Goal: Transaction & Acquisition: Book appointment/travel/reservation

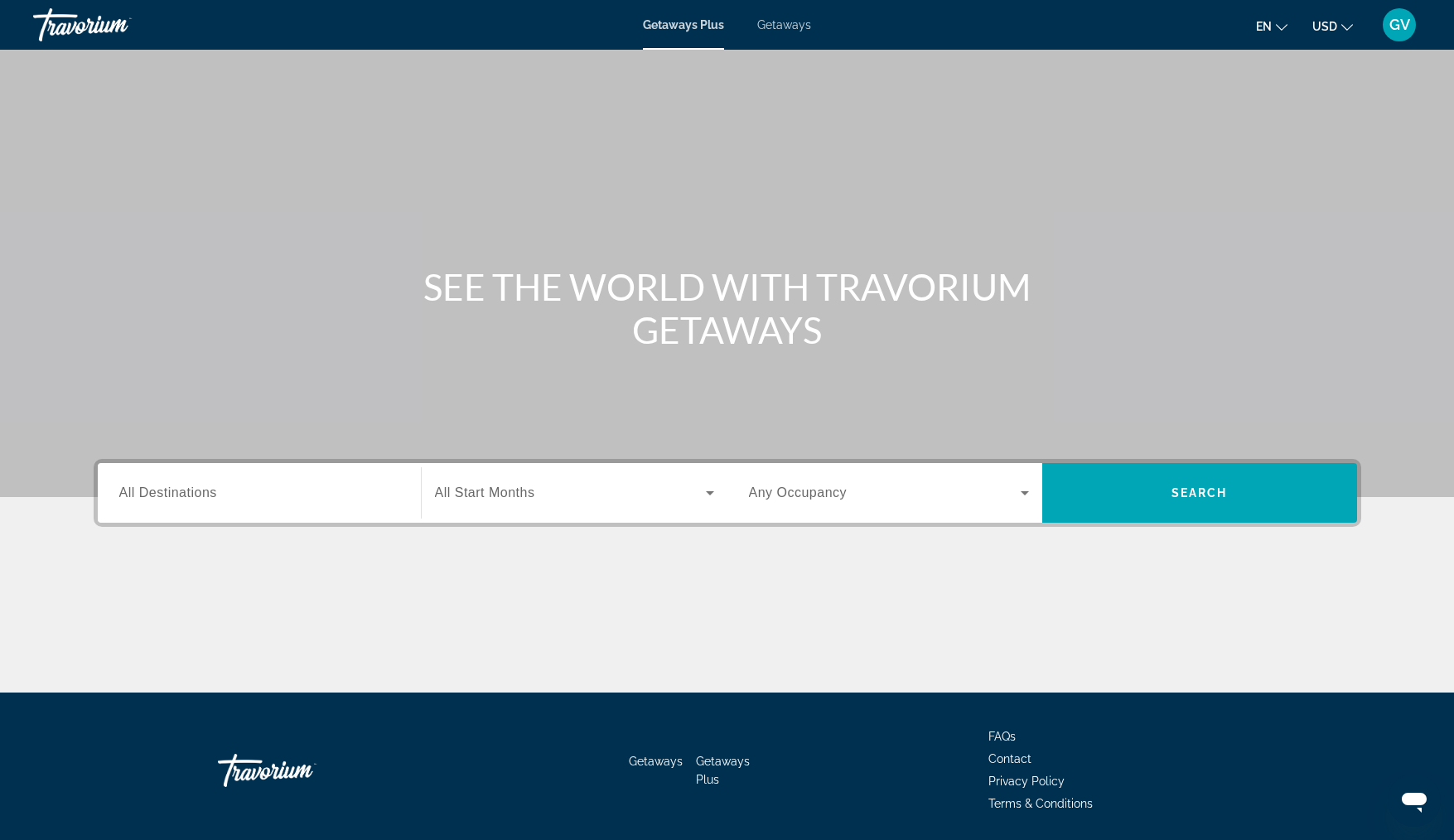
drag, startPoint x: 0, startPoint y: 0, endPoint x: 800, endPoint y: 16, distance: 800.2
click at [800, 16] on div "Getaways Plus Getaways en English Español Français Italiano Português русский U…" at bounding box center [727, 25] width 1454 height 43
click at [785, 22] on span "Getaways" at bounding box center [784, 25] width 54 height 13
click at [239, 486] on input "Destination All Destinations" at bounding box center [259, 493] width 280 height 20
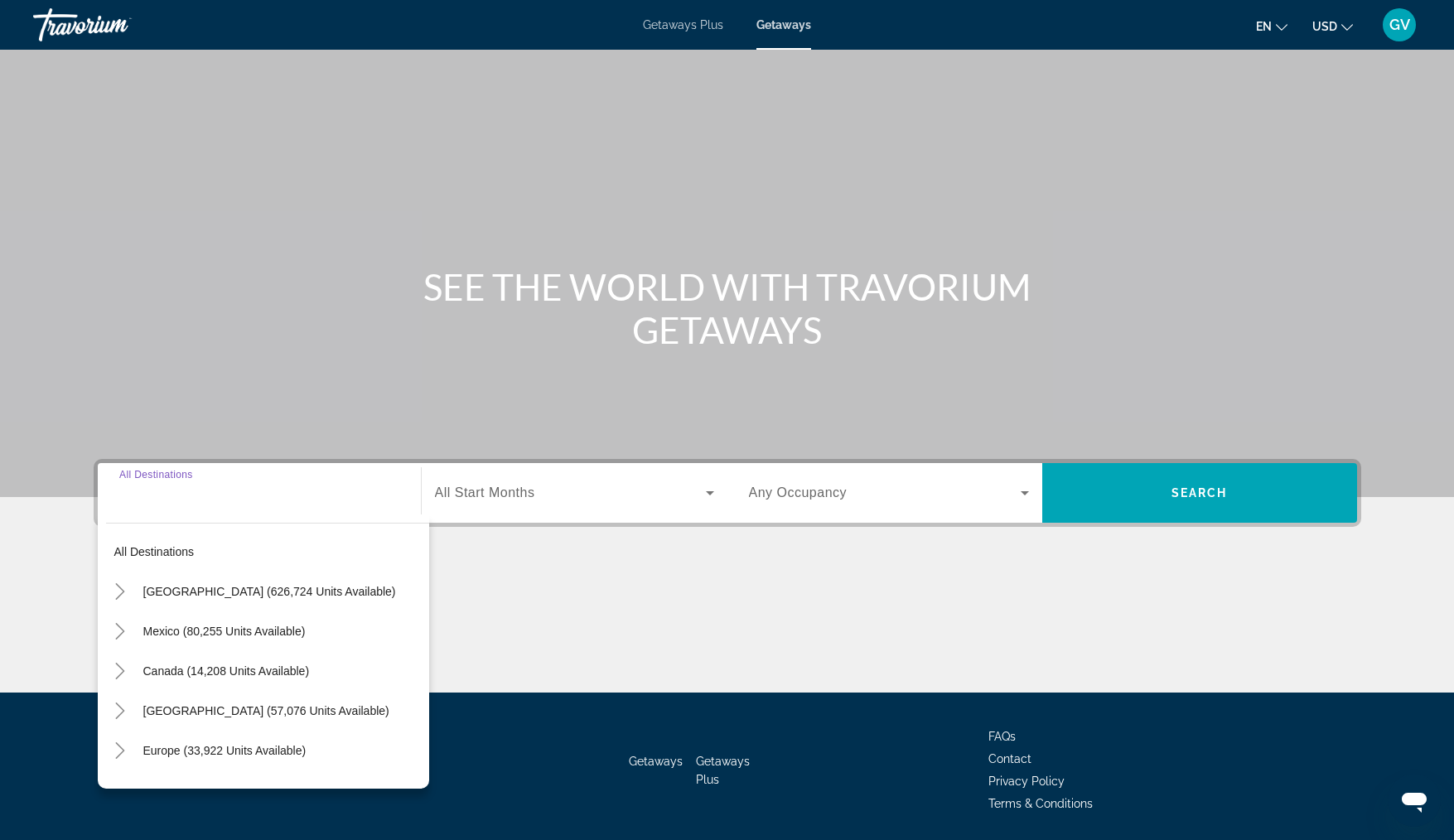
scroll to position [56, 0]
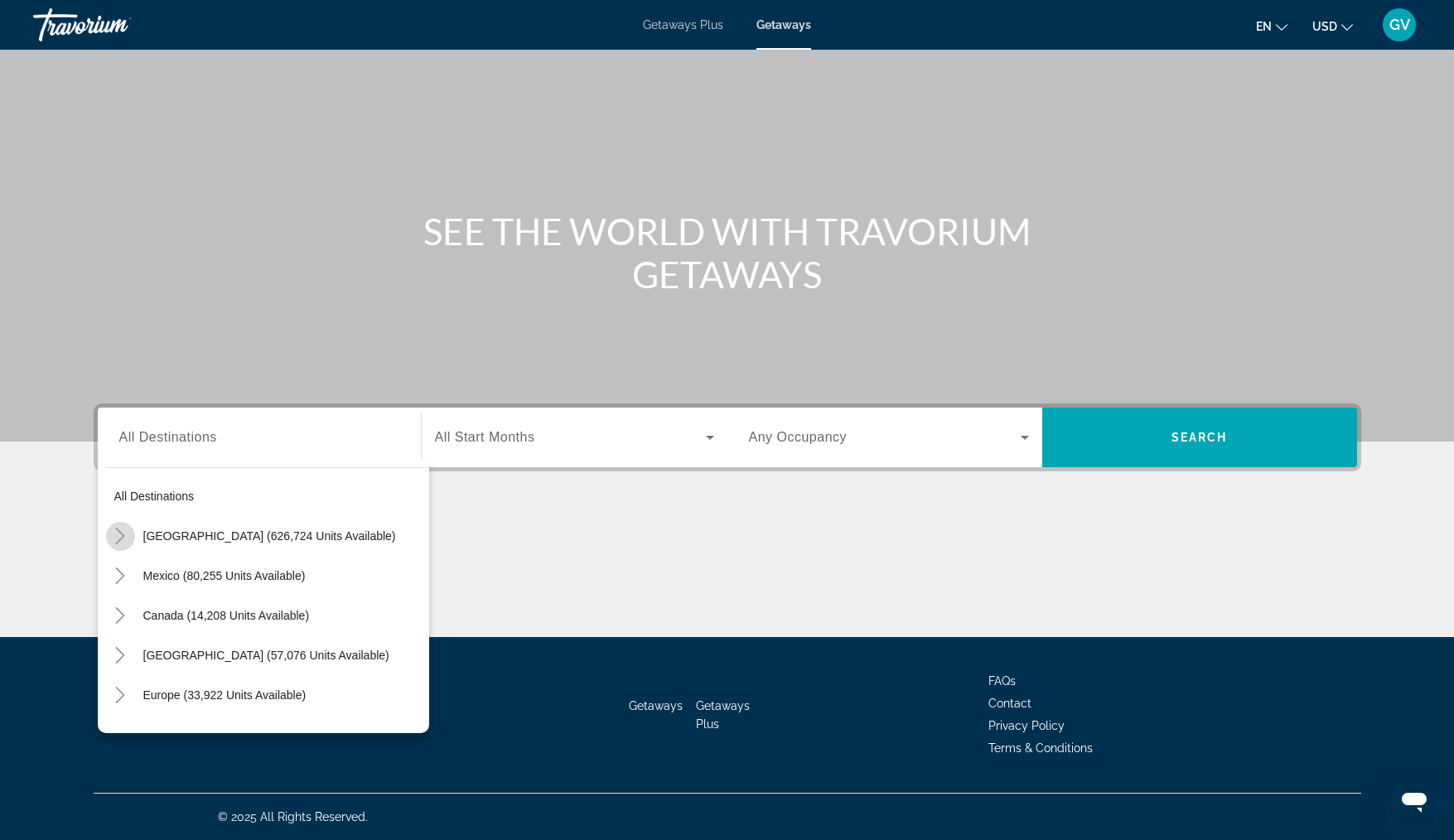
click at [116, 530] on icon "Toggle United States (626,724 units available)" at bounding box center [120, 536] width 17 height 17
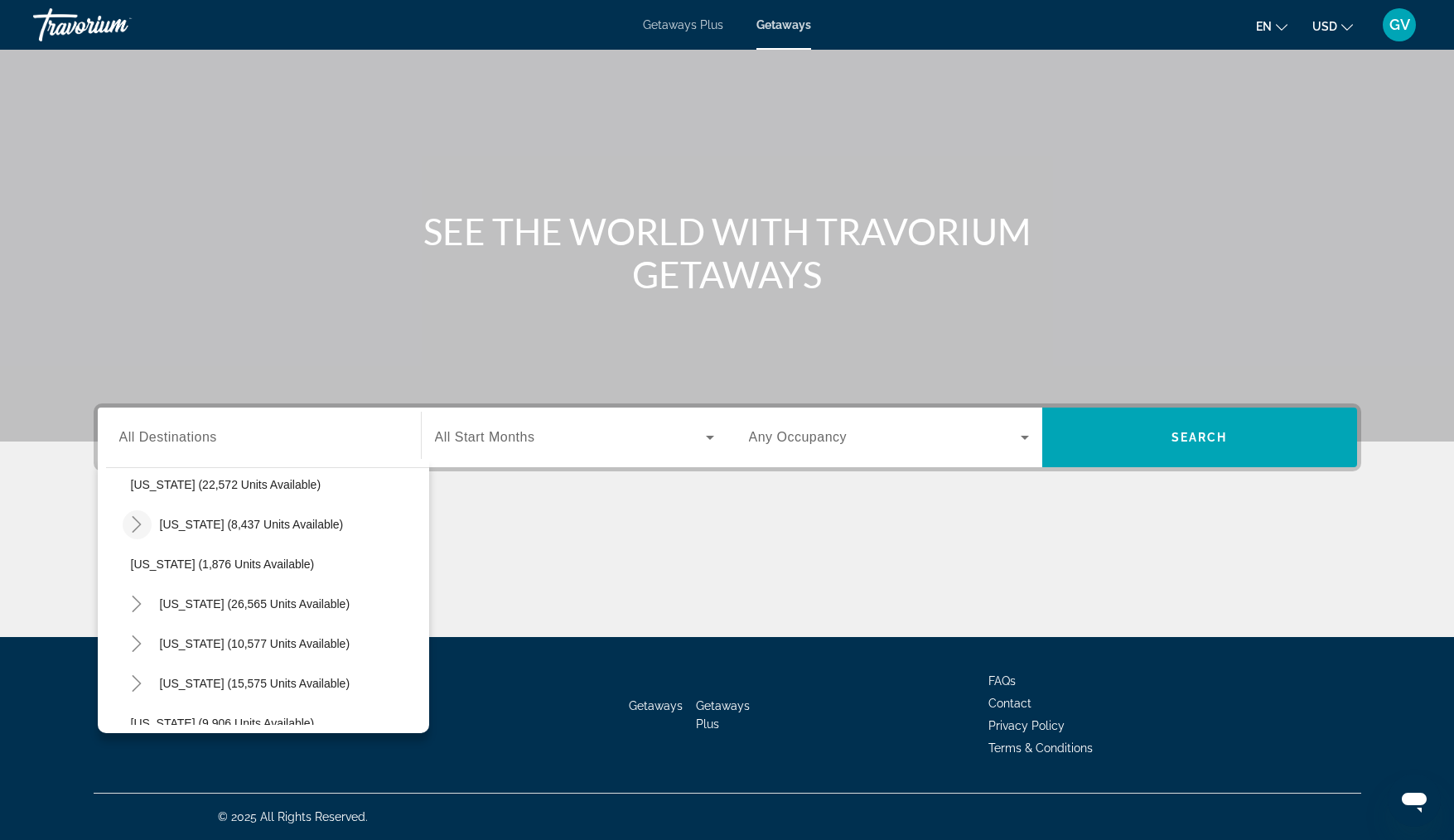
click at [139, 524] on icon "Toggle Pennsylvania (8,437 units available)" at bounding box center [137, 524] width 9 height 17
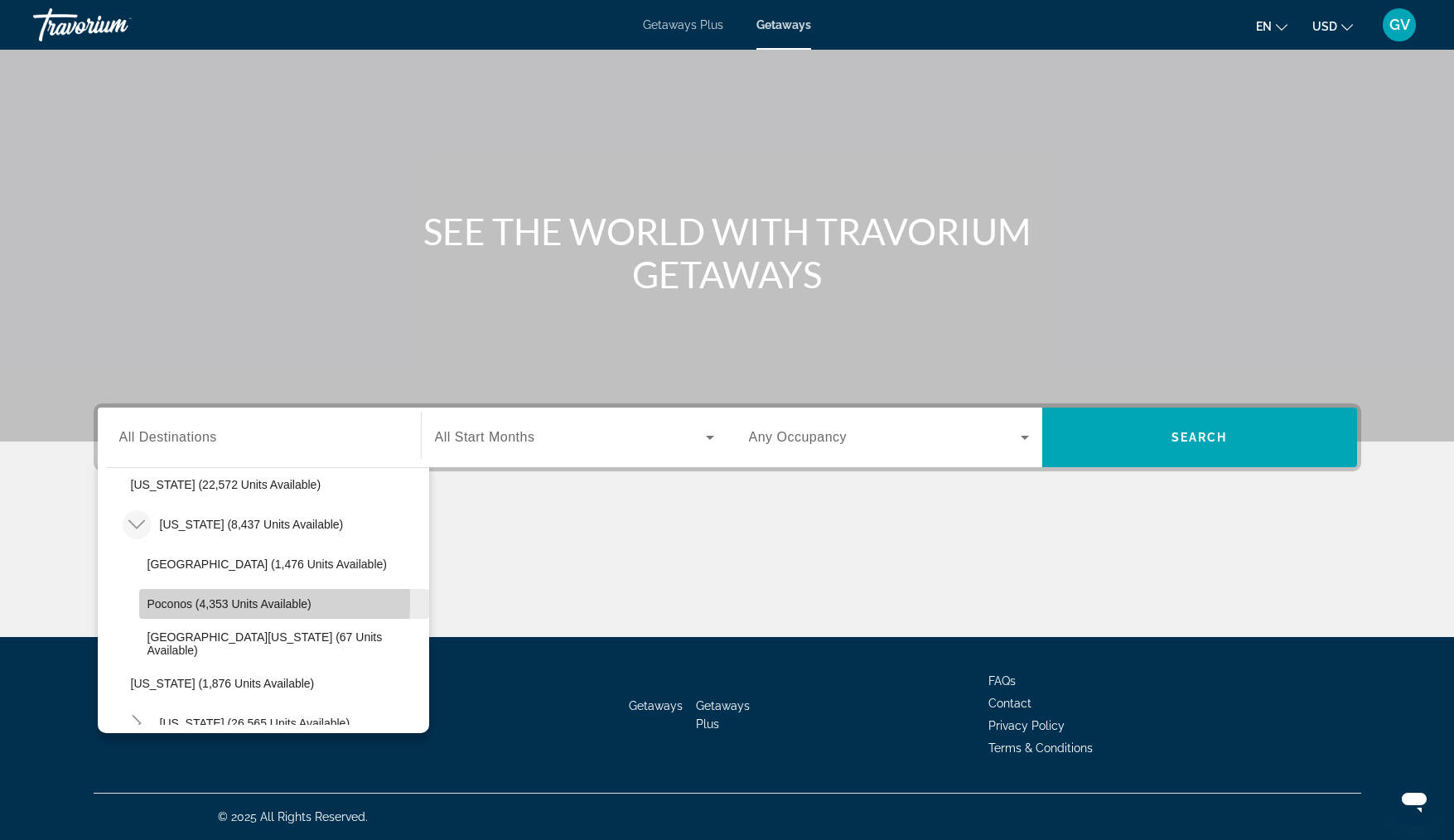
click at [188, 602] on span "Poconos (4,353 units available)" at bounding box center [229, 604] width 164 height 13
type input "**********"
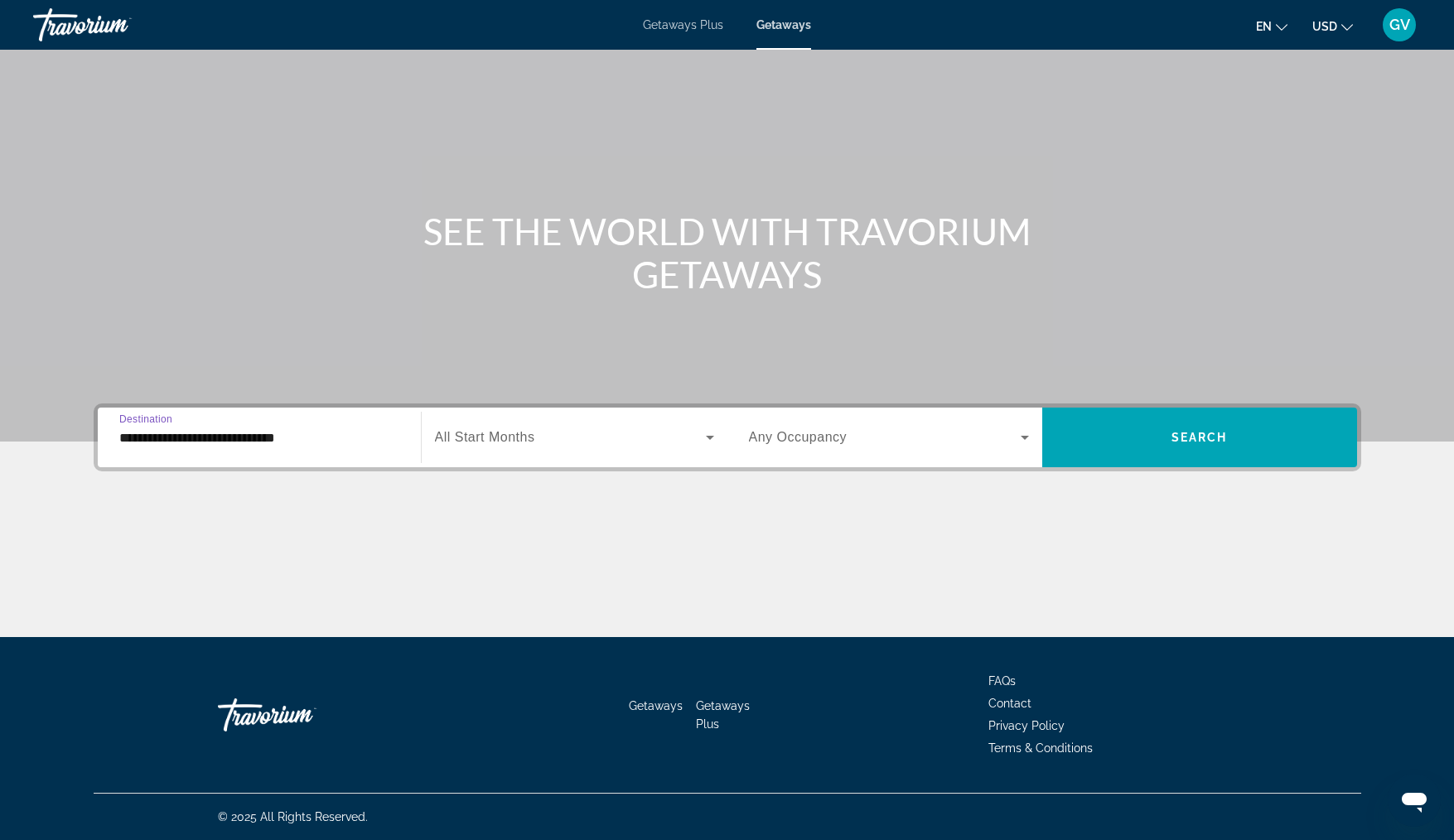
click at [709, 432] on icon "Search widget" at bounding box center [710, 438] width 20 height 20
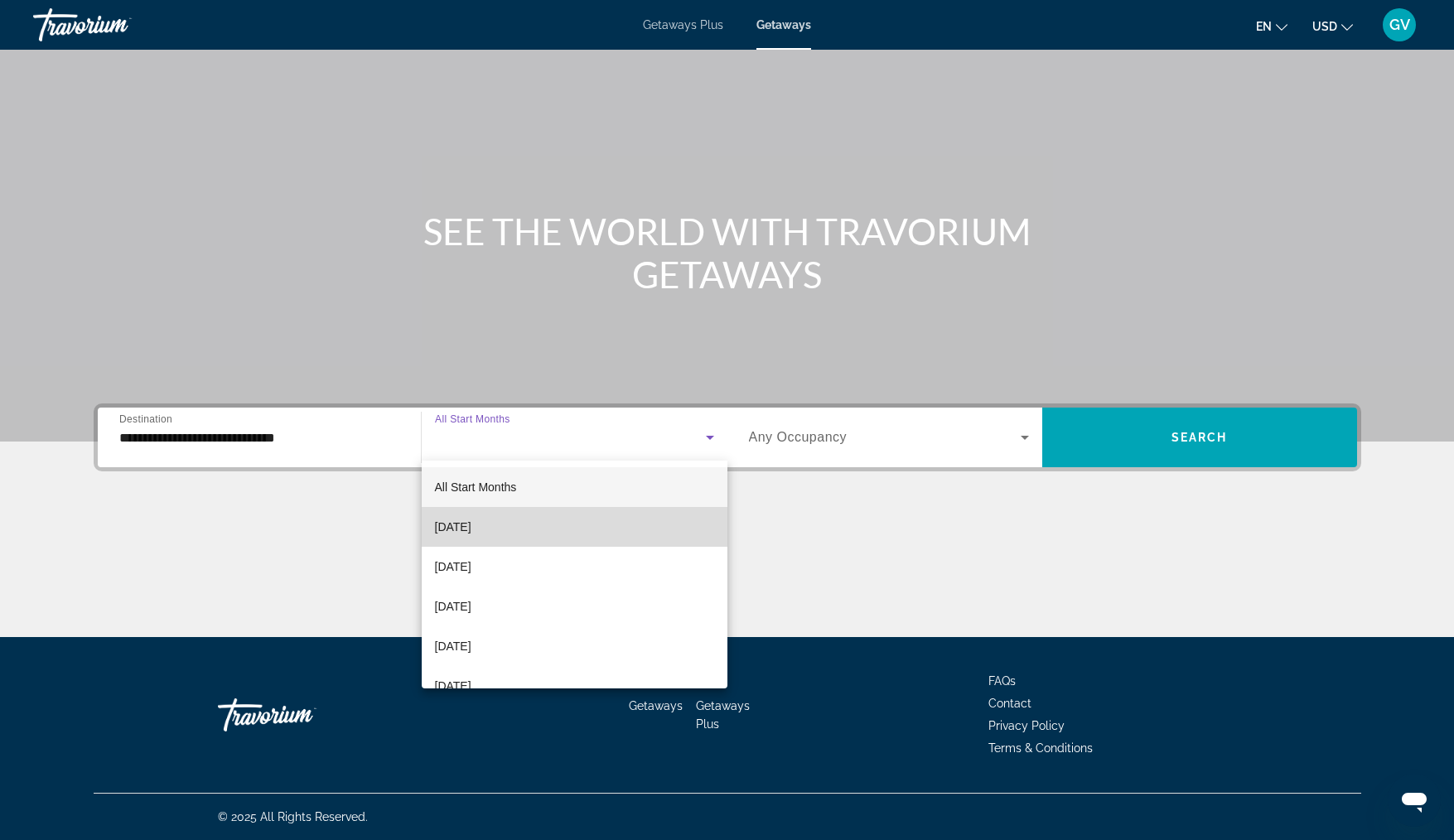
click at [603, 532] on mat-option "[DATE]" at bounding box center [574, 527] width 306 height 40
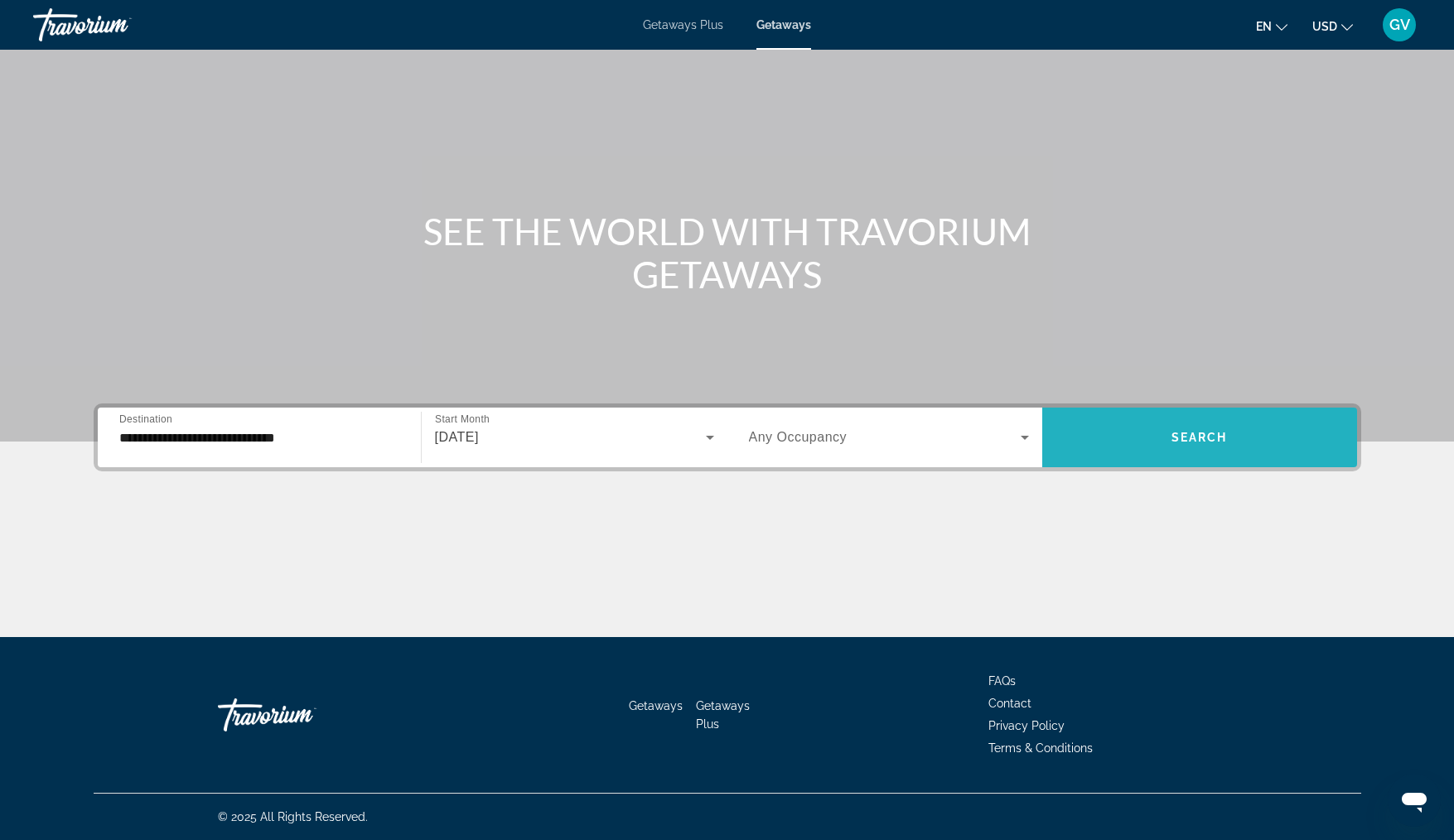
click at [1211, 428] on span "Search widget" at bounding box center [1200, 438] width 315 height 40
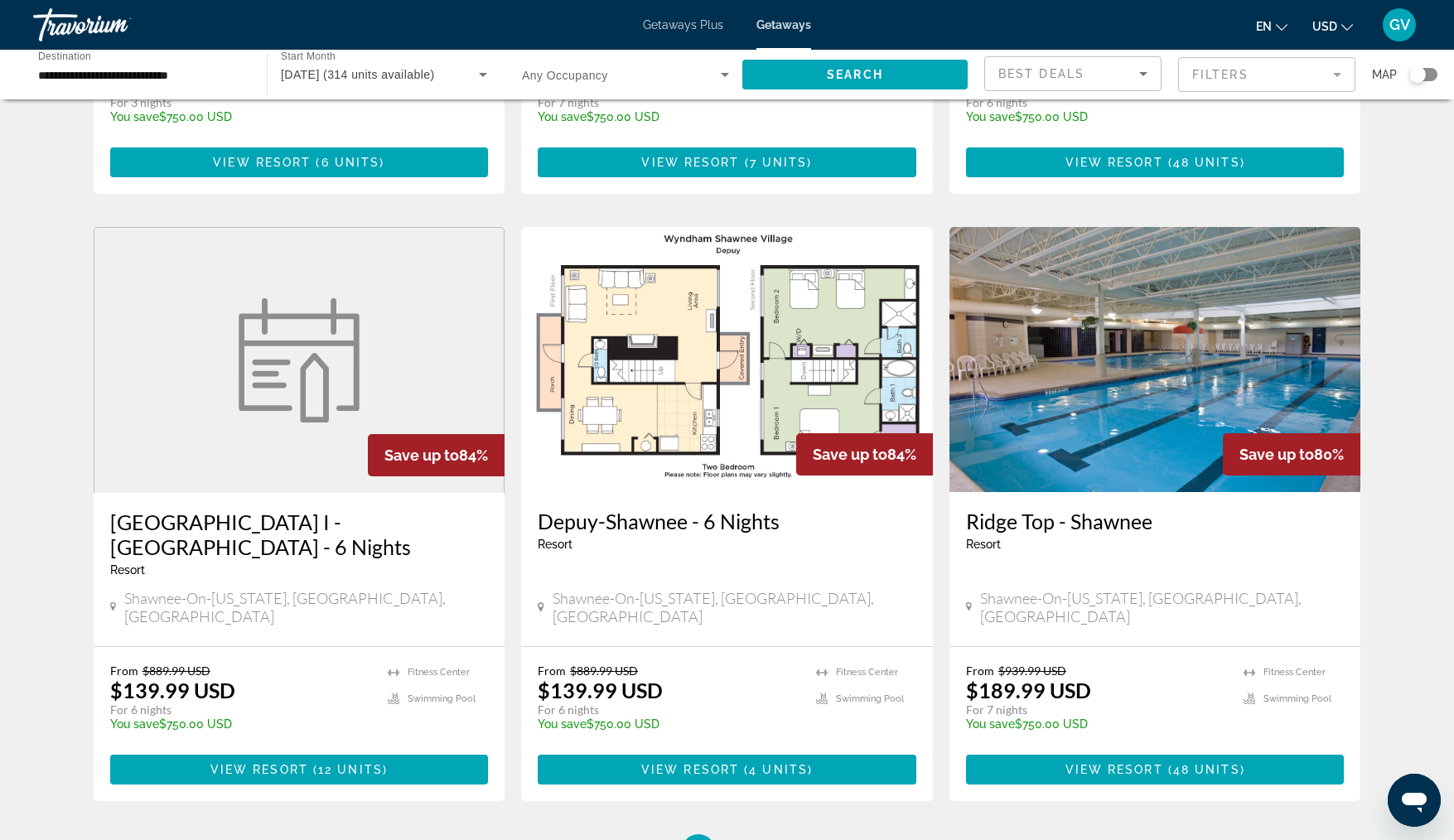
scroll to position [1755, 0]
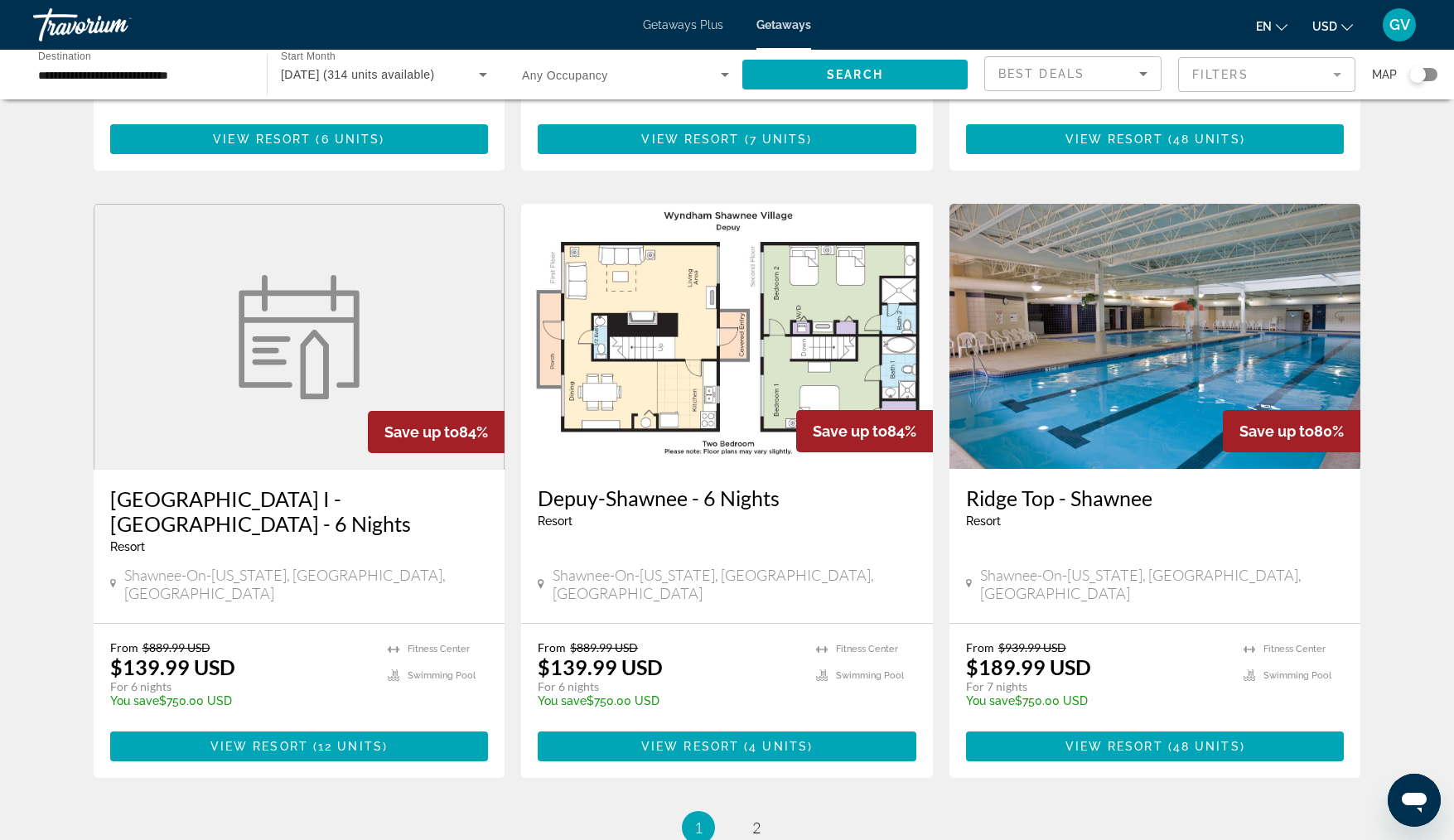
click at [321, 296] on img "Main content" at bounding box center [298, 337] width 141 height 124
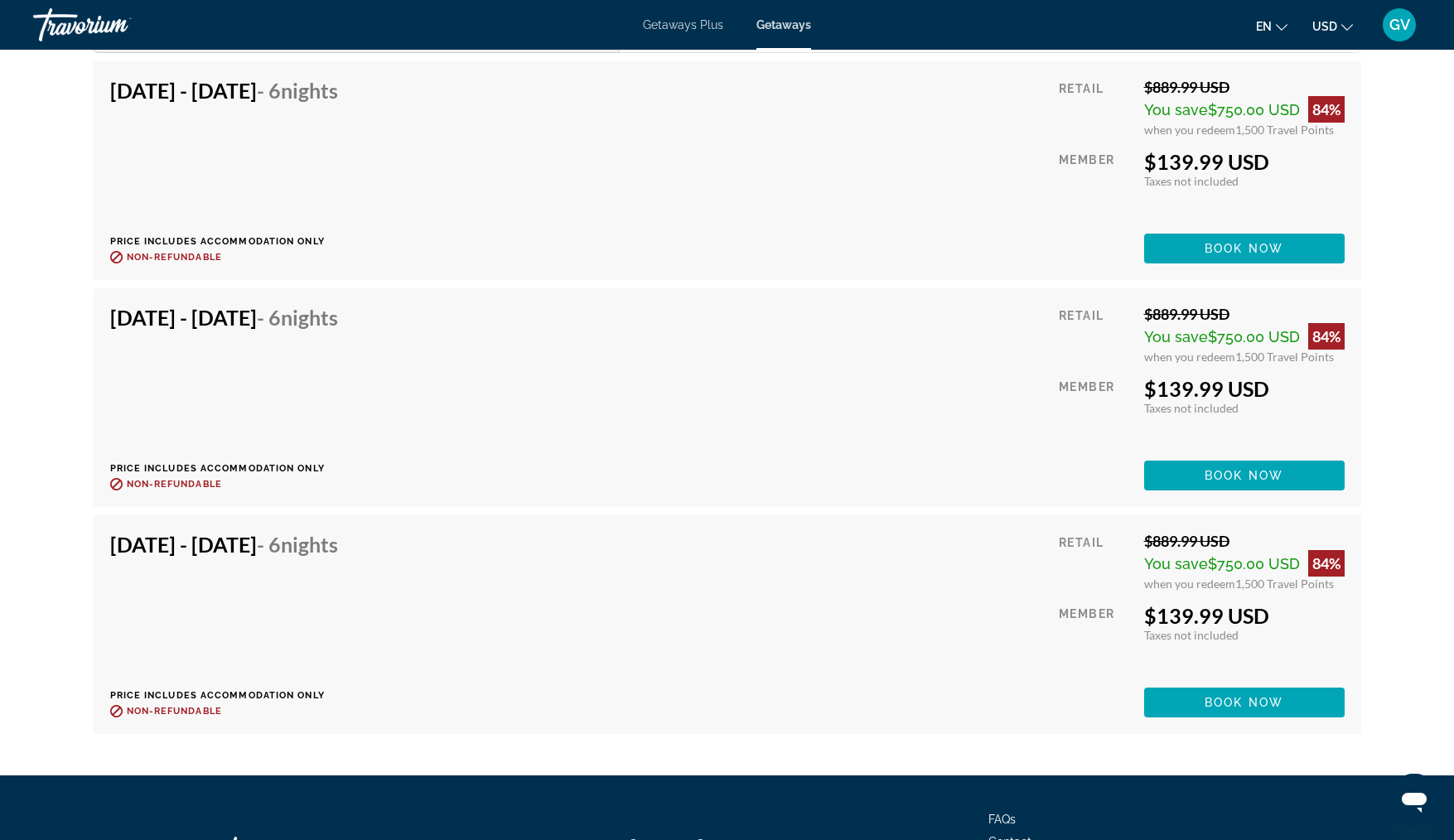
scroll to position [2358, 0]
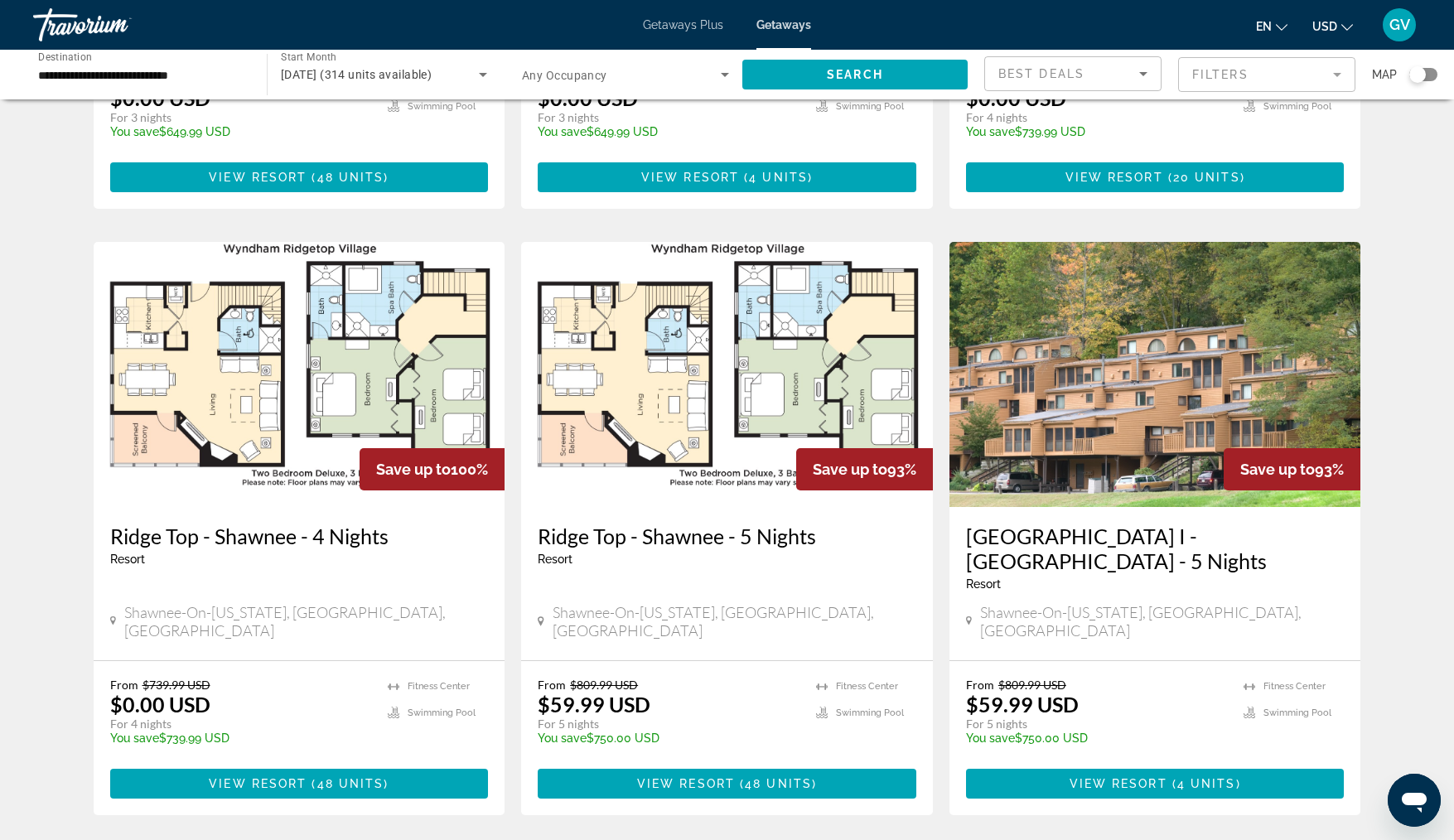
scroll to position [547, 0]
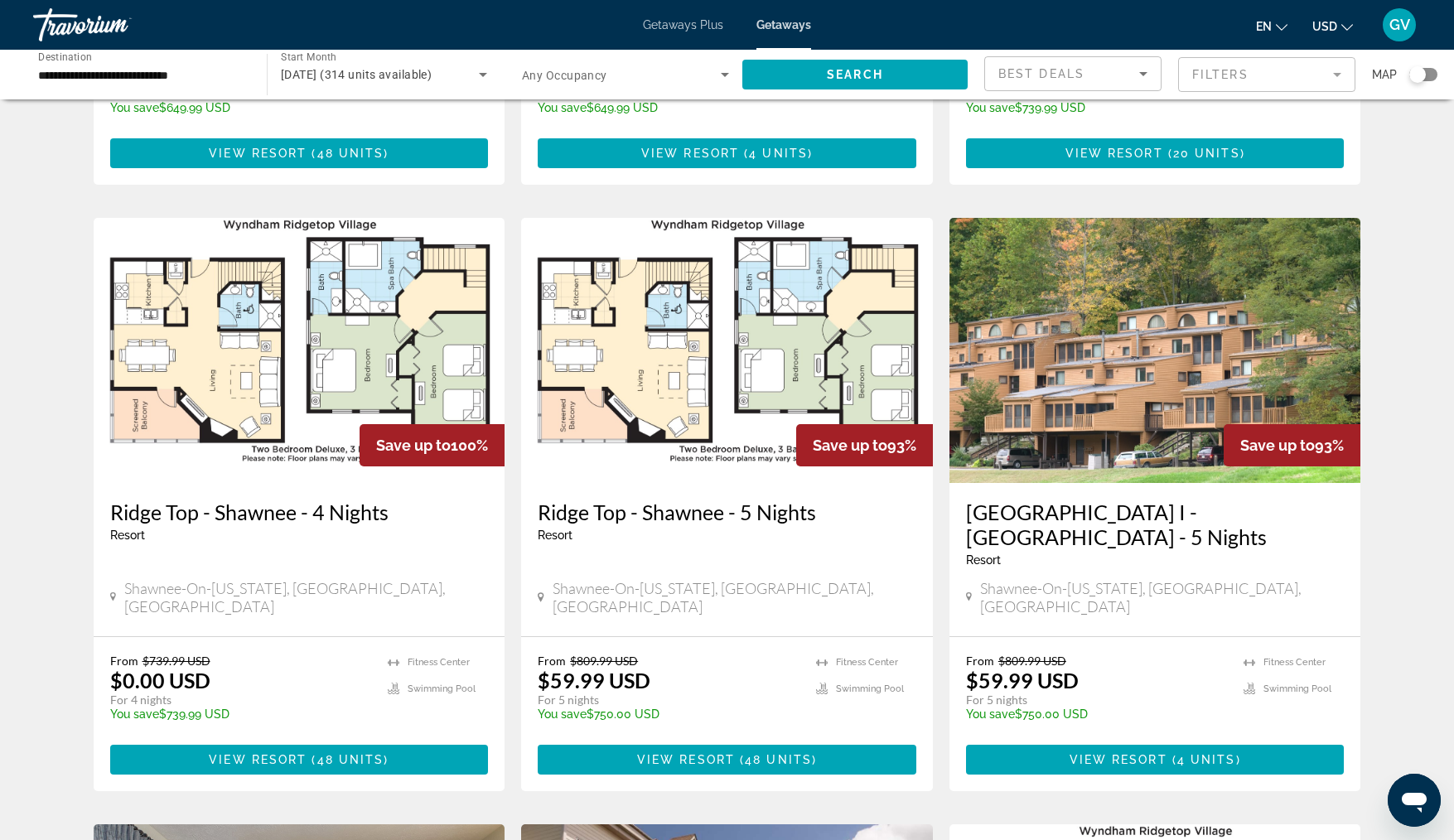
click at [722, 325] on img "Main content" at bounding box center [727, 350] width 412 height 265
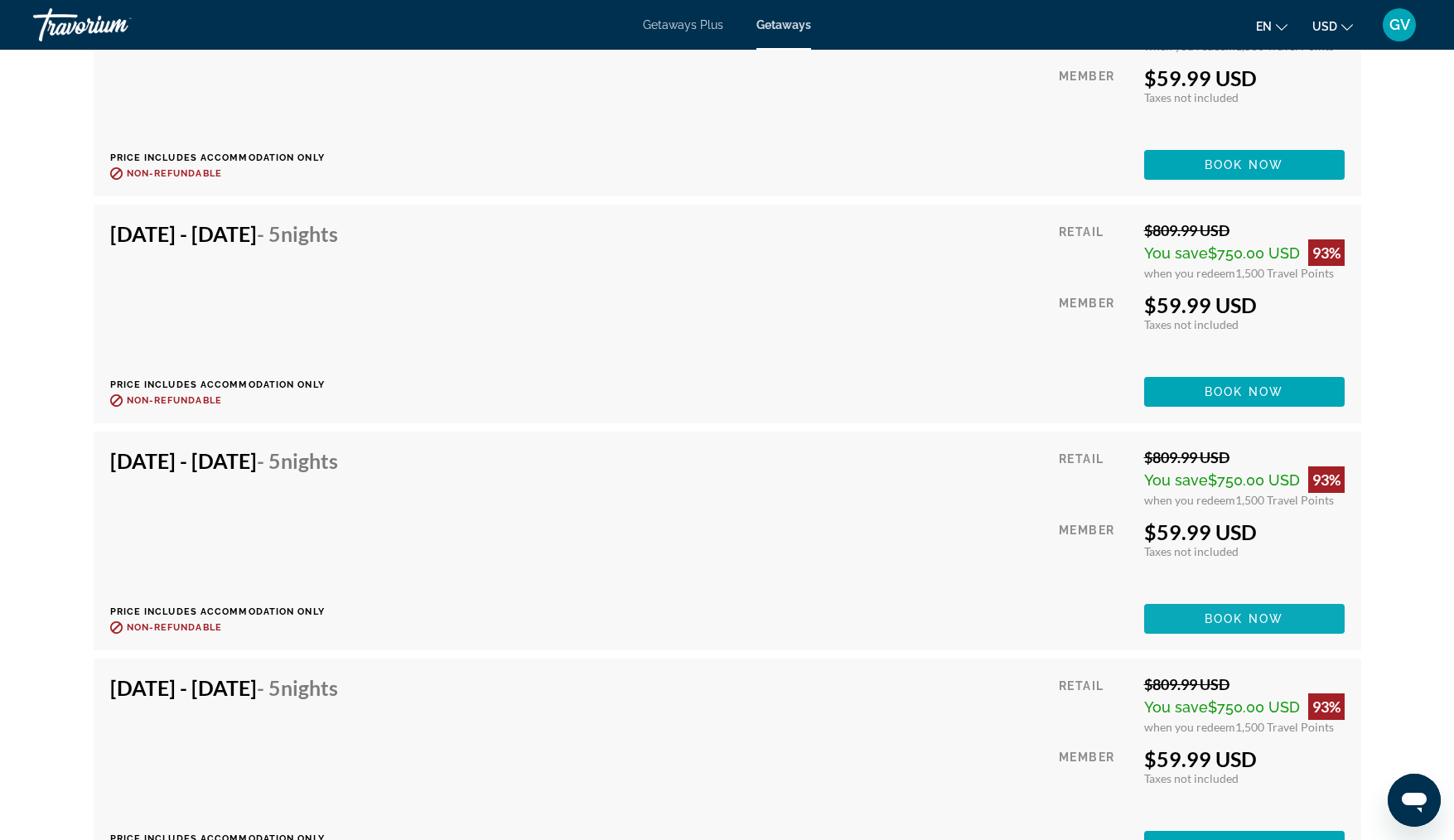
scroll to position [3892, 0]
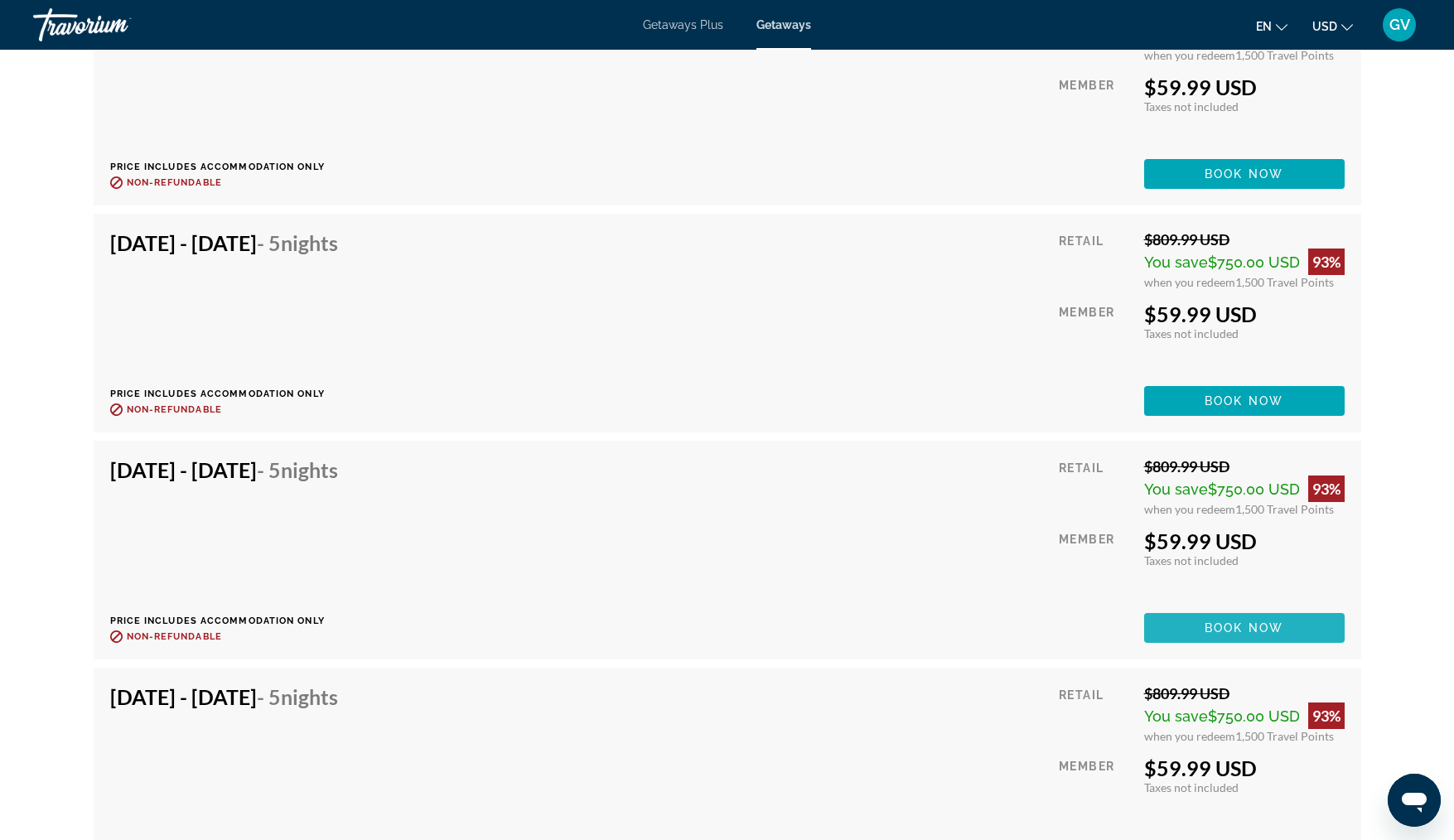
click at [1246, 621] on span "Book now" at bounding box center [1244, 628] width 78 height 13
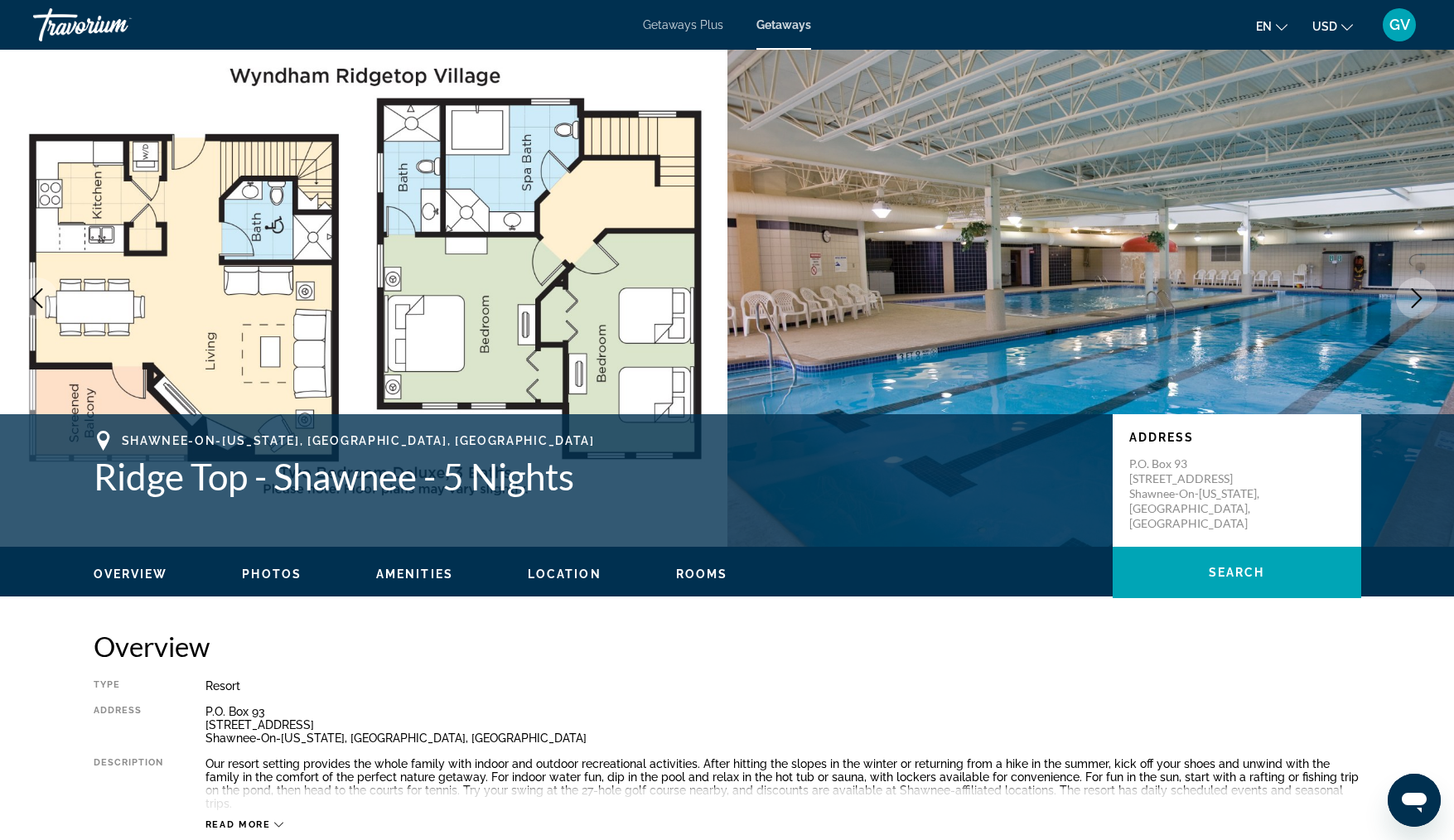
click at [1416, 297] on icon "Next image" at bounding box center [1417, 298] width 20 height 20
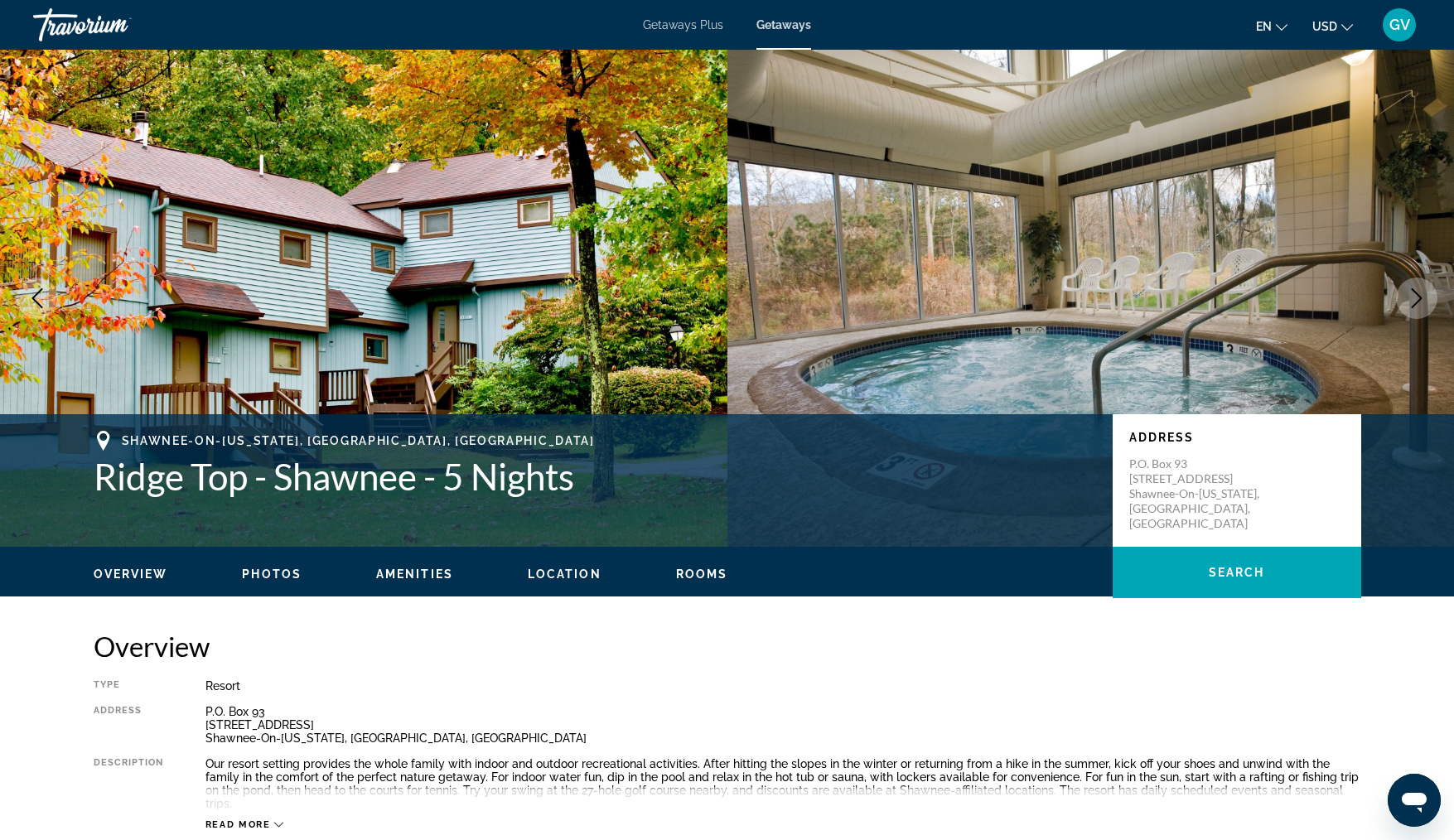
click at [1416, 297] on icon "Next image" at bounding box center [1417, 298] width 20 height 20
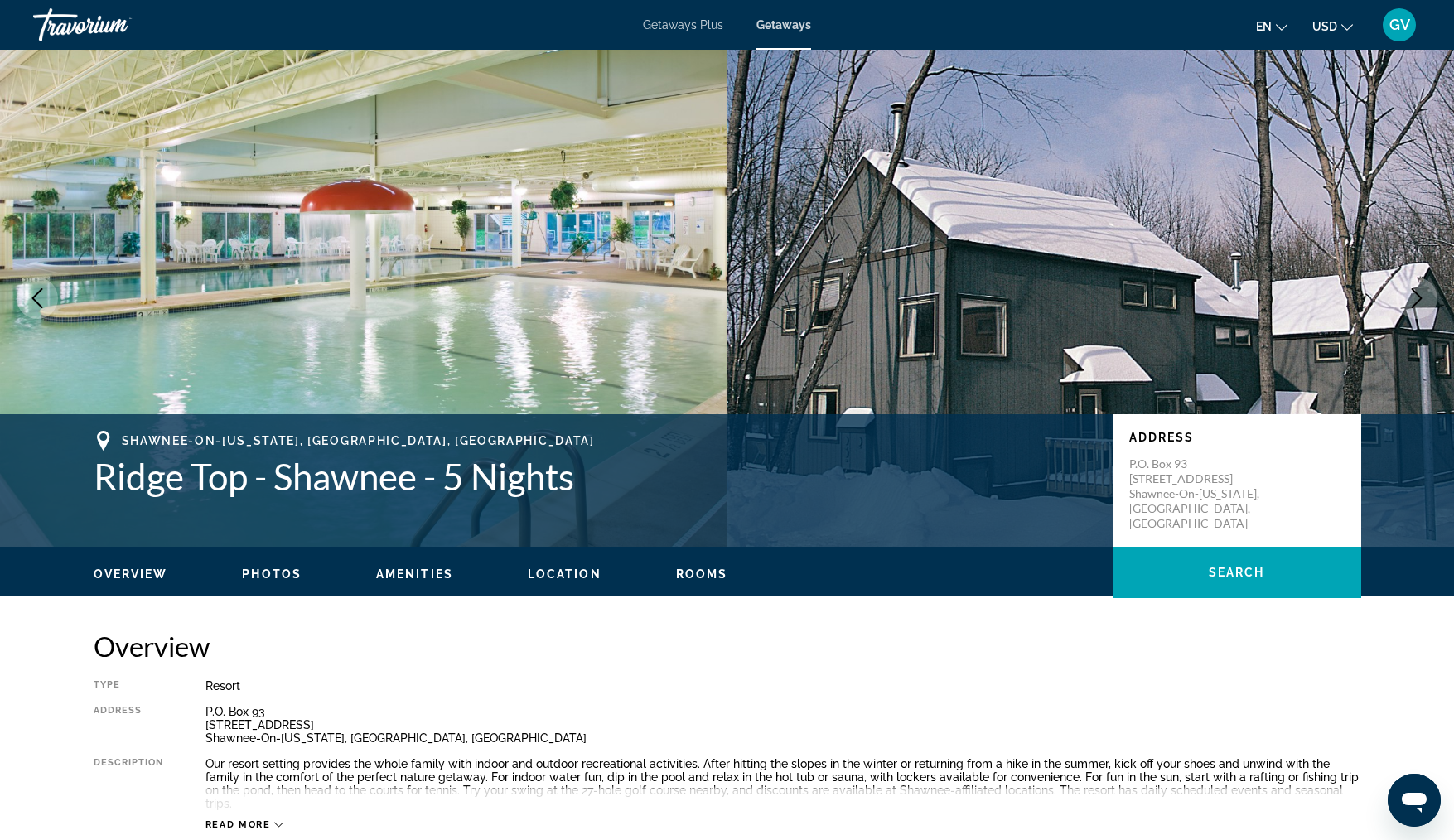
click at [1416, 297] on icon "Next image" at bounding box center [1417, 298] width 20 height 20
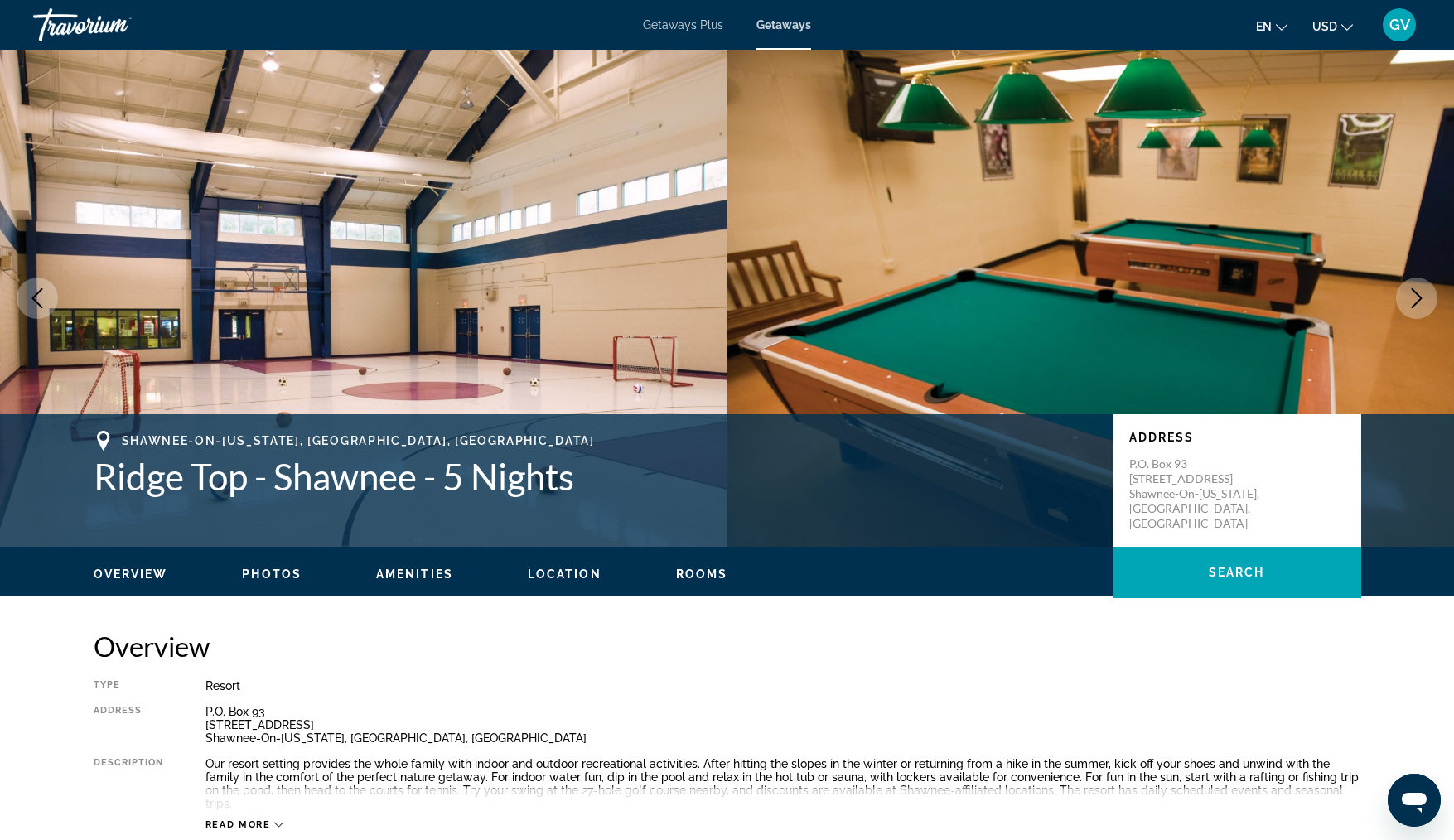
click at [1416, 297] on icon "Next image" at bounding box center [1417, 298] width 20 height 20
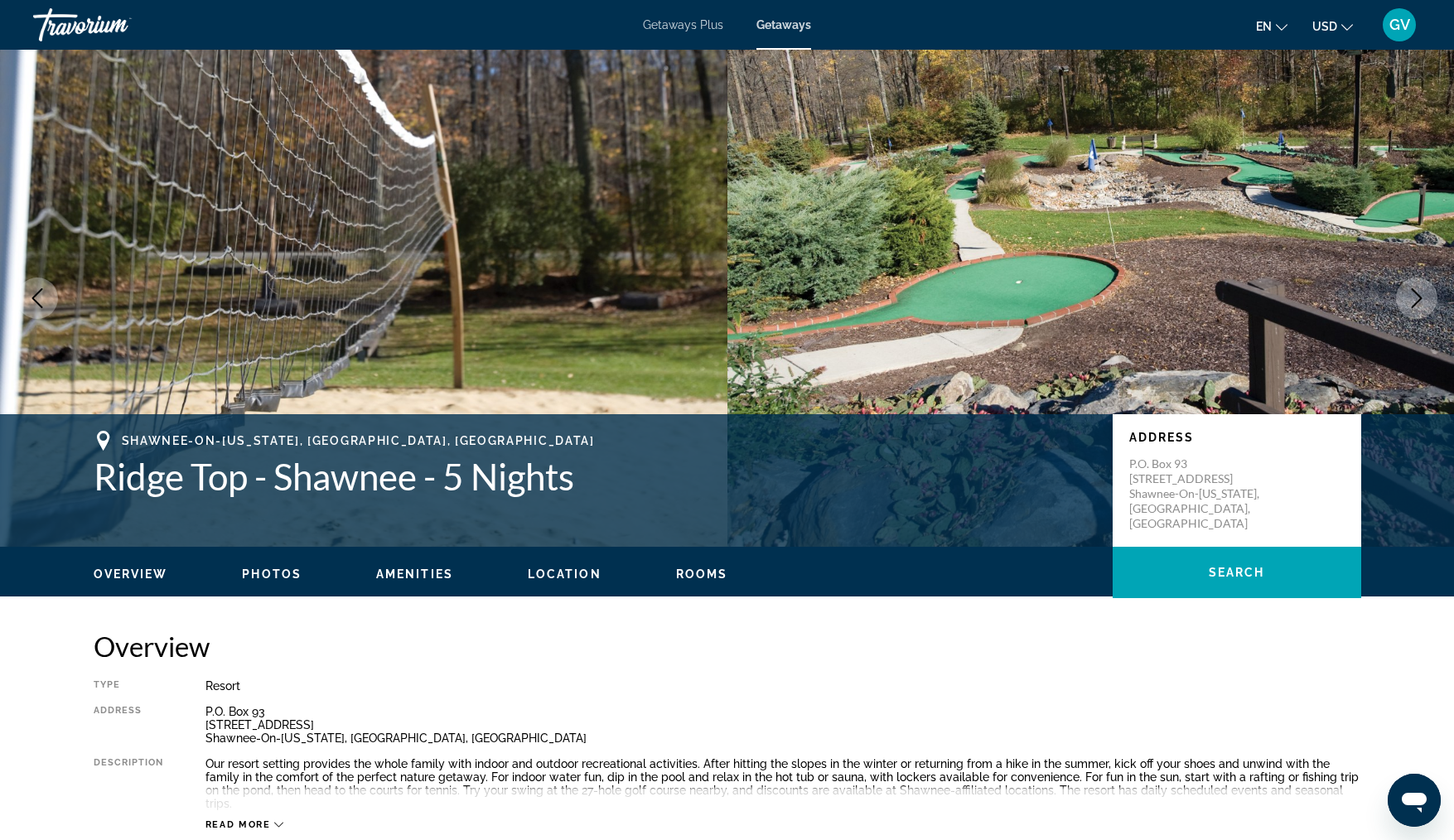
click at [1416, 297] on icon "Next image" at bounding box center [1417, 298] width 20 height 20
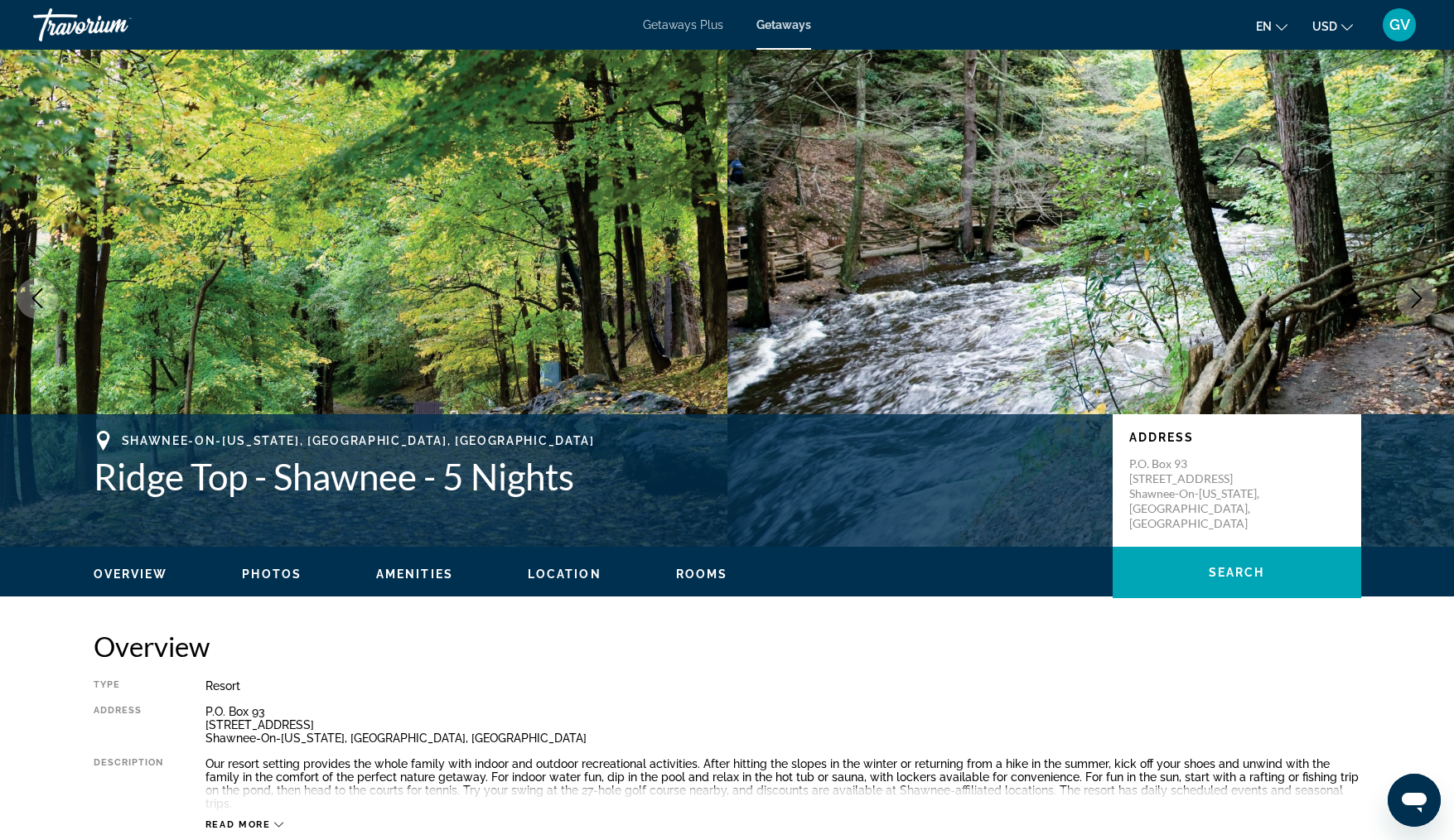
click at [1416, 297] on icon "Next image" at bounding box center [1417, 298] width 20 height 20
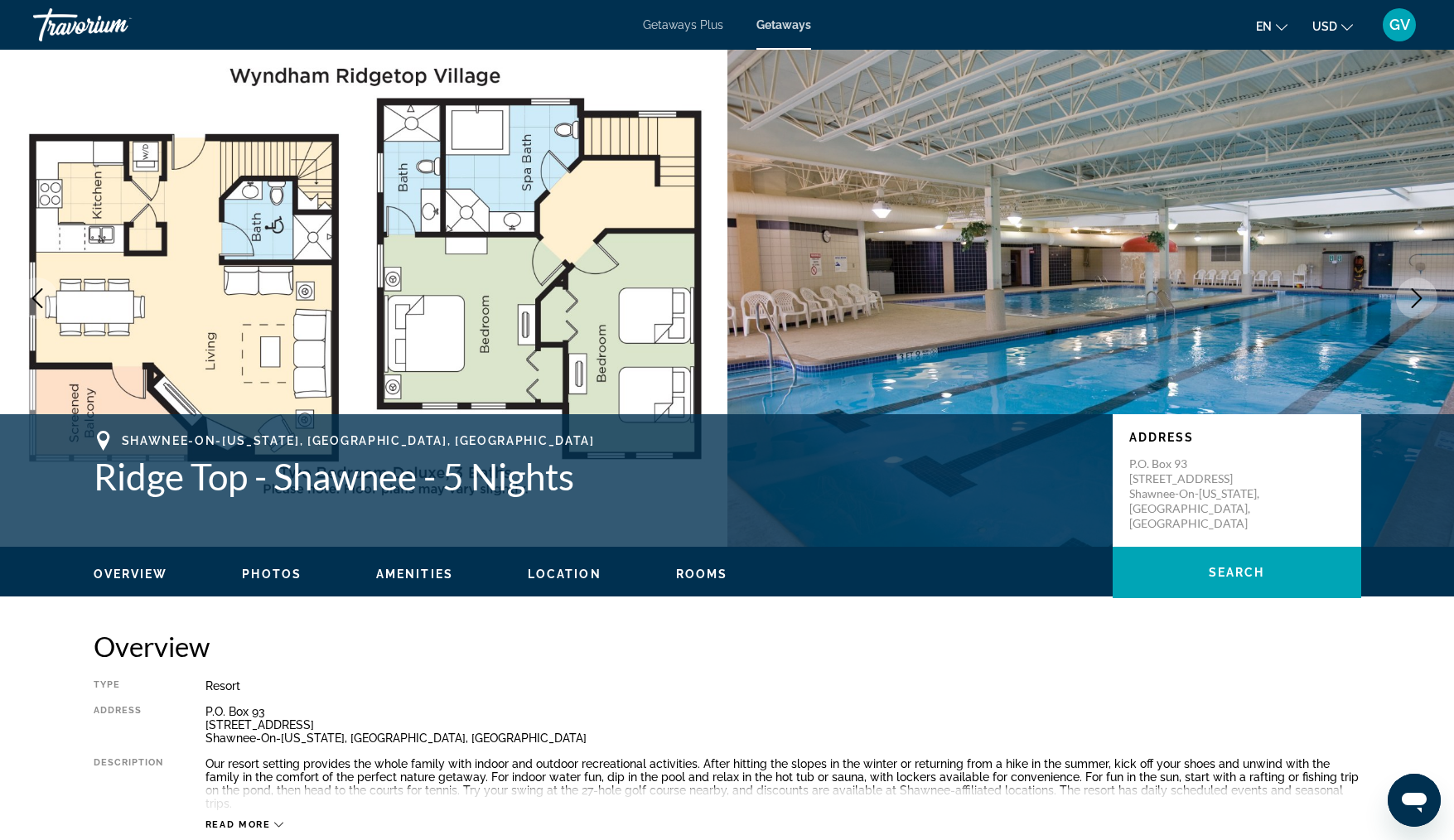
click at [1416, 297] on icon "Next image" at bounding box center [1417, 298] width 20 height 20
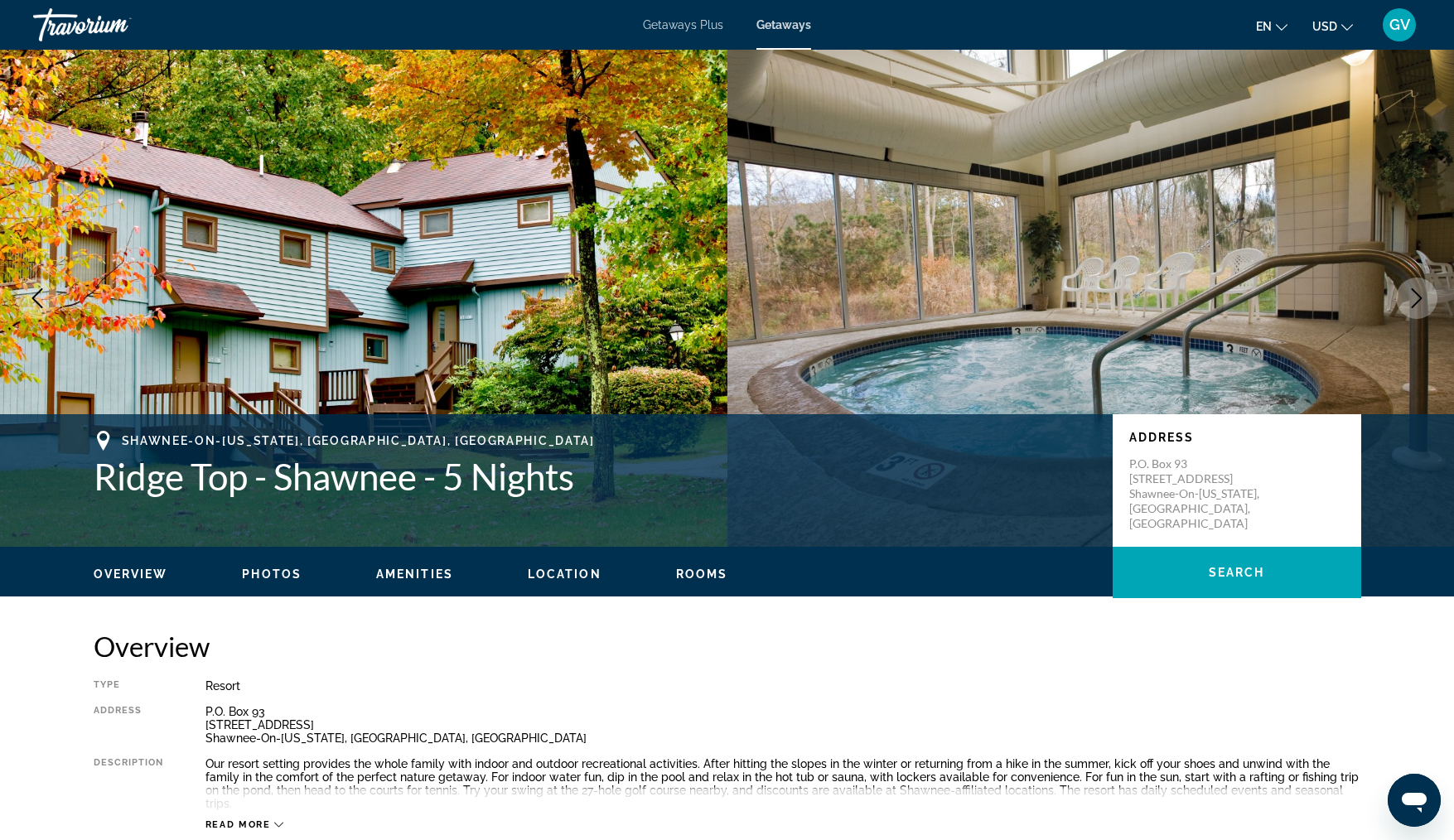
click at [1416, 297] on icon "Next image" at bounding box center [1417, 298] width 20 height 20
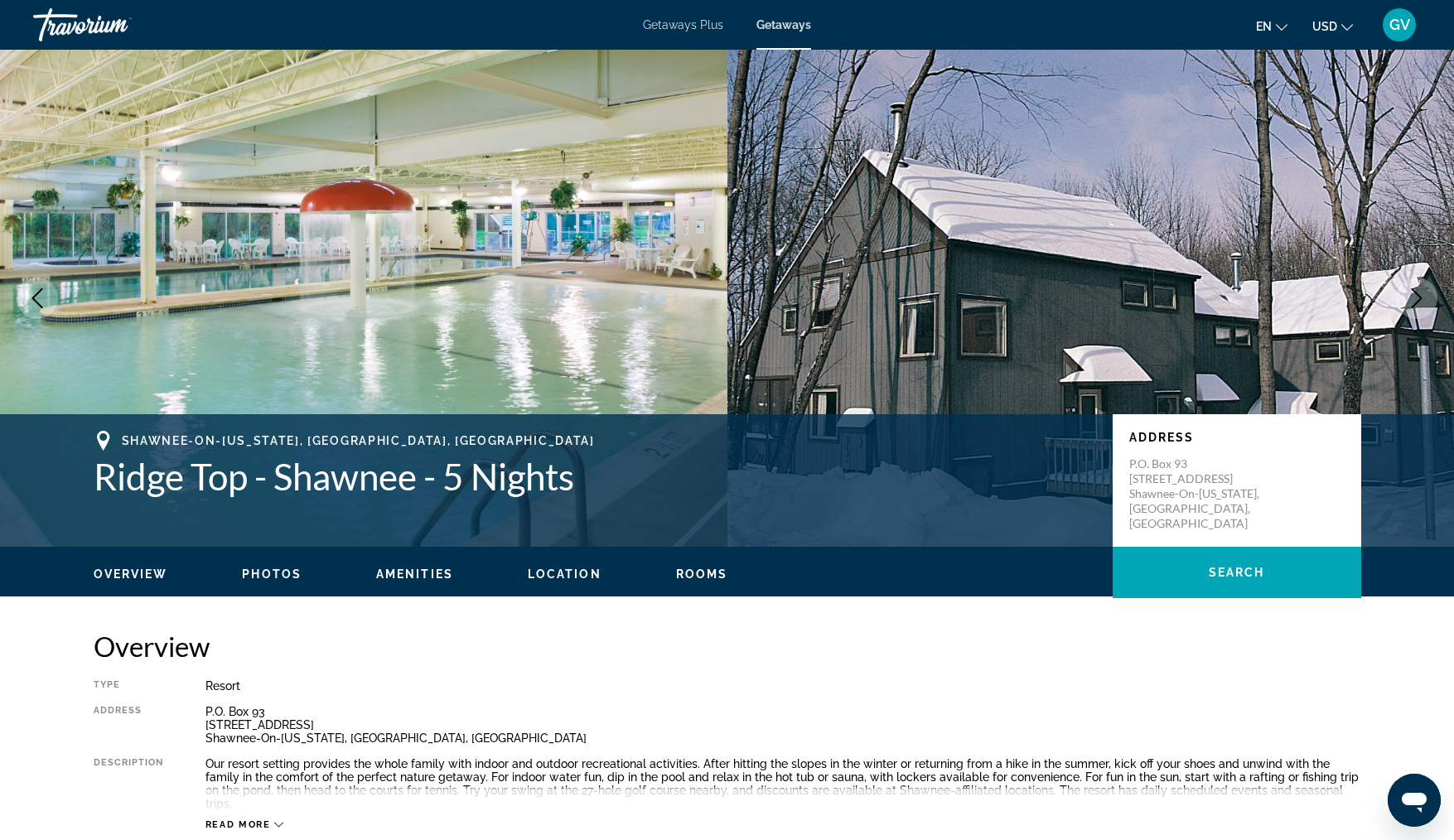
click at [1416, 297] on icon "Next image" at bounding box center [1417, 298] width 20 height 20
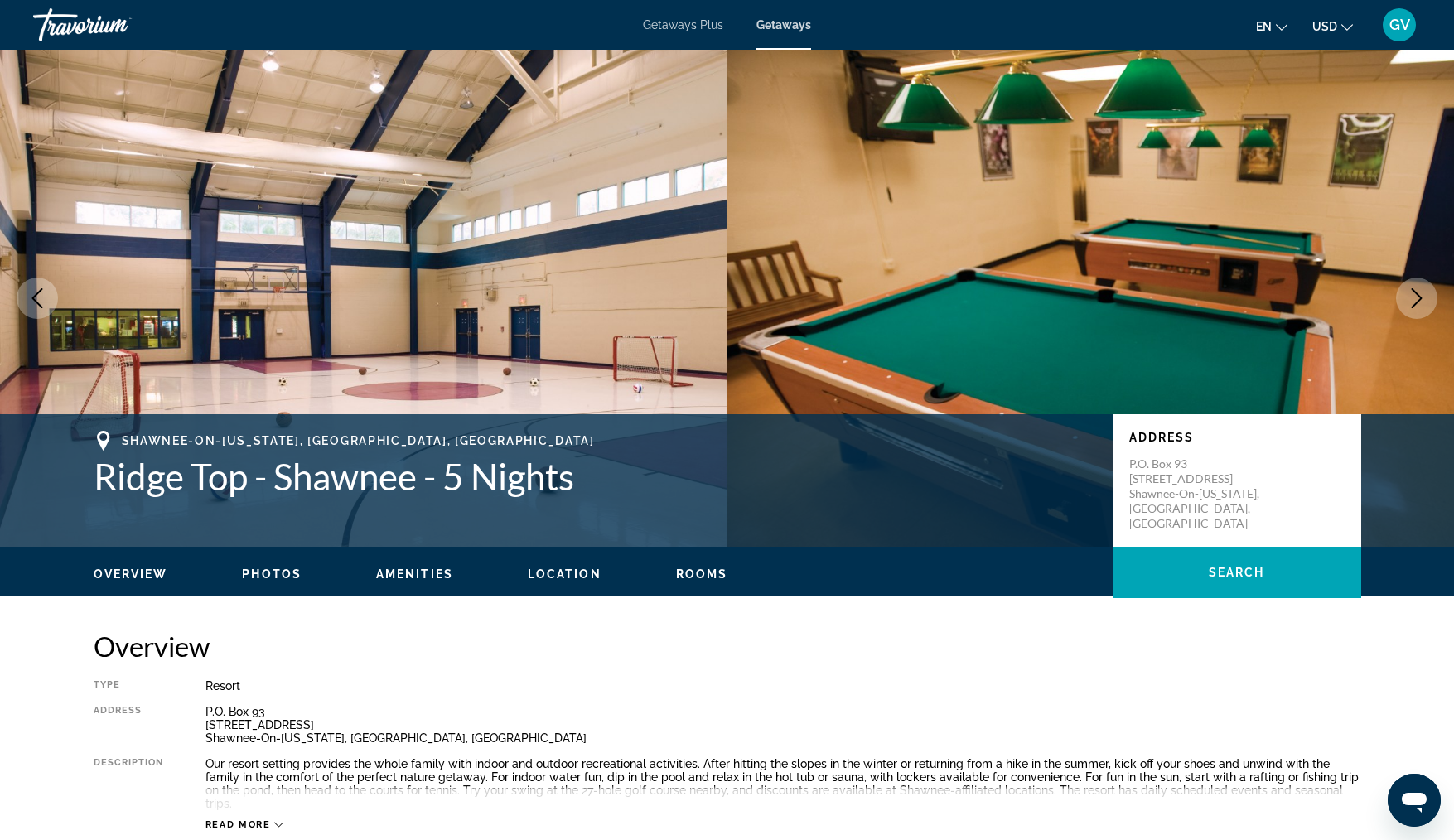
click at [1416, 297] on icon "Next image" at bounding box center [1417, 298] width 20 height 20
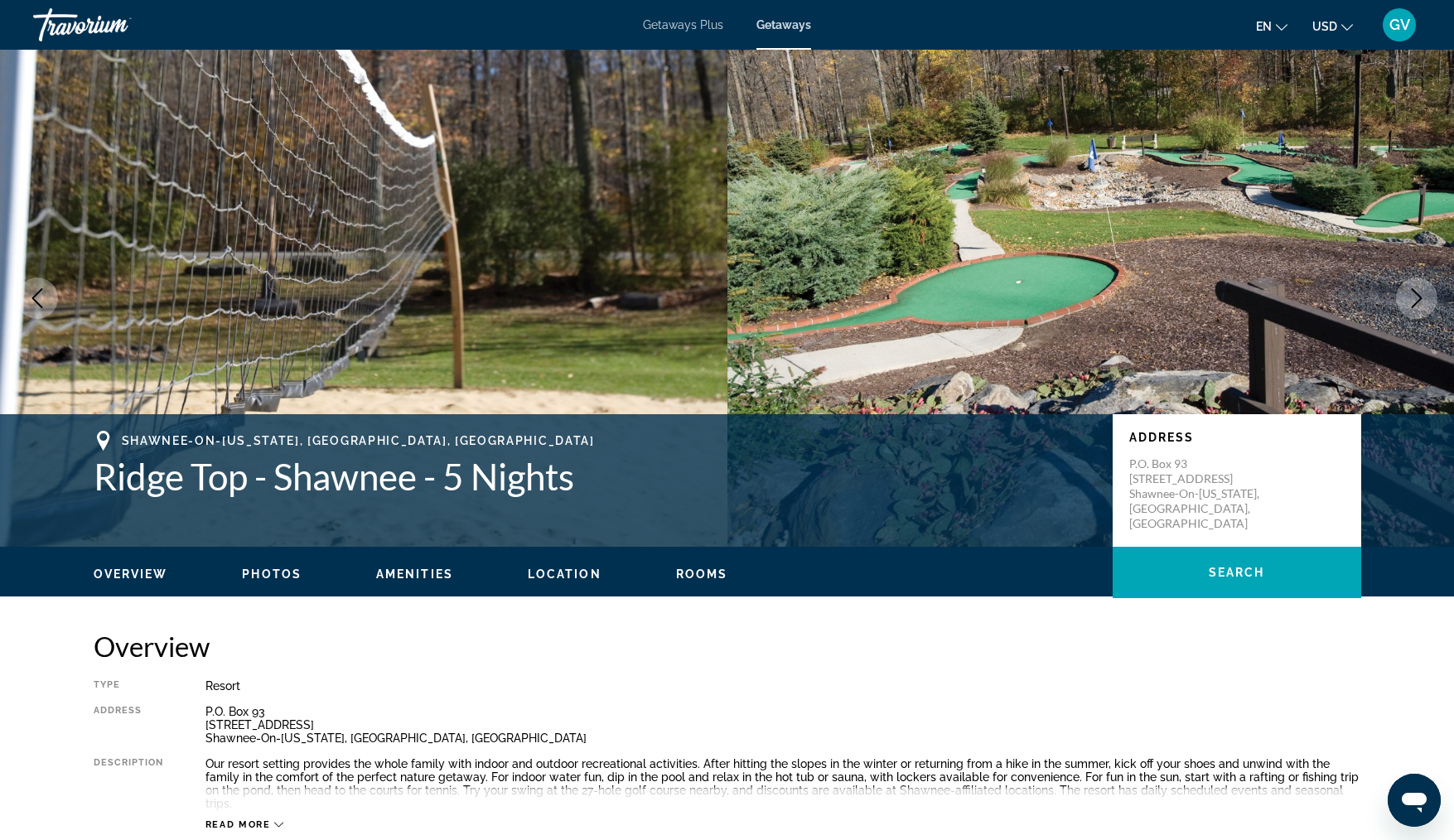
click at [1423, 299] on icon "Next image" at bounding box center [1417, 298] width 20 height 20
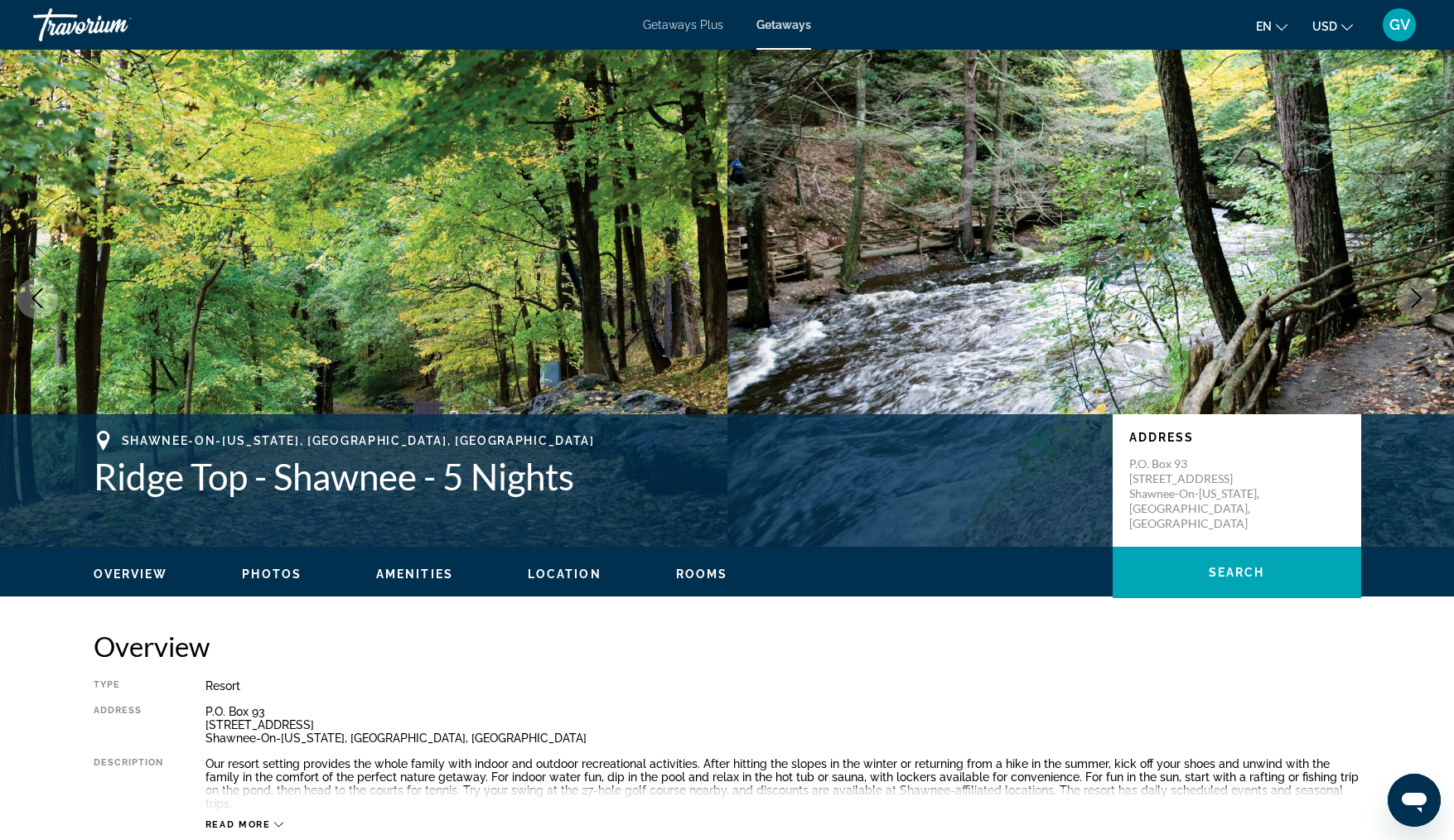
click at [1423, 299] on icon "Next image" at bounding box center [1417, 298] width 20 height 20
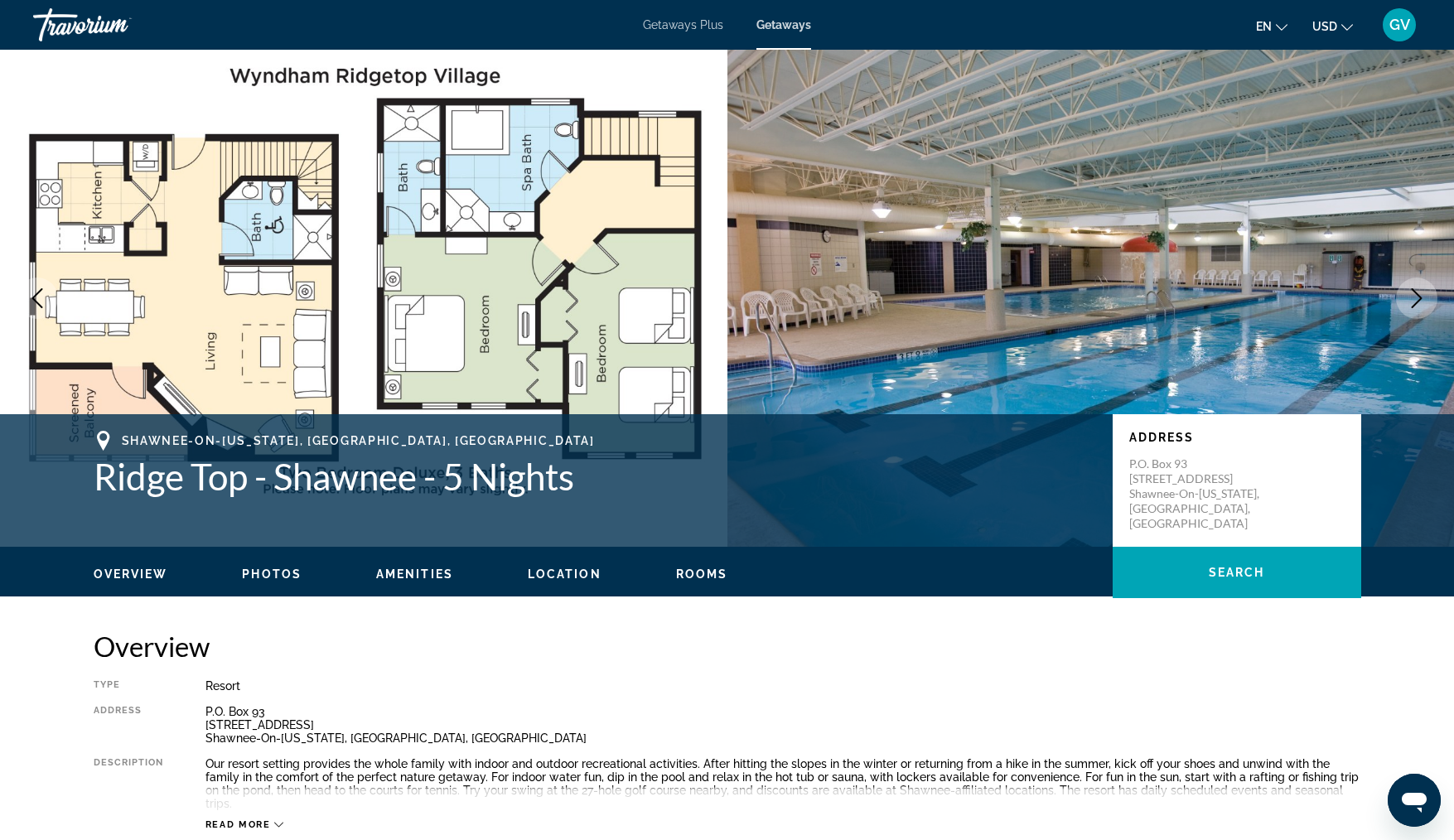
click at [1422, 297] on icon "Next image" at bounding box center [1417, 298] width 20 height 20
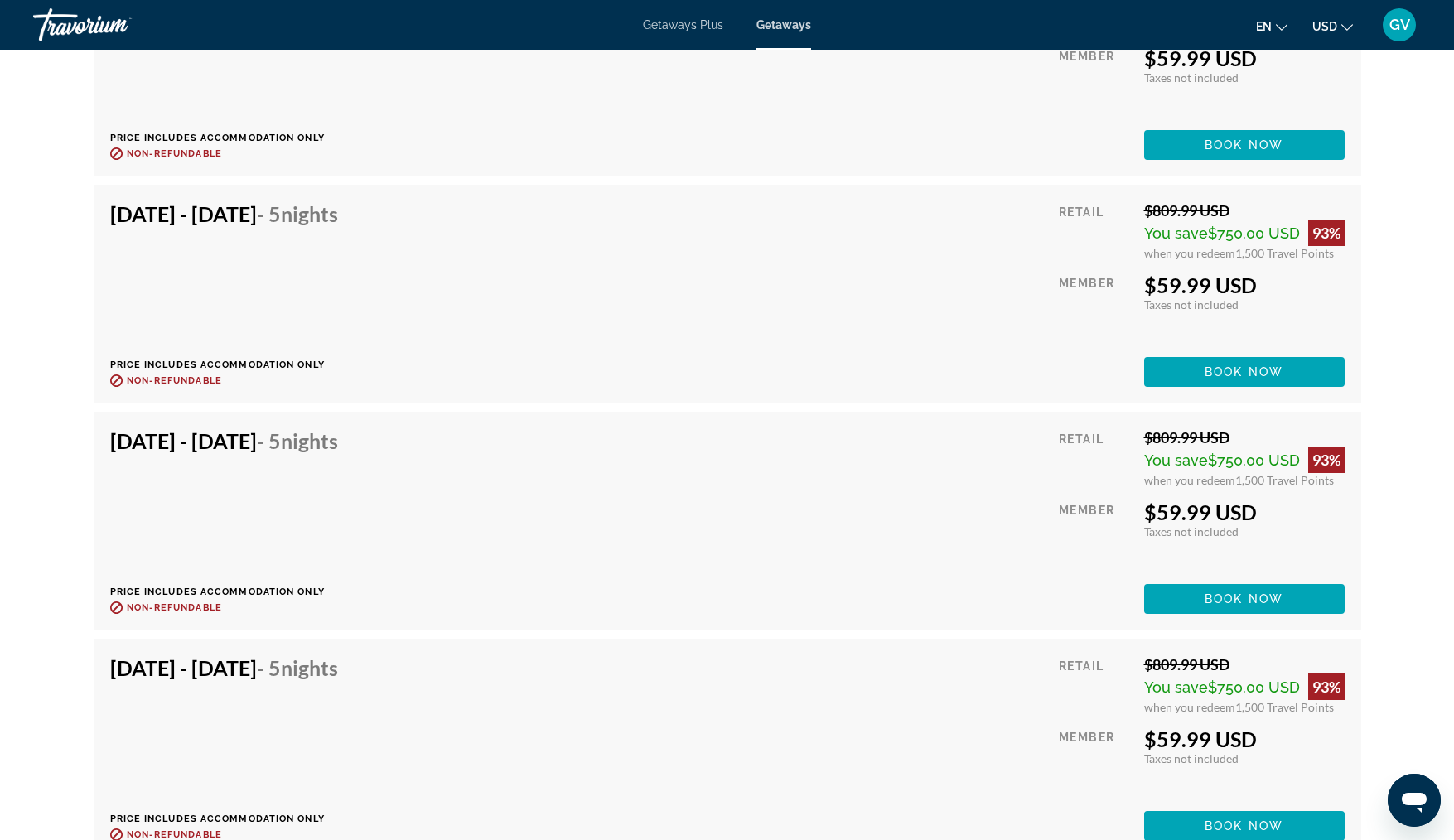
scroll to position [3710, 0]
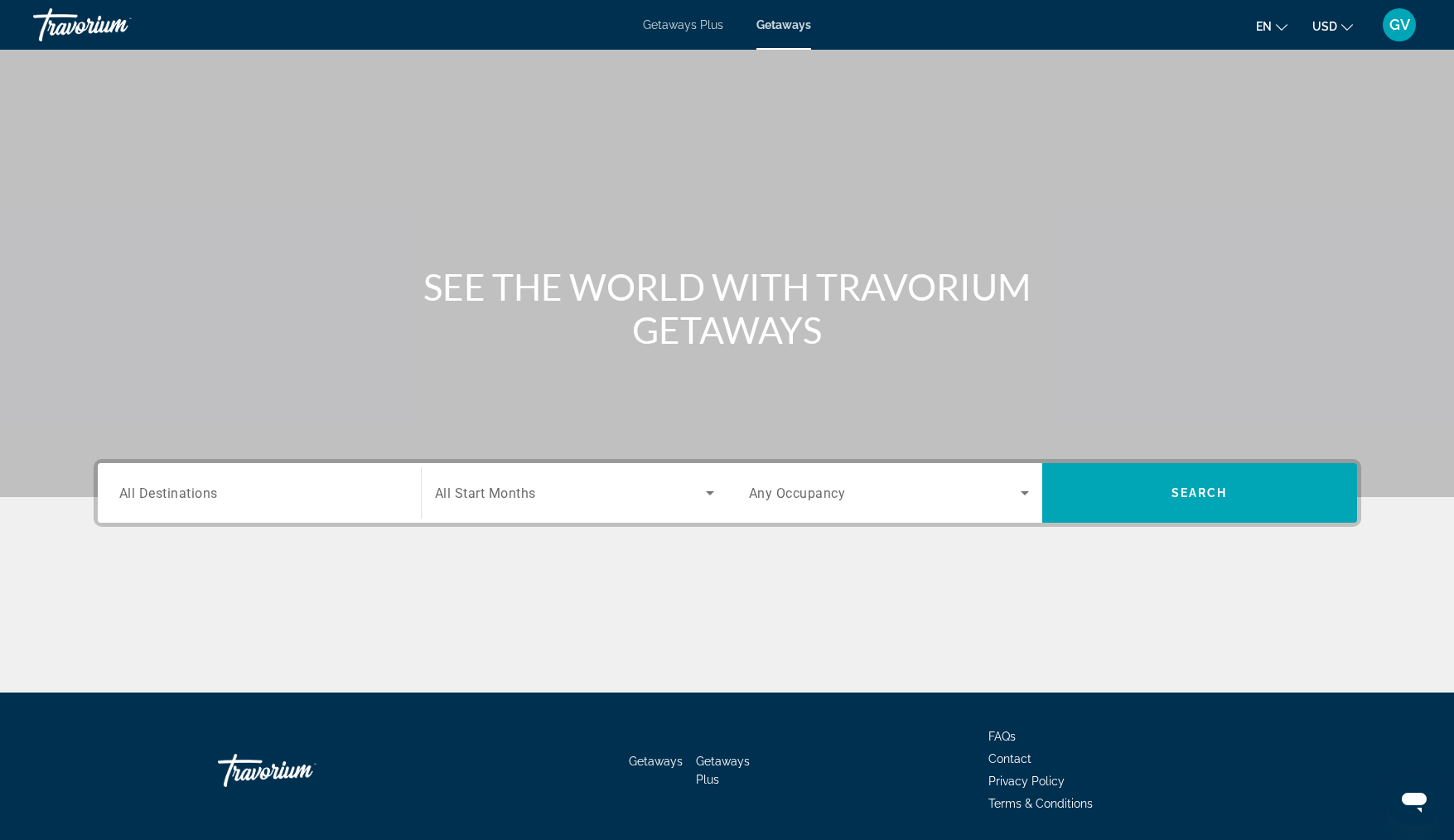
click at [207, 507] on div "Search widget" at bounding box center [259, 493] width 280 height 48
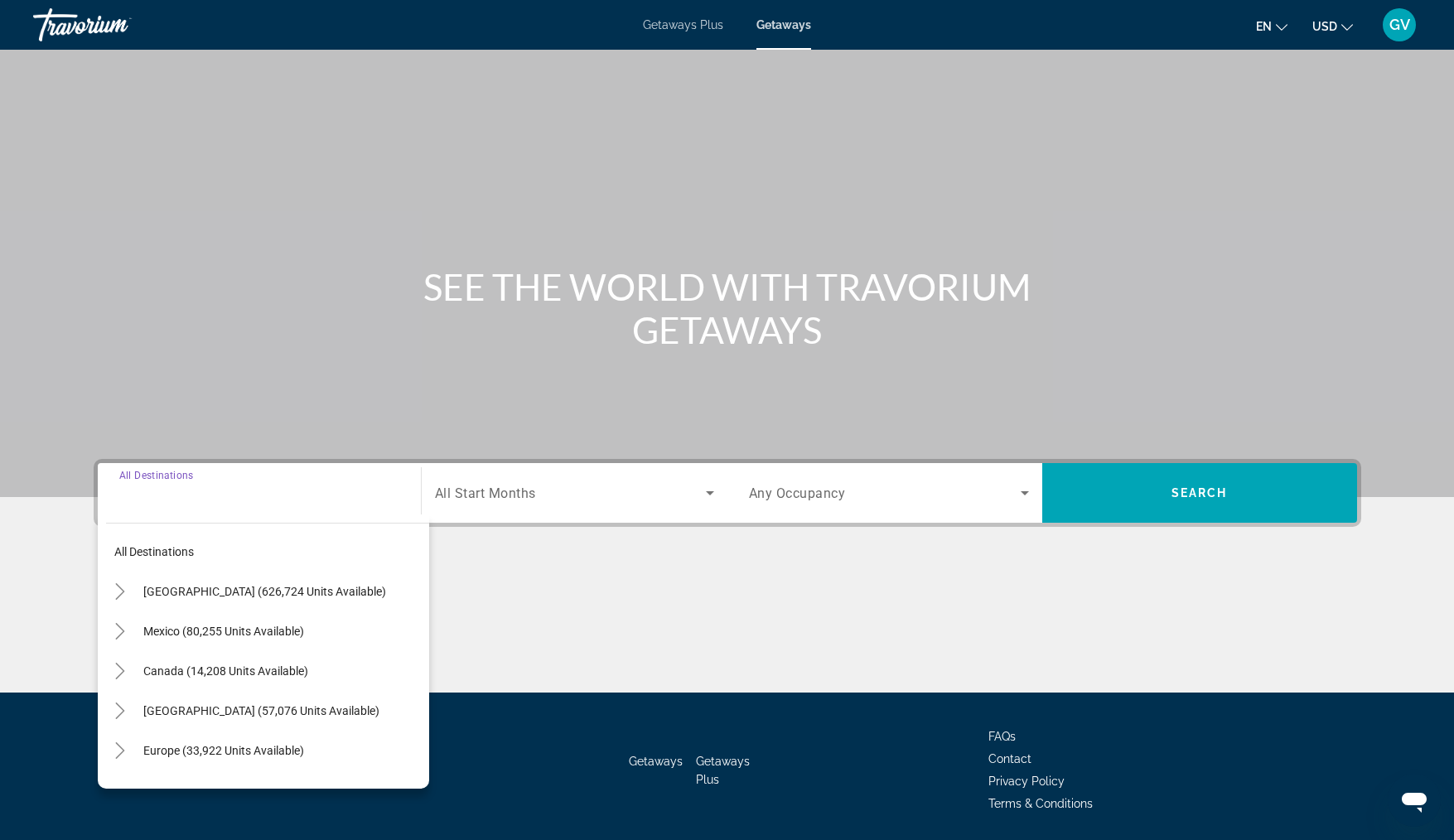
scroll to position [56, 0]
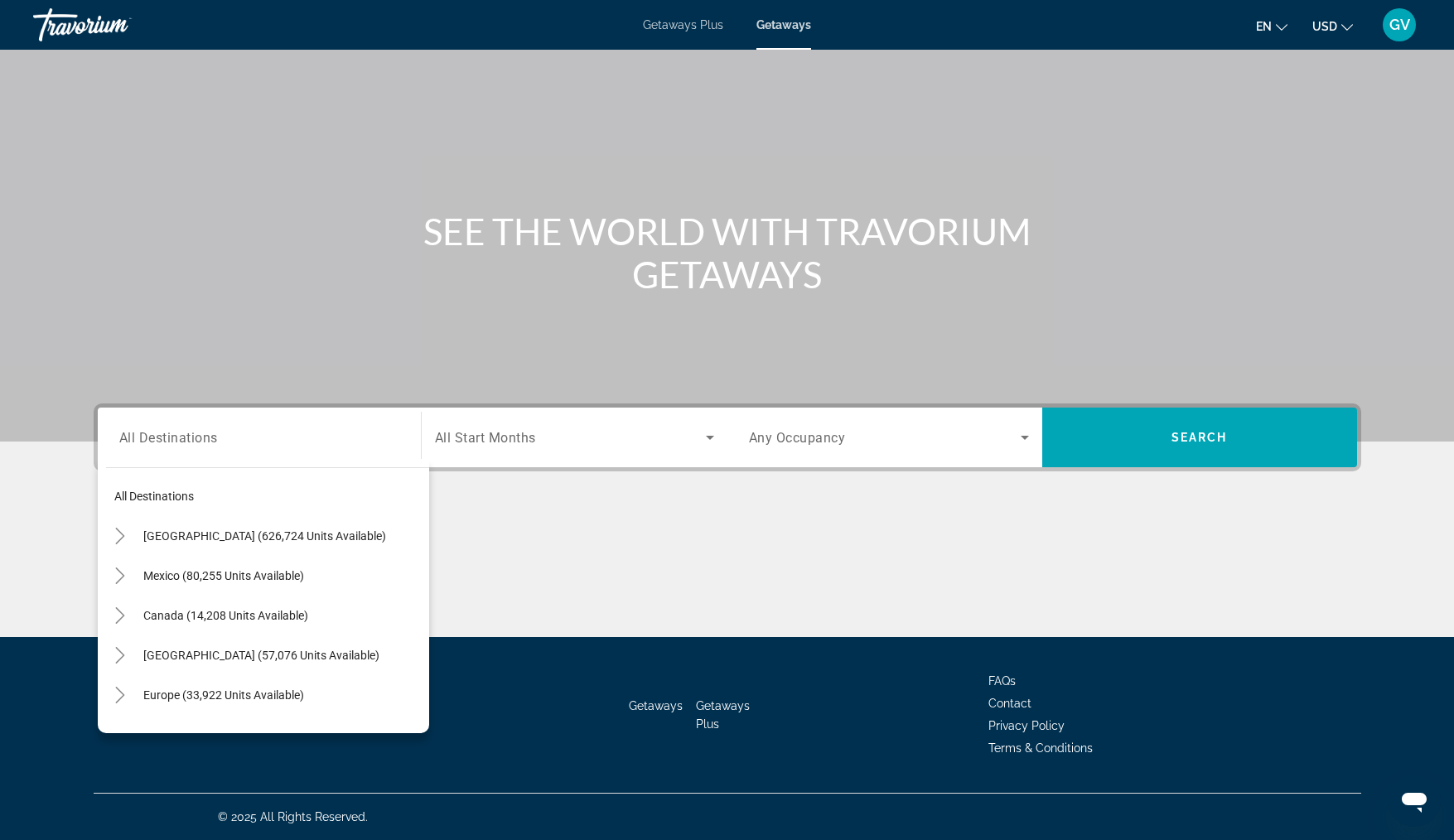
click at [696, 22] on span "Getaways Plus" at bounding box center [683, 25] width 80 height 13
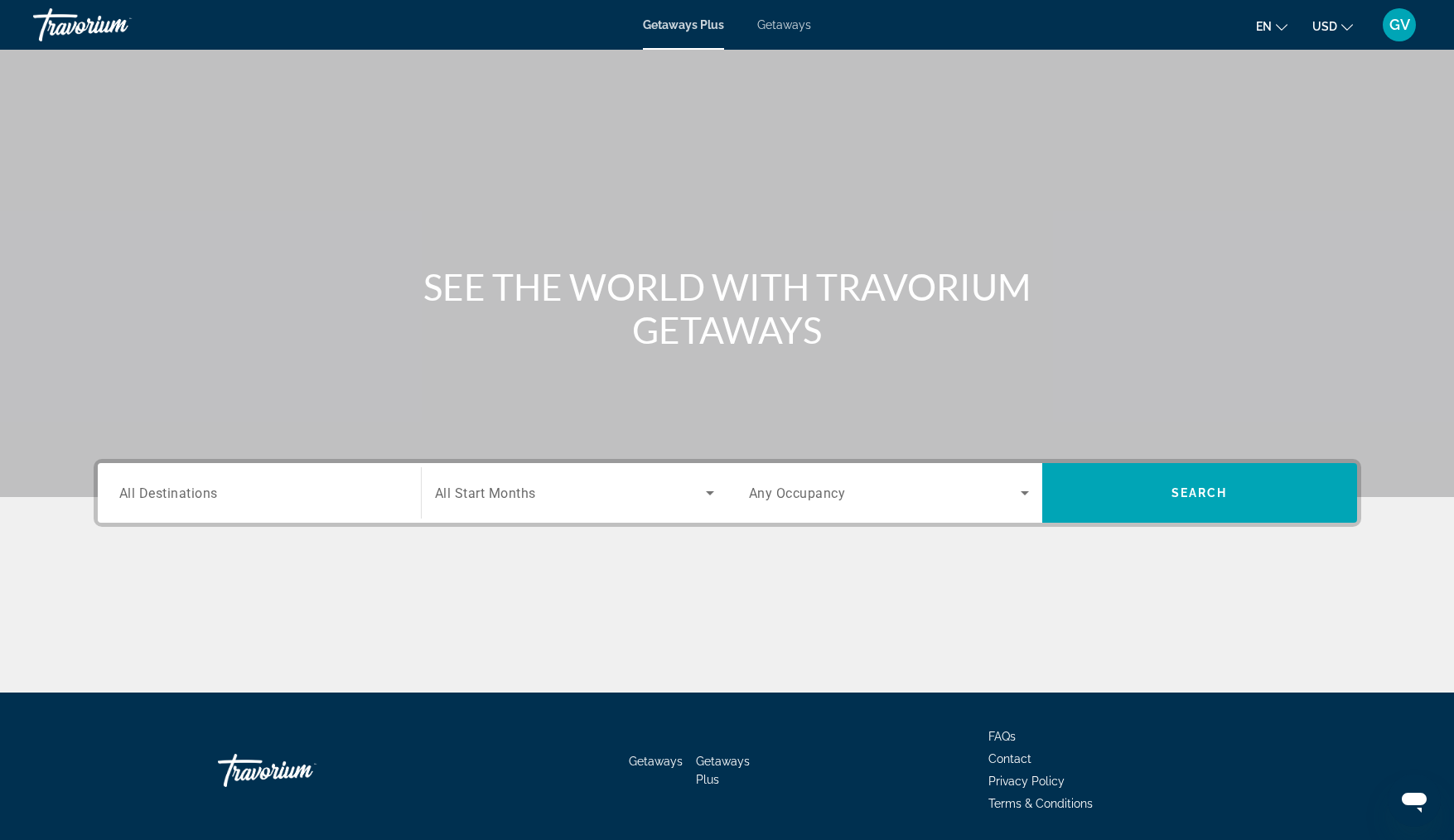
click at [248, 470] on div "Search widget" at bounding box center [259, 493] width 280 height 48
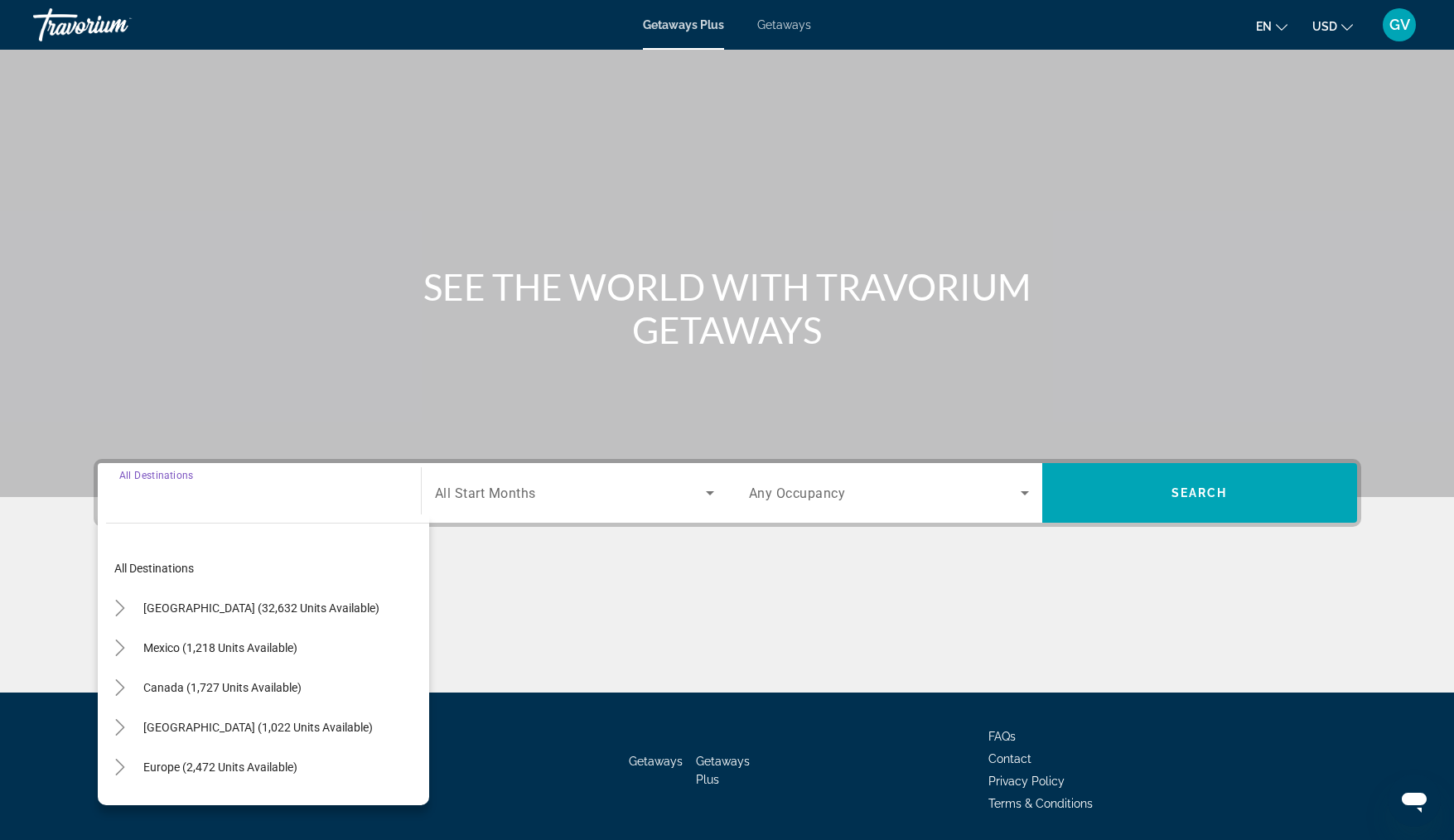
scroll to position [56, 0]
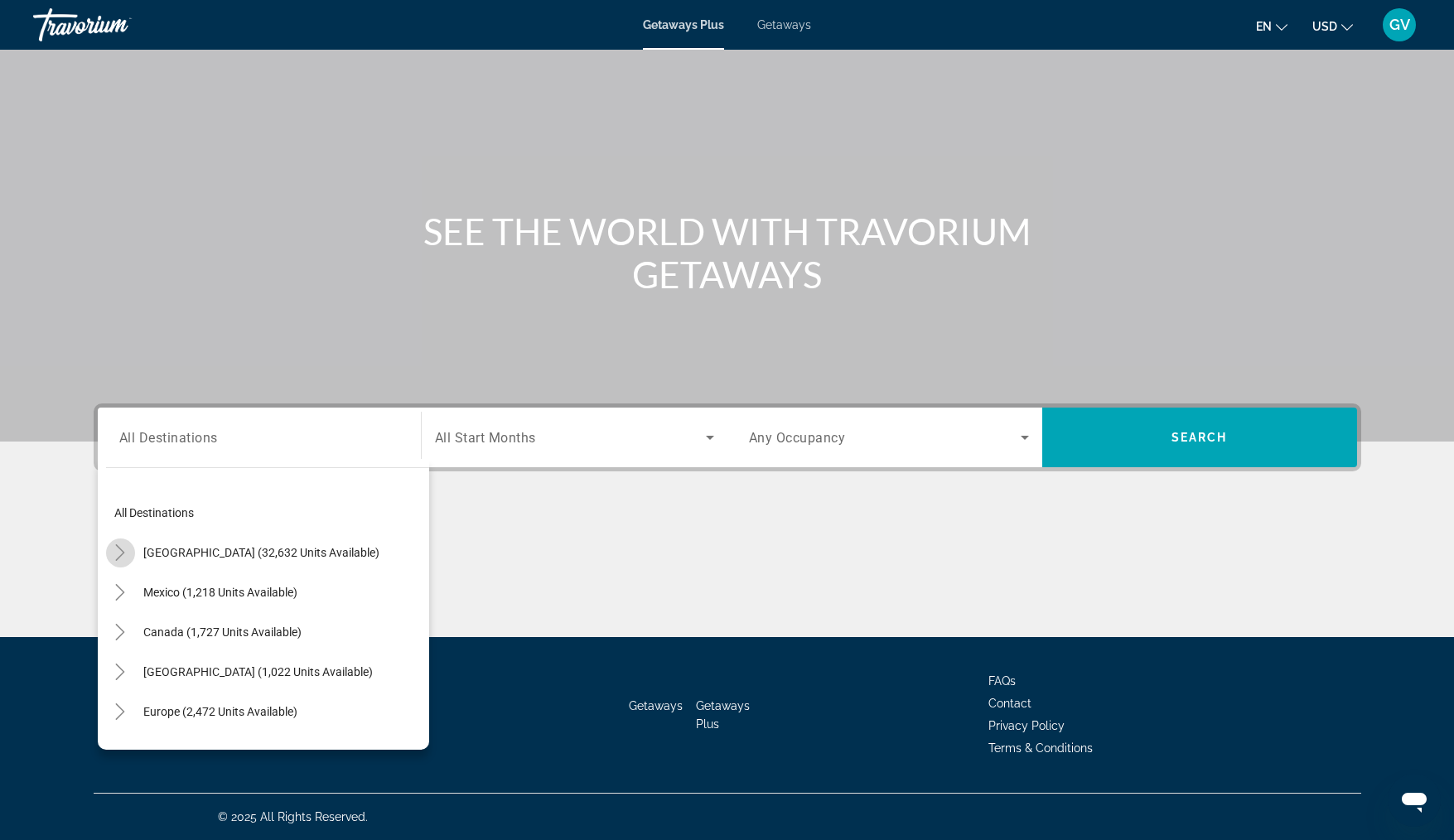
click at [125, 552] on icon "Toggle United States (32,632 units available)" at bounding box center [120, 552] width 17 height 17
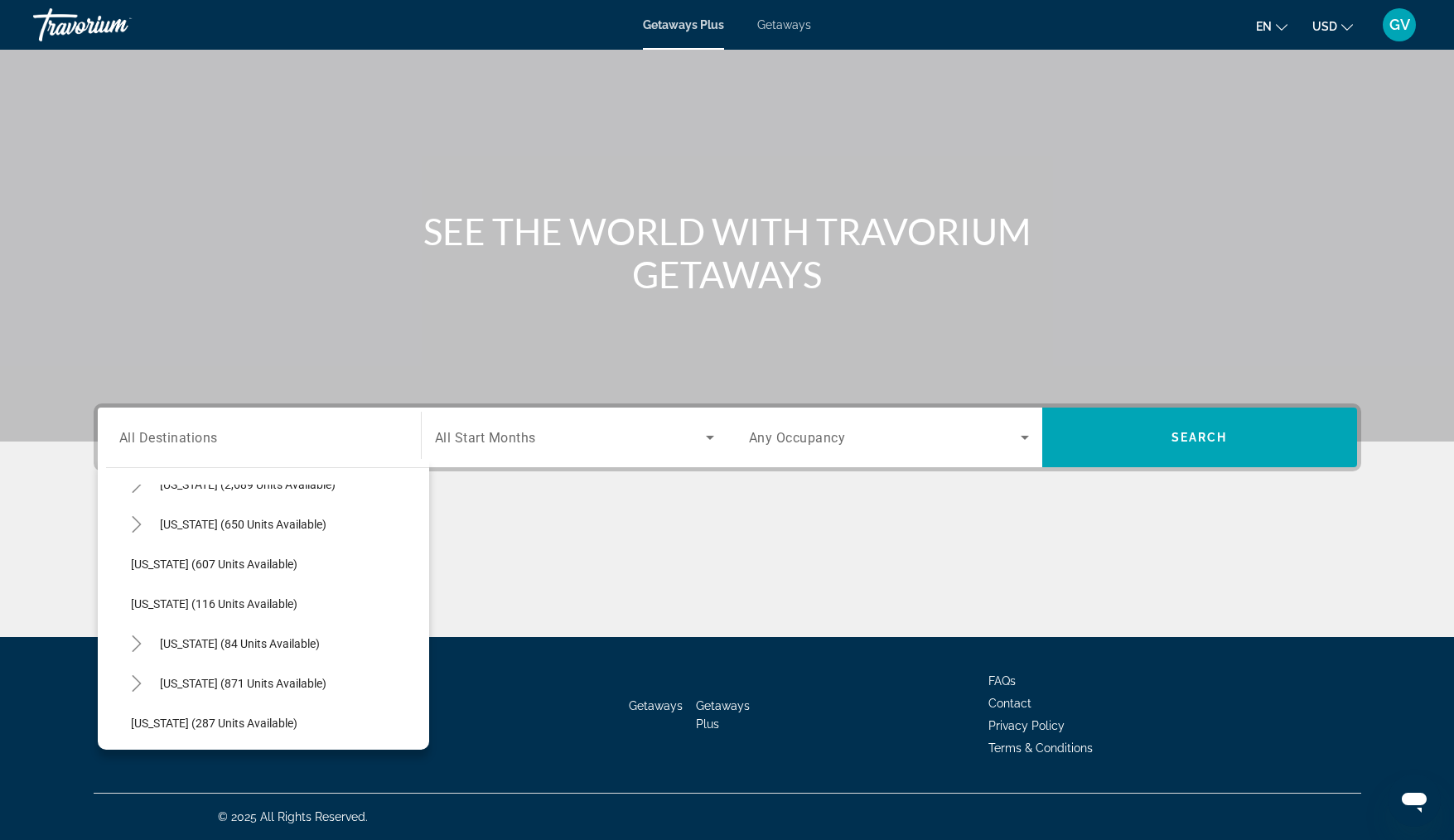
scroll to position [992, 0]
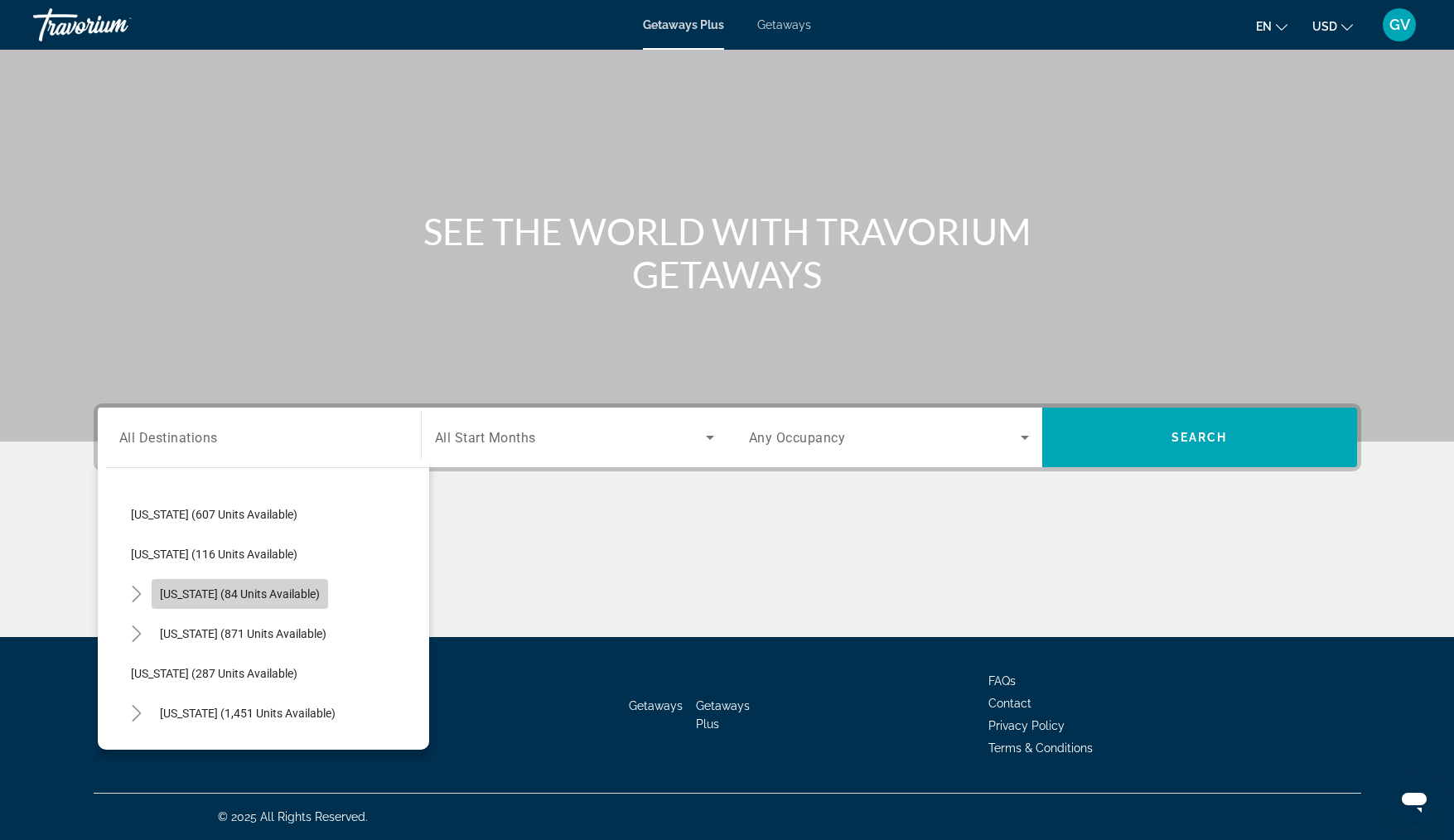
click at [273, 591] on span "[US_STATE] (84 units available)" at bounding box center [240, 594] width 160 height 13
type input "**********"
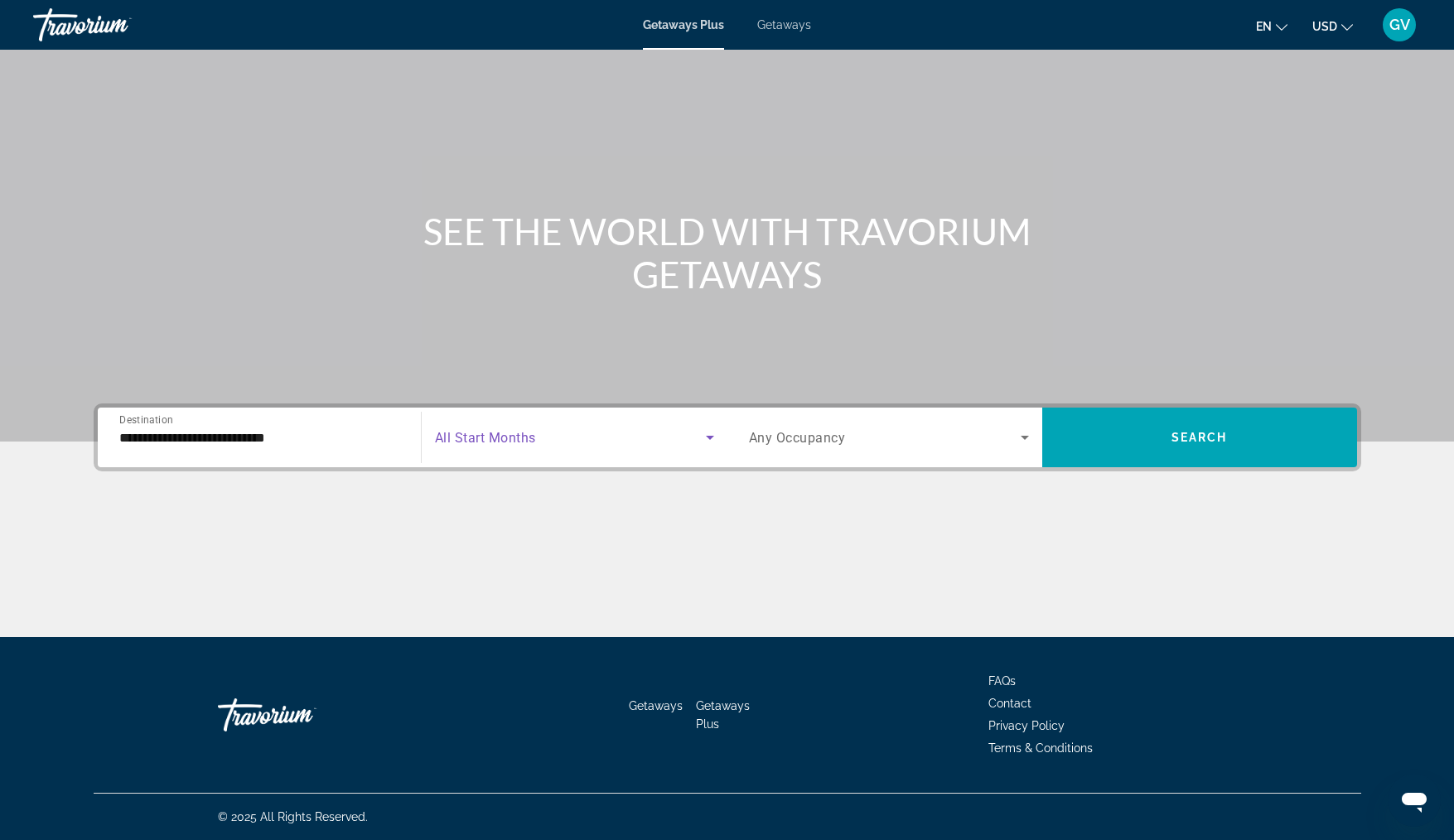
click at [709, 436] on icon "Search widget" at bounding box center [710, 438] width 8 height 4
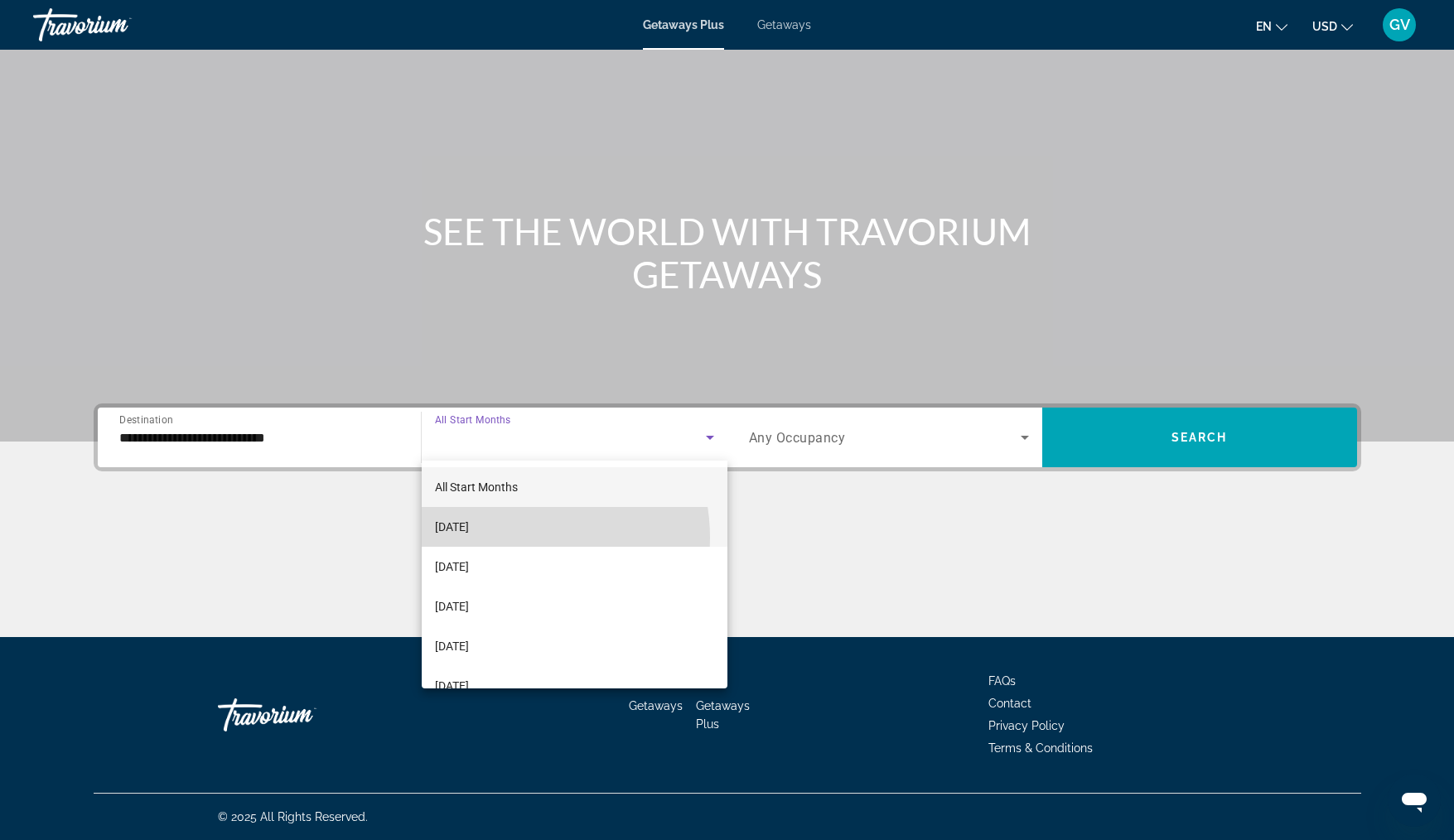
click at [510, 538] on mat-option "[DATE]" at bounding box center [574, 527] width 306 height 40
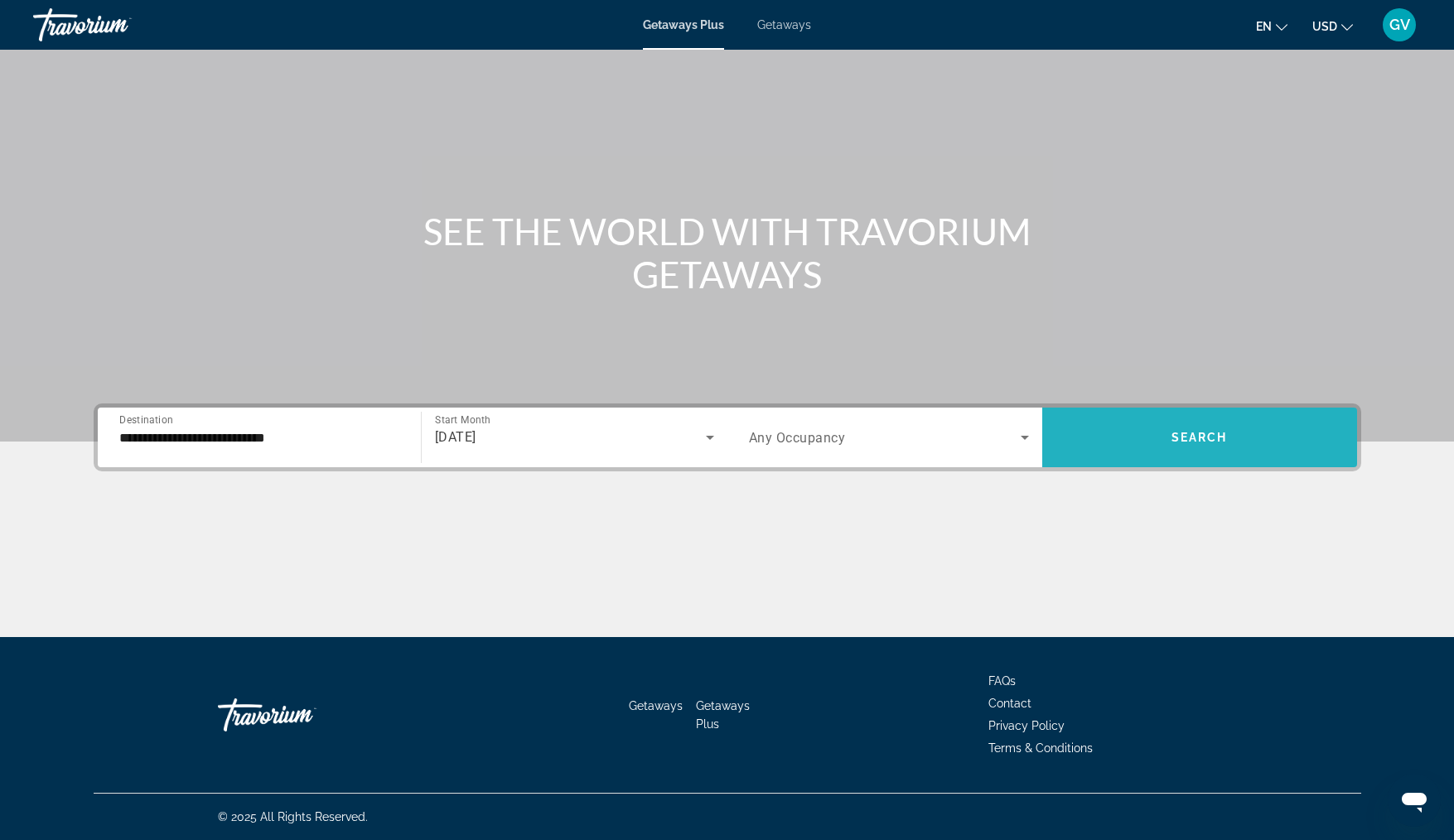
click at [1217, 435] on span "Search" at bounding box center [1200, 438] width 57 height 13
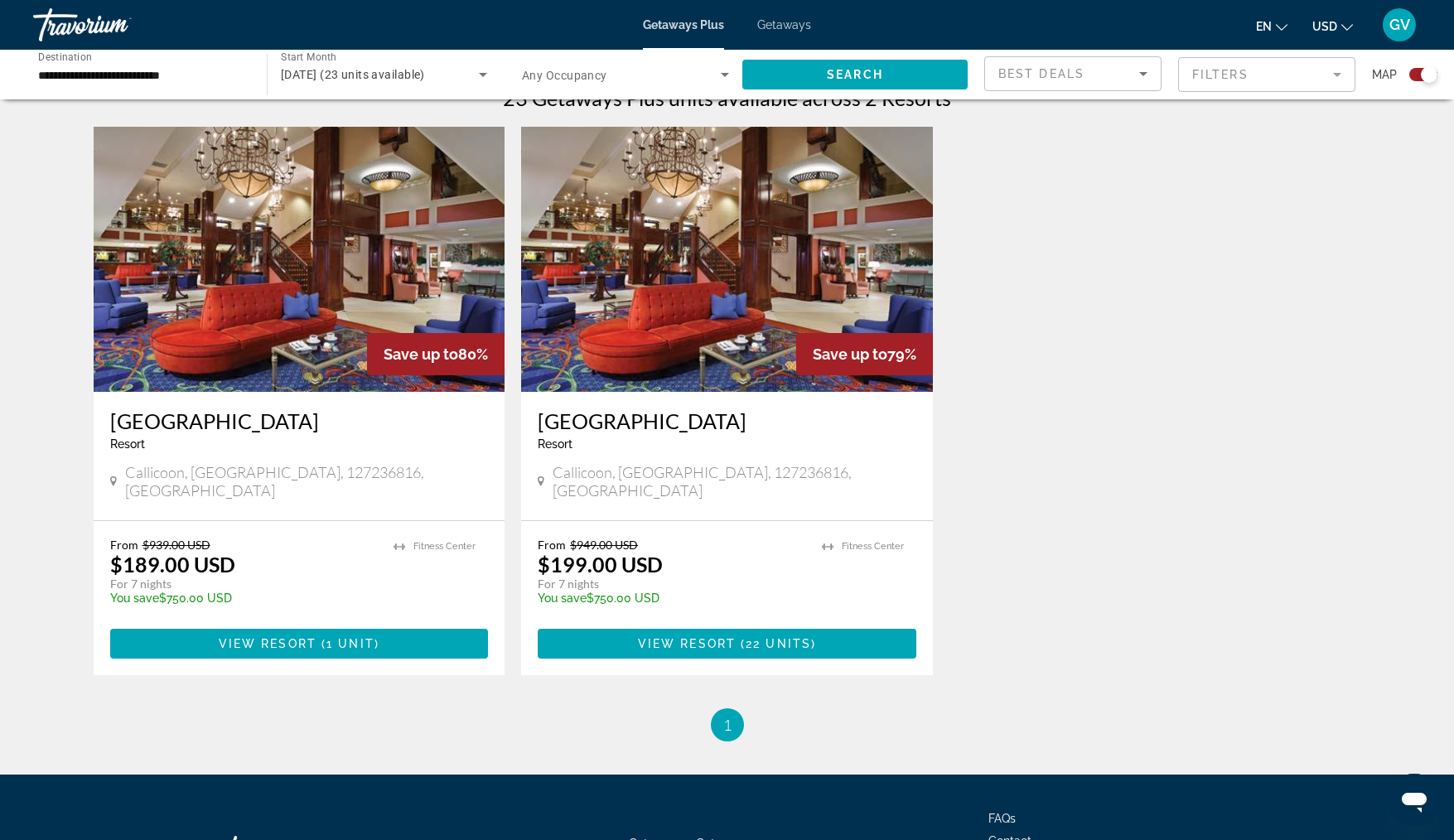
scroll to position [545, 0]
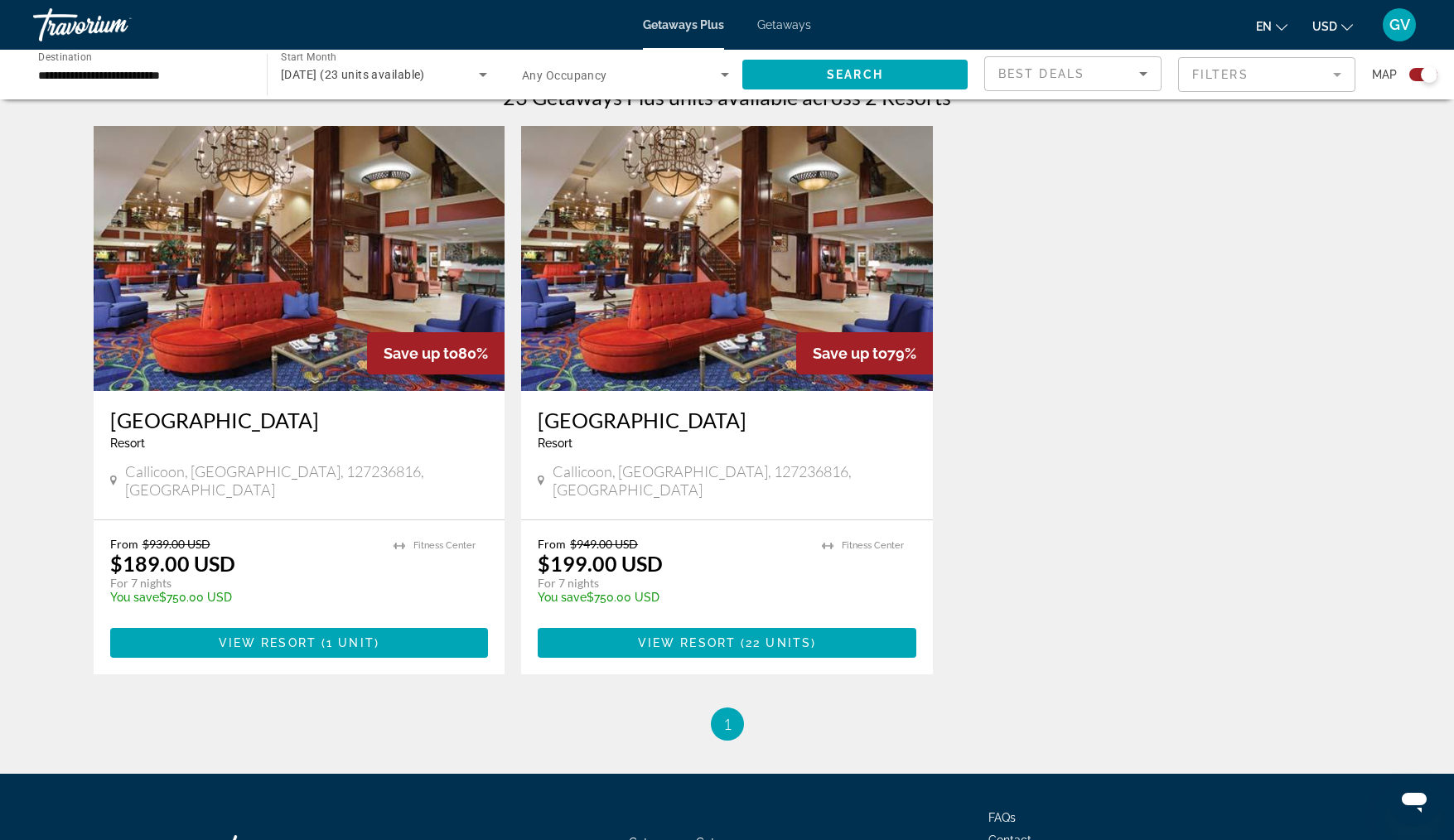
click at [421, 302] on img "Main content" at bounding box center [299, 258] width 412 height 265
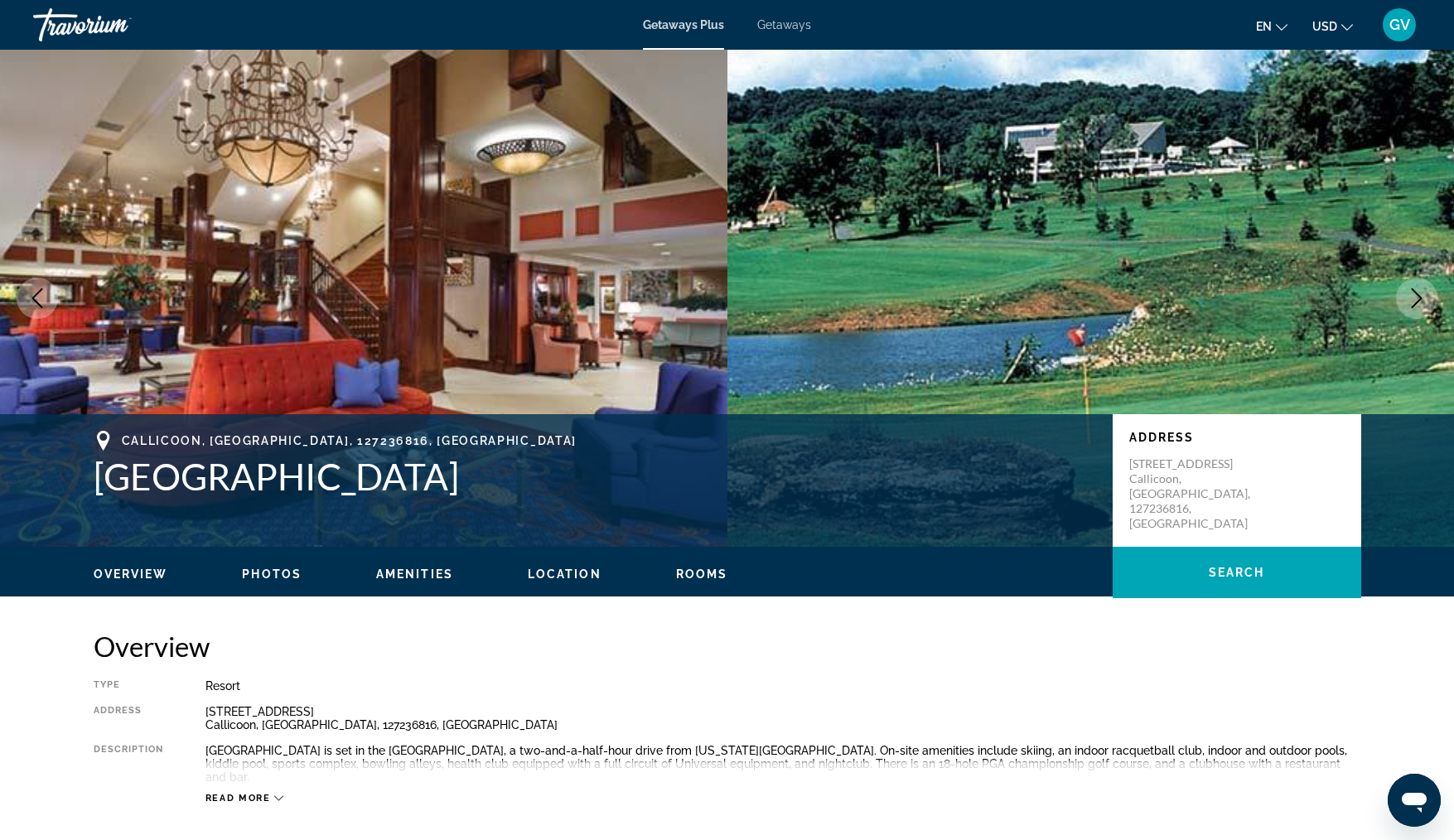
click at [1419, 292] on icon "Next image" at bounding box center [1417, 298] width 20 height 20
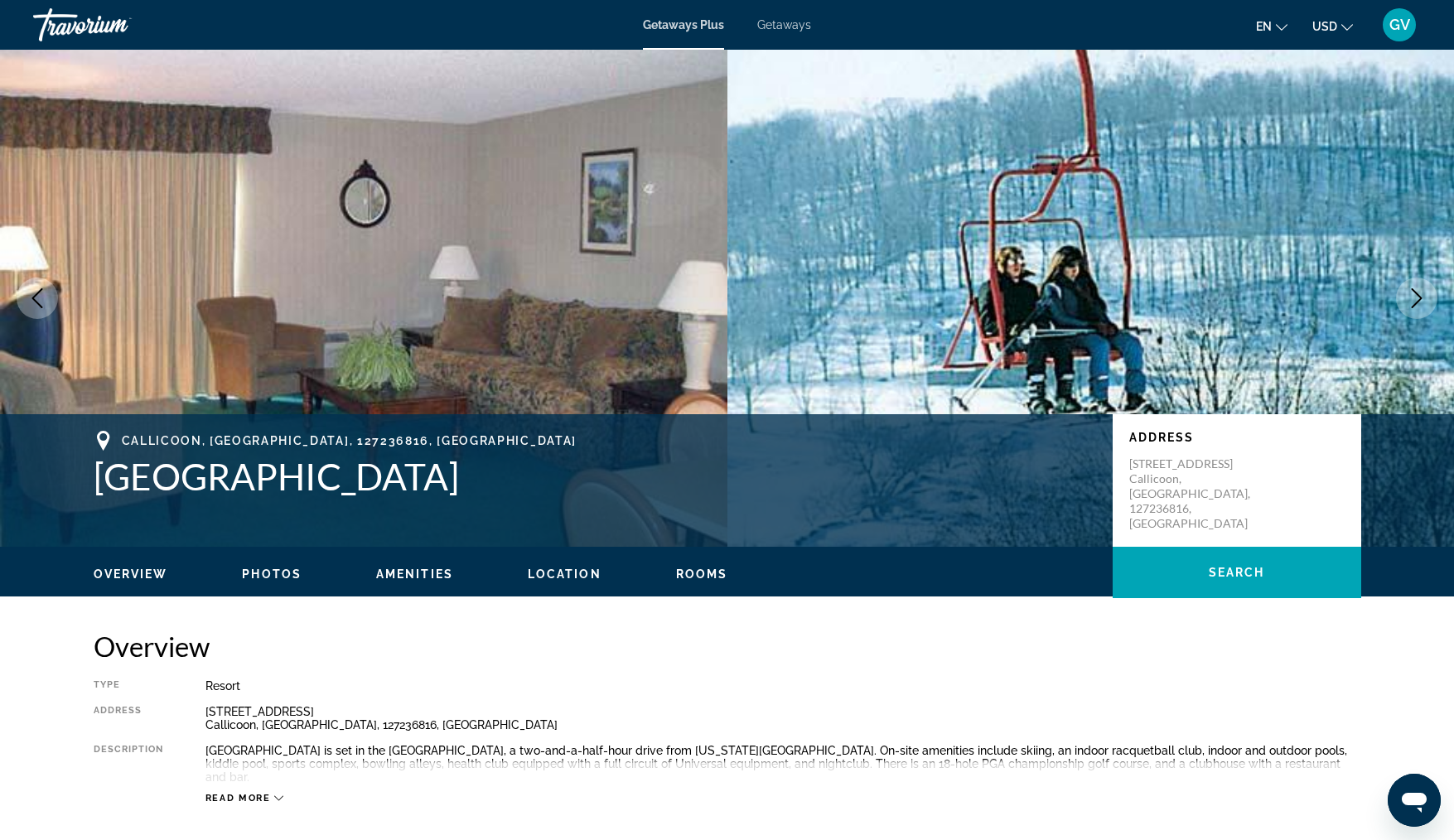
click at [1419, 292] on icon "Next image" at bounding box center [1417, 298] width 20 height 20
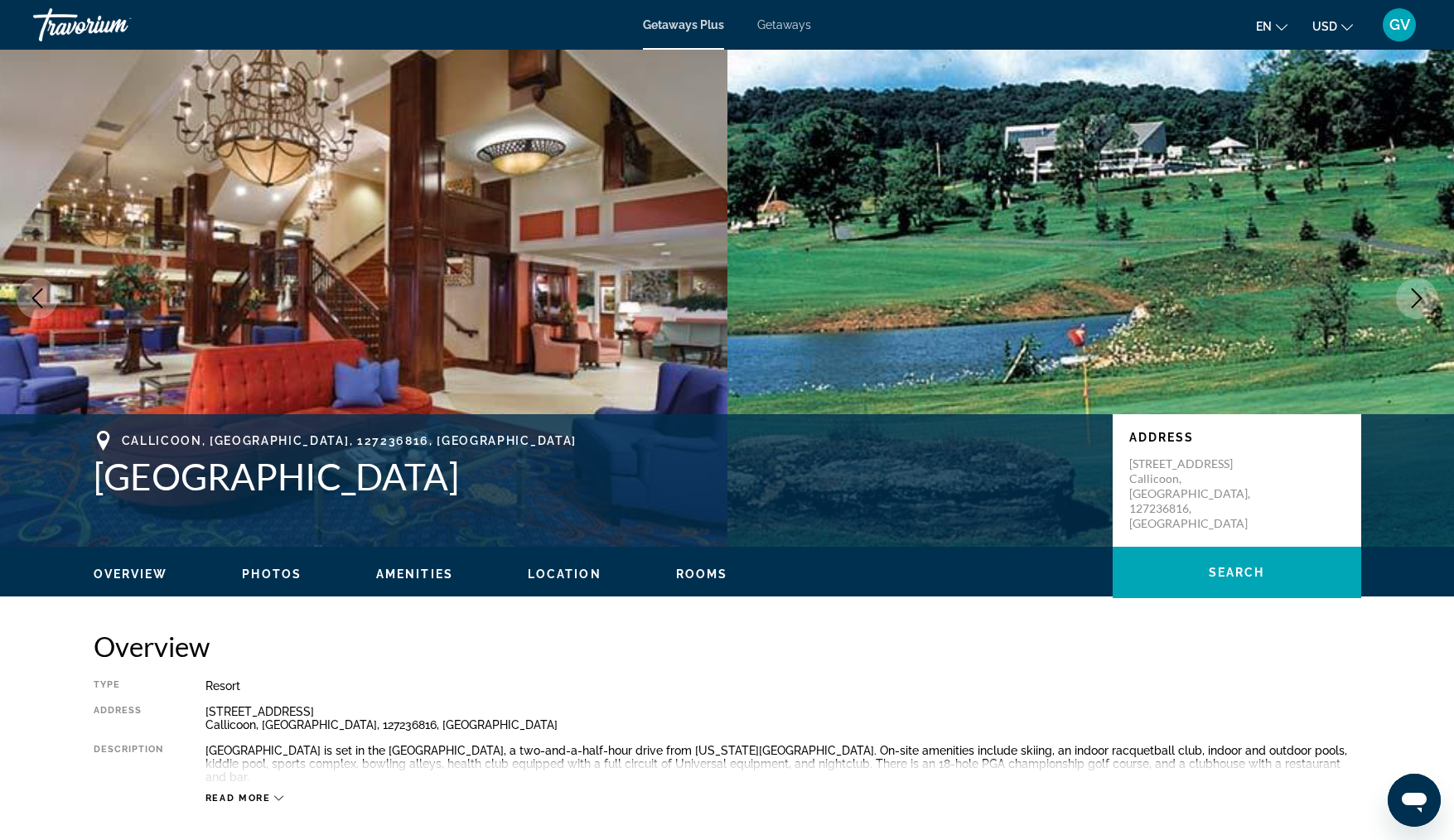
click at [1419, 292] on icon "Next image" at bounding box center [1417, 298] width 20 height 20
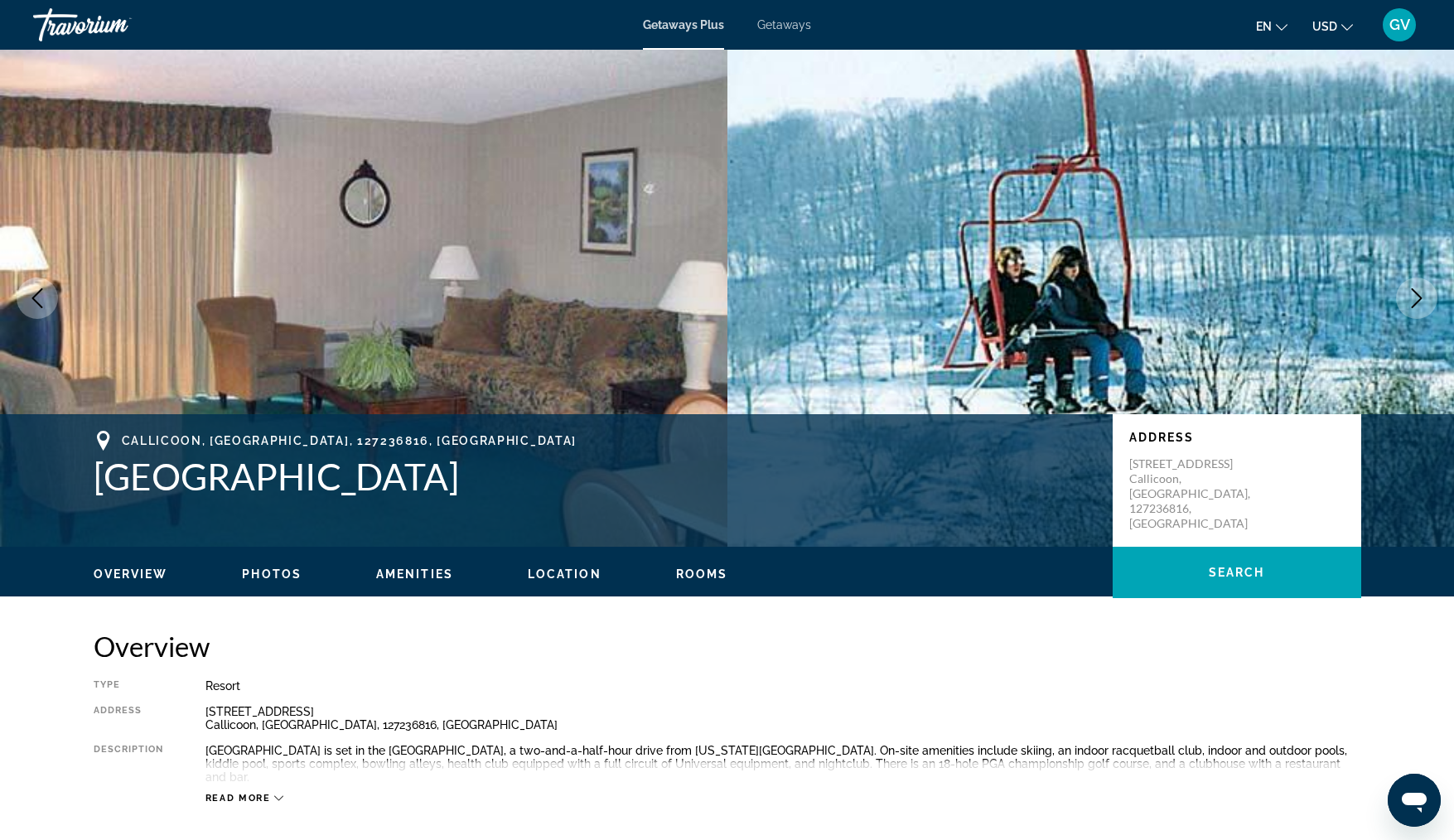
click at [1419, 292] on icon "Next image" at bounding box center [1417, 298] width 20 height 20
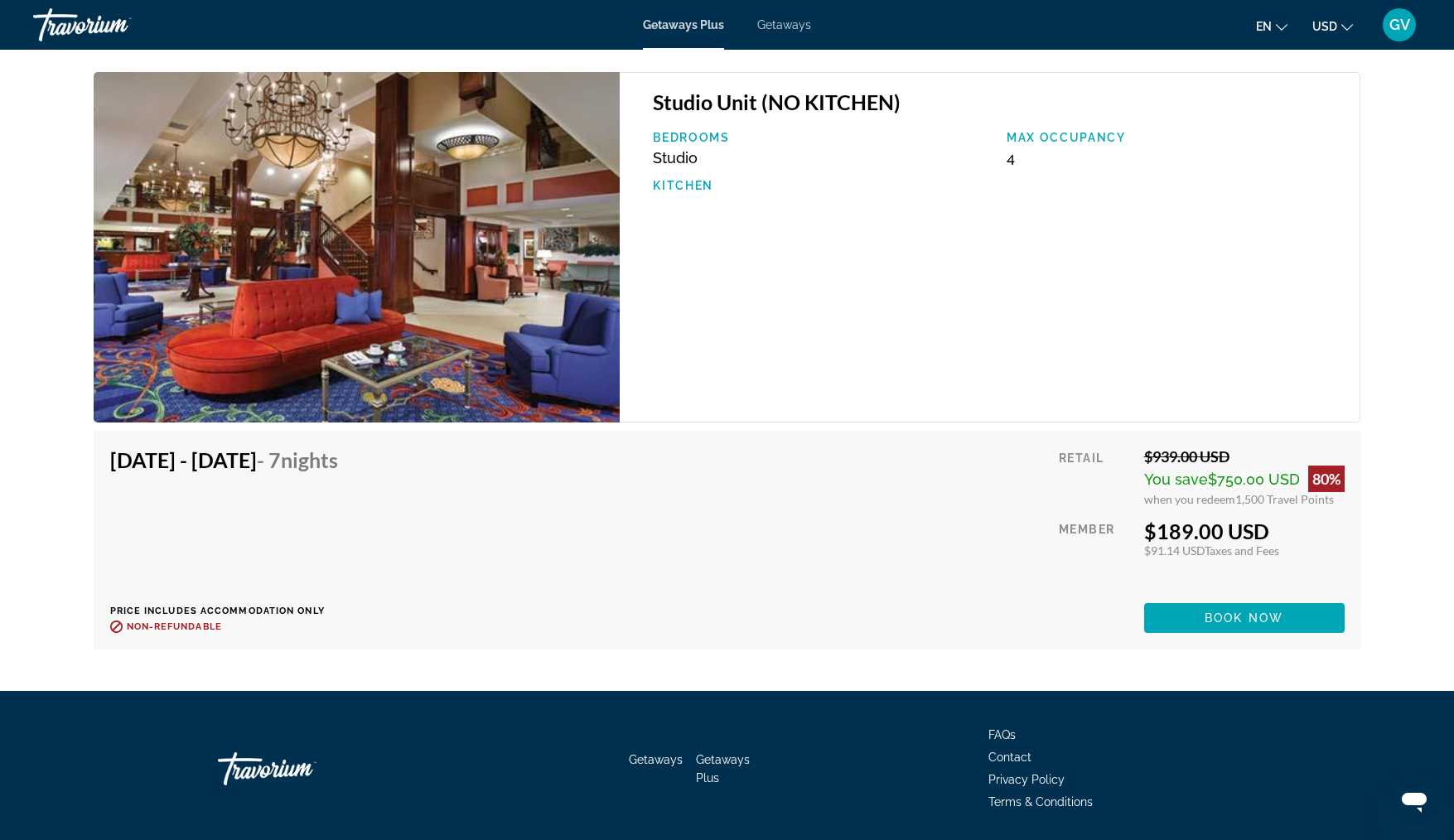
scroll to position [2418, 0]
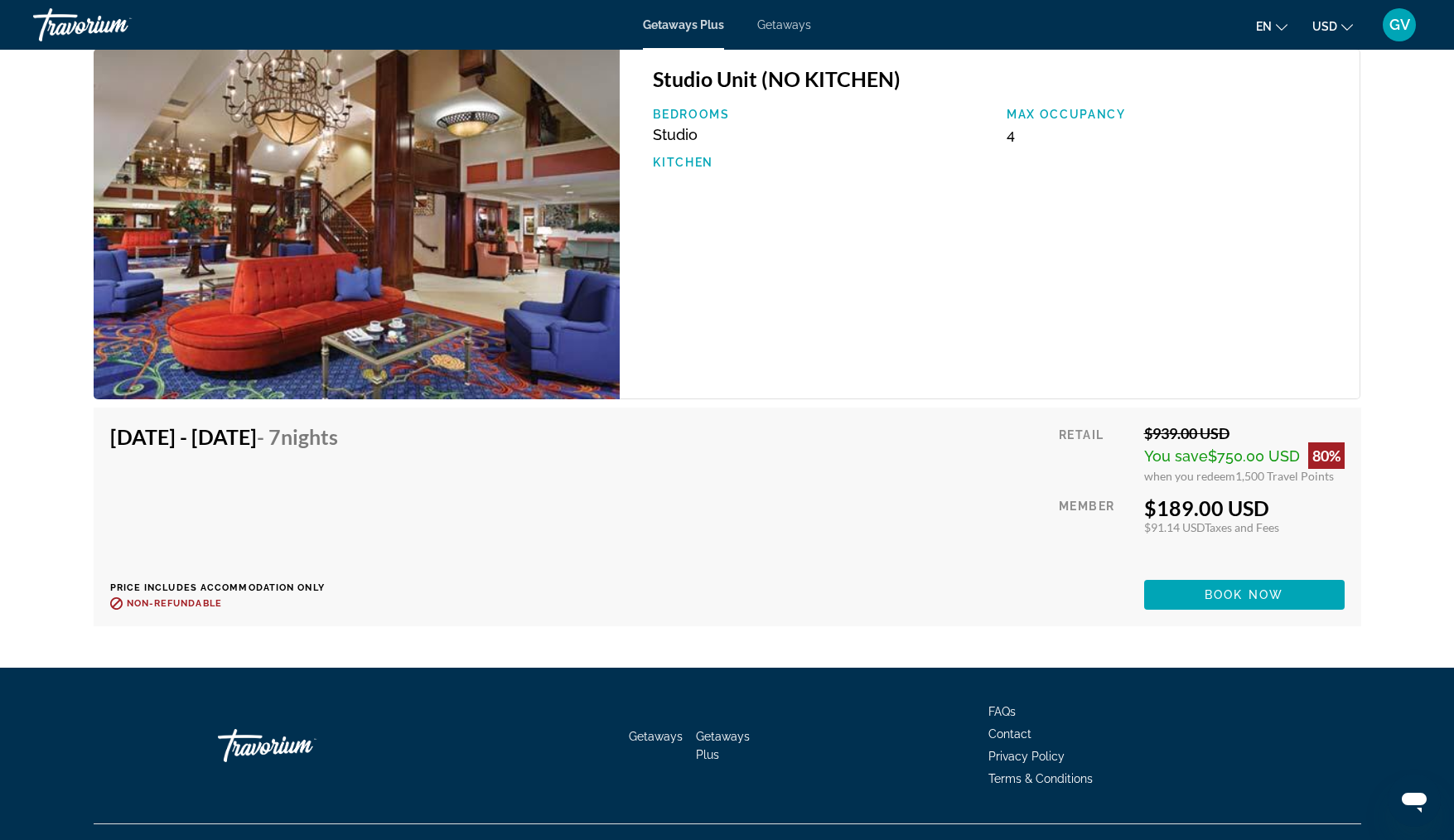
click at [519, 253] on img "Main content" at bounding box center [357, 224] width 527 height 350
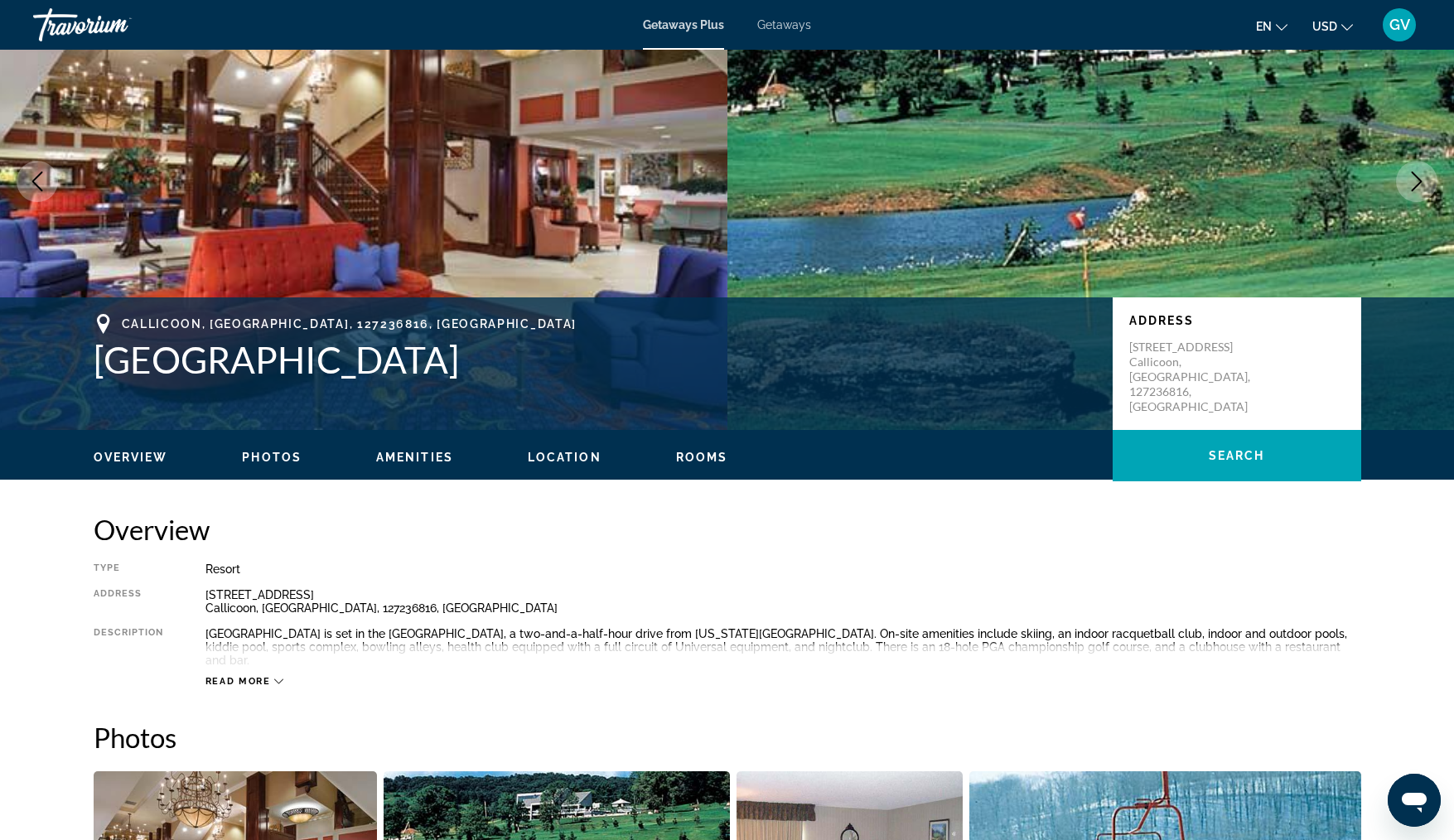
scroll to position [83, 0]
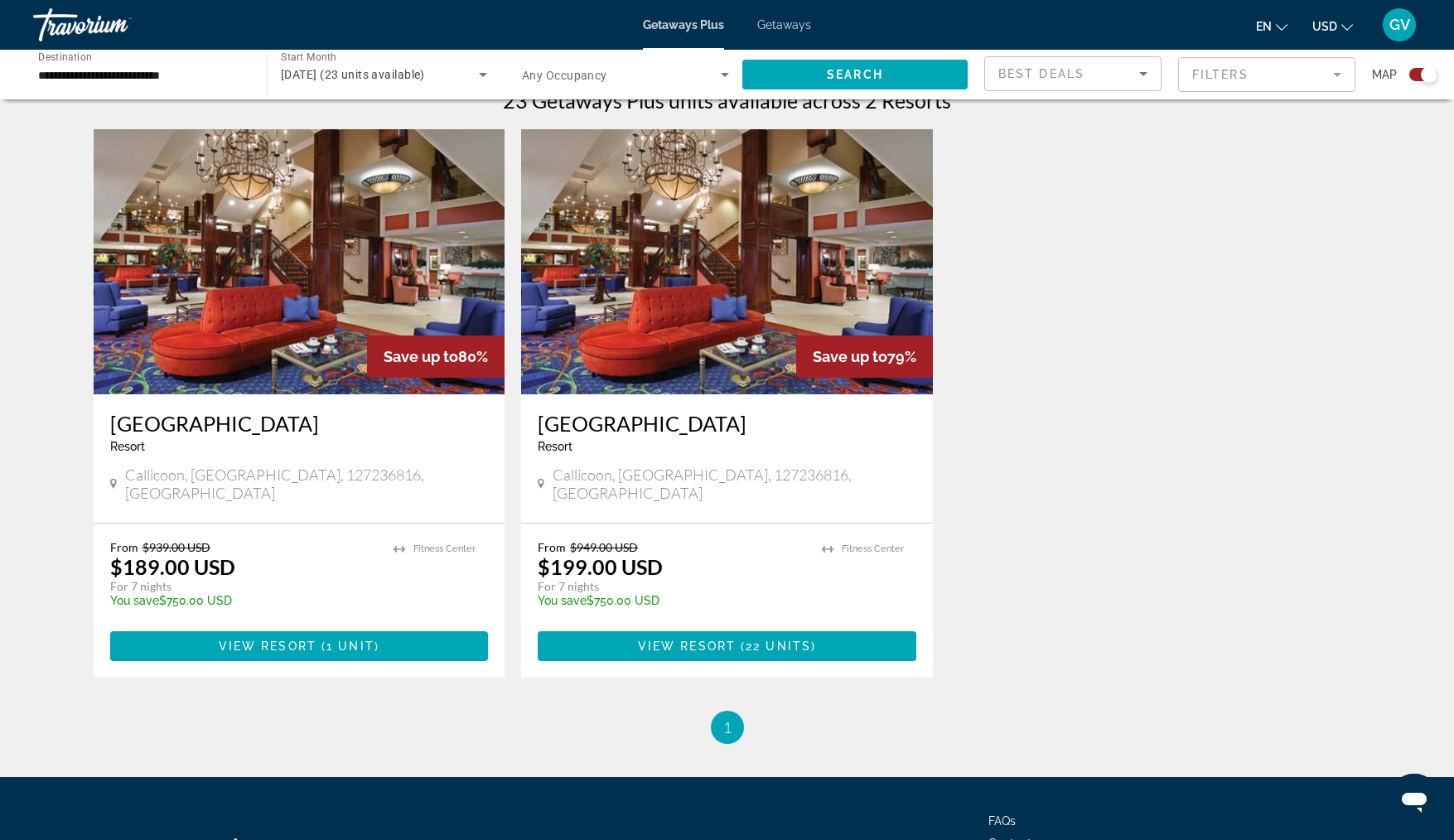
scroll to position [542, 0]
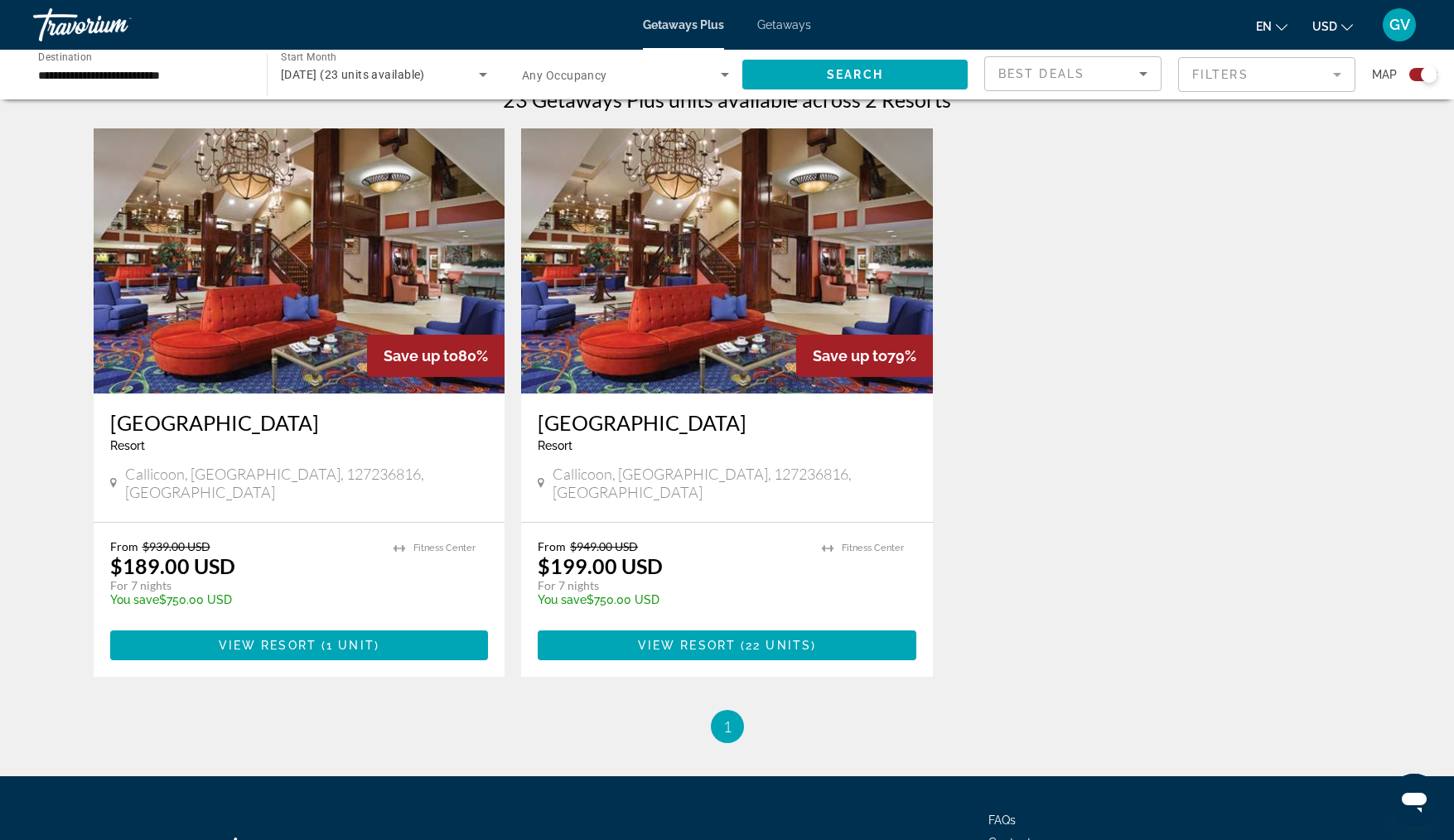
click at [747, 330] on img "Main content" at bounding box center [727, 261] width 412 height 265
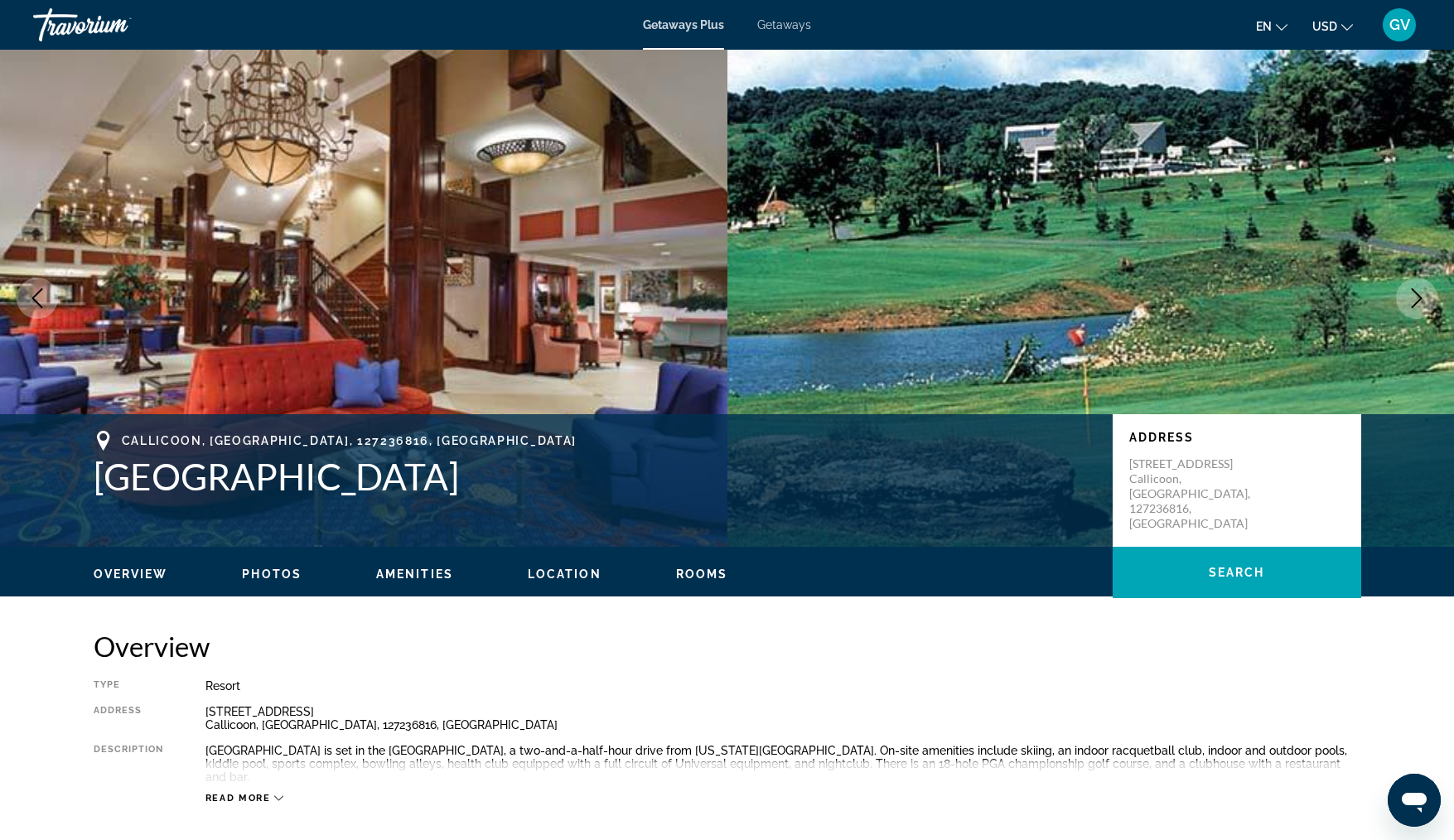
click at [1417, 291] on icon "Next image" at bounding box center [1417, 298] width 20 height 20
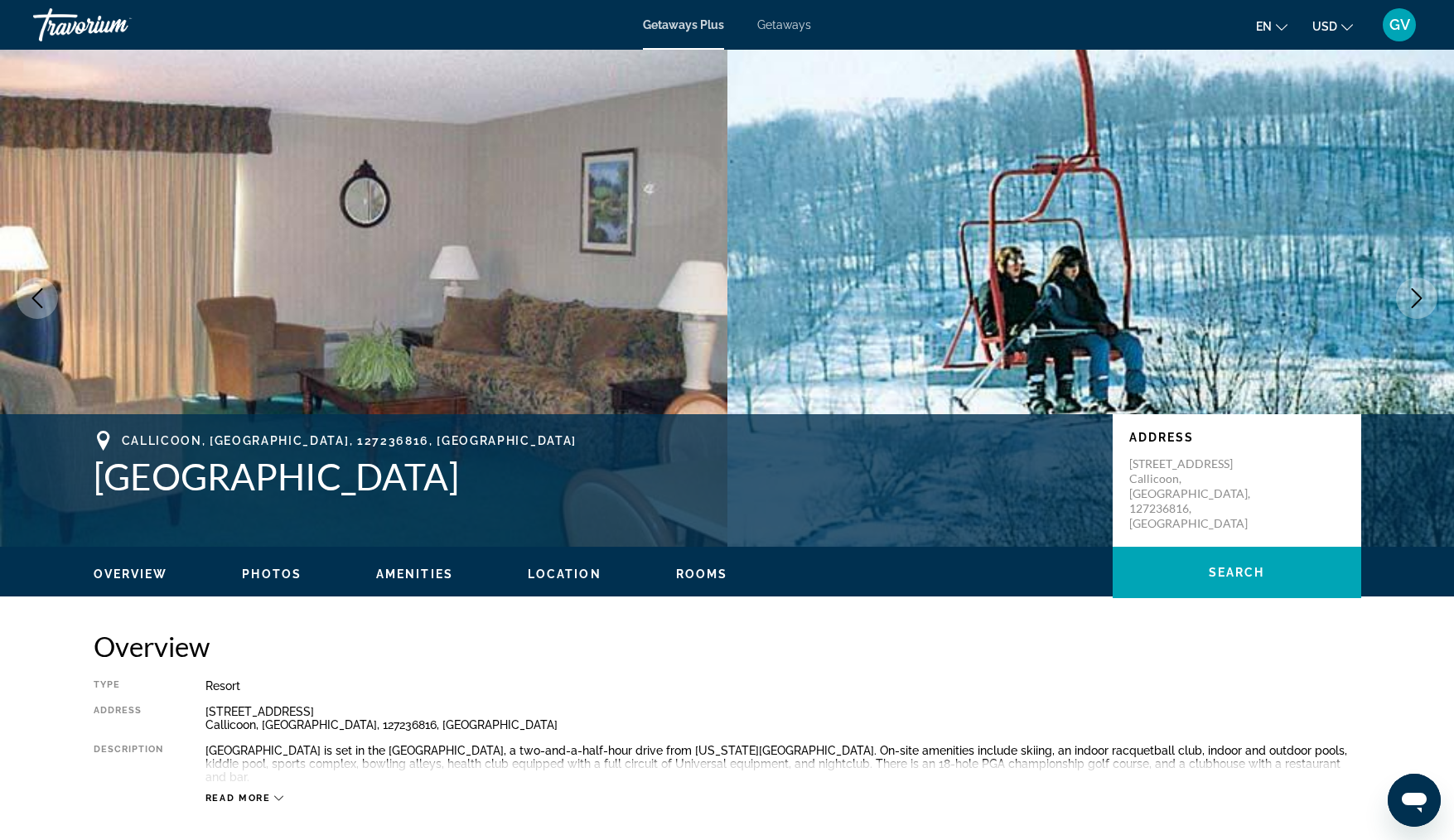
click at [1417, 291] on icon "Next image" at bounding box center [1417, 298] width 20 height 20
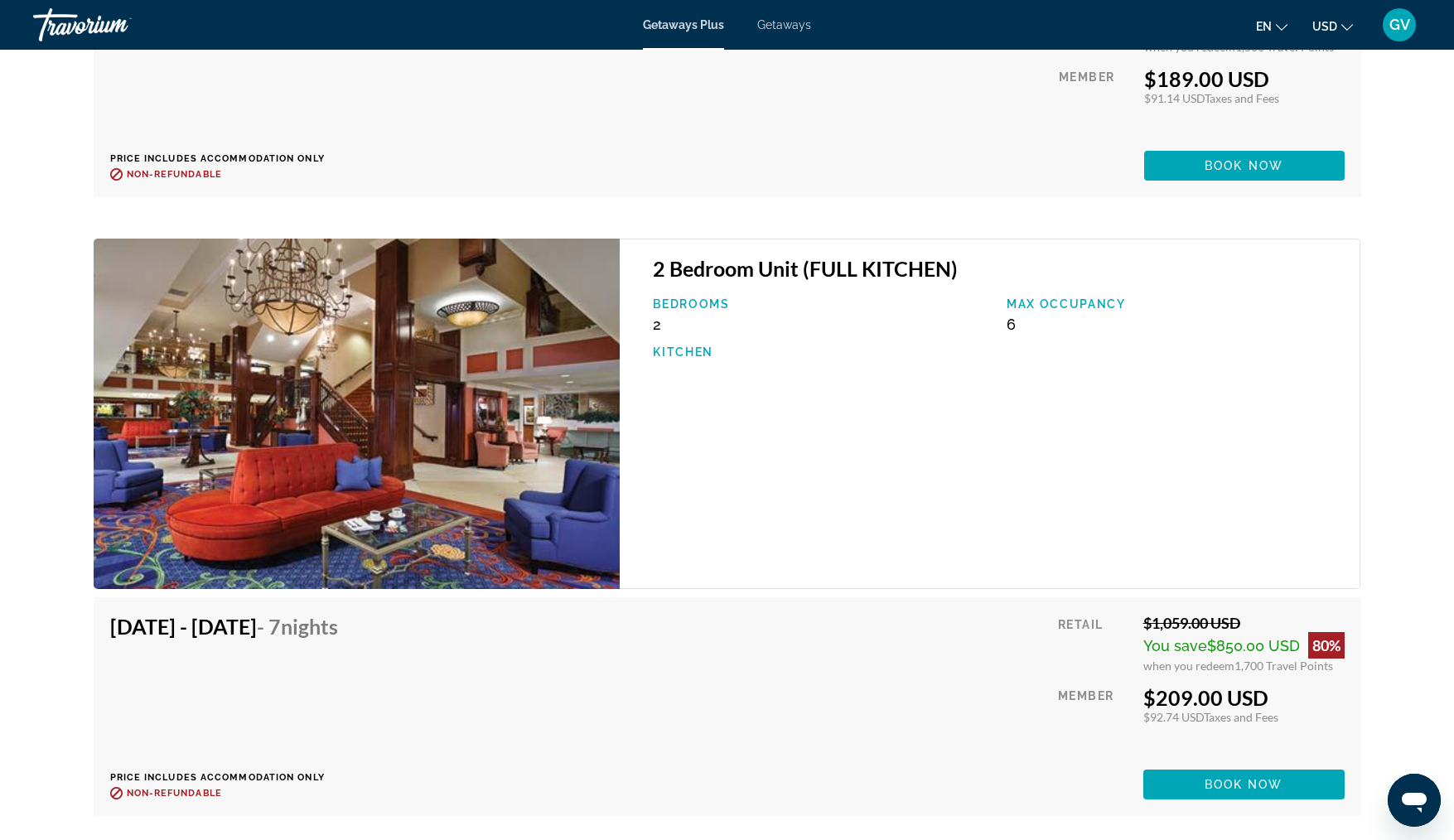
scroll to position [3247, 0]
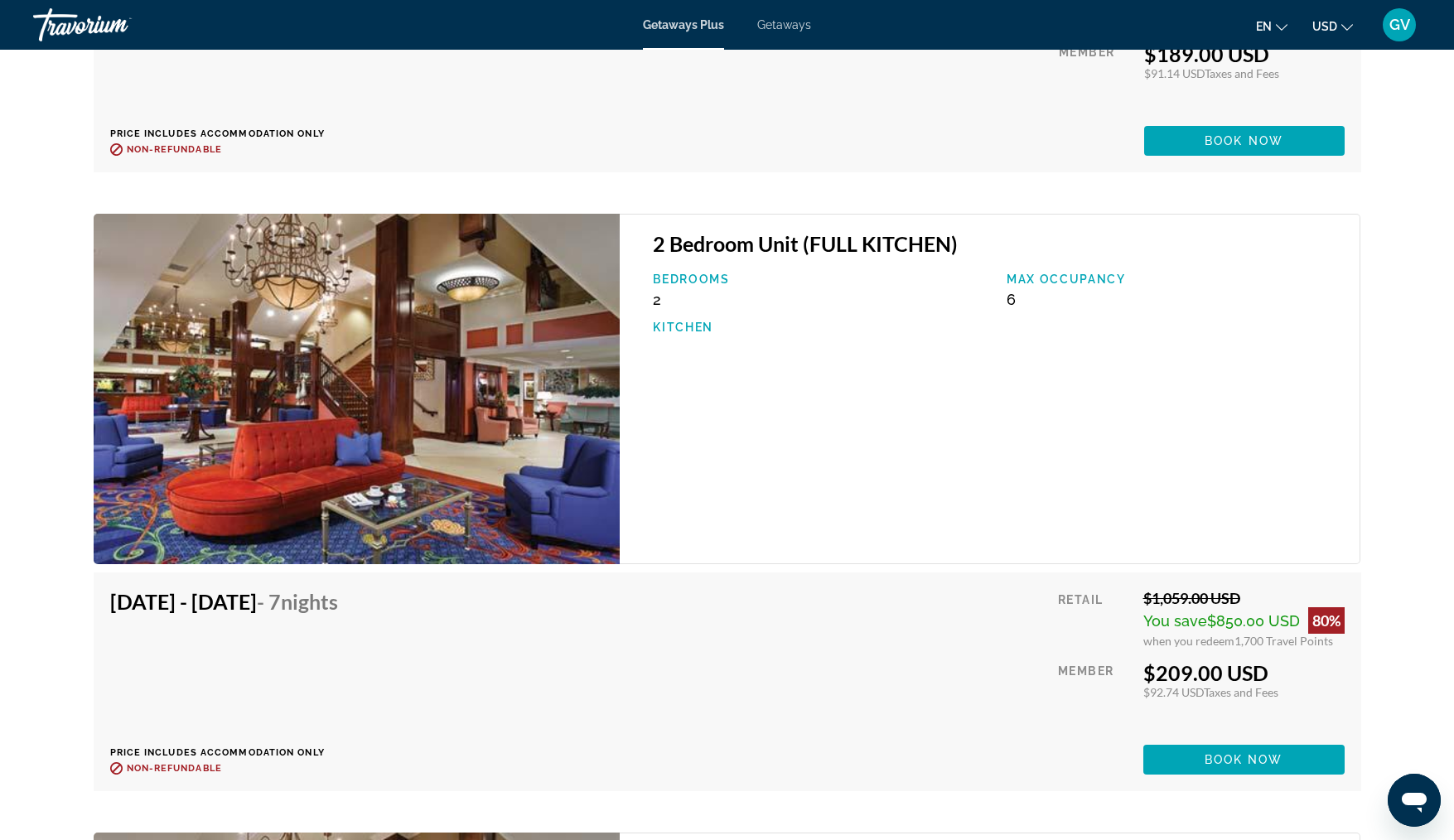
click at [534, 348] on img "Main content" at bounding box center [357, 388] width 527 height 350
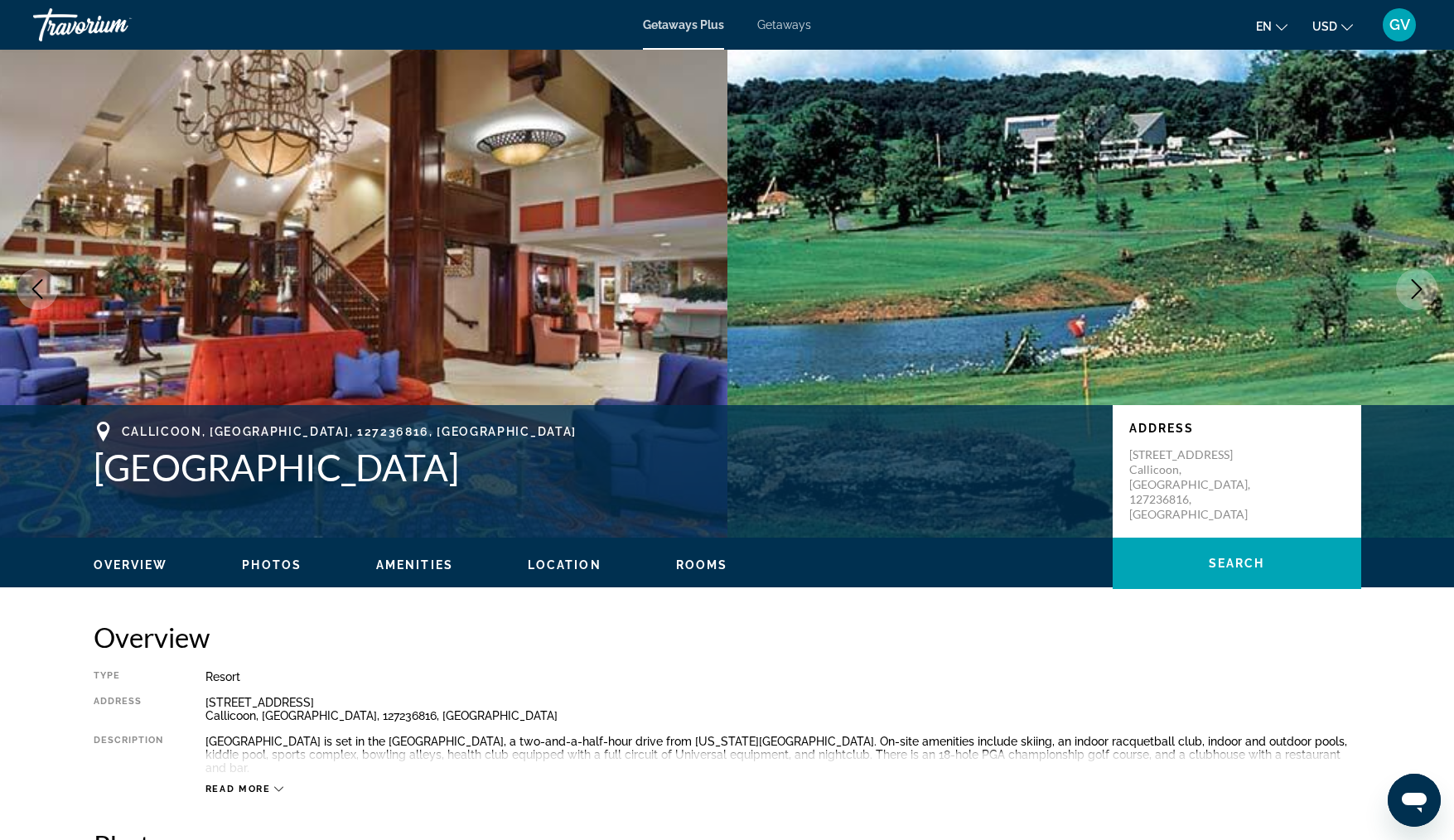
scroll to position [0, 0]
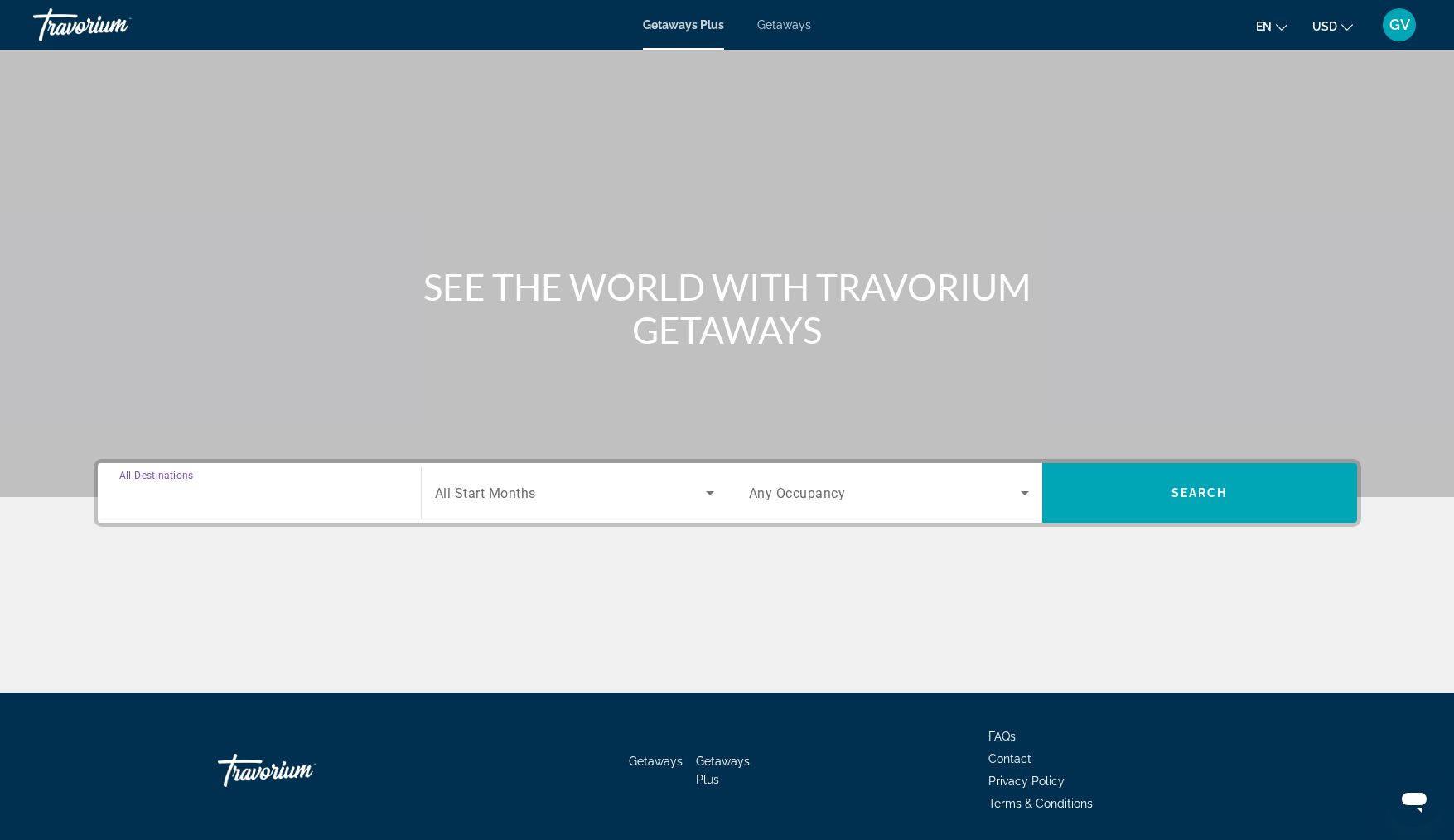
click at [223, 499] on input "Destination All Destinations" at bounding box center [259, 493] width 280 height 20
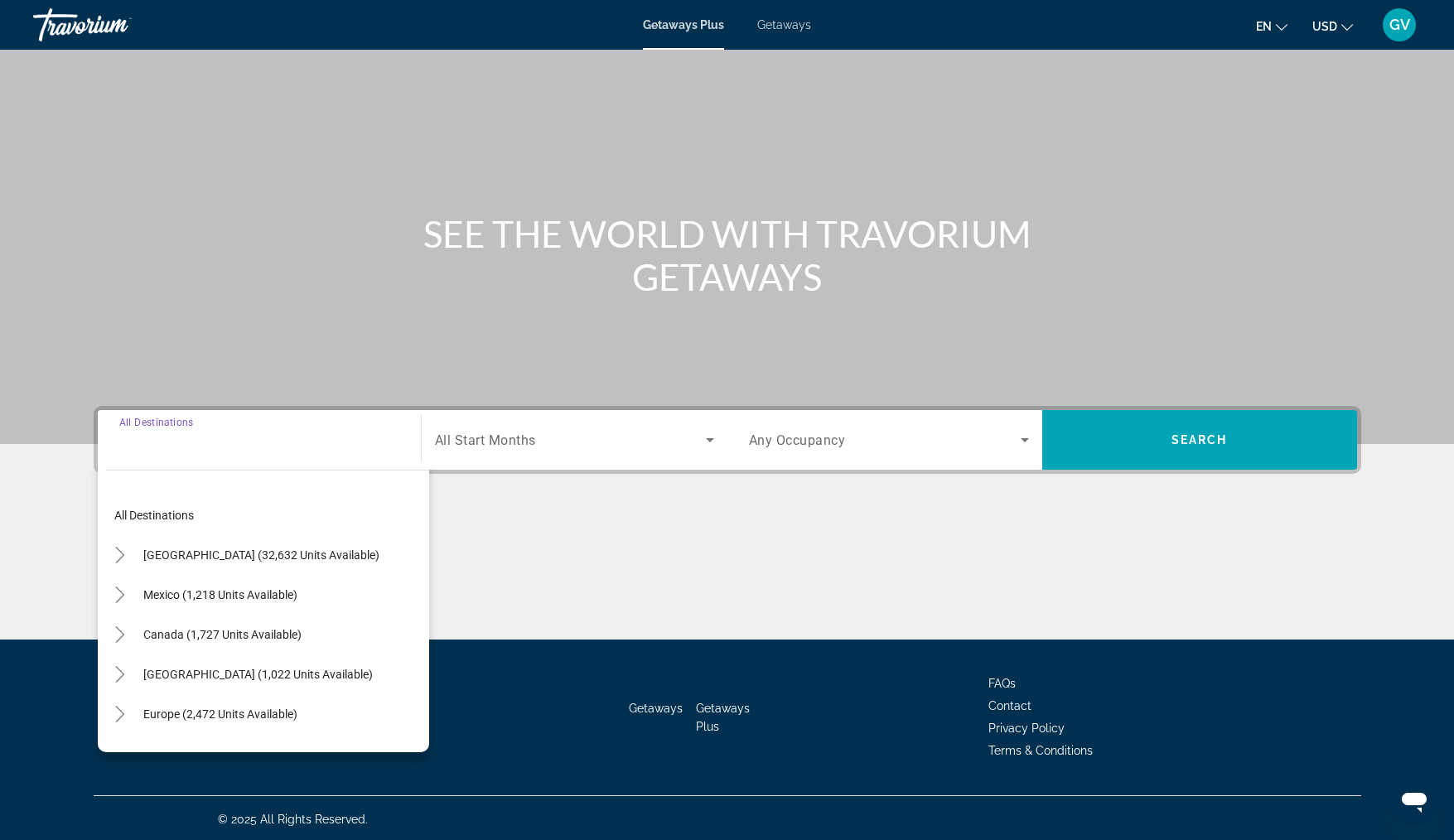
scroll to position [56, 0]
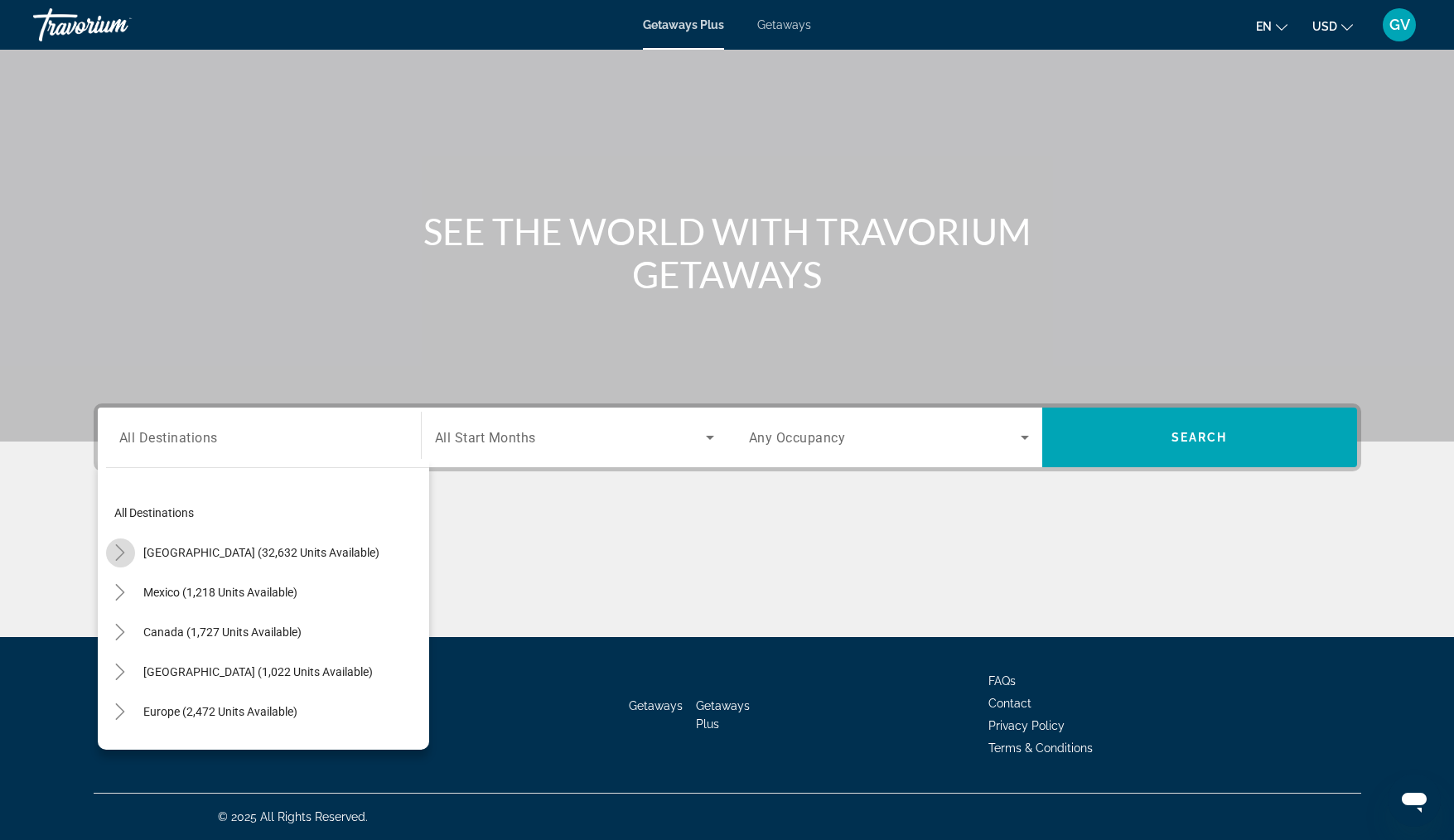
click at [123, 550] on icon "Toggle United States (32,632 units available)" at bounding box center [120, 552] width 17 height 17
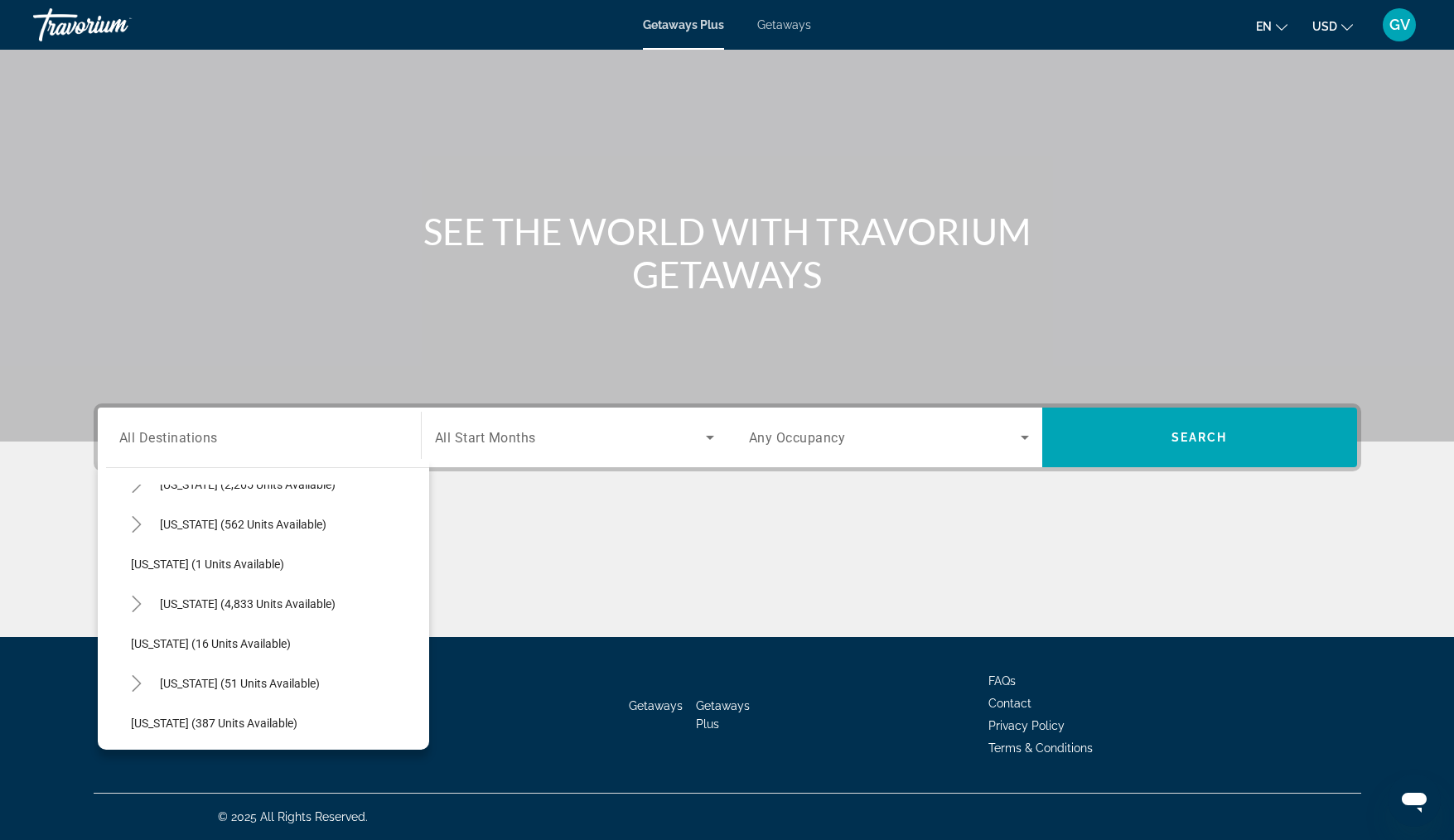
scroll to position [198, 0]
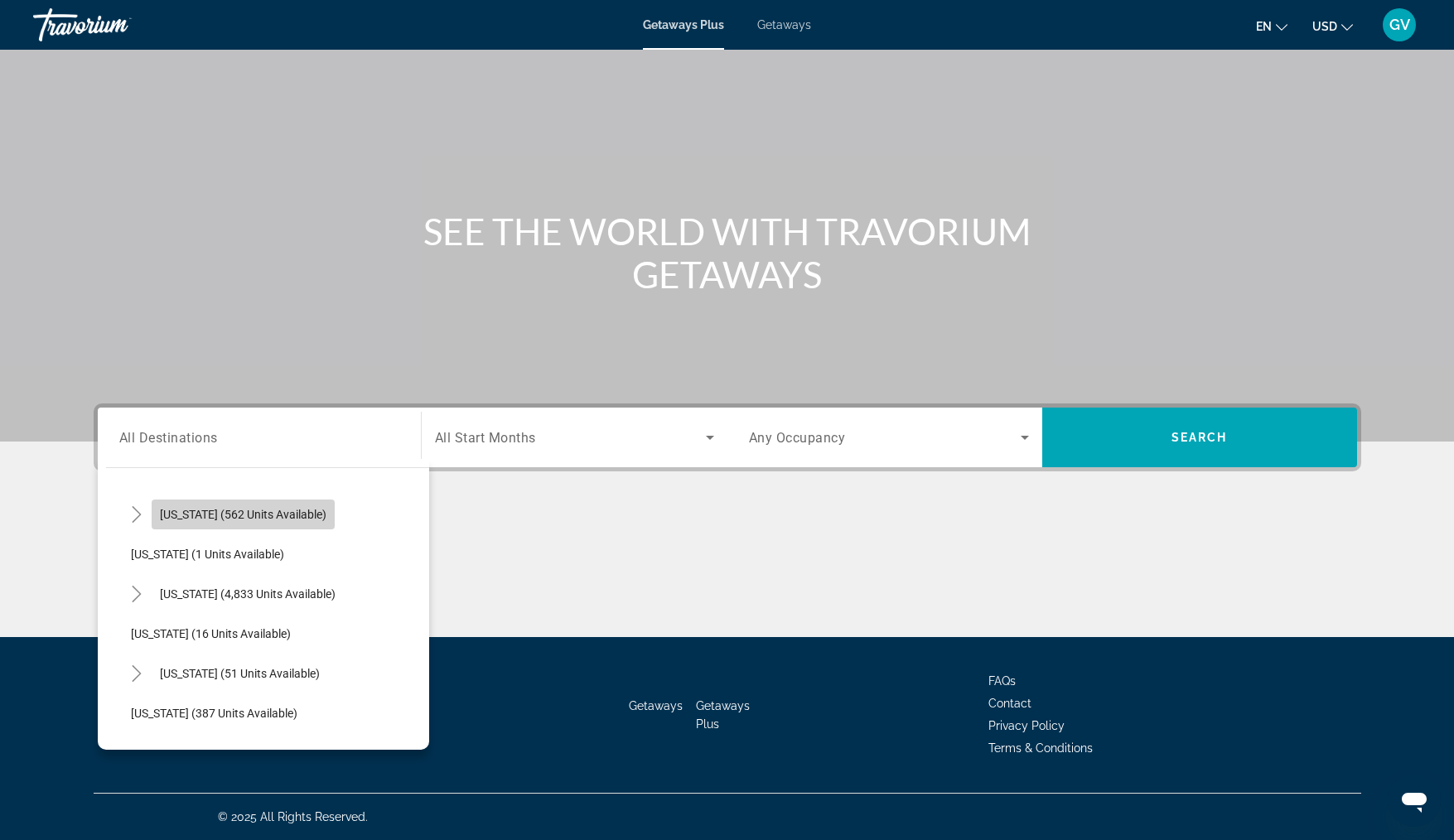
click at [273, 510] on span "[US_STATE] (562 units available)" at bounding box center [243, 514] width 167 height 13
type input "**********"
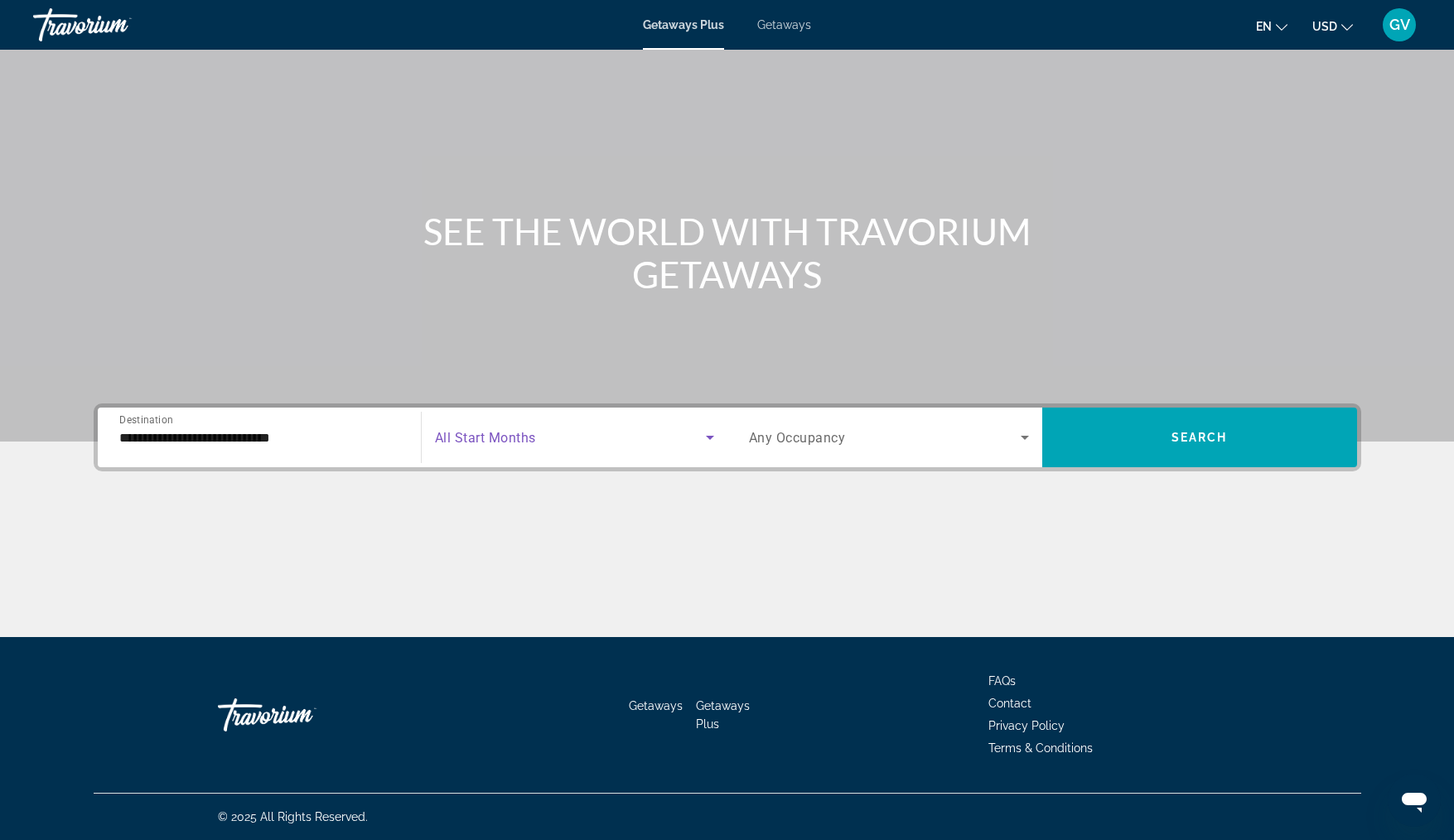
click at [708, 437] on icon "Search widget" at bounding box center [710, 438] width 8 height 4
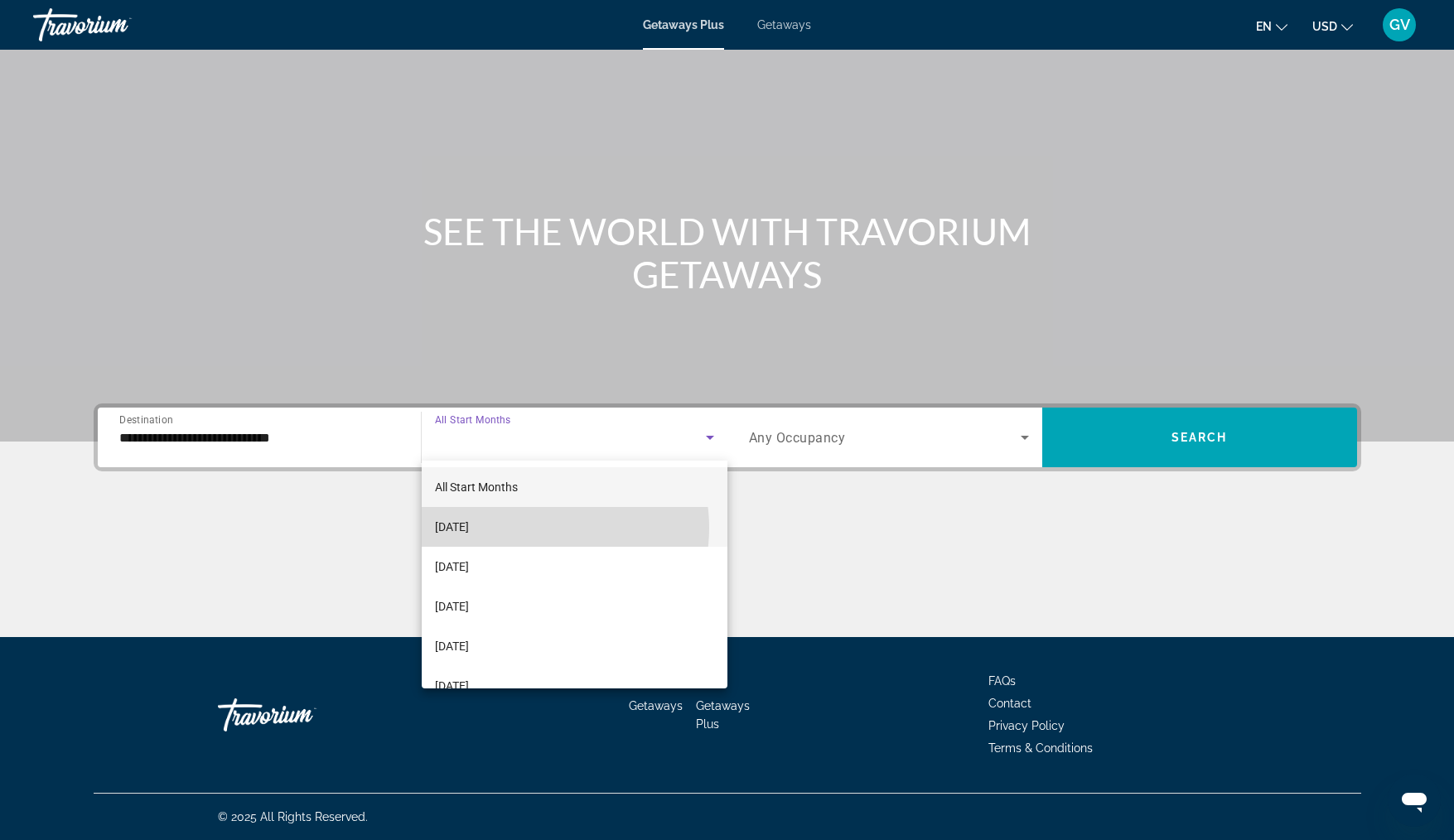
click at [533, 528] on mat-option "[DATE]" at bounding box center [574, 527] width 306 height 40
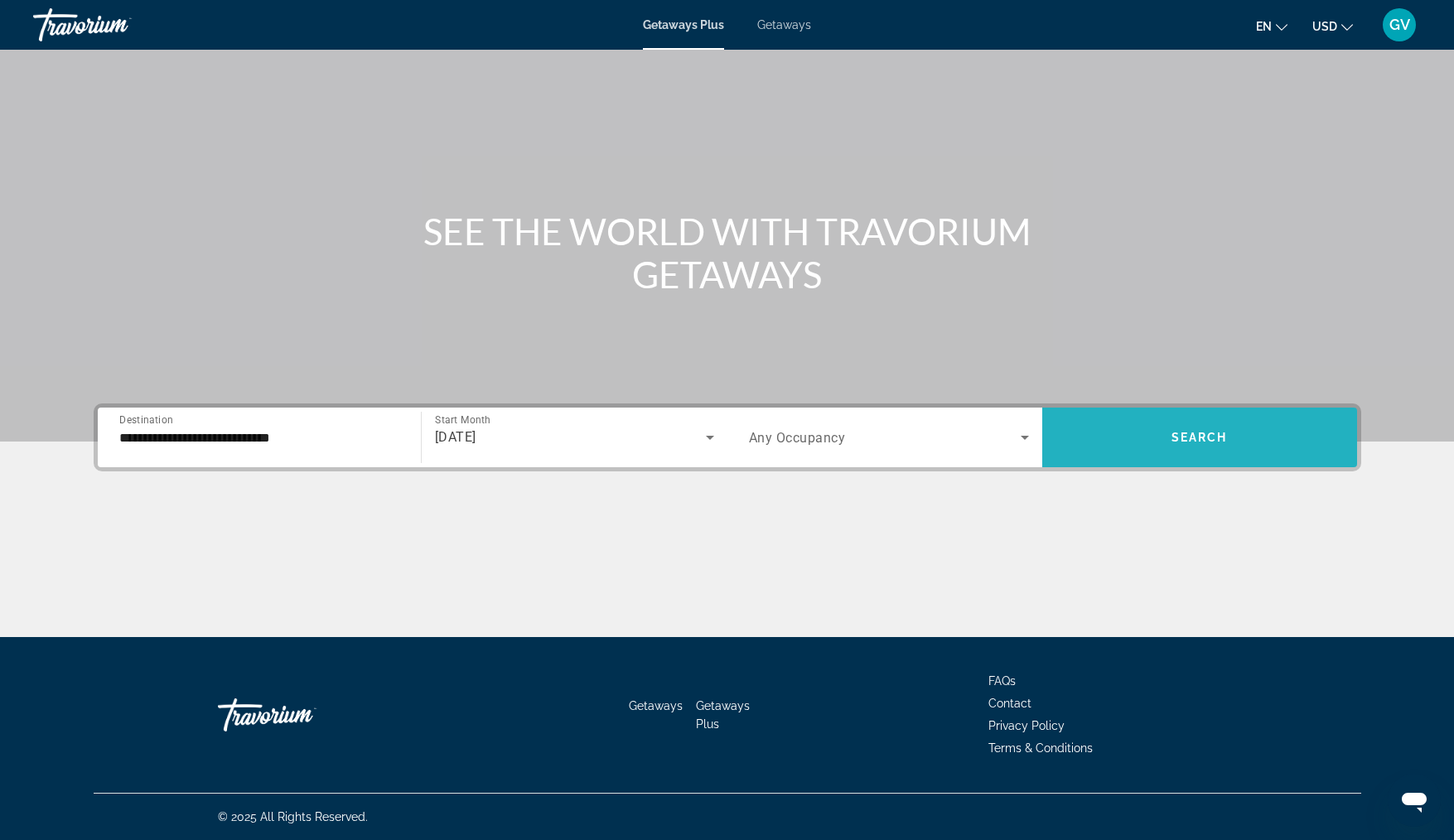
click at [1229, 432] on span "Search widget" at bounding box center [1200, 438] width 315 height 40
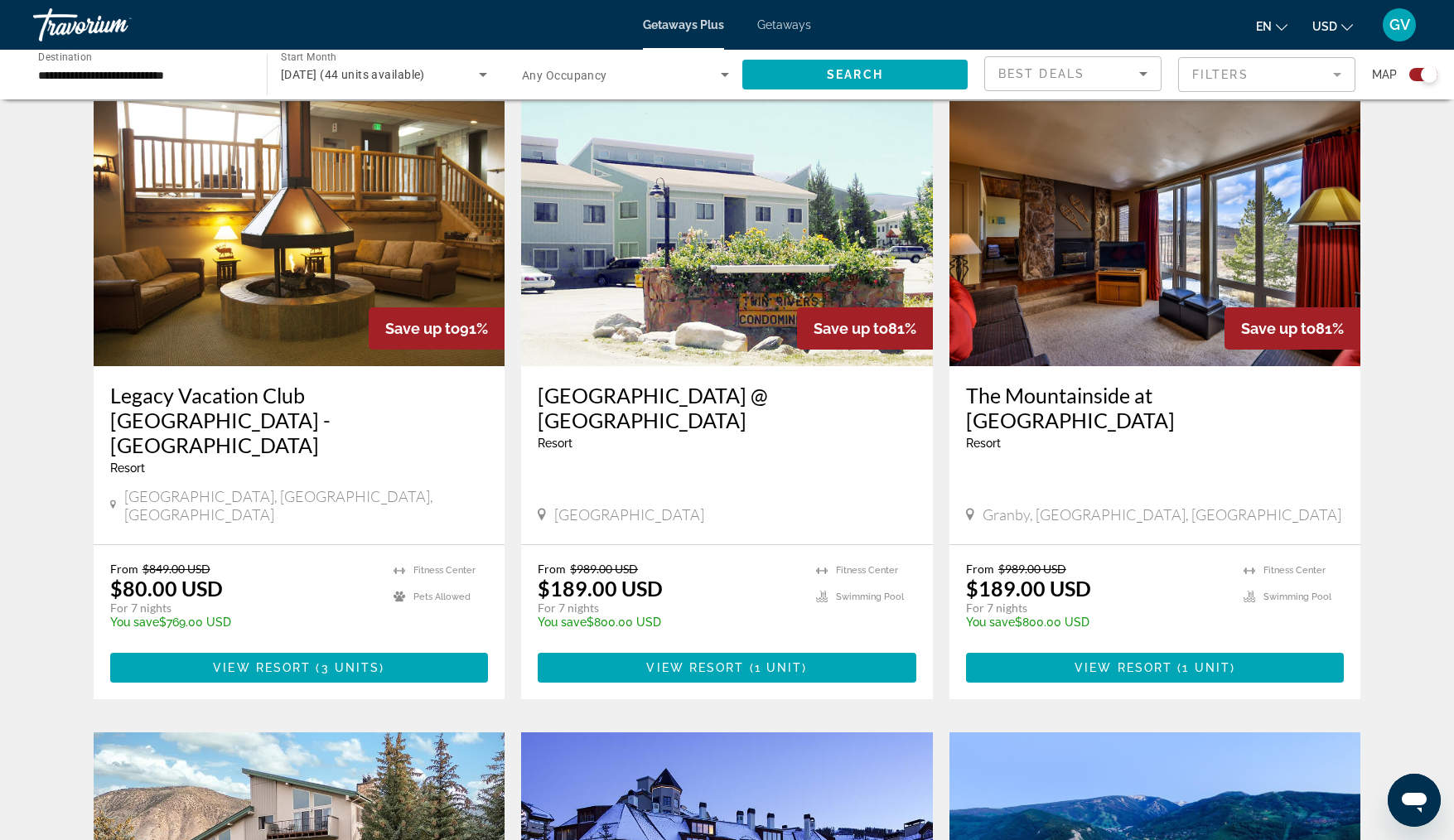
scroll to position [597, 0]
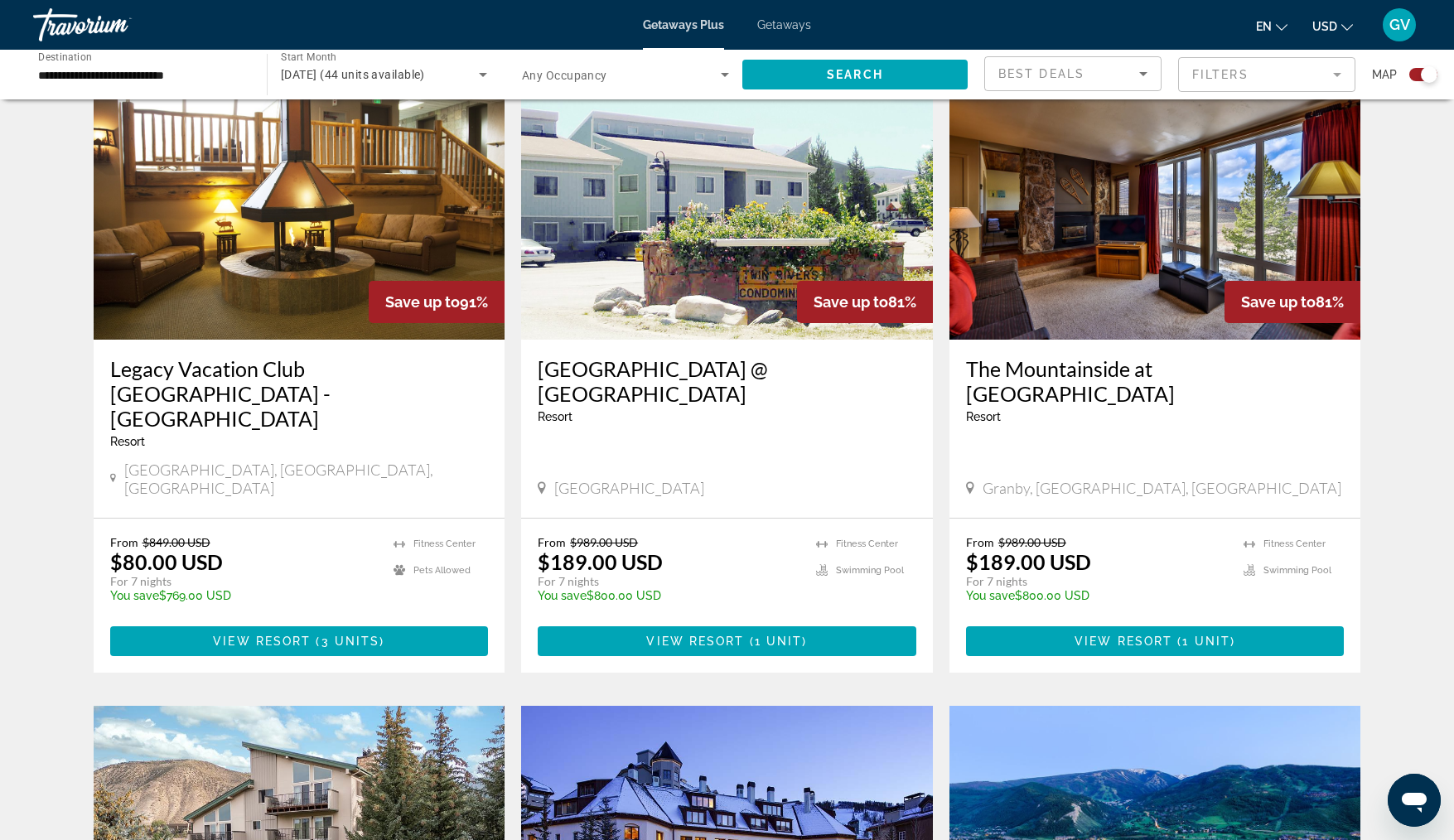
click at [357, 280] on img "Main content" at bounding box center [299, 207] width 412 height 265
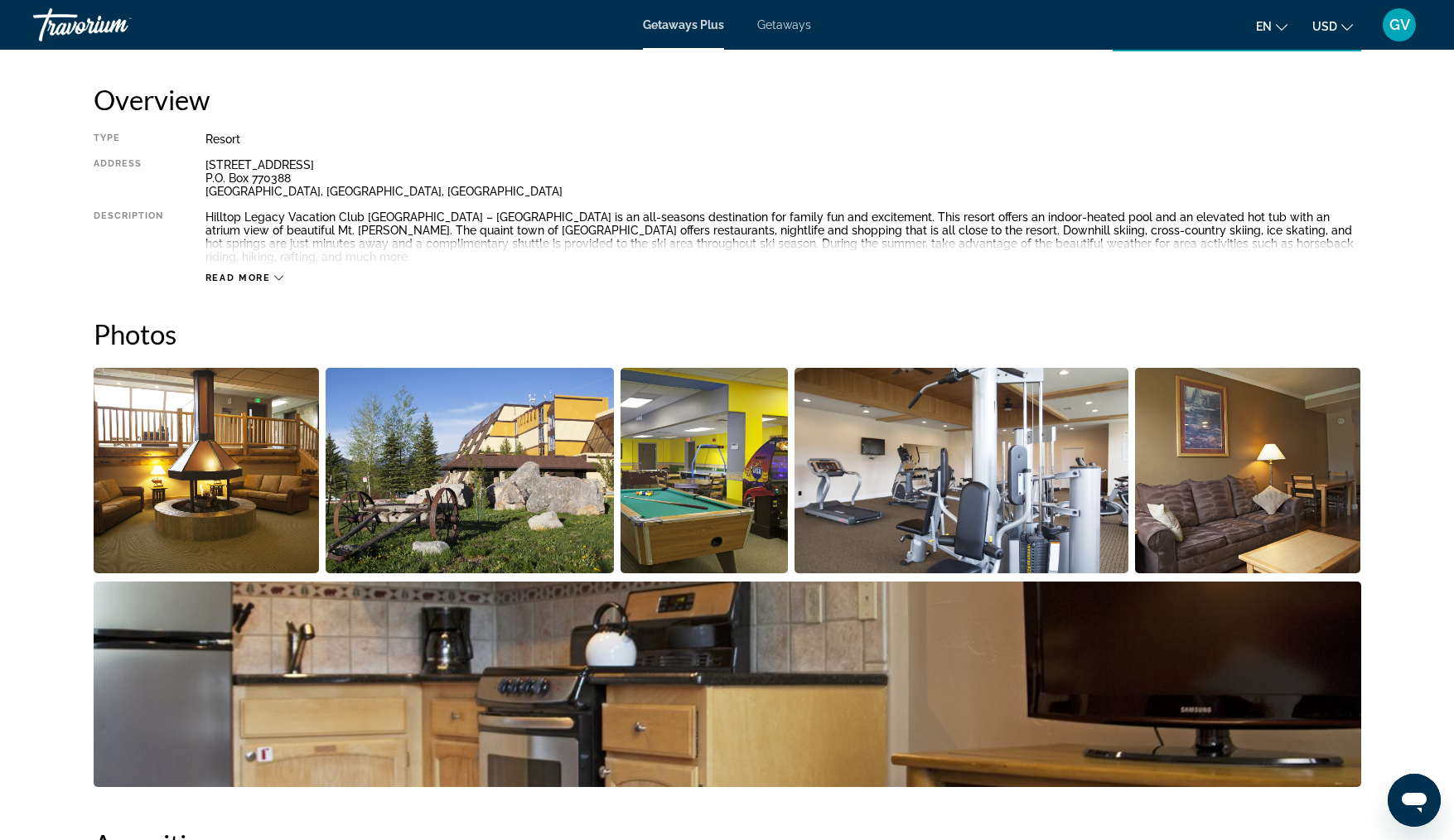
scroll to position [597, 0]
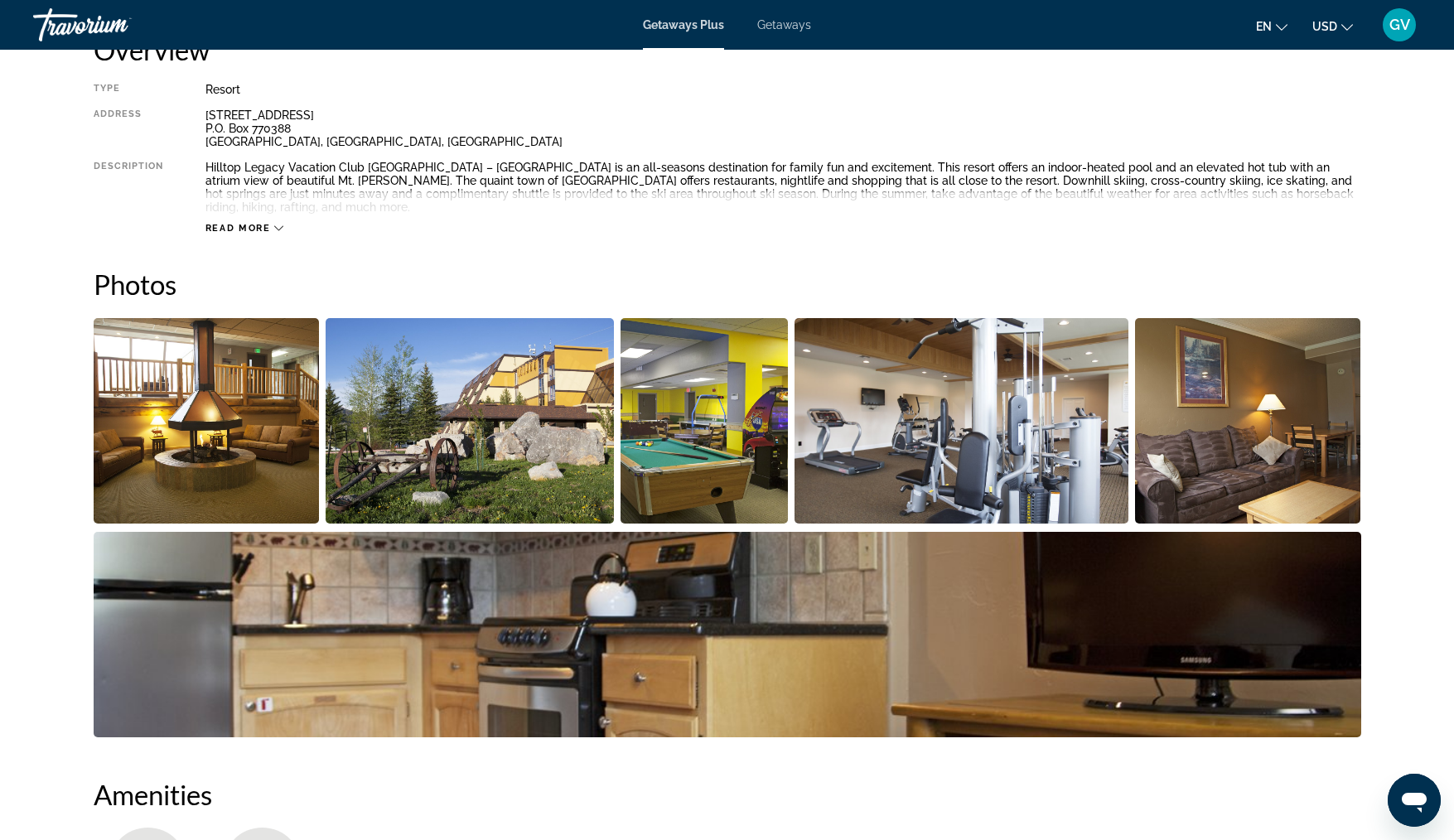
click at [272, 420] on img "Open full-screen image slider" at bounding box center [206, 421] width 226 height 205
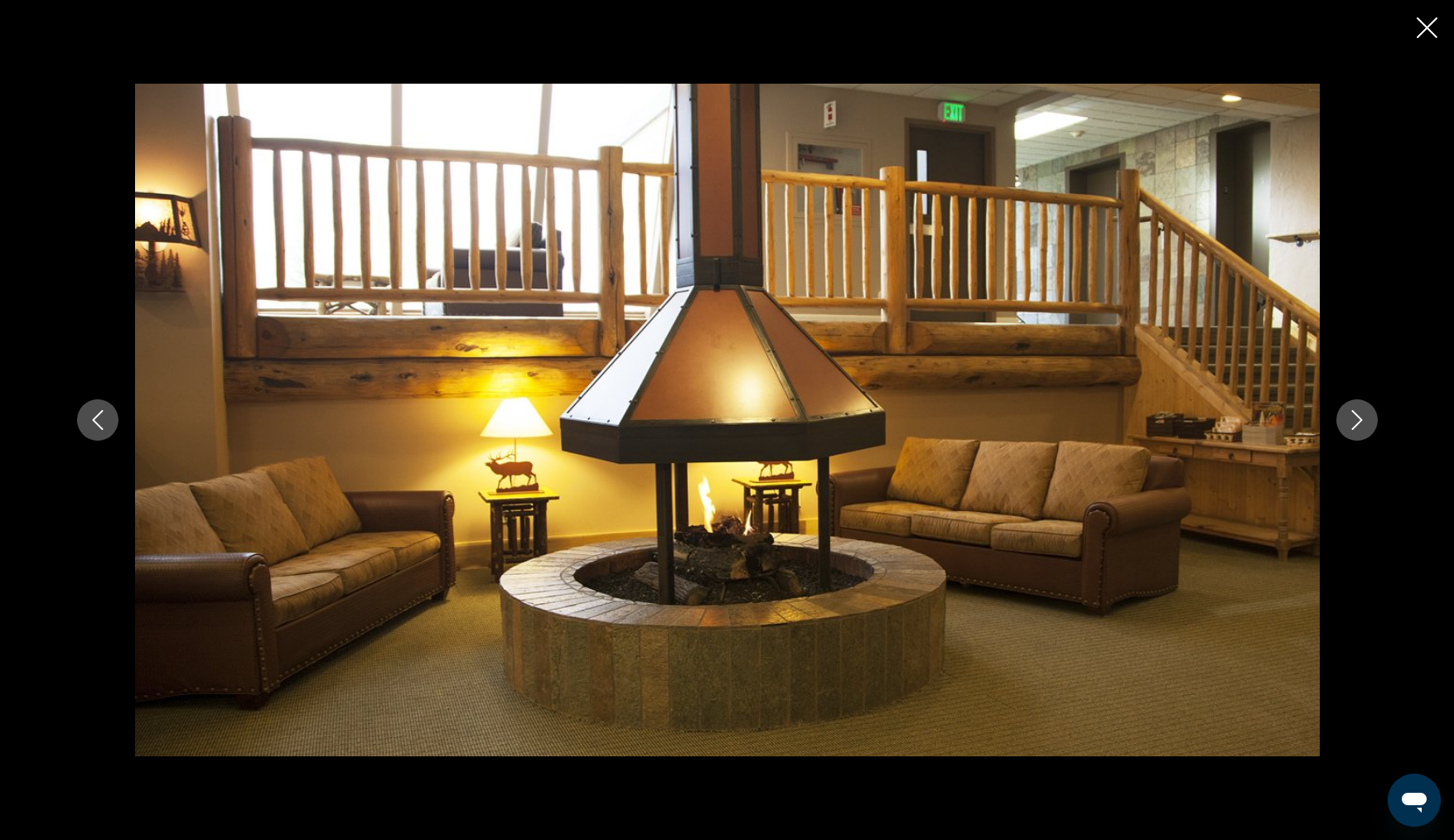
click at [1359, 420] on icon "Next image" at bounding box center [1357, 420] width 20 height 20
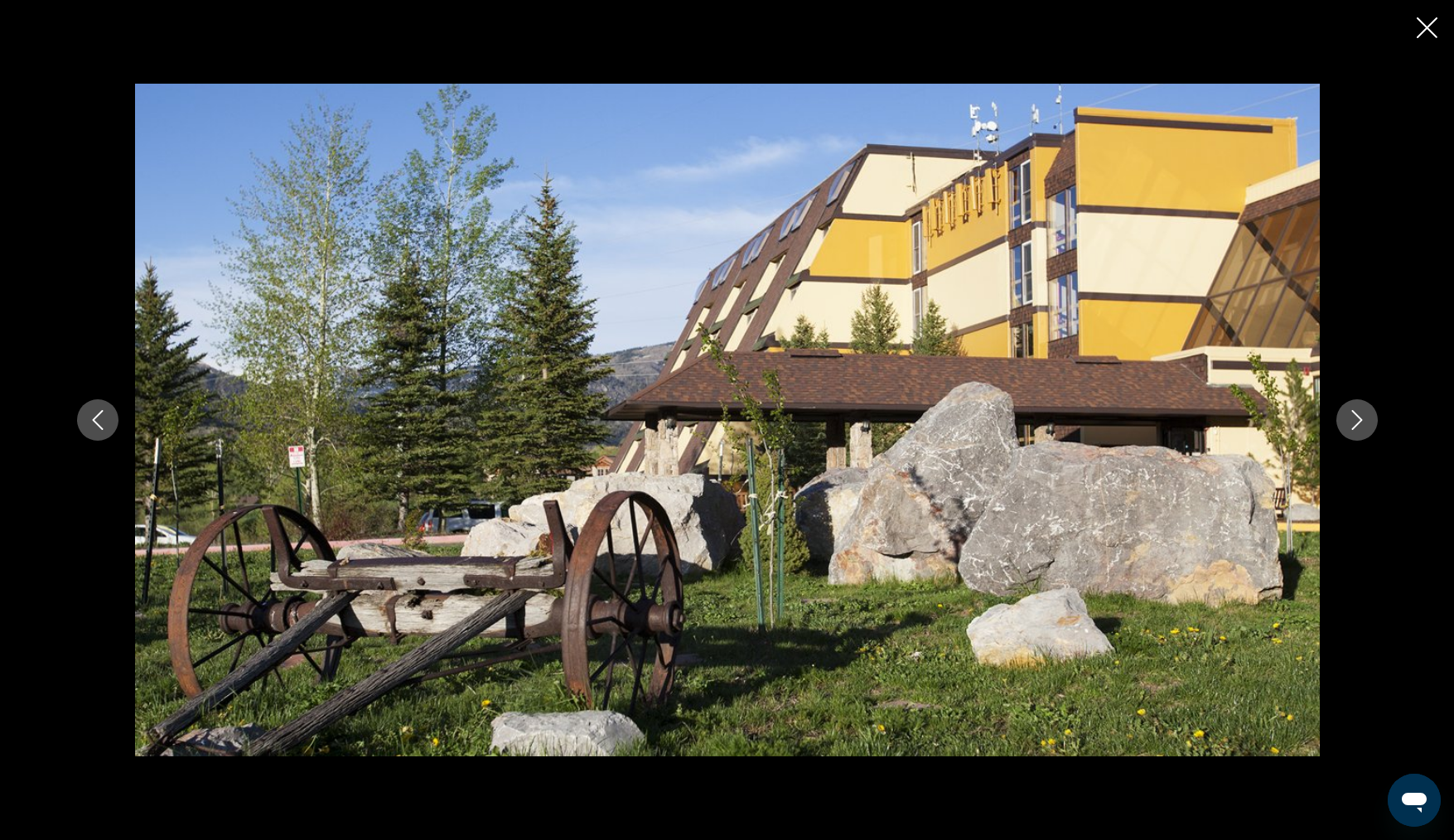
click at [1359, 420] on icon "Next image" at bounding box center [1357, 420] width 20 height 20
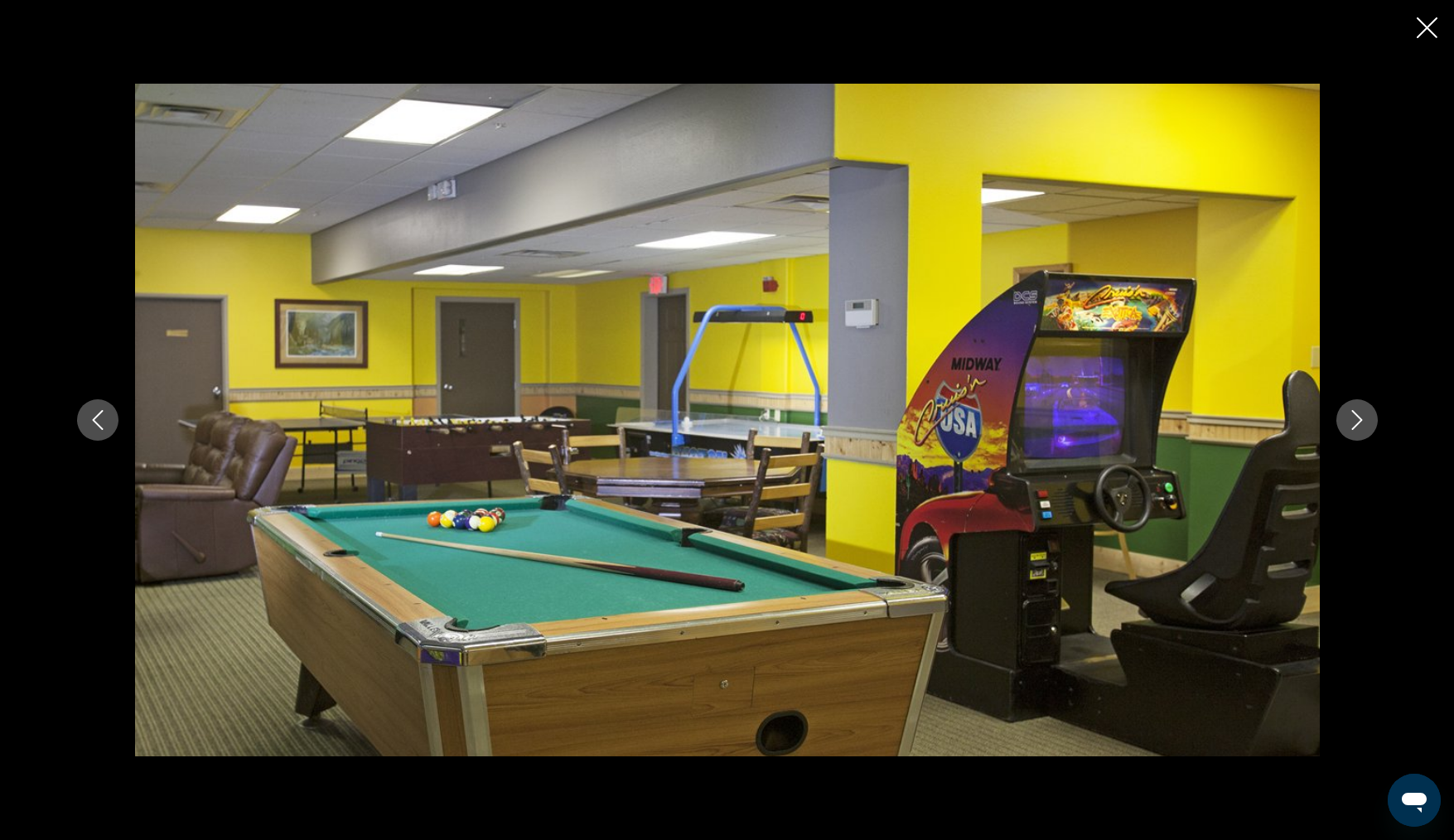
click at [1359, 420] on icon "Next image" at bounding box center [1357, 420] width 20 height 20
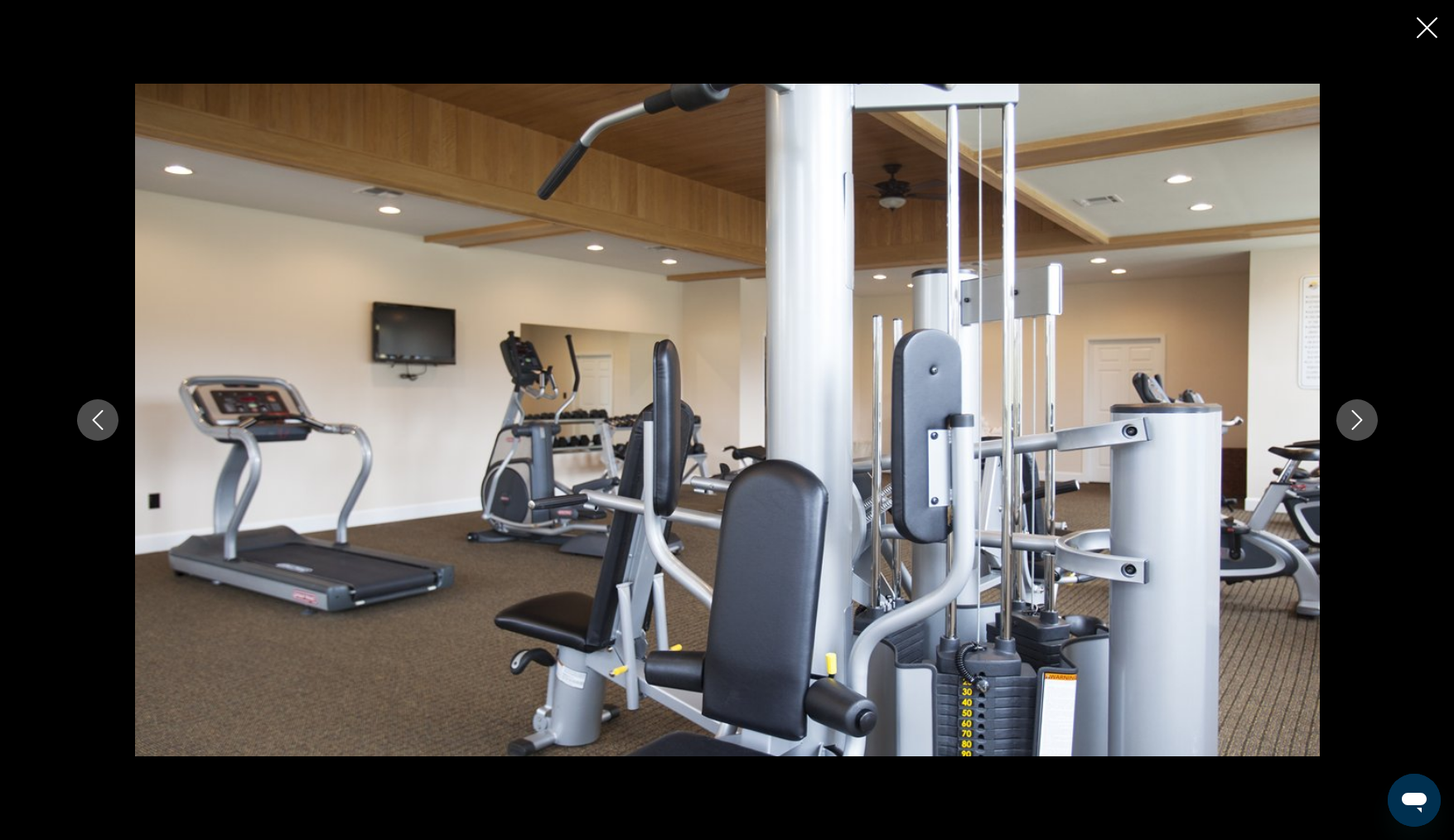
click at [1359, 420] on icon "Next image" at bounding box center [1357, 420] width 20 height 20
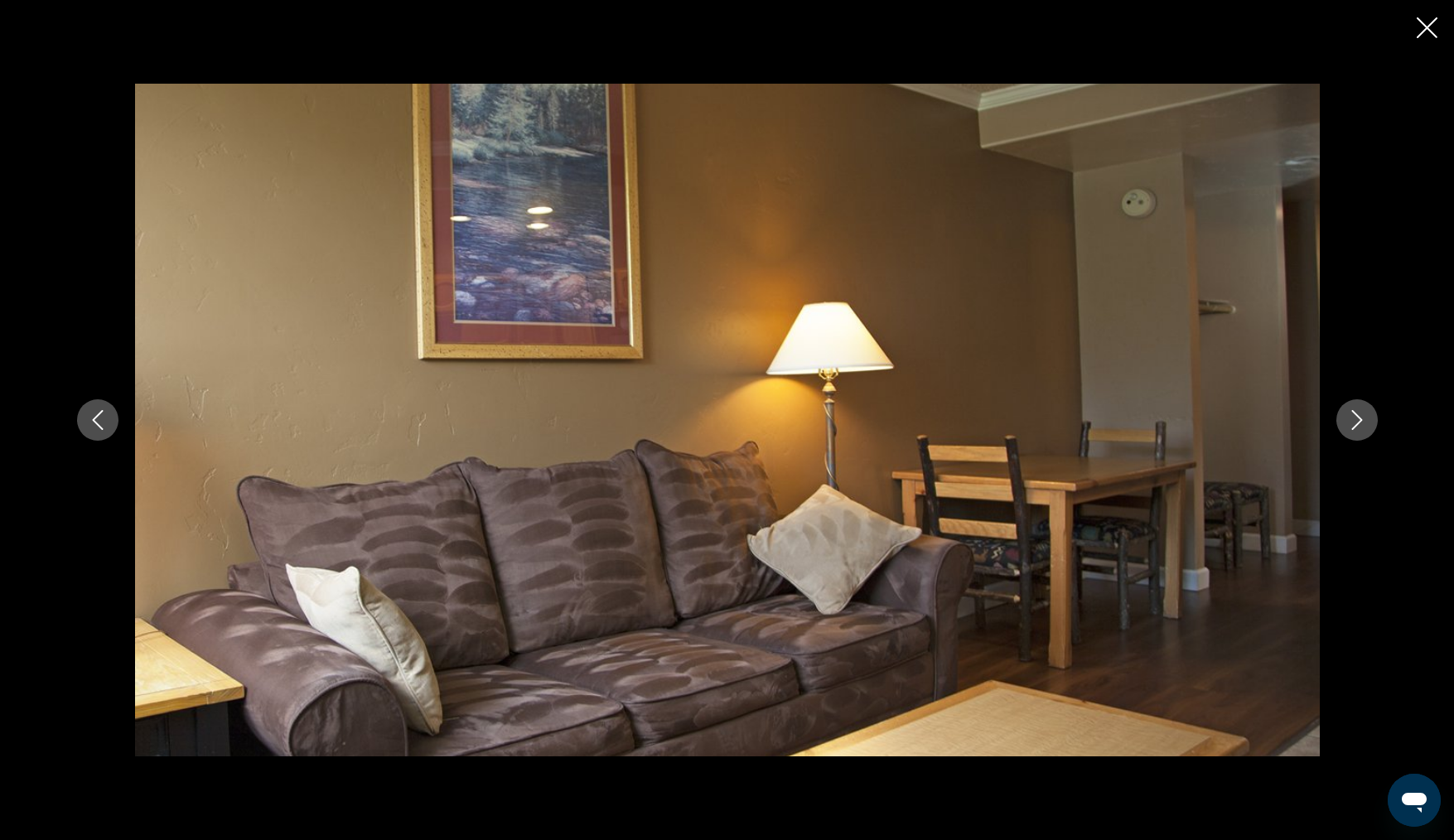
click at [1359, 420] on icon "Next image" at bounding box center [1357, 420] width 20 height 20
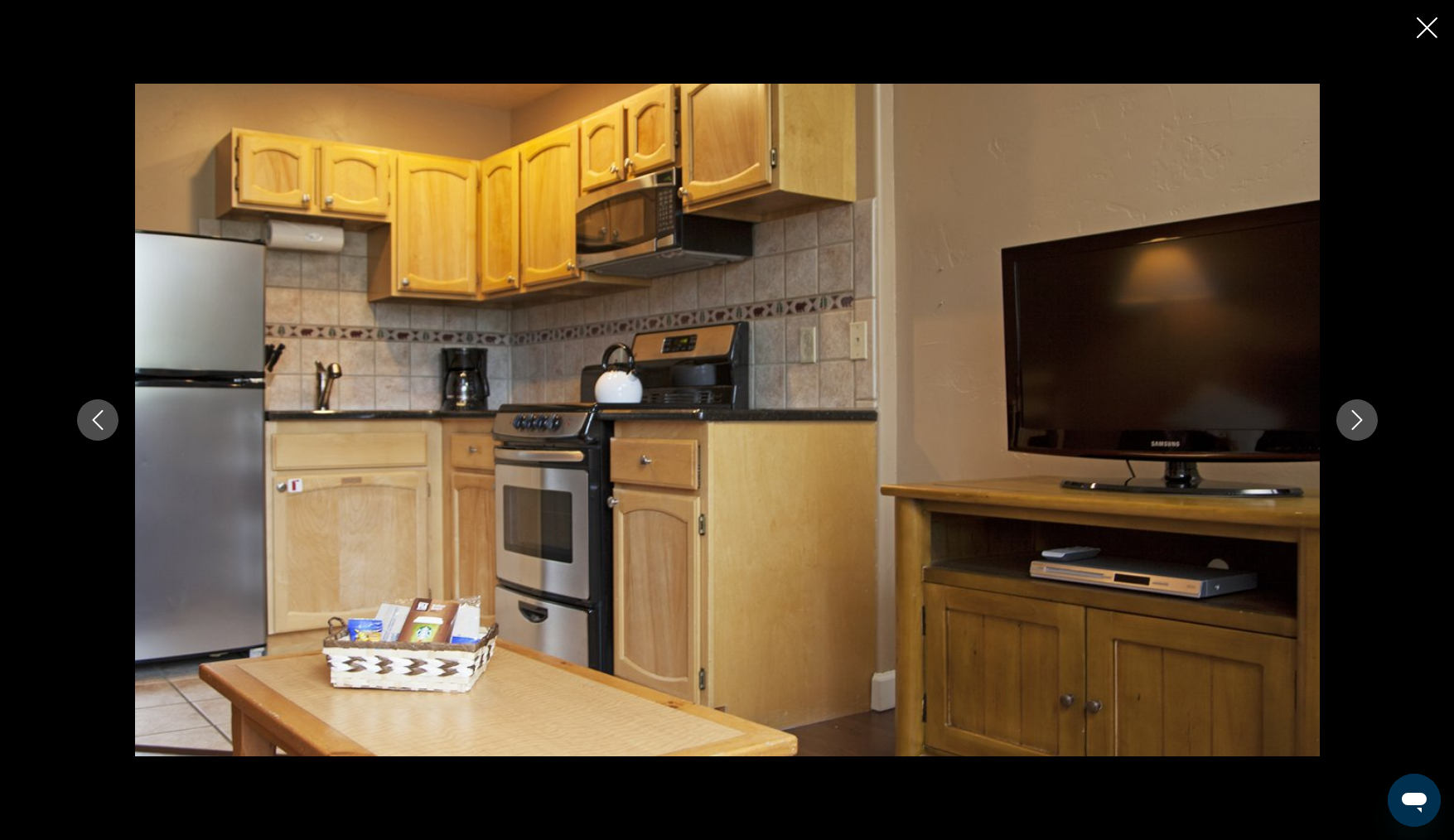
click at [1359, 420] on icon "Next image" at bounding box center [1357, 420] width 20 height 20
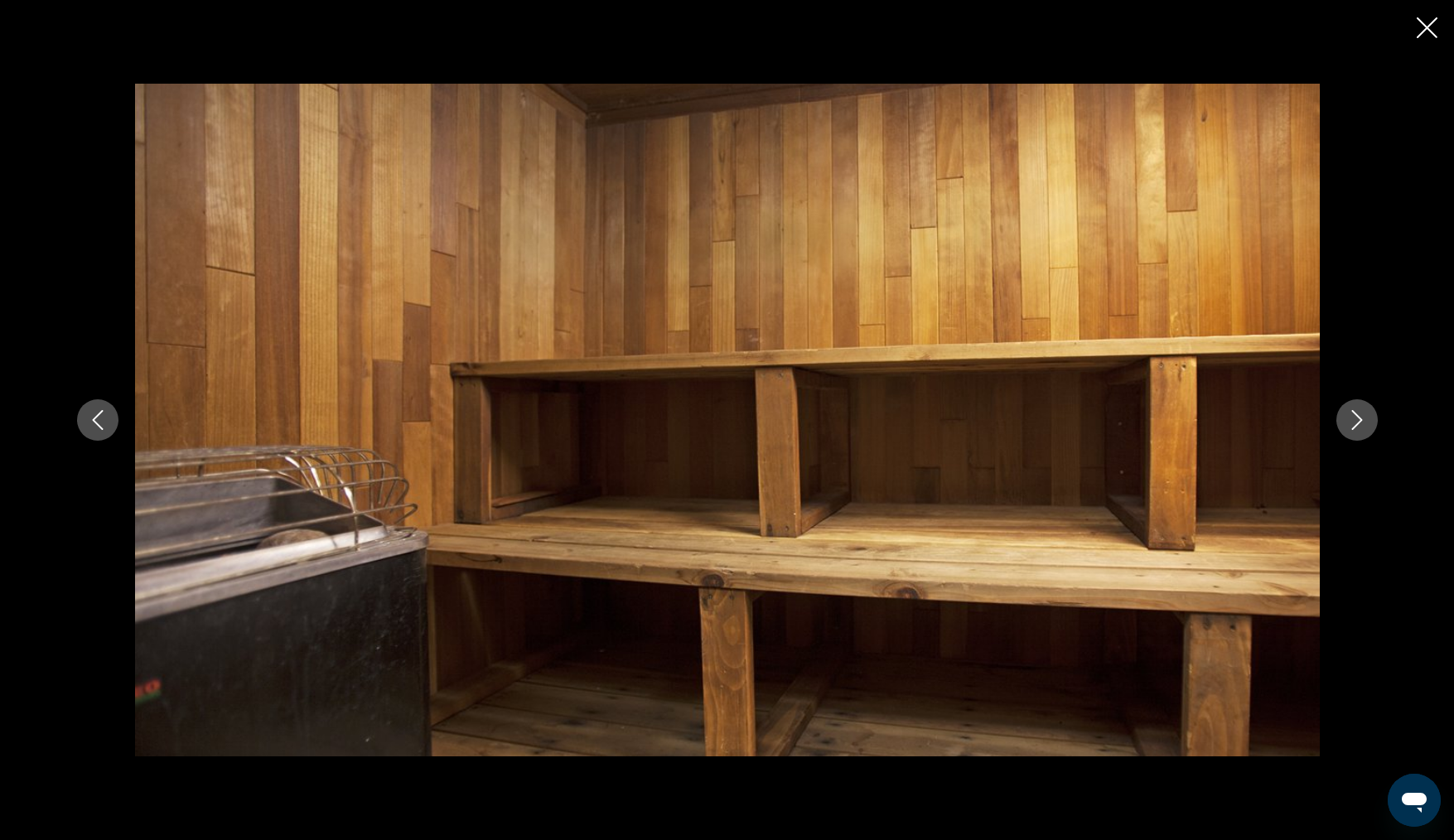
click at [1359, 420] on icon "Next image" at bounding box center [1357, 420] width 20 height 20
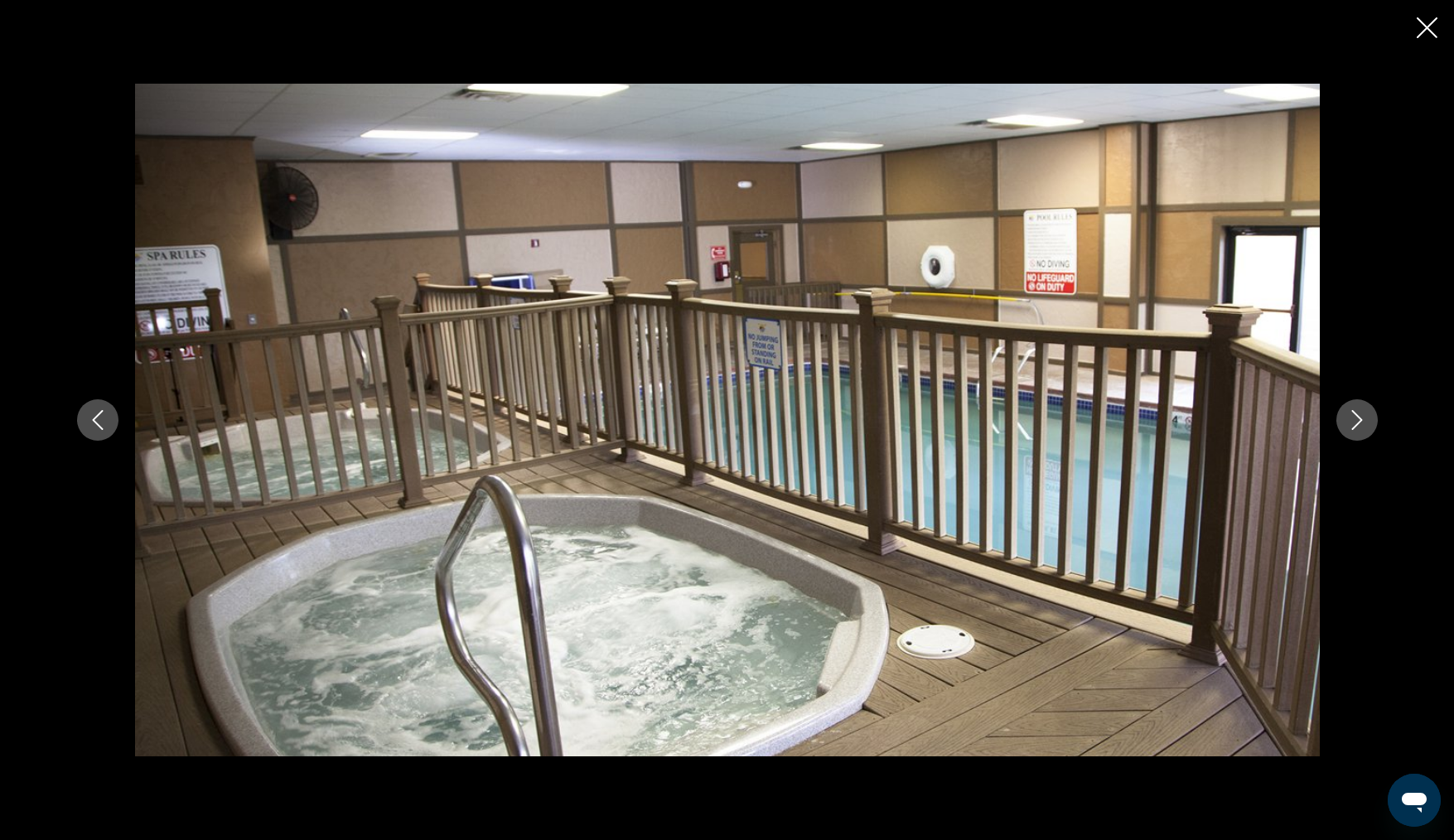
click at [1359, 420] on icon "Next image" at bounding box center [1357, 420] width 20 height 20
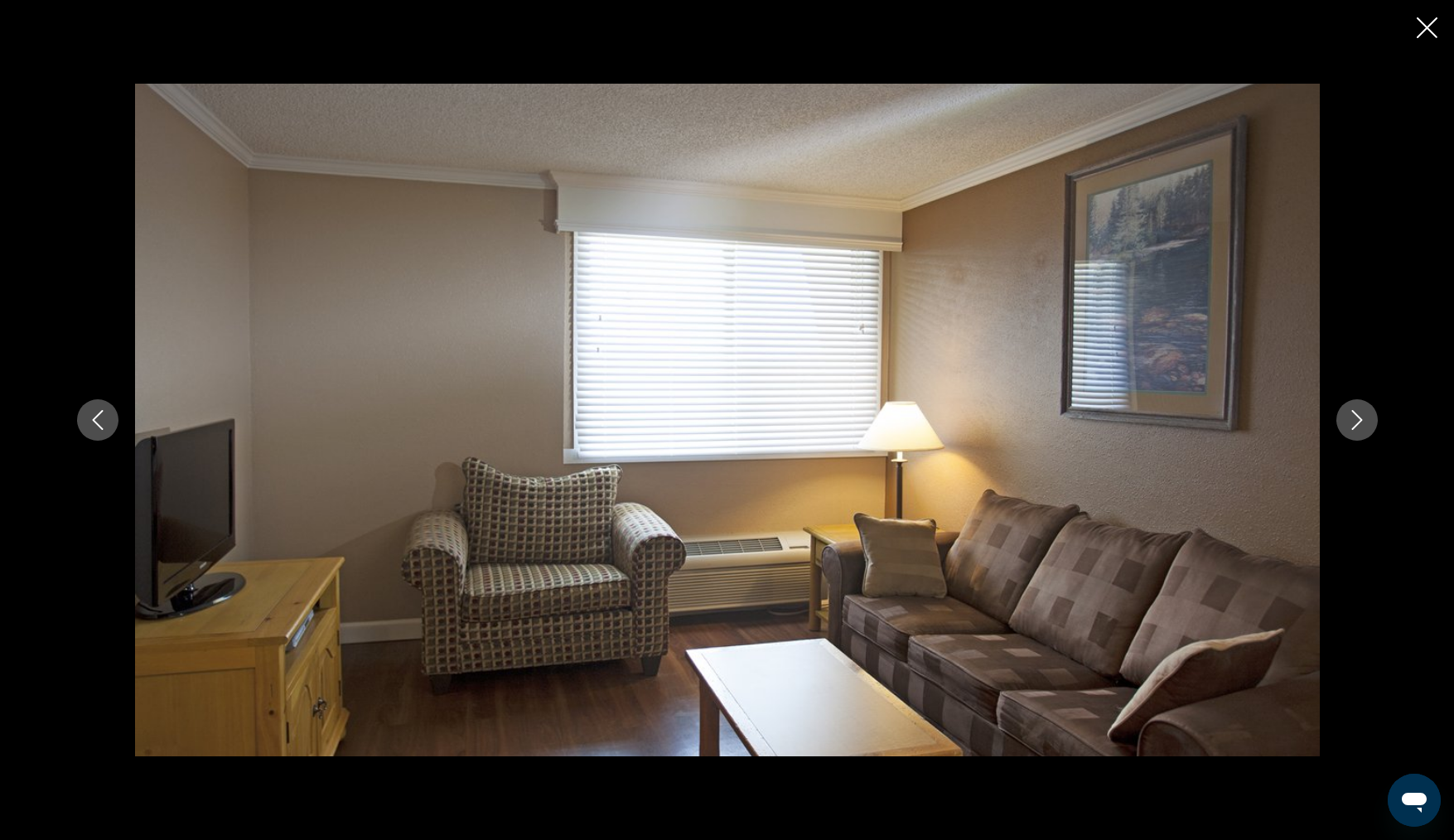
click at [1359, 420] on icon "Next image" at bounding box center [1357, 420] width 20 height 20
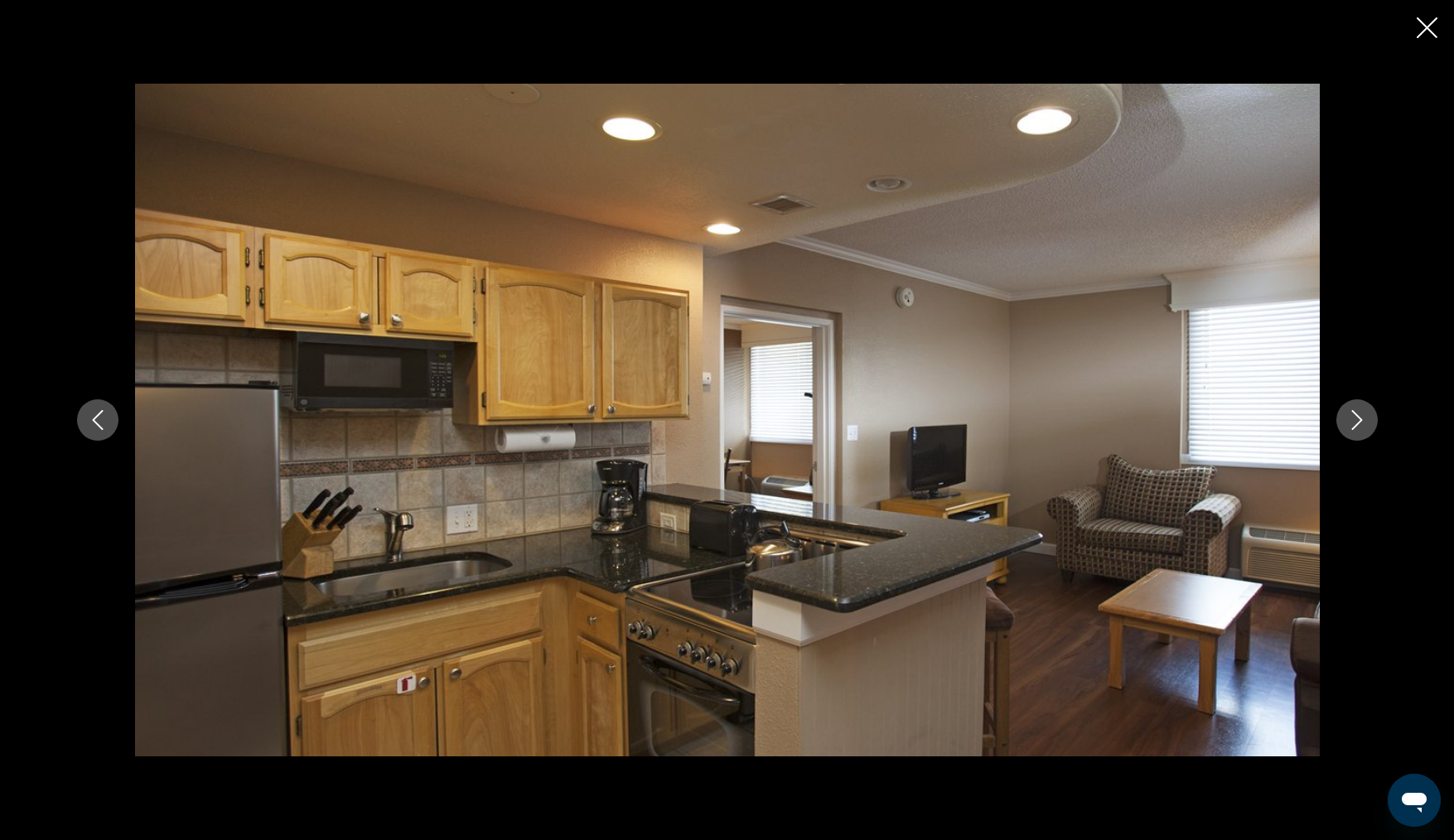
click at [1428, 29] on icon "Close slideshow" at bounding box center [1426, 28] width 21 height 21
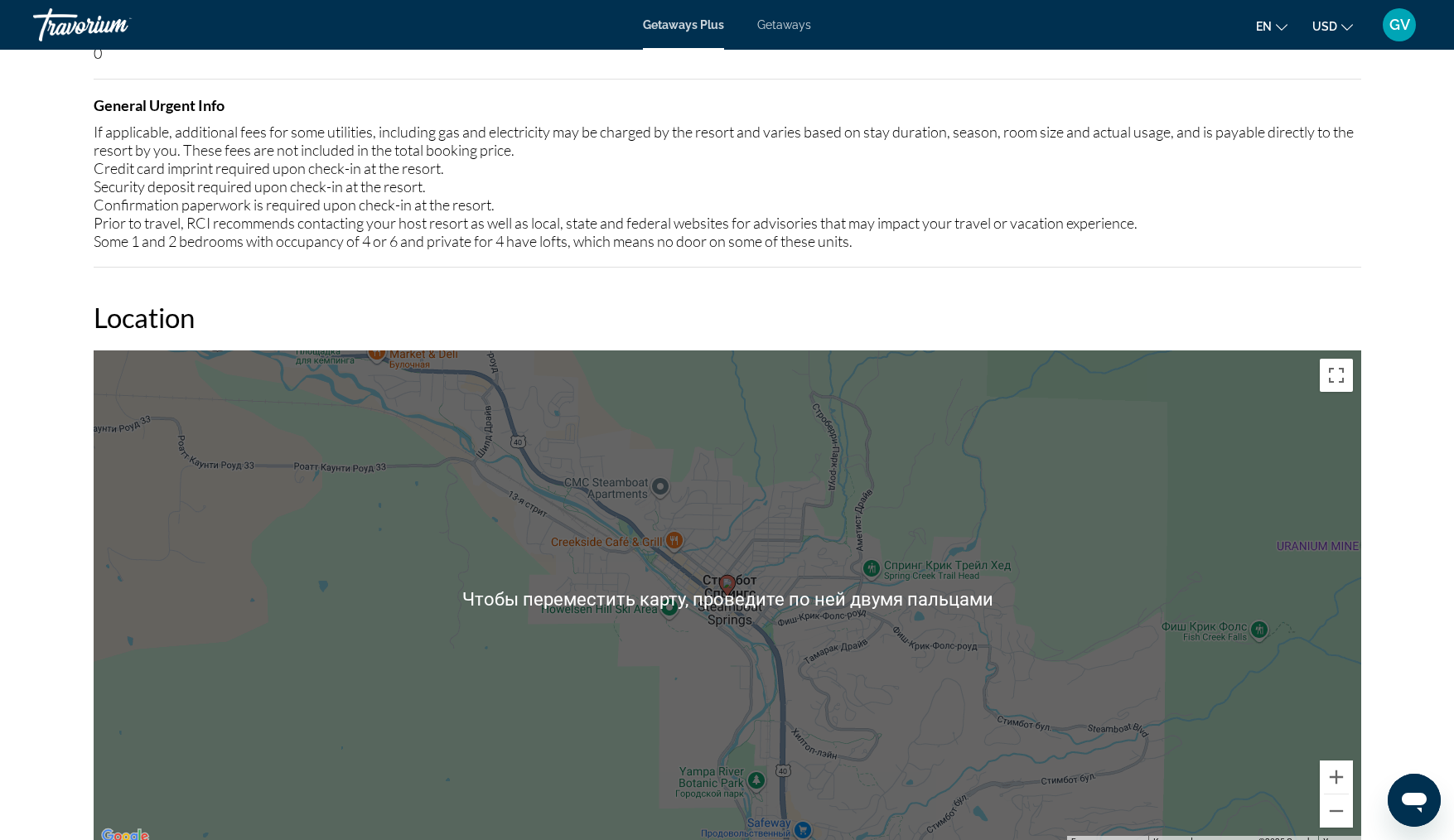
scroll to position [2147, 0]
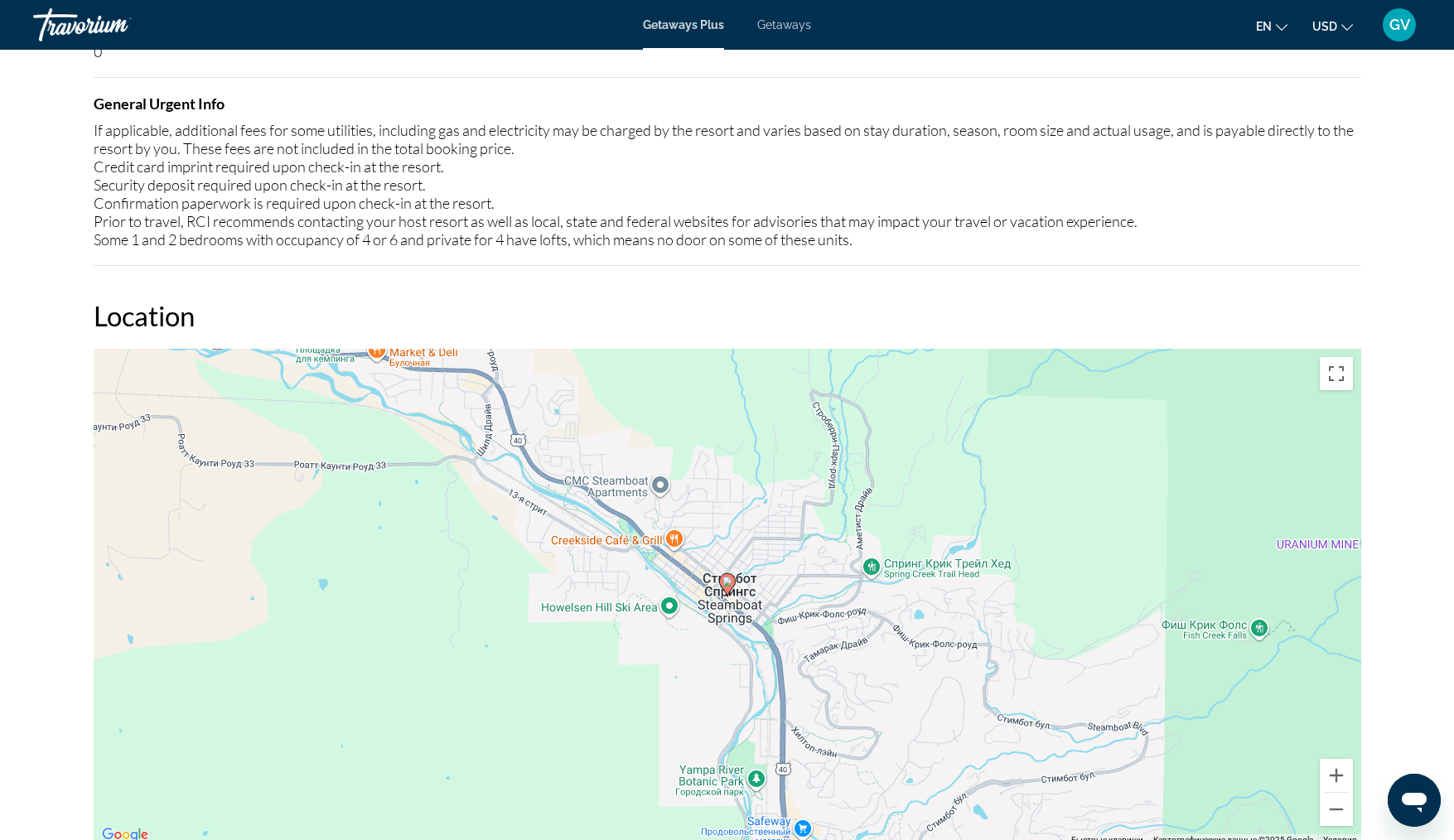
click at [727, 577] on image "Main content" at bounding box center [728, 582] width 10 height 10
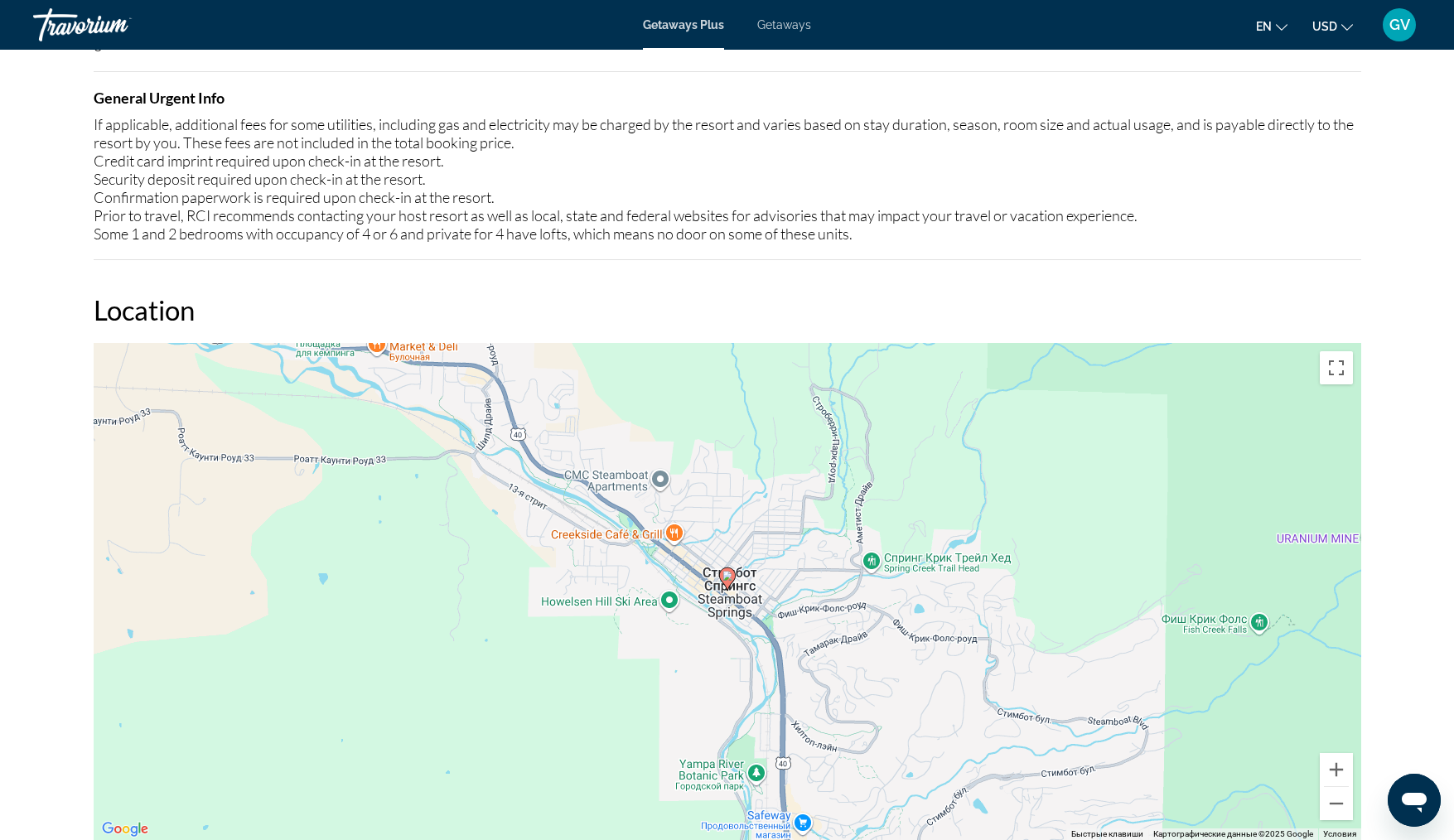
scroll to position [2149, 0]
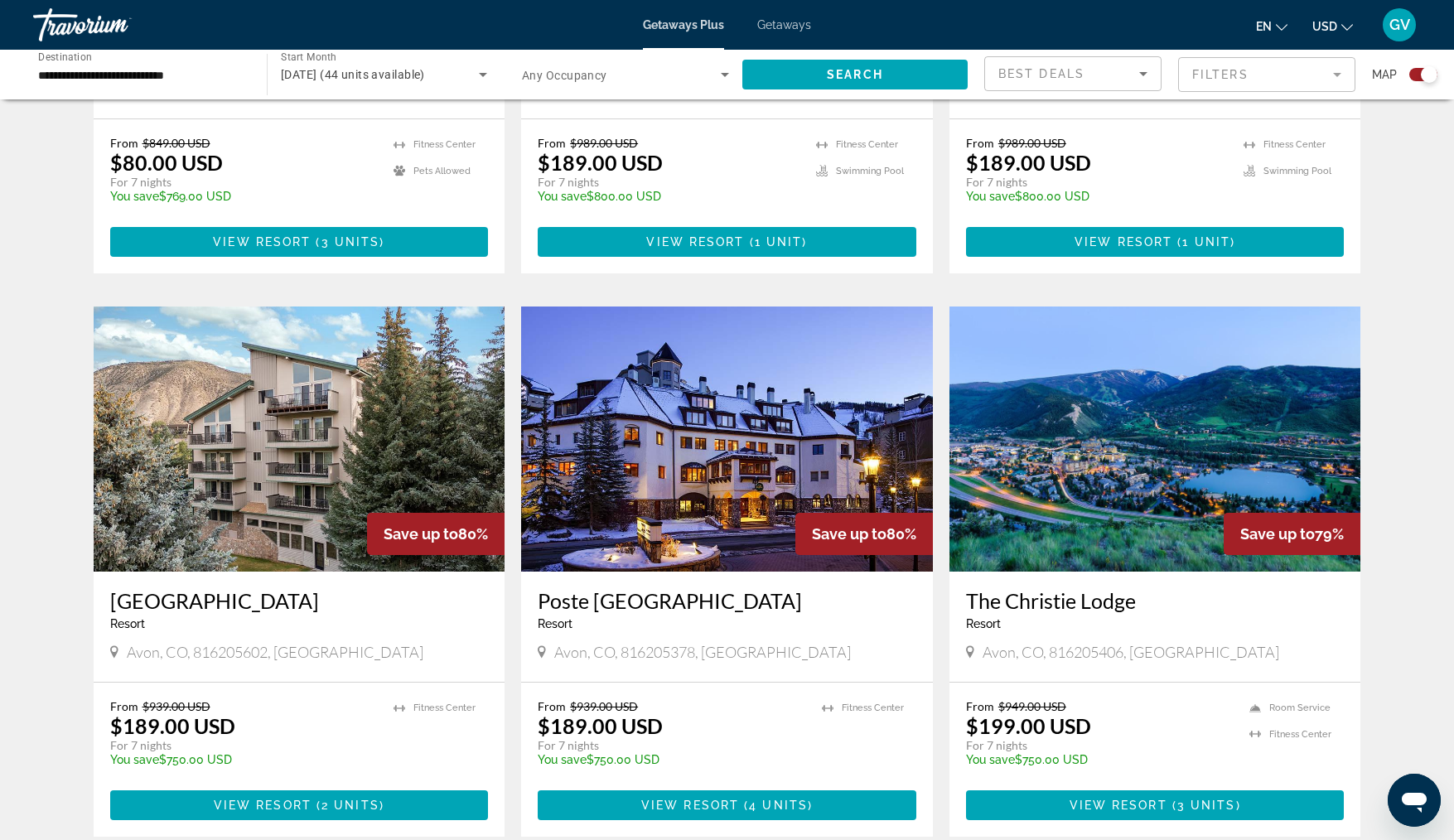
scroll to position [997, 0]
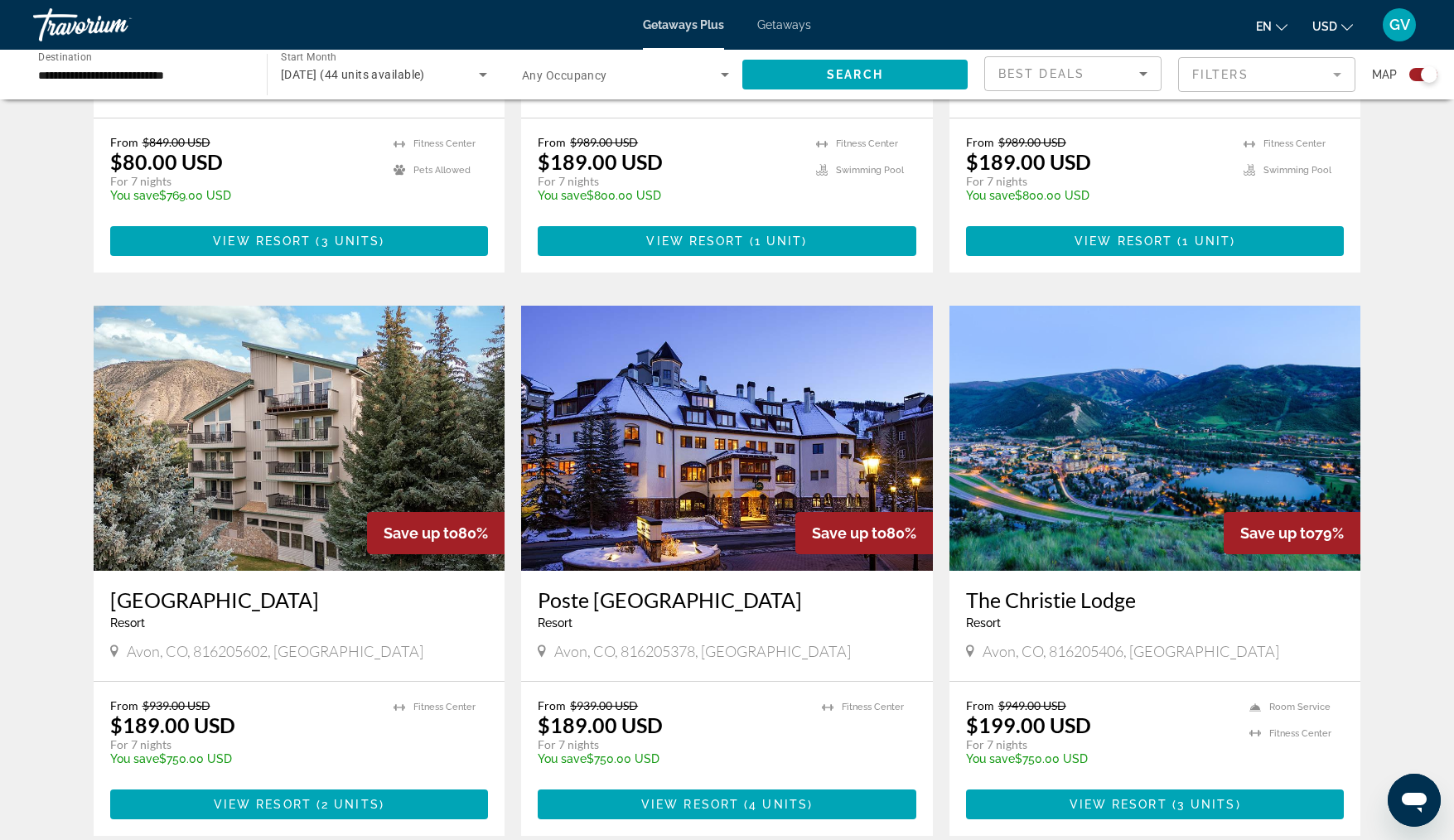
click at [1197, 447] on img "Main content" at bounding box center [1156, 438] width 412 height 265
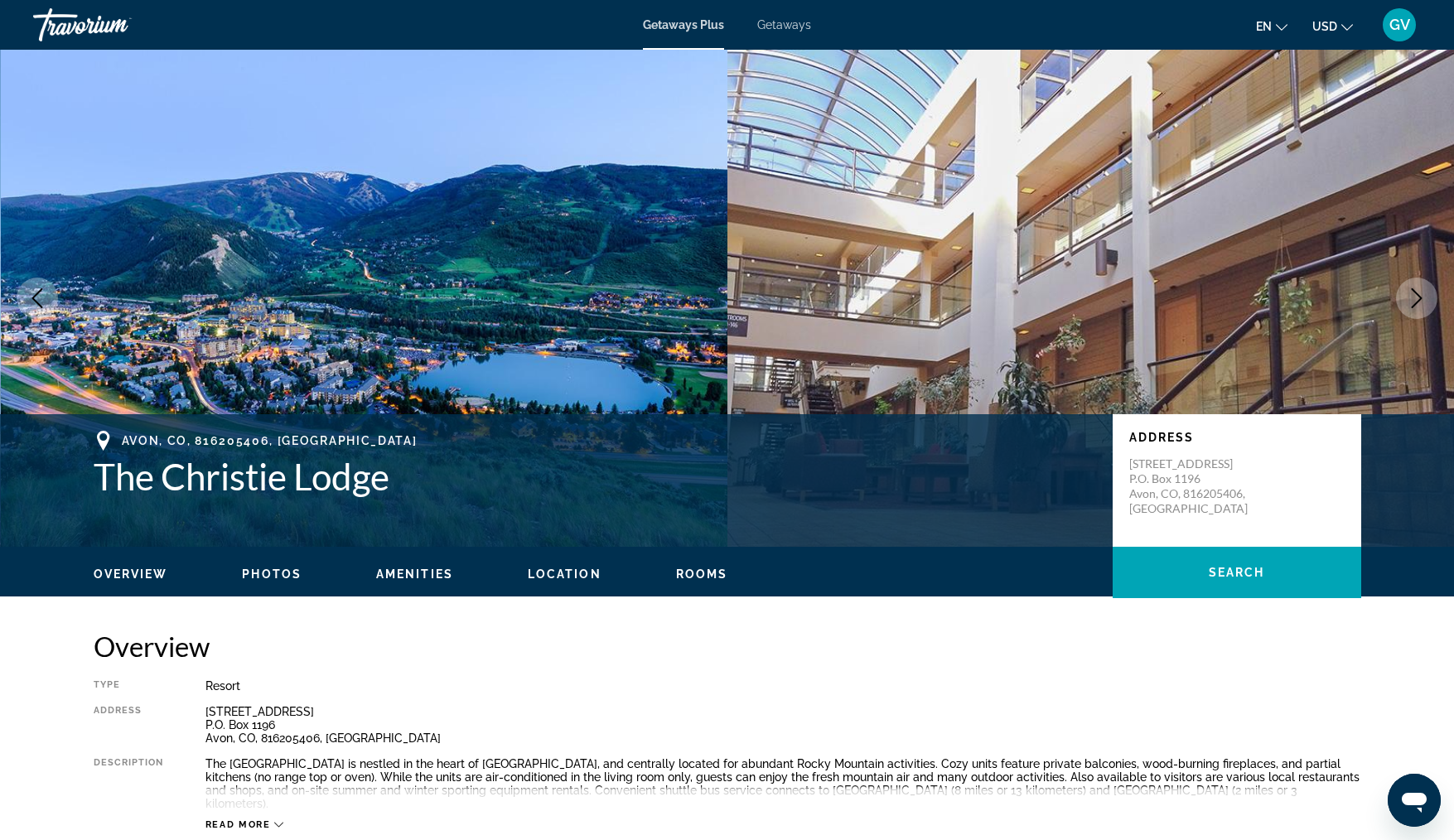
click at [649, 369] on img "Main content" at bounding box center [364, 298] width 728 height 497
click at [1415, 292] on icon "Next image" at bounding box center [1417, 298] width 11 height 20
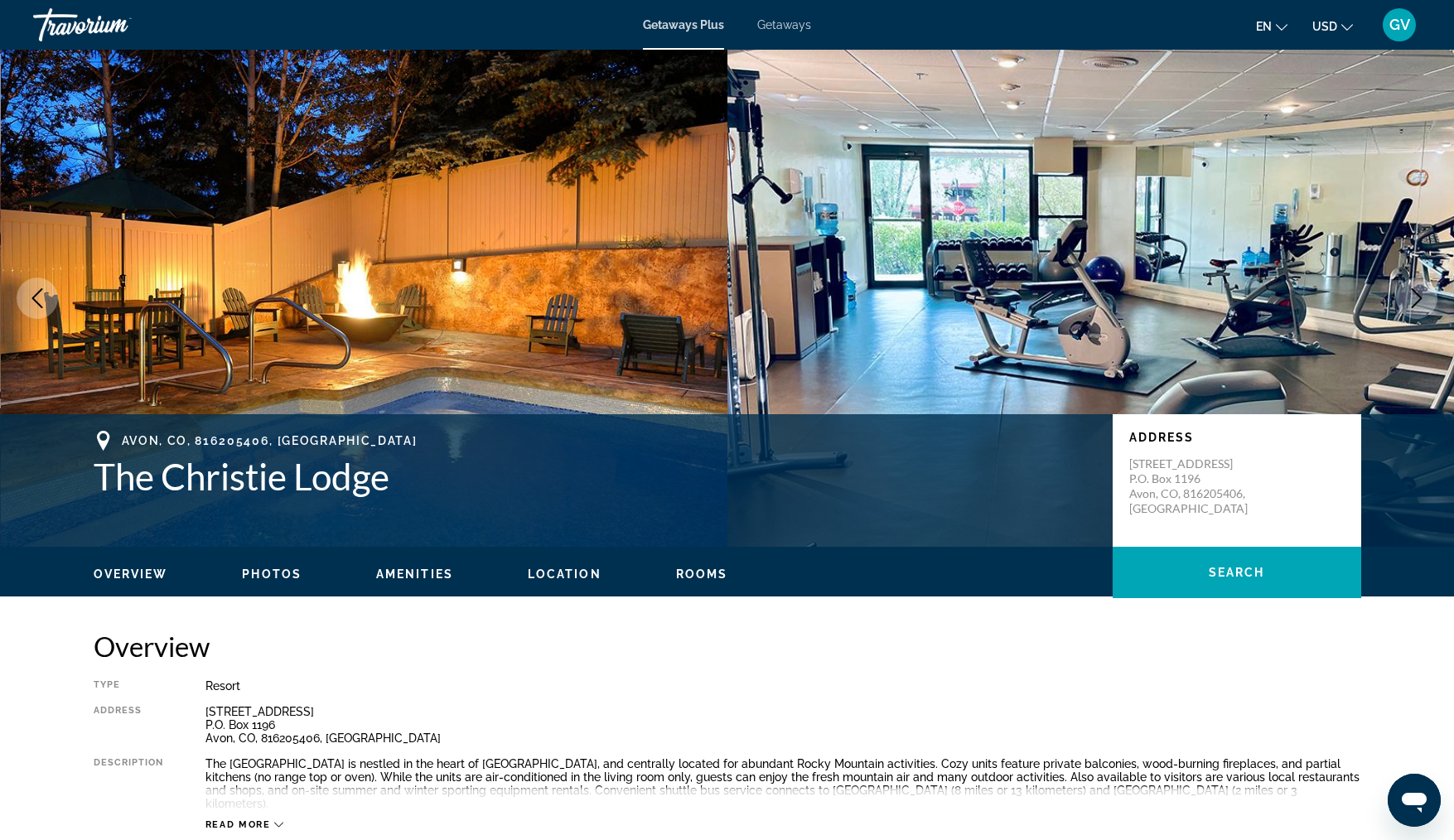
click at [1415, 301] on icon "Next image" at bounding box center [1417, 298] width 20 height 20
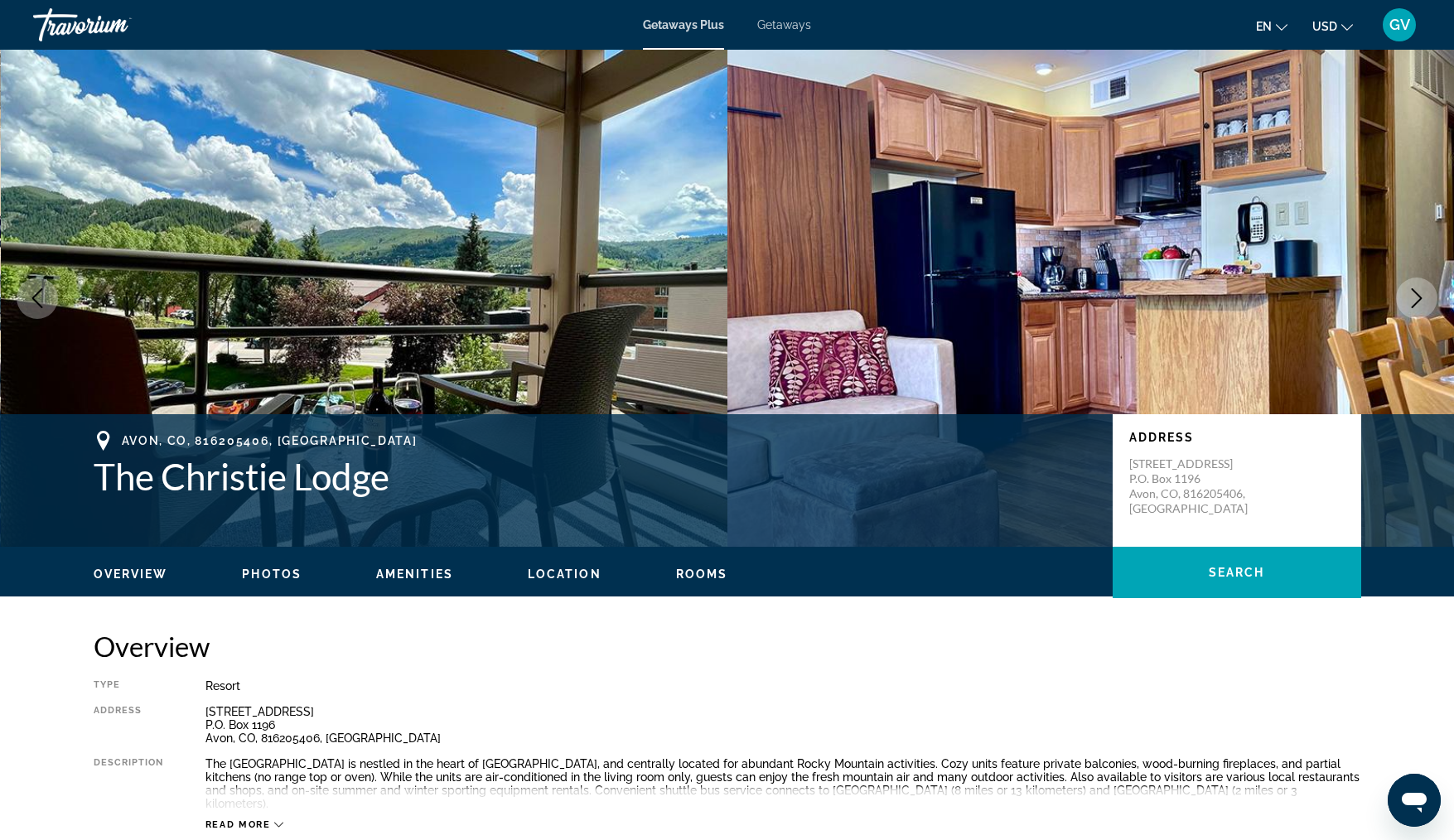
click at [1415, 301] on icon "Next image" at bounding box center [1417, 298] width 20 height 20
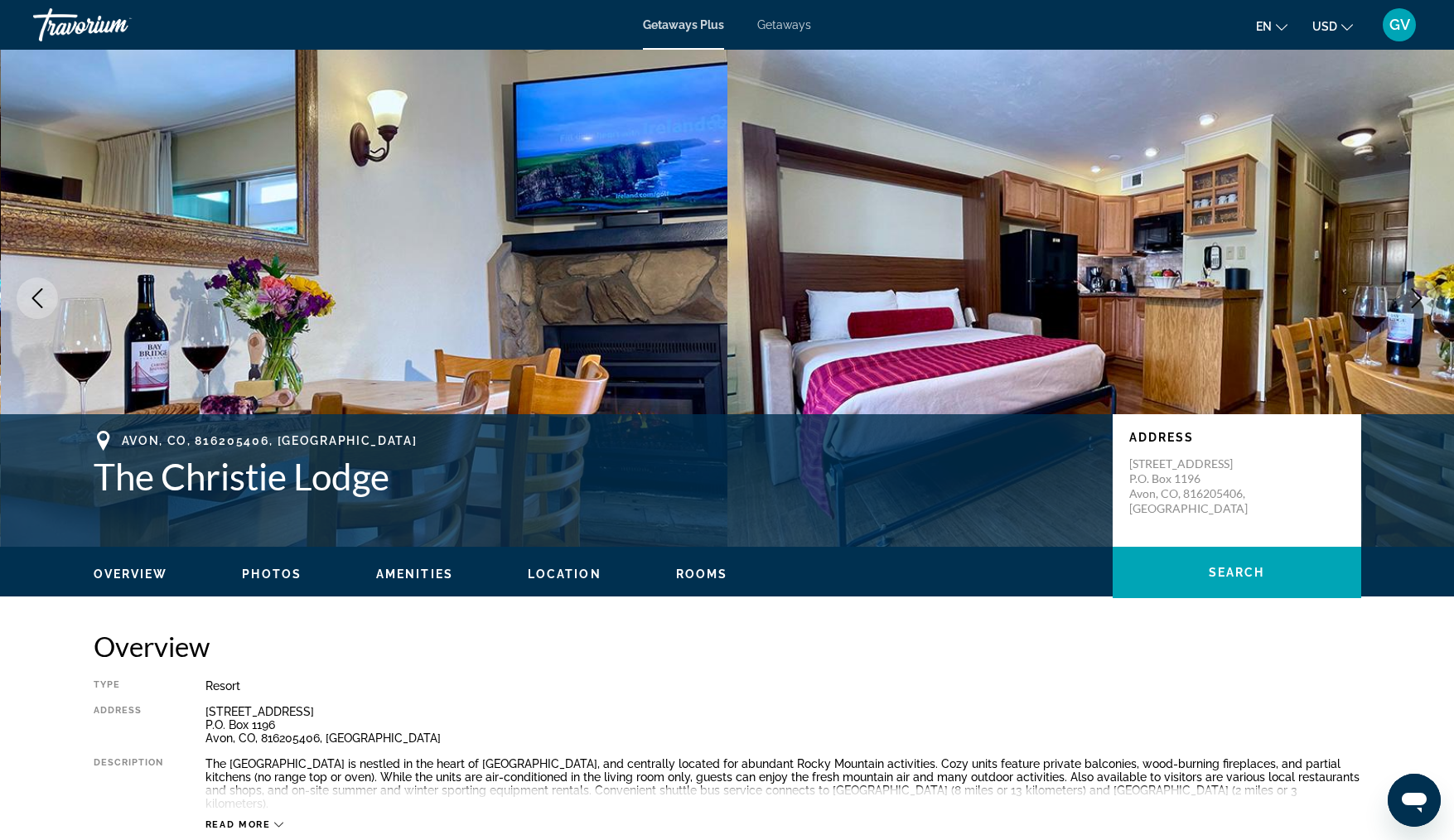
click at [1415, 301] on icon "Next image" at bounding box center [1417, 298] width 20 height 20
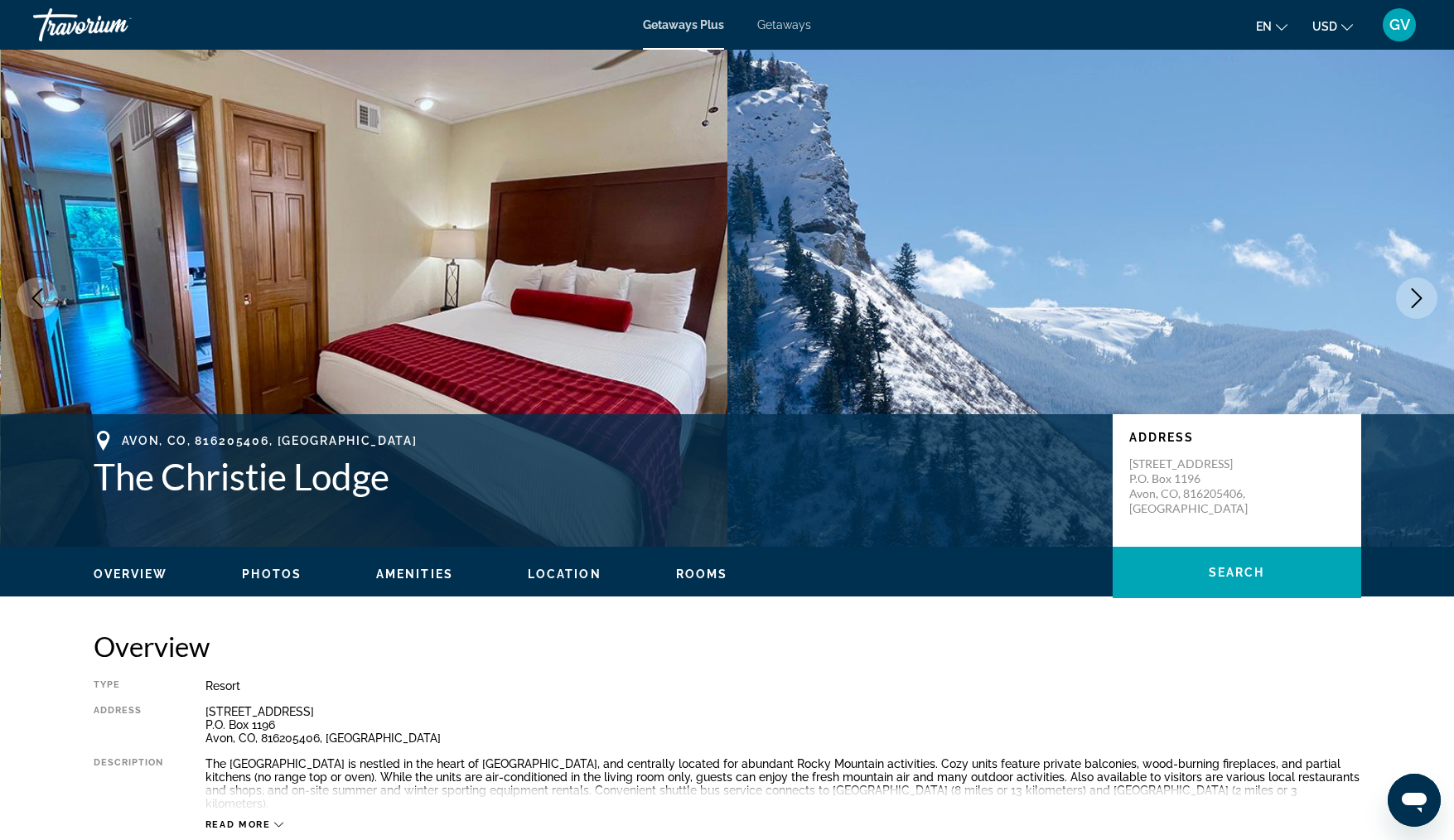
click at [1415, 301] on icon "Next image" at bounding box center [1417, 298] width 20 height 20
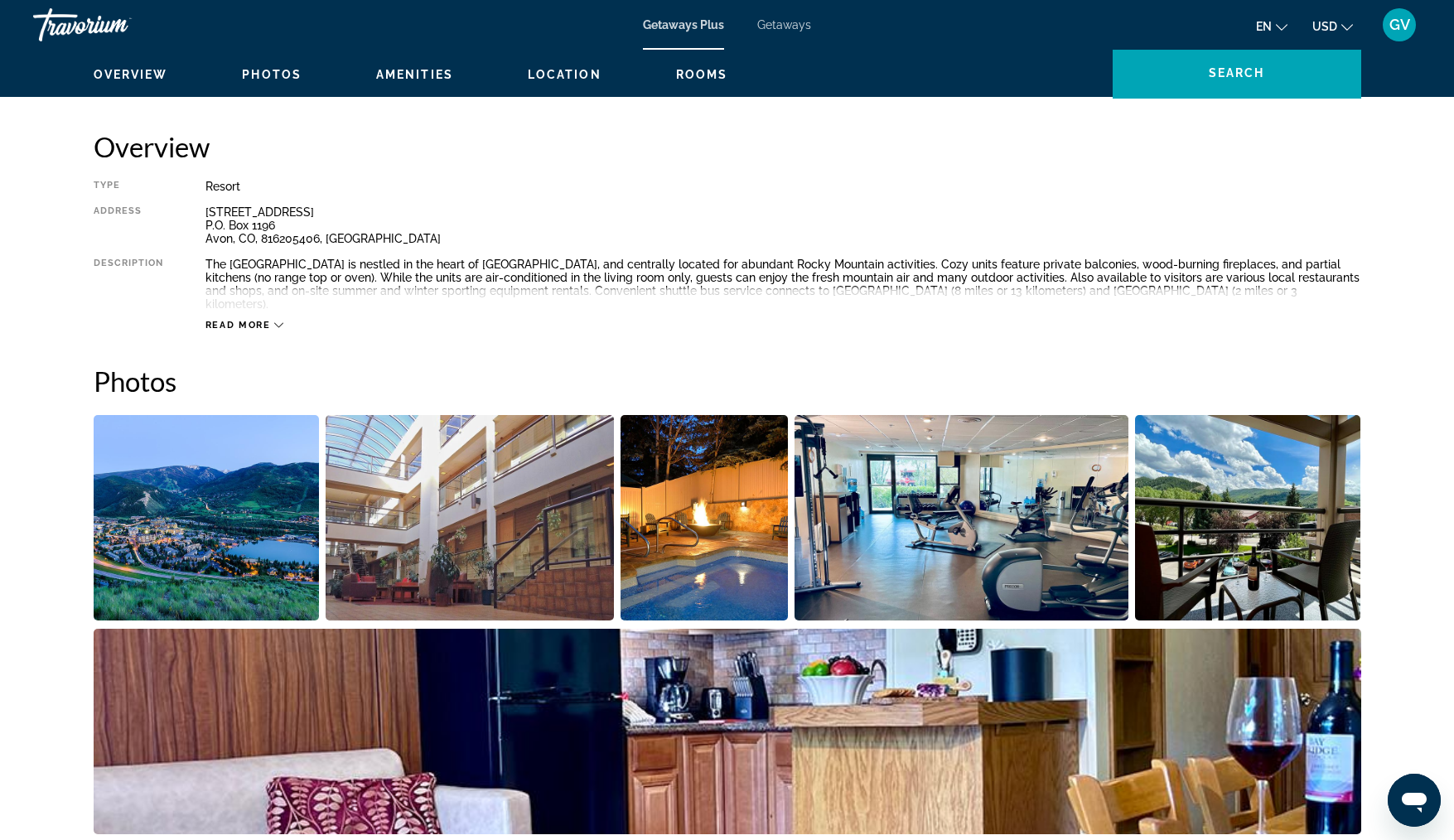
scroll to position [450, 0]
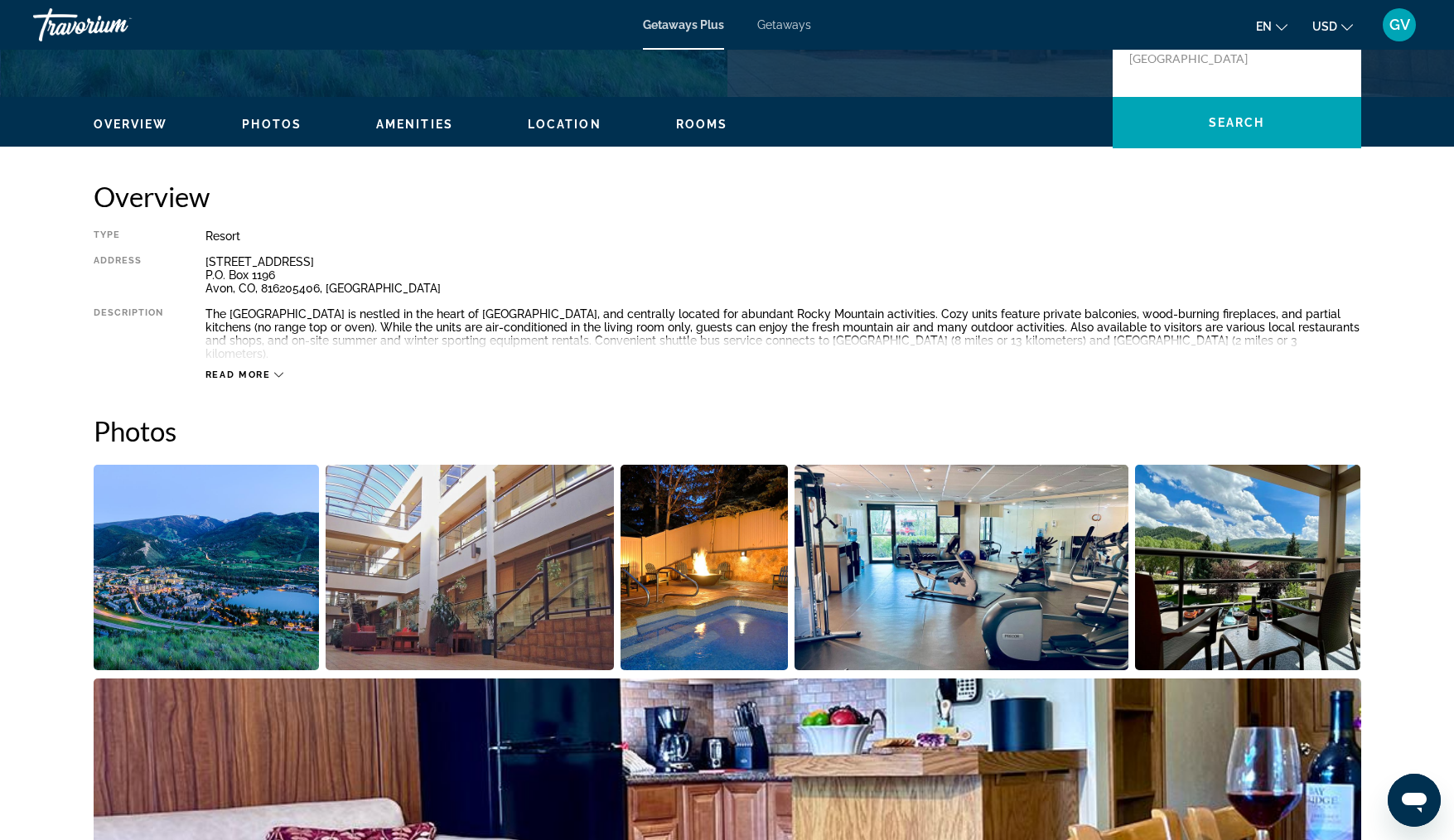
click at [1274, 625] on img "Open full-screen image slider" at bounding box center [1248, 568] width 226 height 205
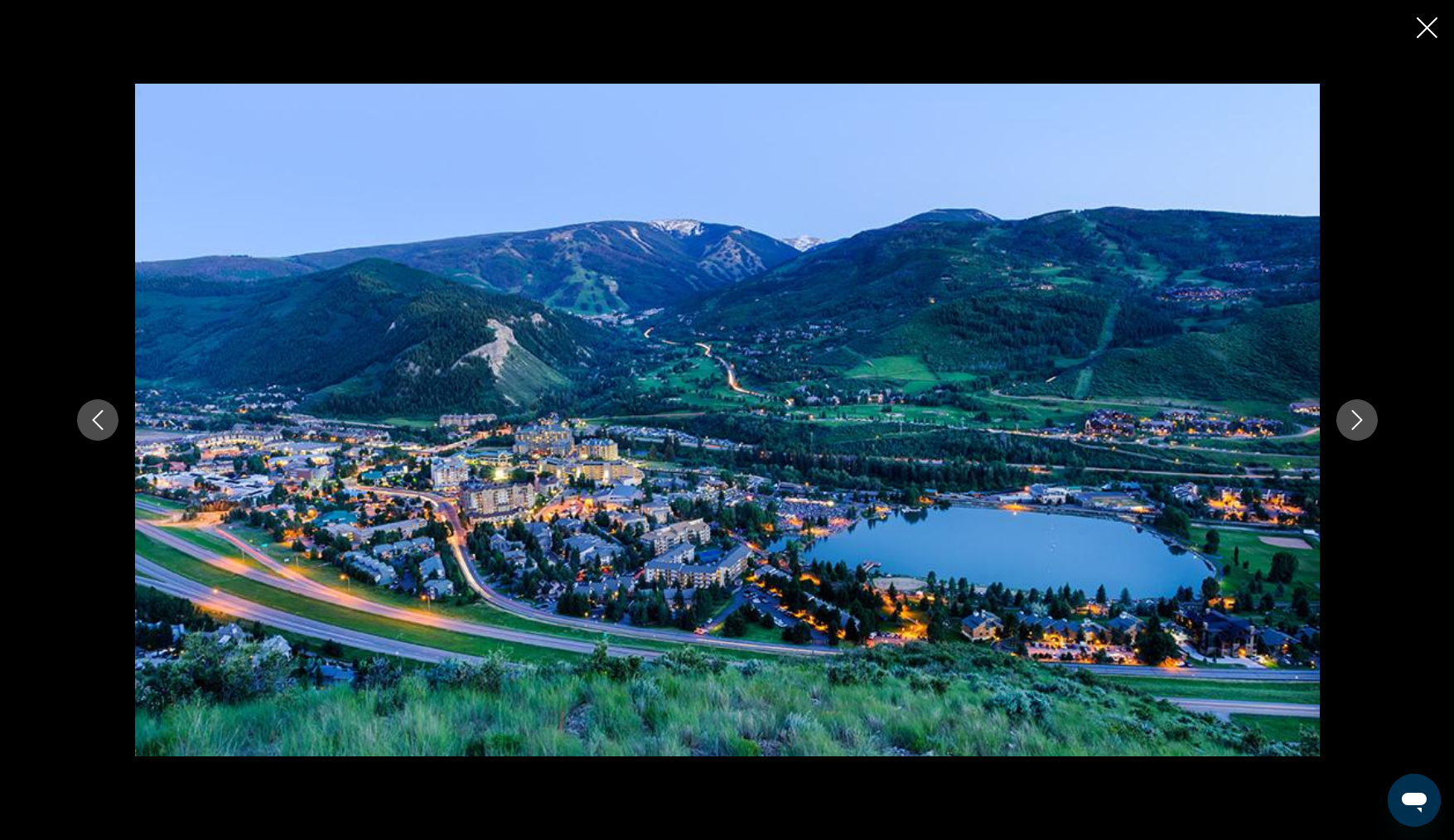
click at [1357, 416] on icon "Next image" at bounding box center [1356, 420] width 11 height 20
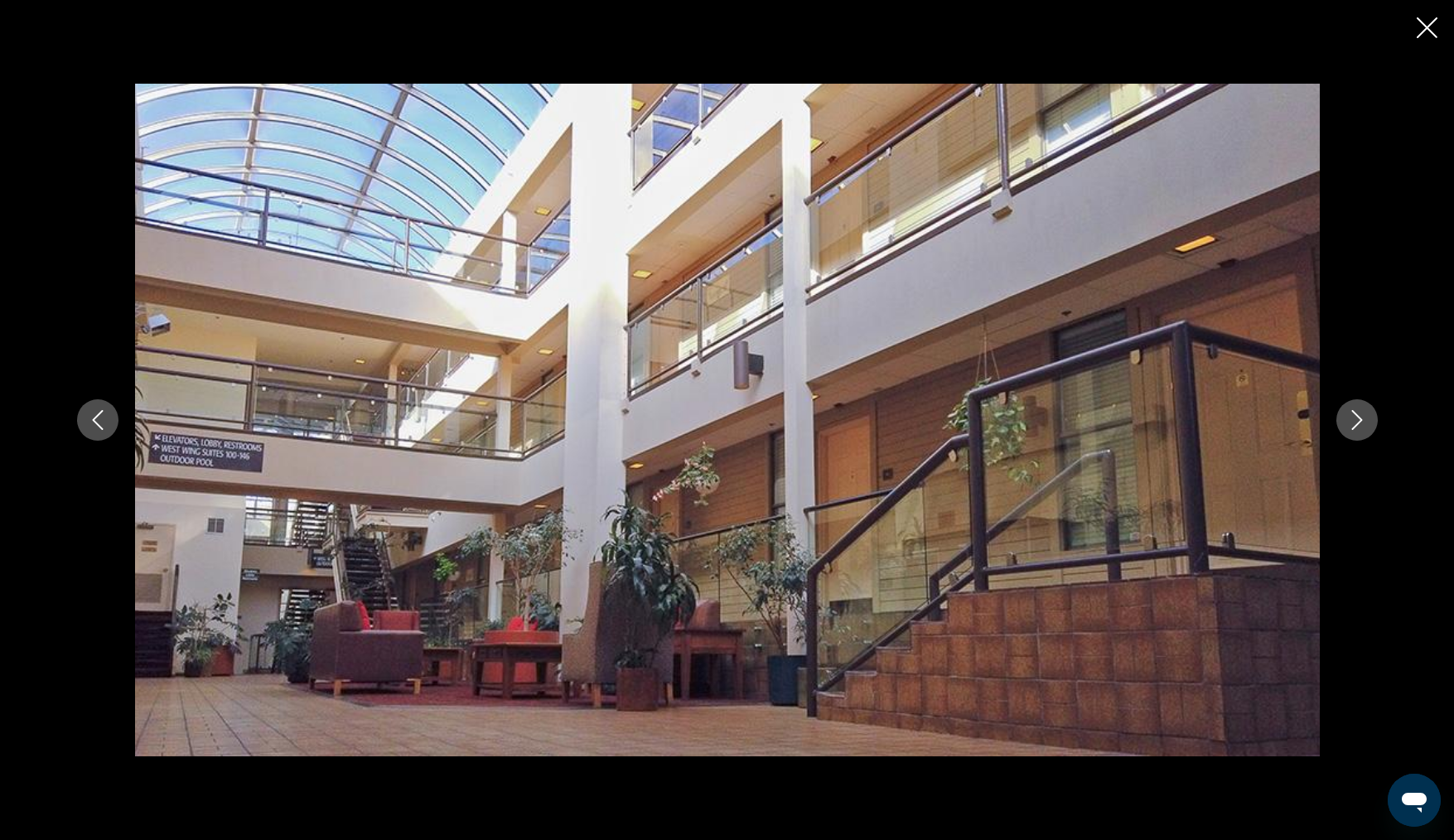
click at [1357, 416] on icon "Next image" at bounding box center [1356, 420] width 11 height 20
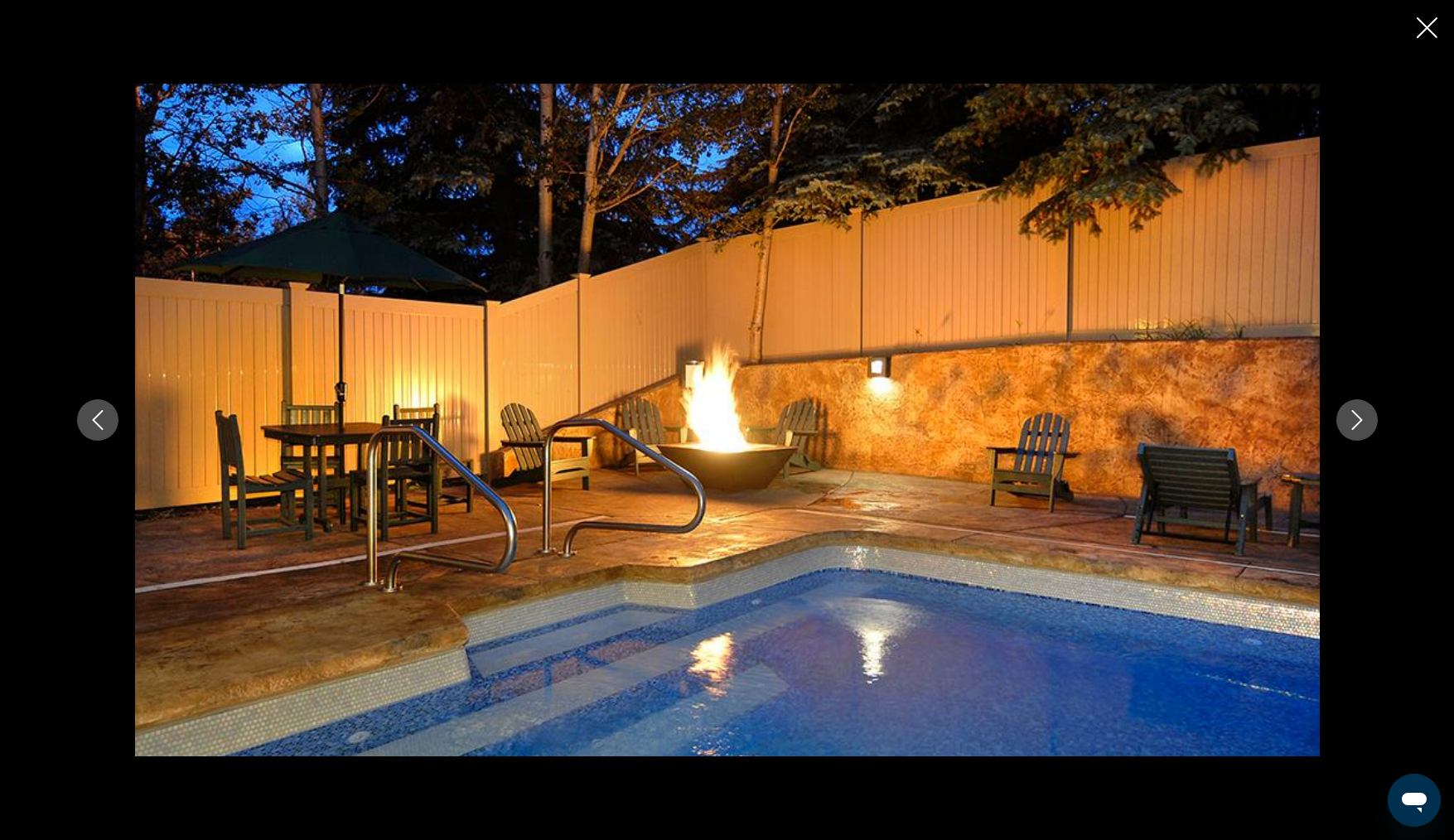
click at [1357, 416] on icon "Next image" at bounding box center [1356, 420] width 11 height 20
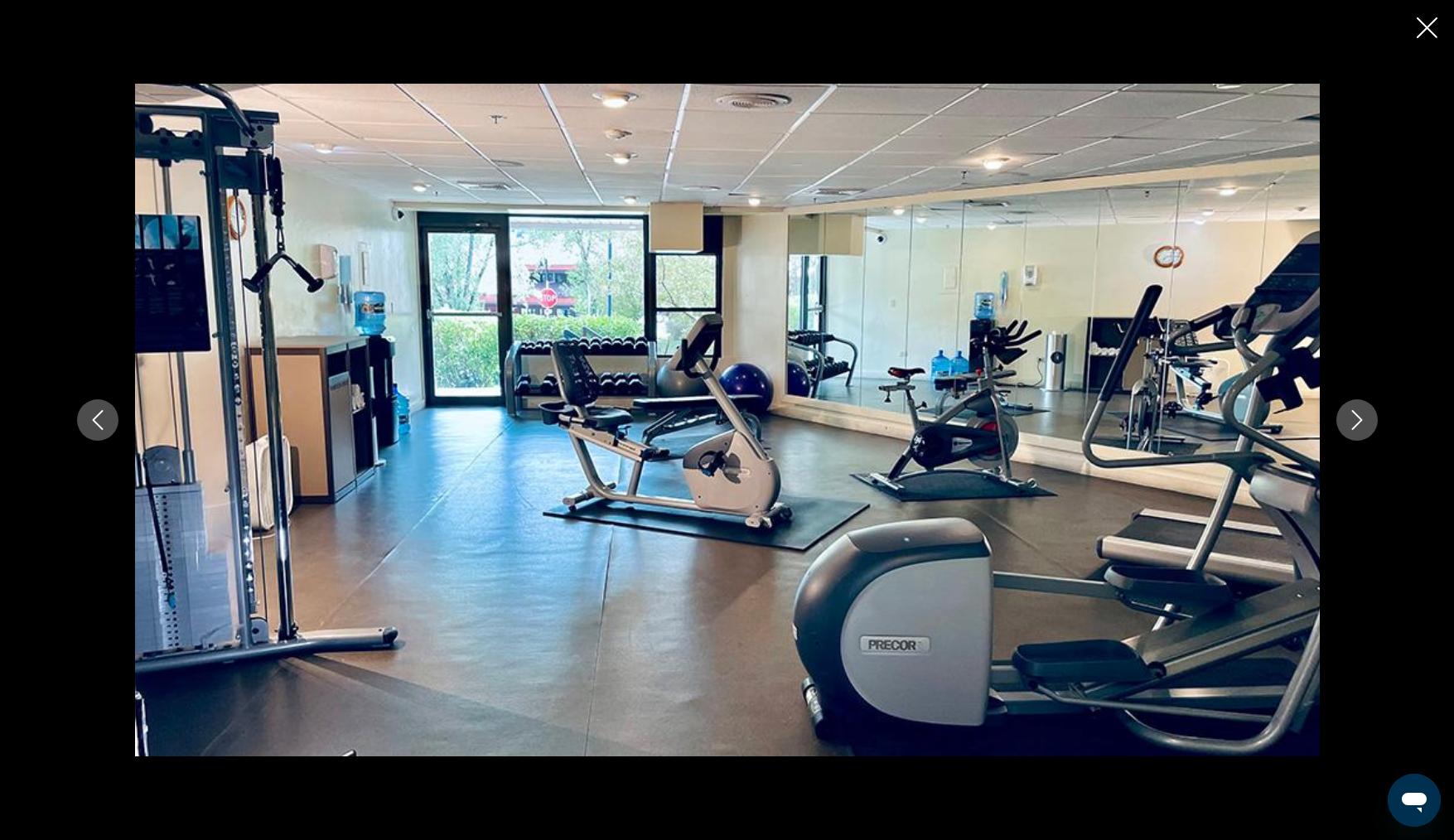
click at [1357, 416] on icon "Next image" at bounding box center [1356, 420] width 11 height 20
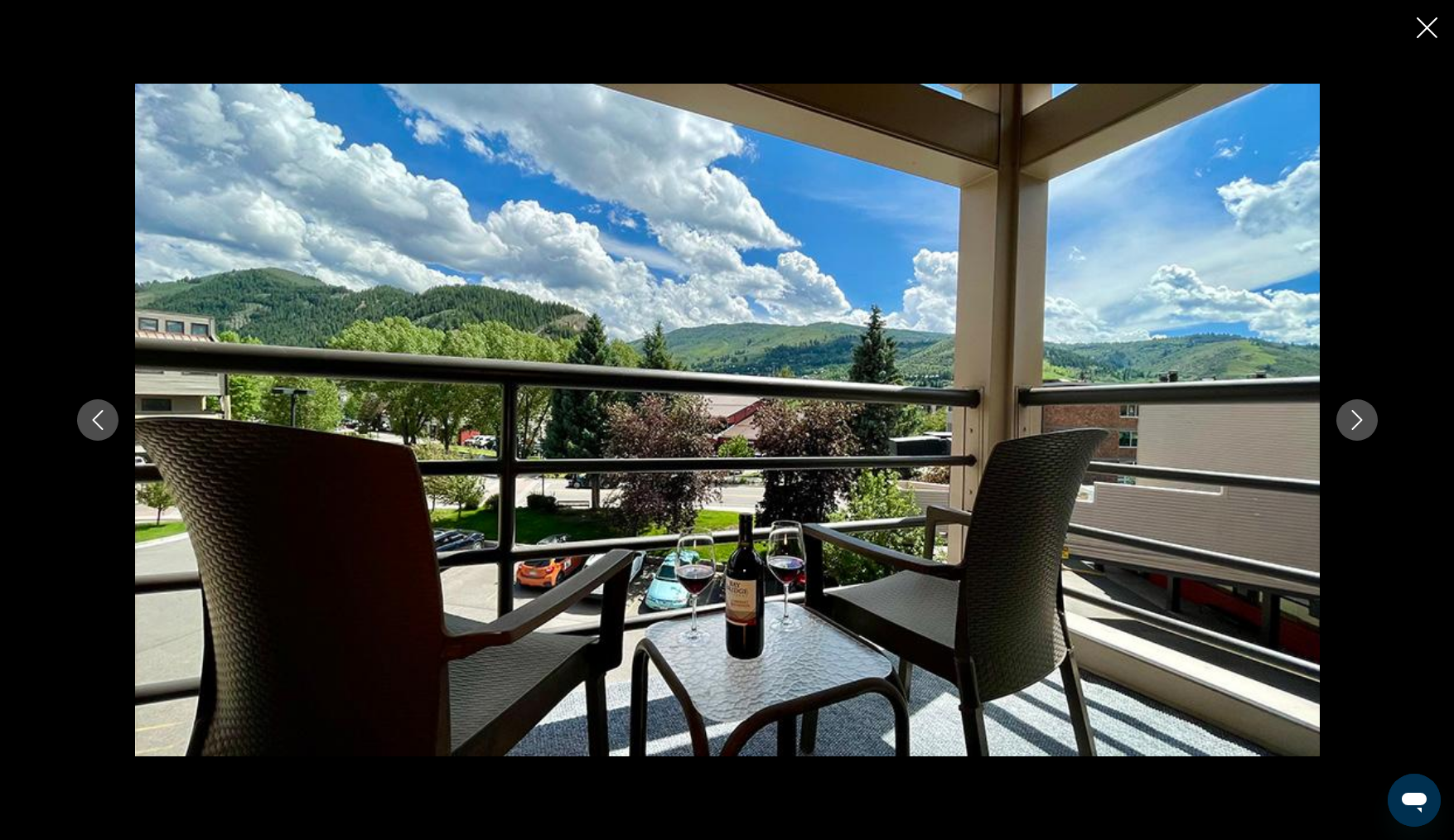
click at [1357, 416] on icon "Next image" at bounding box center [1356, 420] width 11 height 20
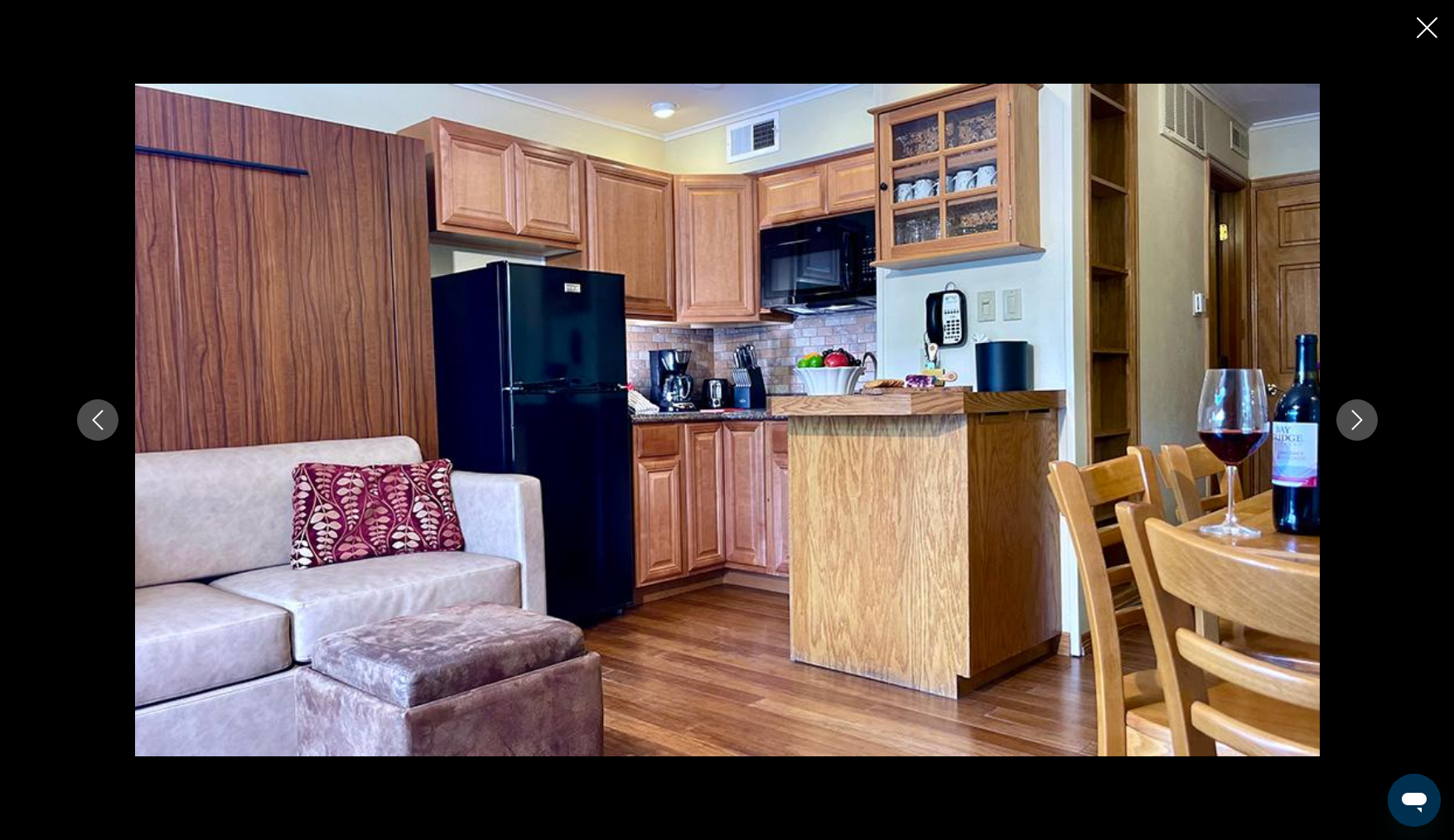
click at [1357, 416] on icon "Next image" at bounding box center [1356, 420] width 11 height 20
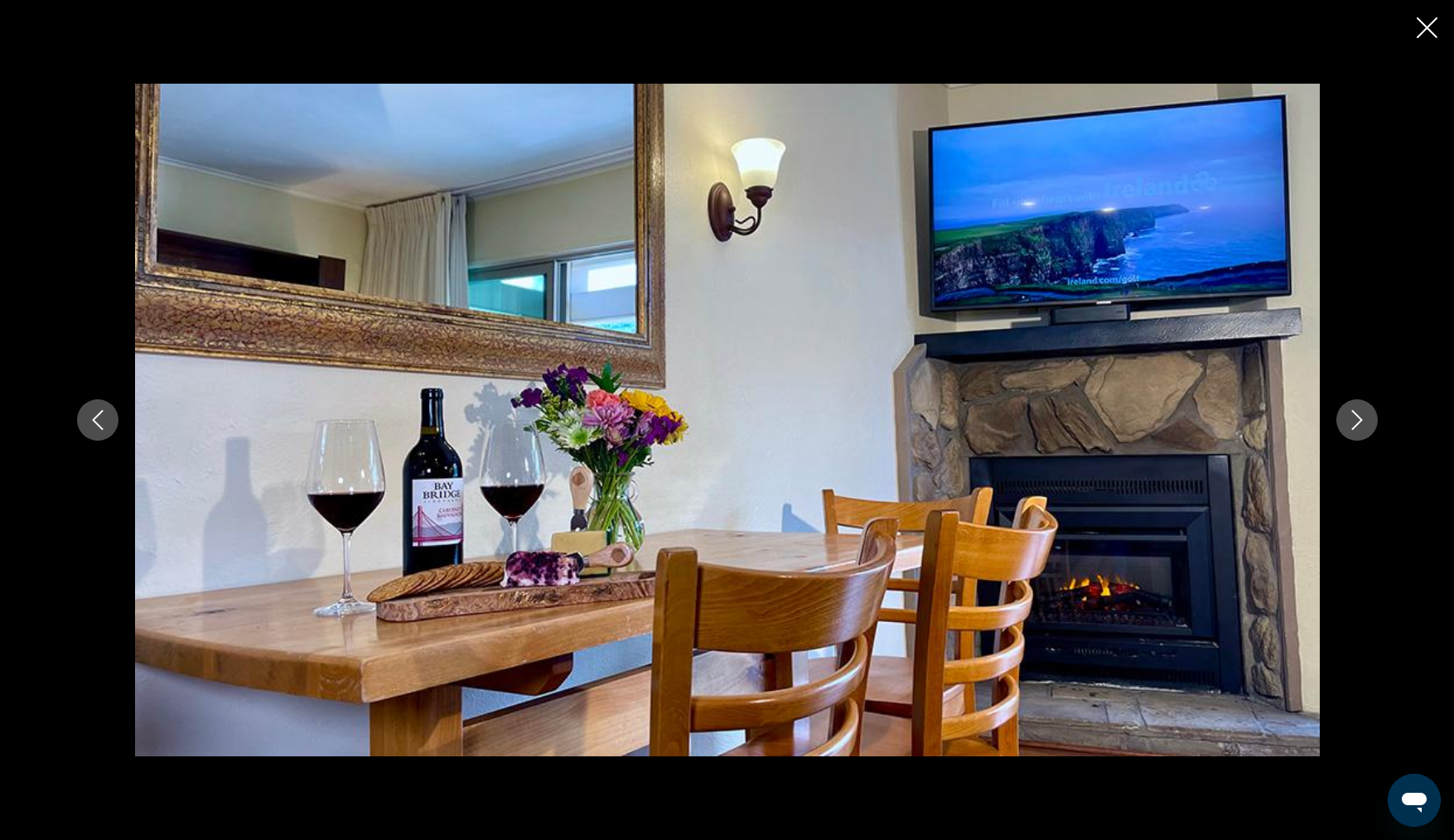
click at [1357, 416] on icon "Next image" at bounding box center [1356, 420] width 11 height 20
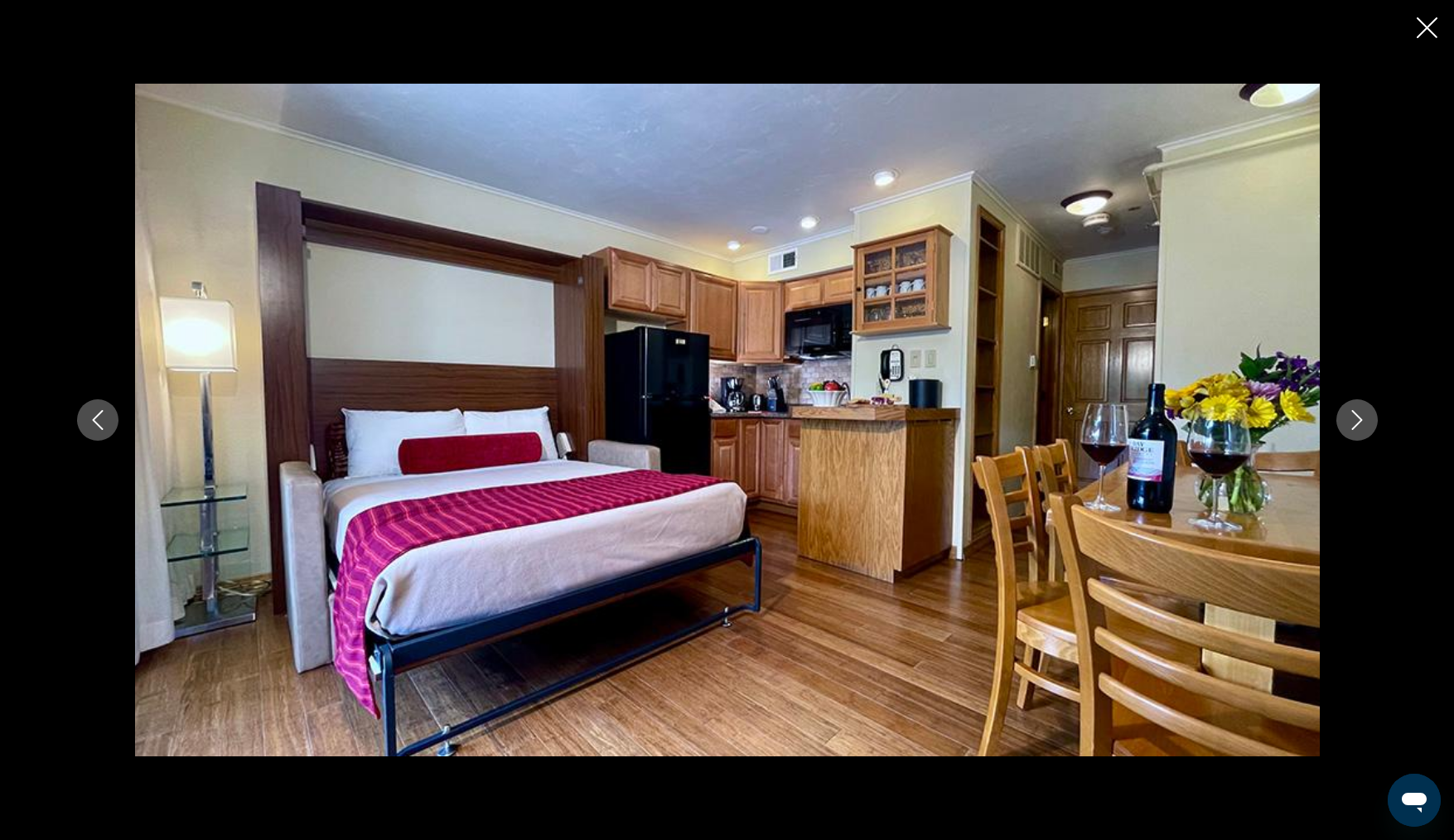
click at [1357, 416] on icon "Next image" at bounding box center [1356, 420] width 11 height 20
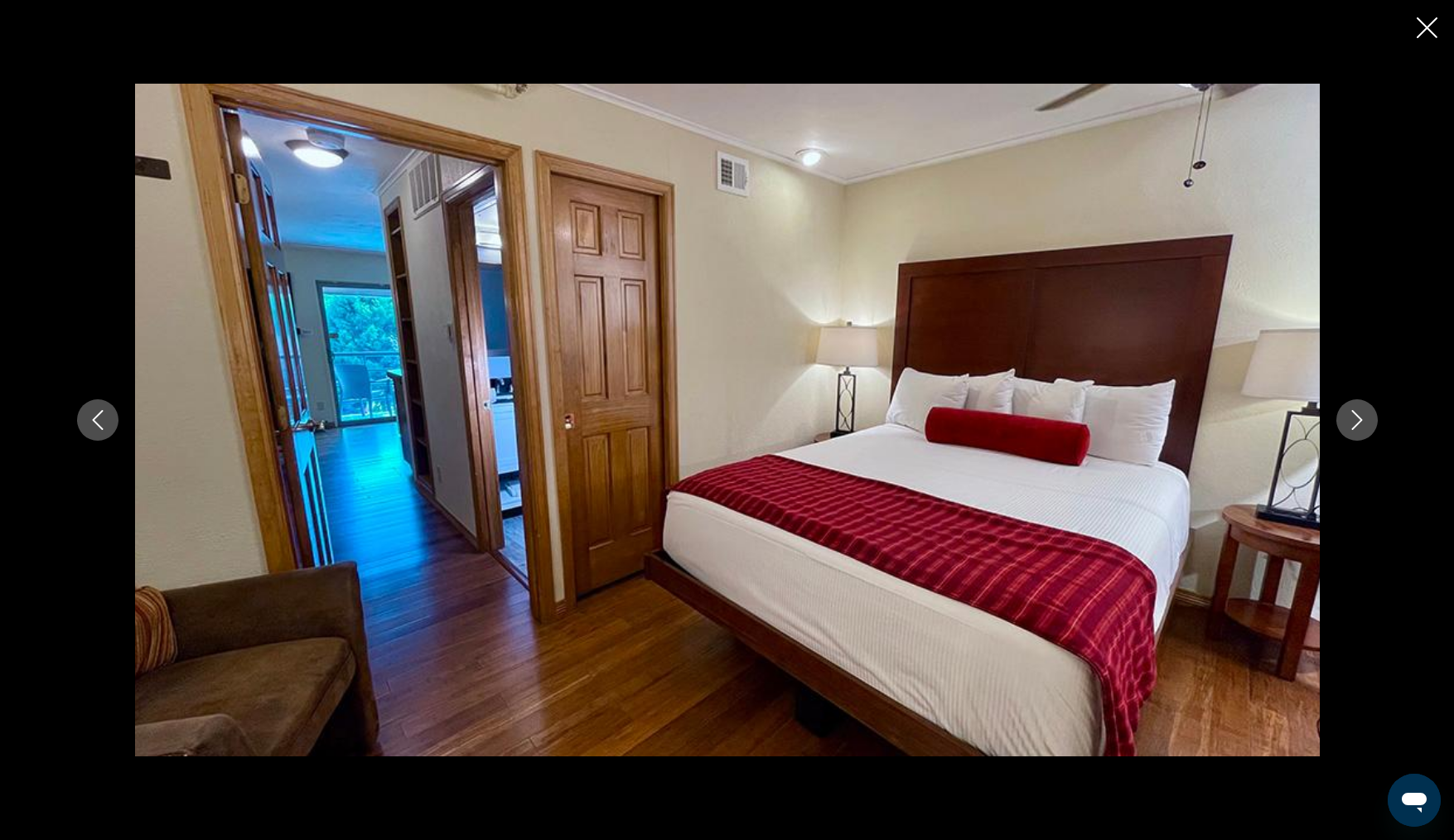
click at [1357, 416] on icon "Next image" at bounding box center [1356, 420] width 11 height 20
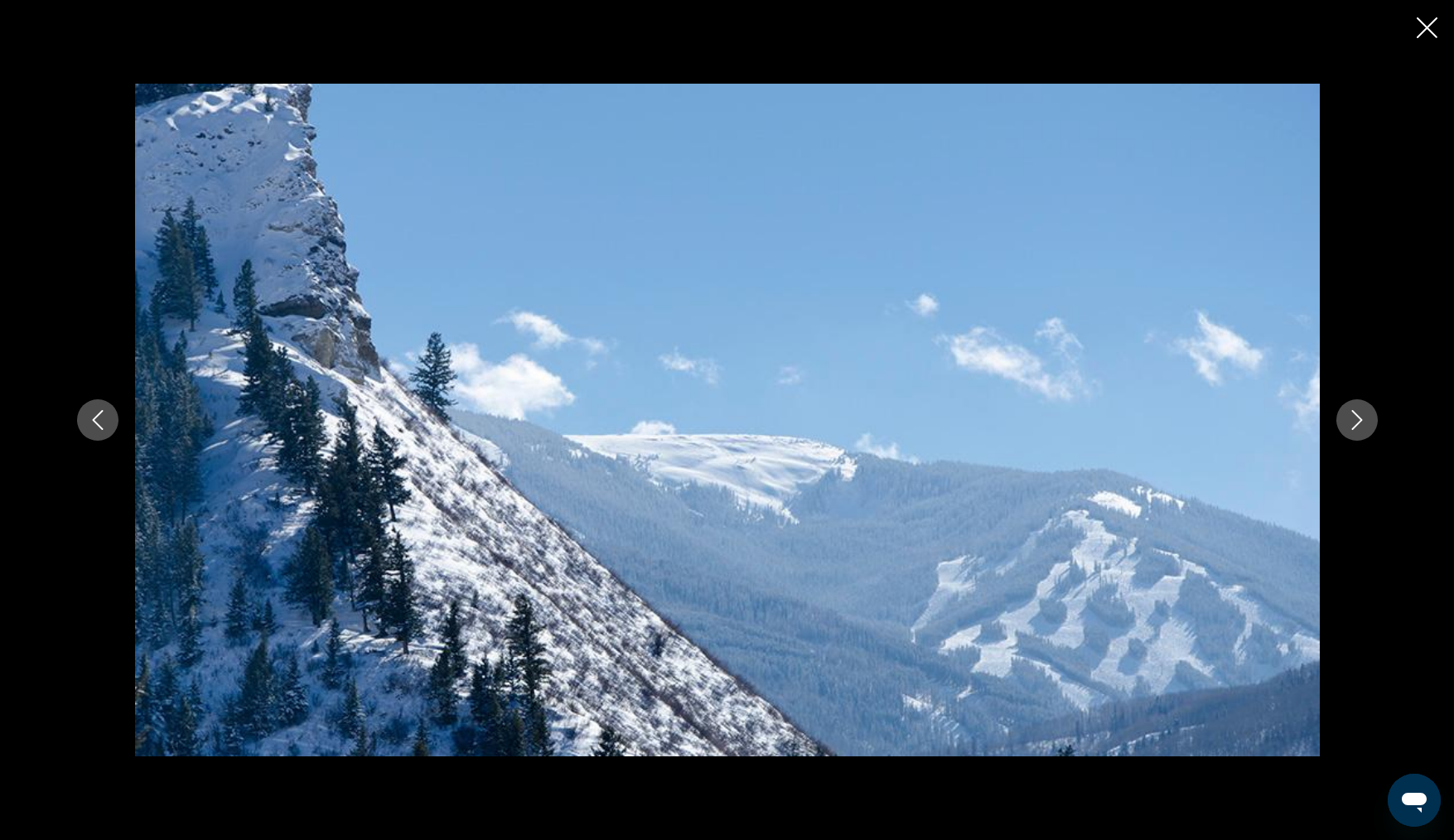
click at [1357, 416] on icon "Next image" at bounding box center [1356, 420] width 11 height 20
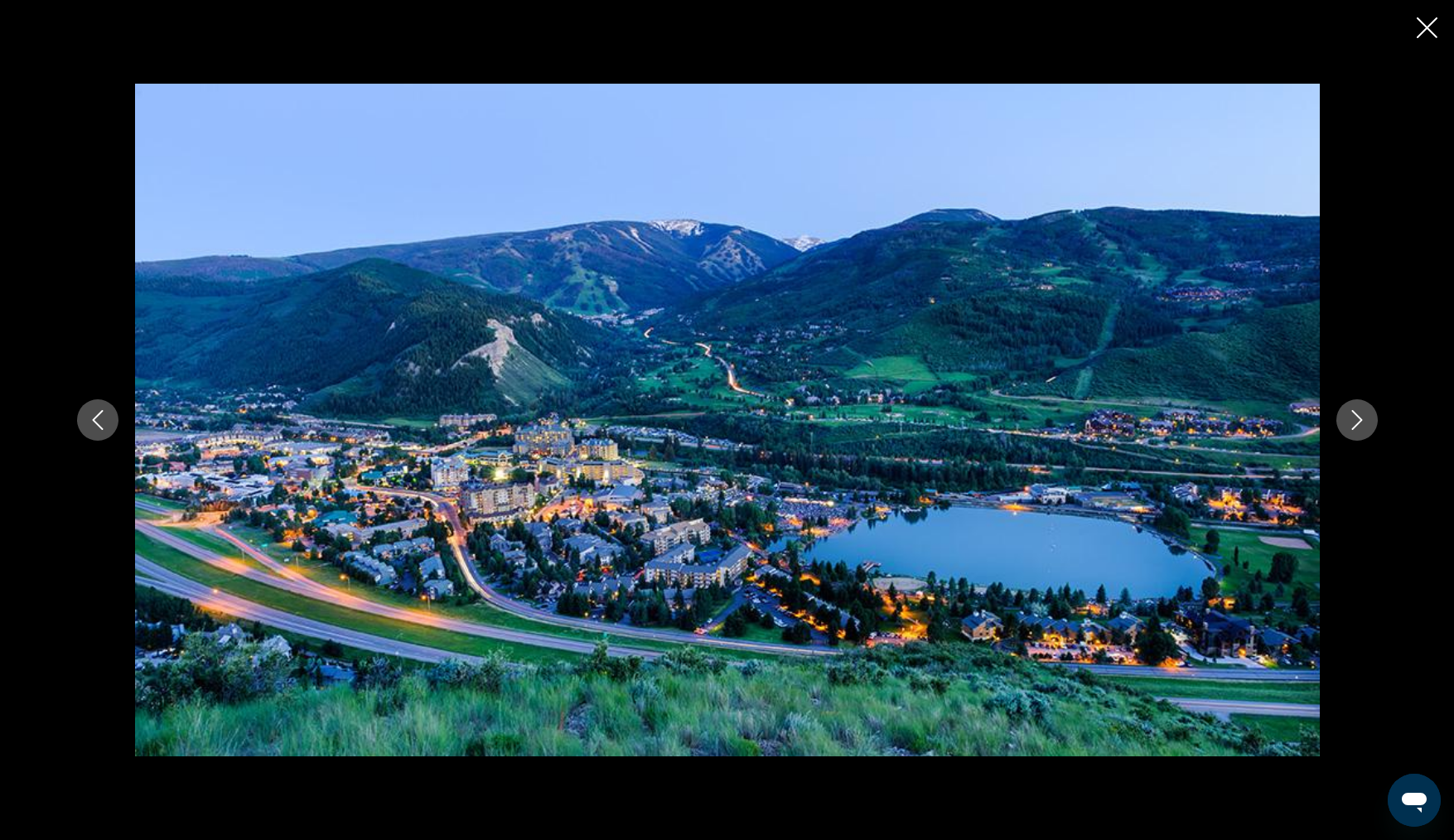
scroll to position [670, 0]
click at [1354, 428] on icon "Next image" at bounding box center [1357, 420] width 20 height 20
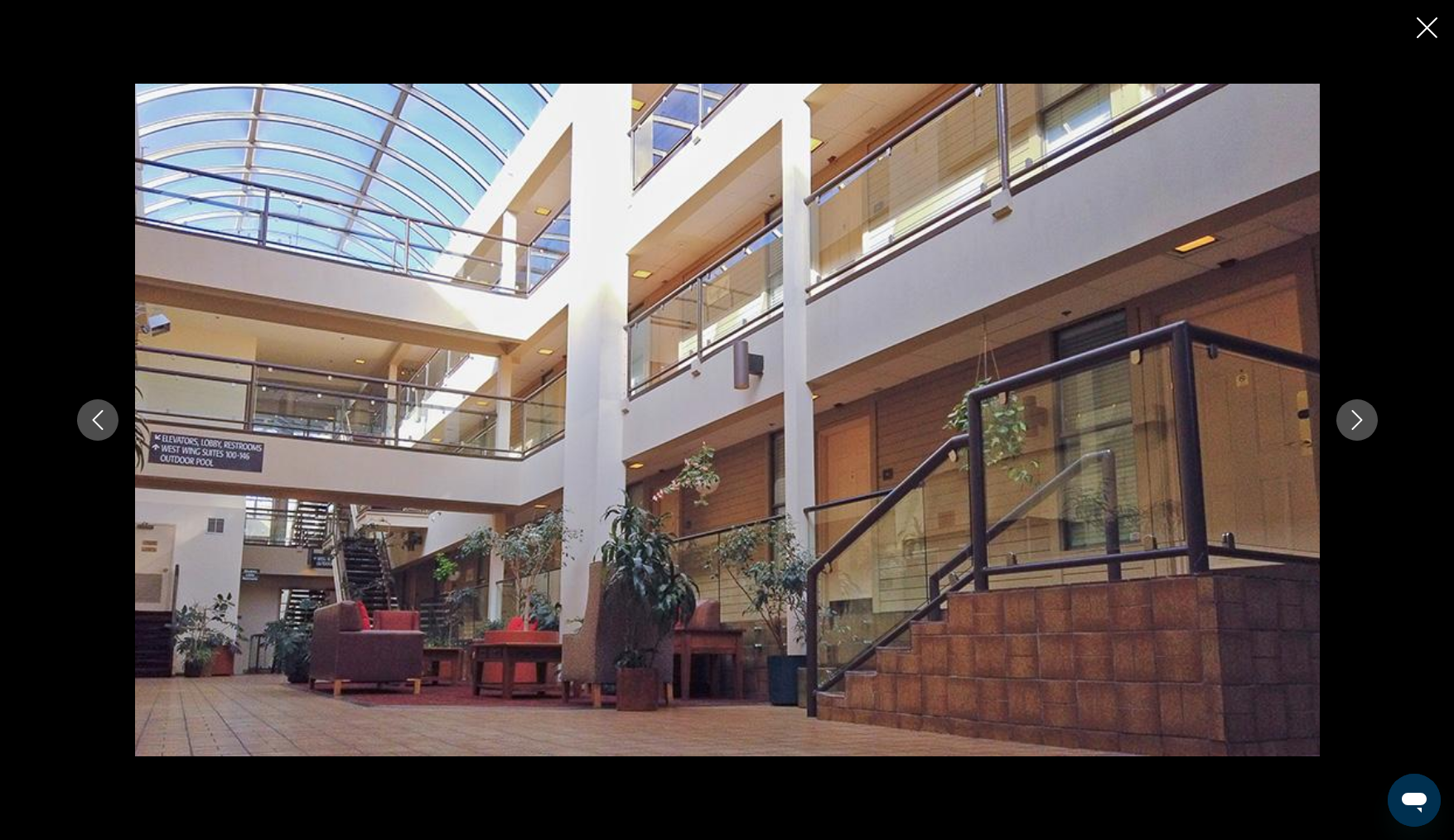
click at [1354, 428] on icon "Next image" at bounding box center [1357, 420] width 20 height 20
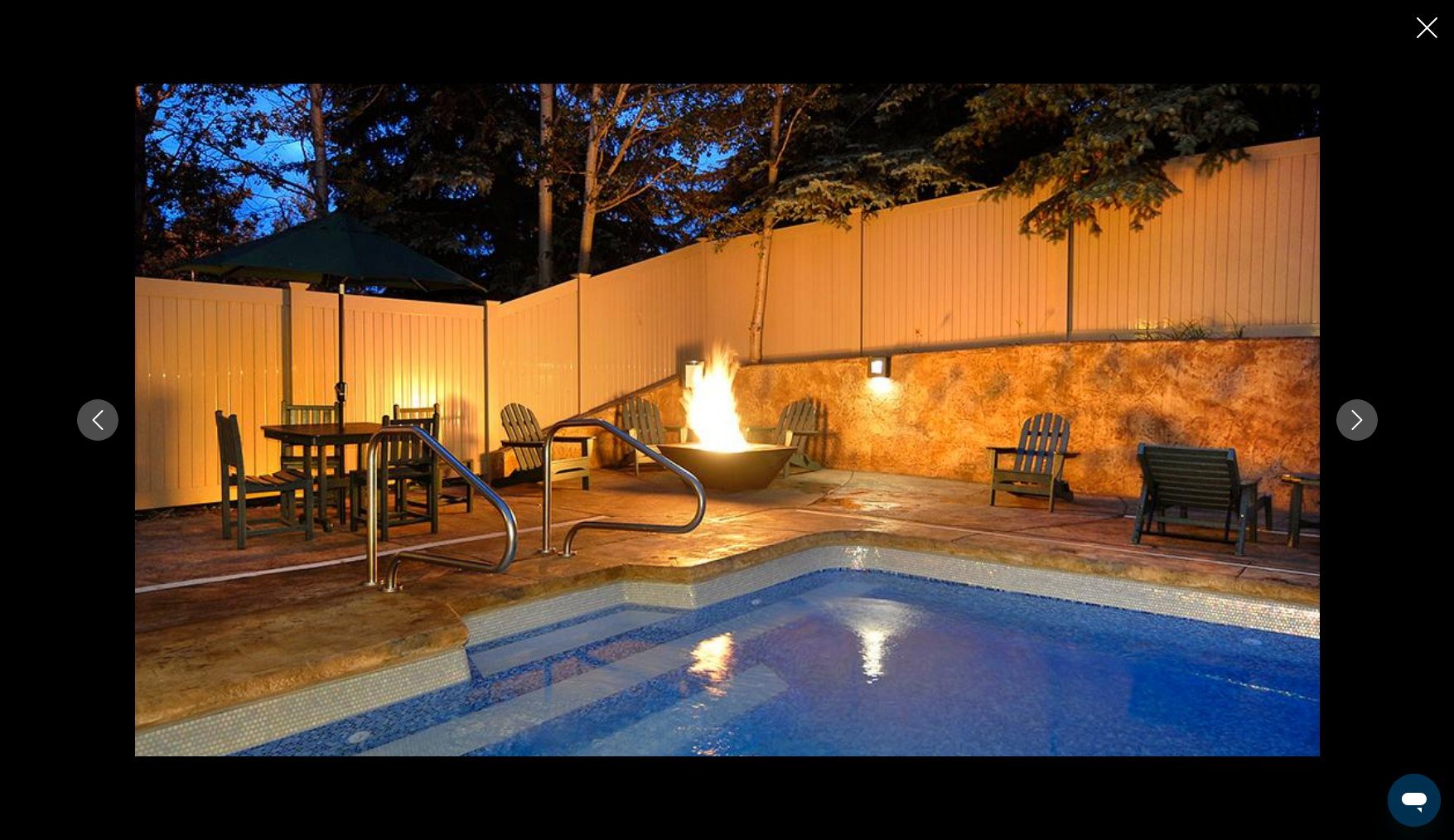
click at [1354, 428] on icon "Next image" at bounding box center [1357, 420] width 20 height 20
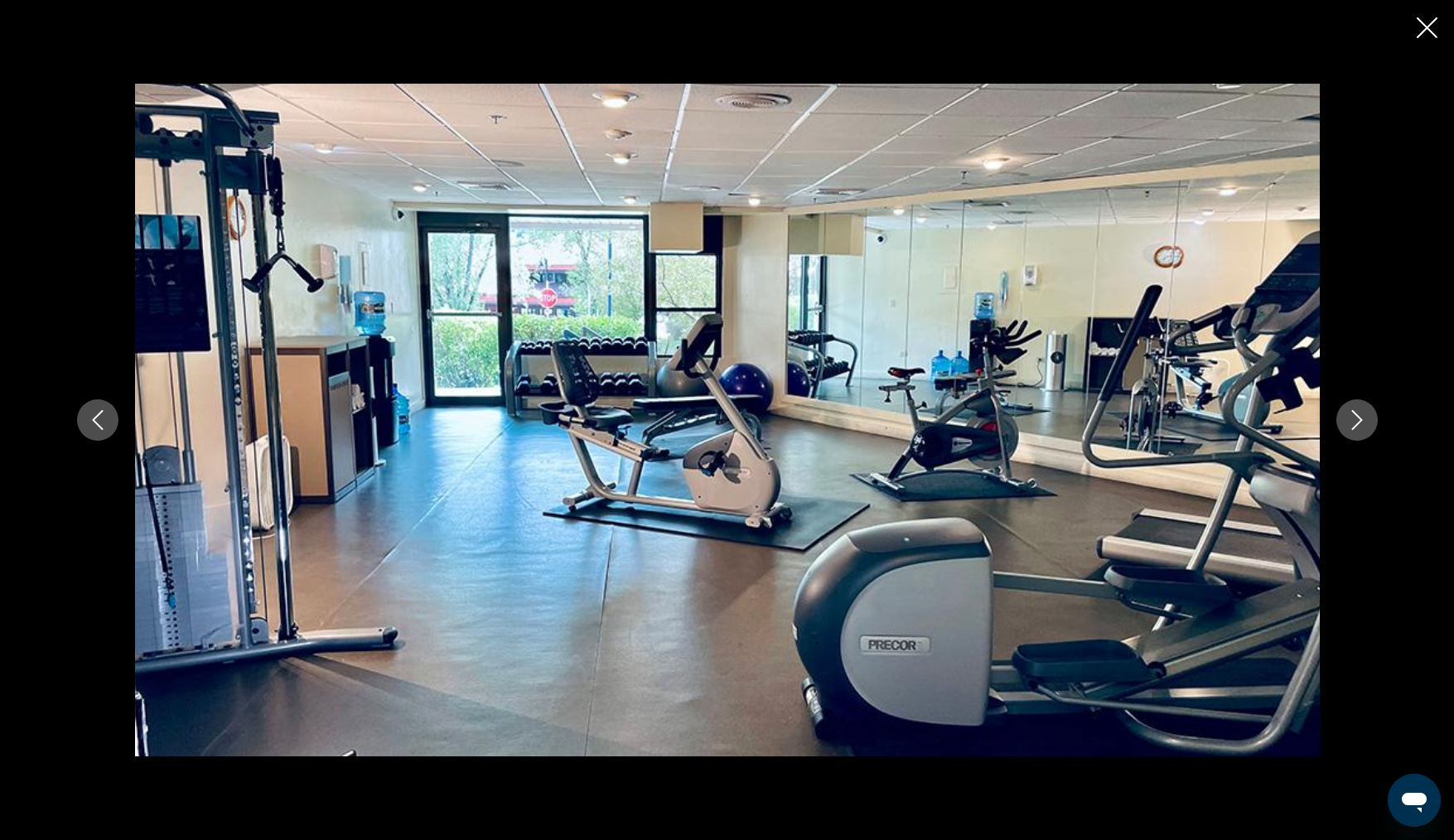
click at [1354, 428] on icon "Next image" at bounding box center [1357, 420] width 20 height 20
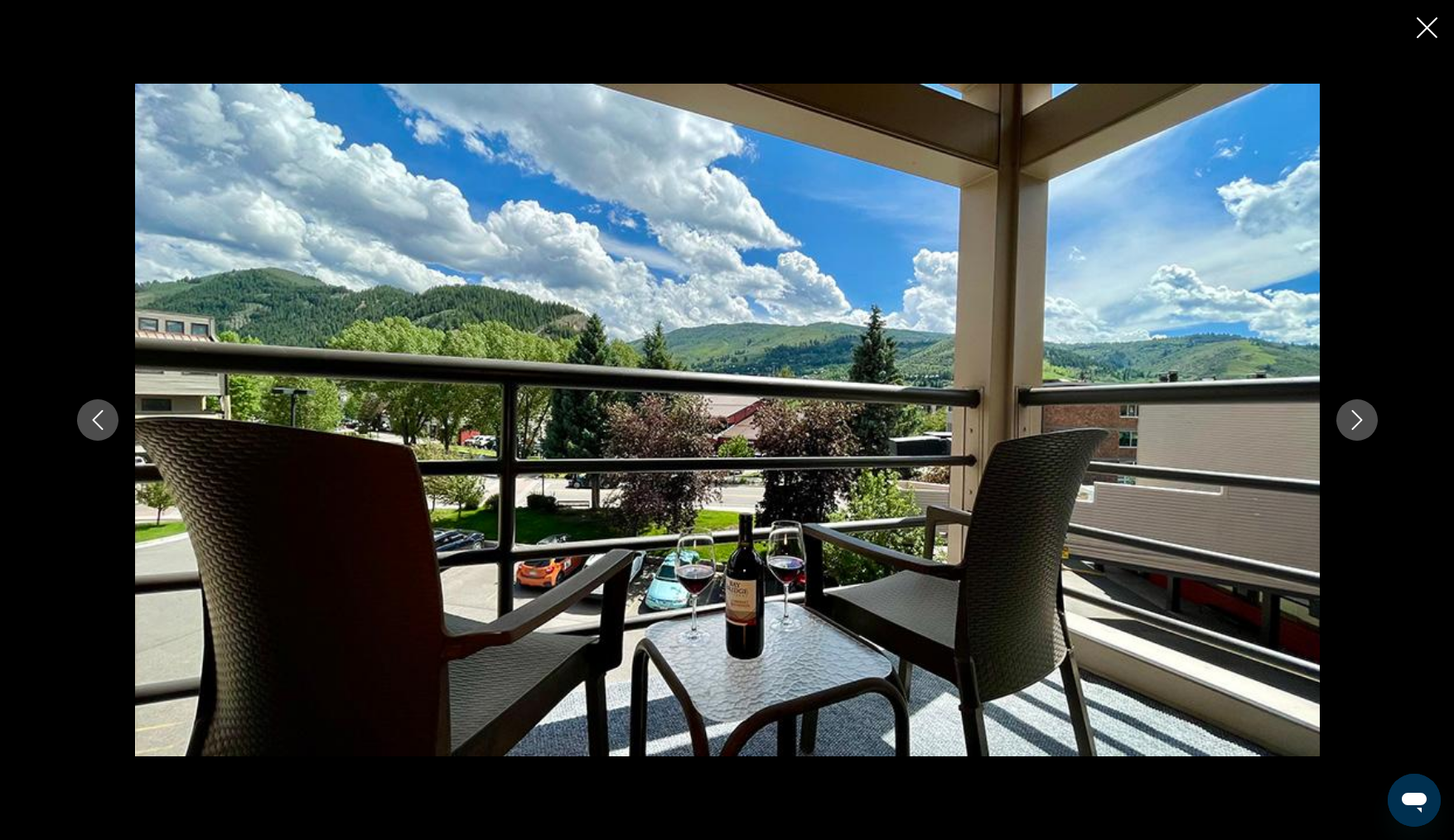
click at [1424, 32] on icon "Close slideshow" at bounding box center [1426, 28] width 21 height 21
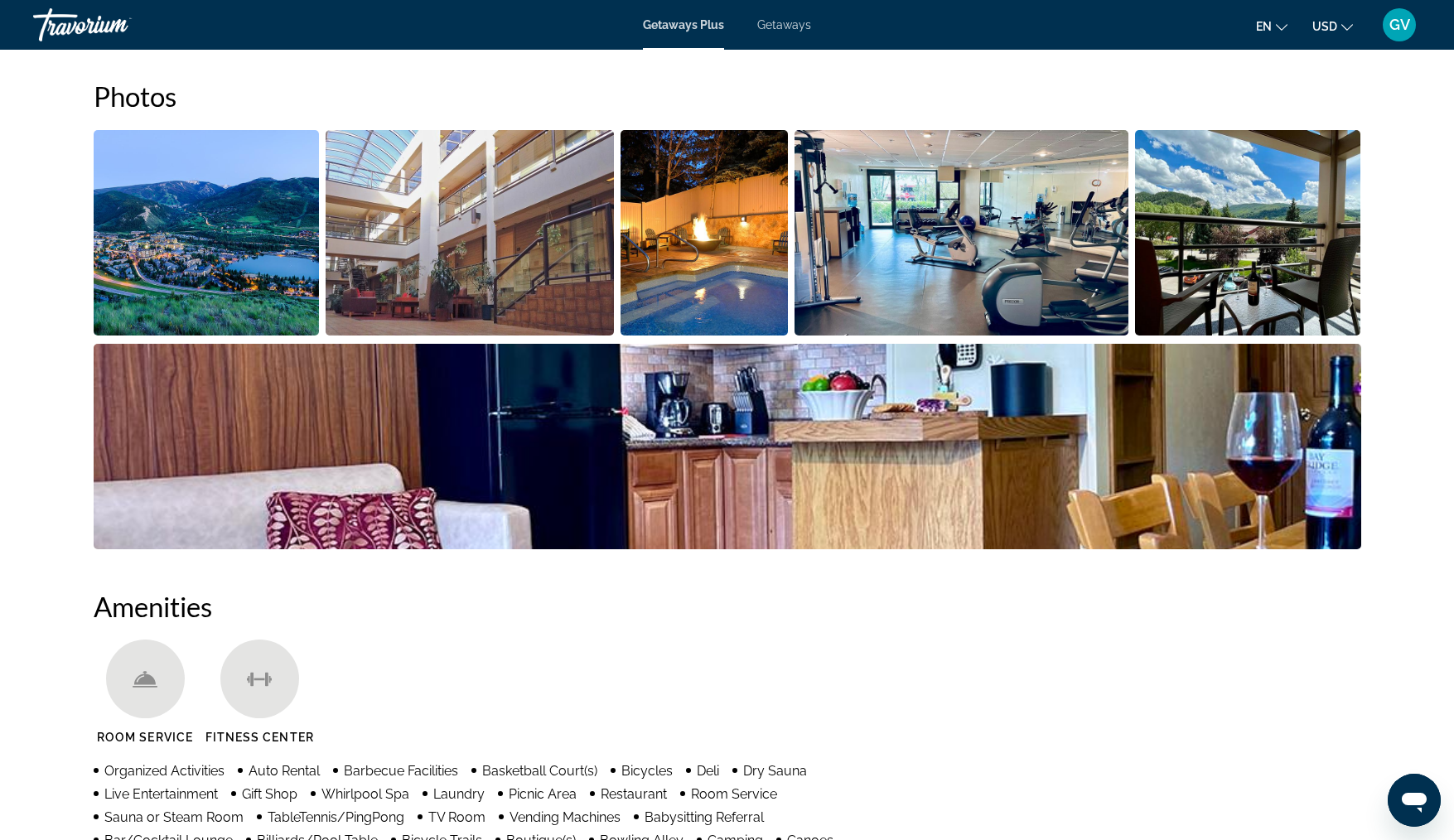
scroll to position [756, 0]
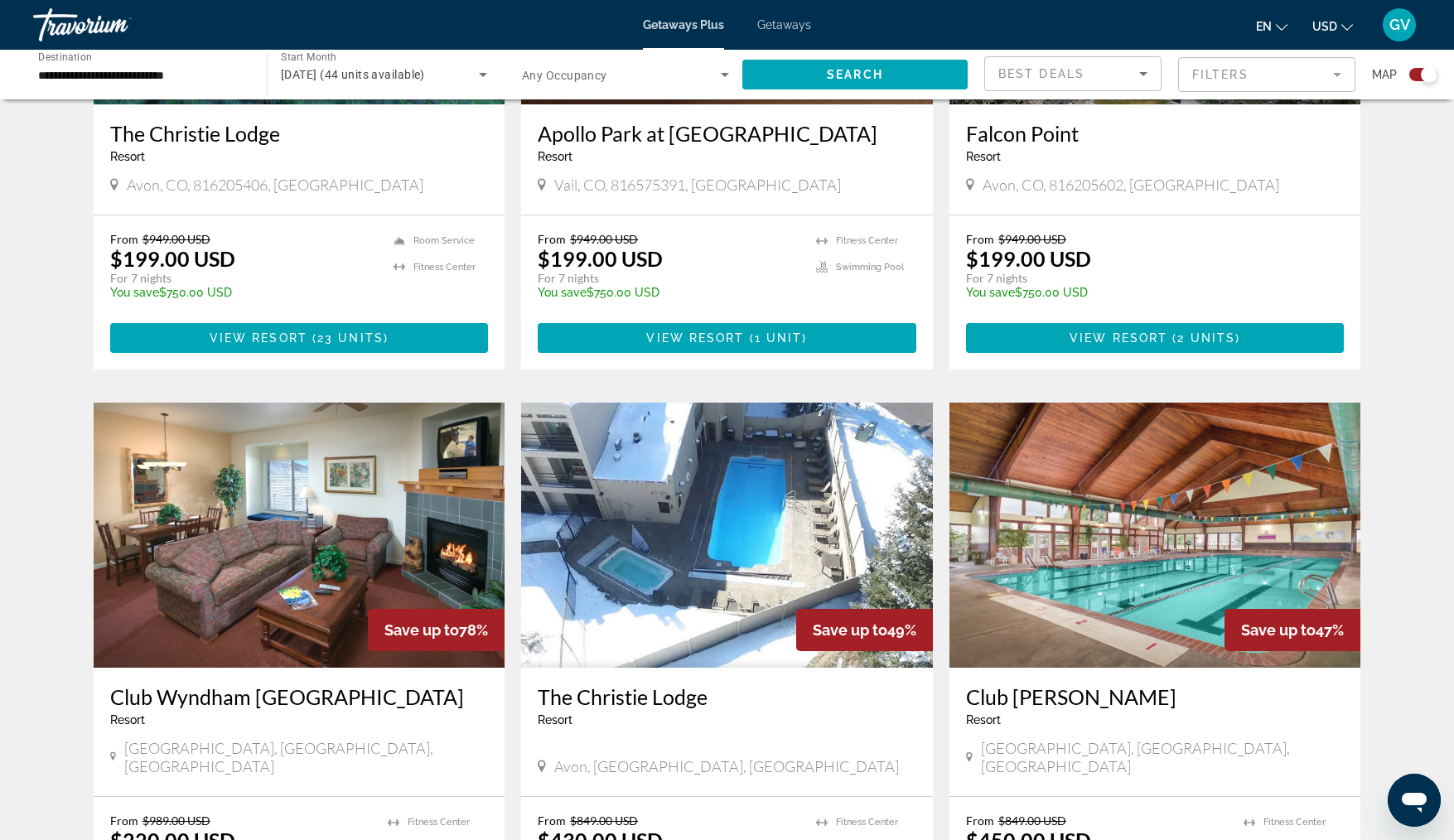
scroll to position [2037, 0]
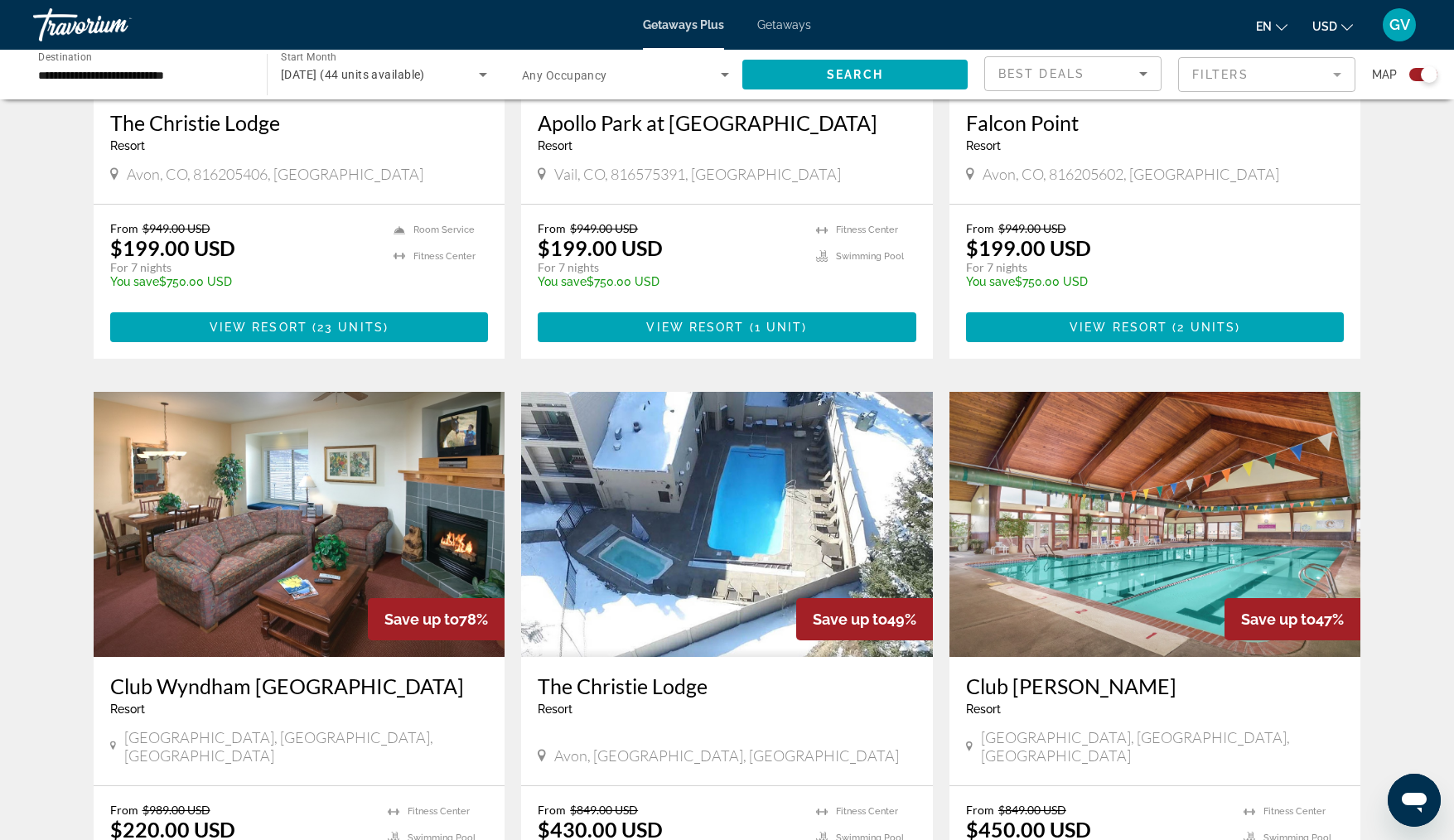
click at [332, 548] on img "Main content" at bounding box center [299, 524] width 412 height 265
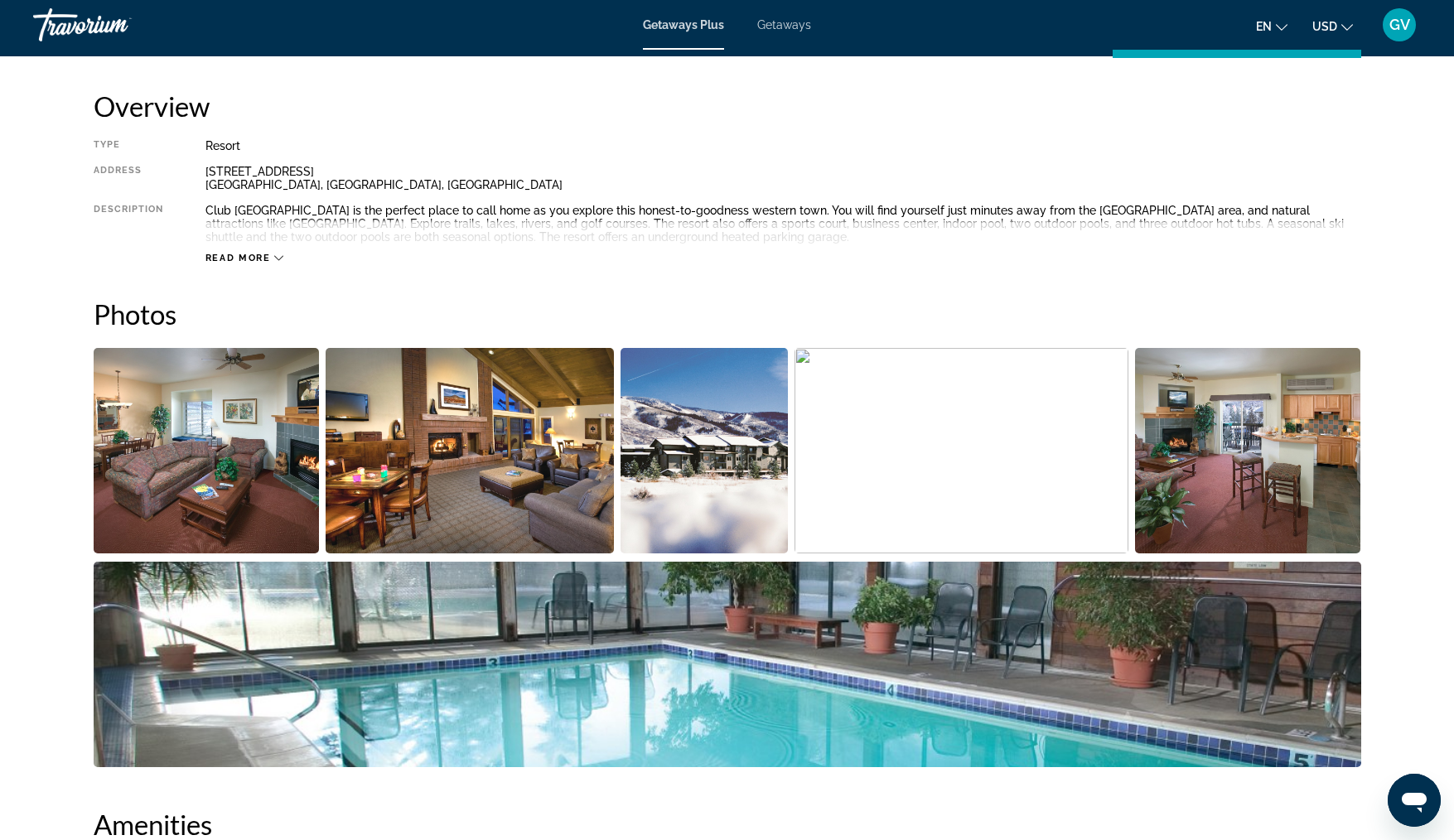
scroll to position [490, 0]
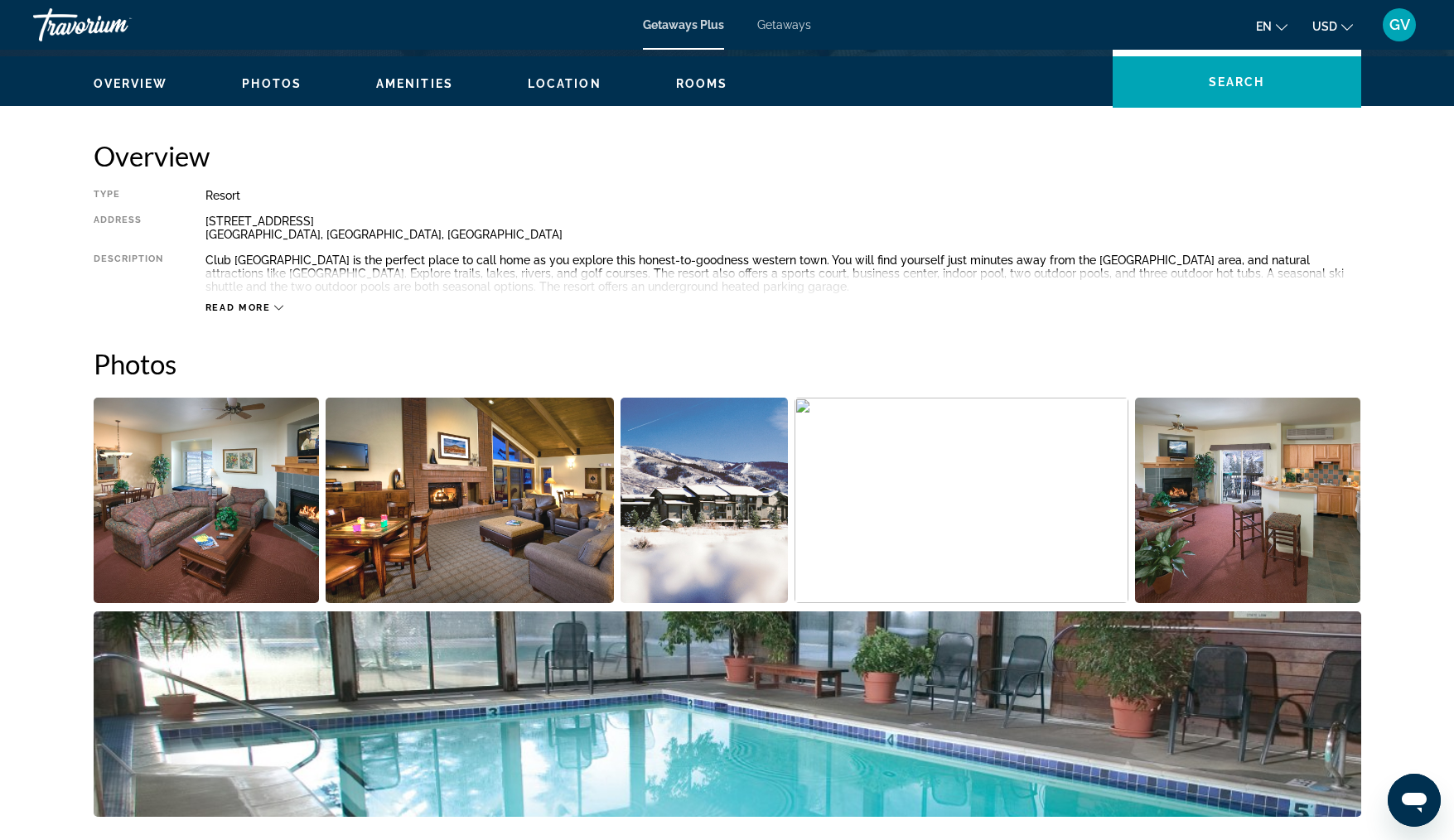
click at [699, 528] on img "Open full-screen image slider" at bounding box center [704, 500] width 168 height 205
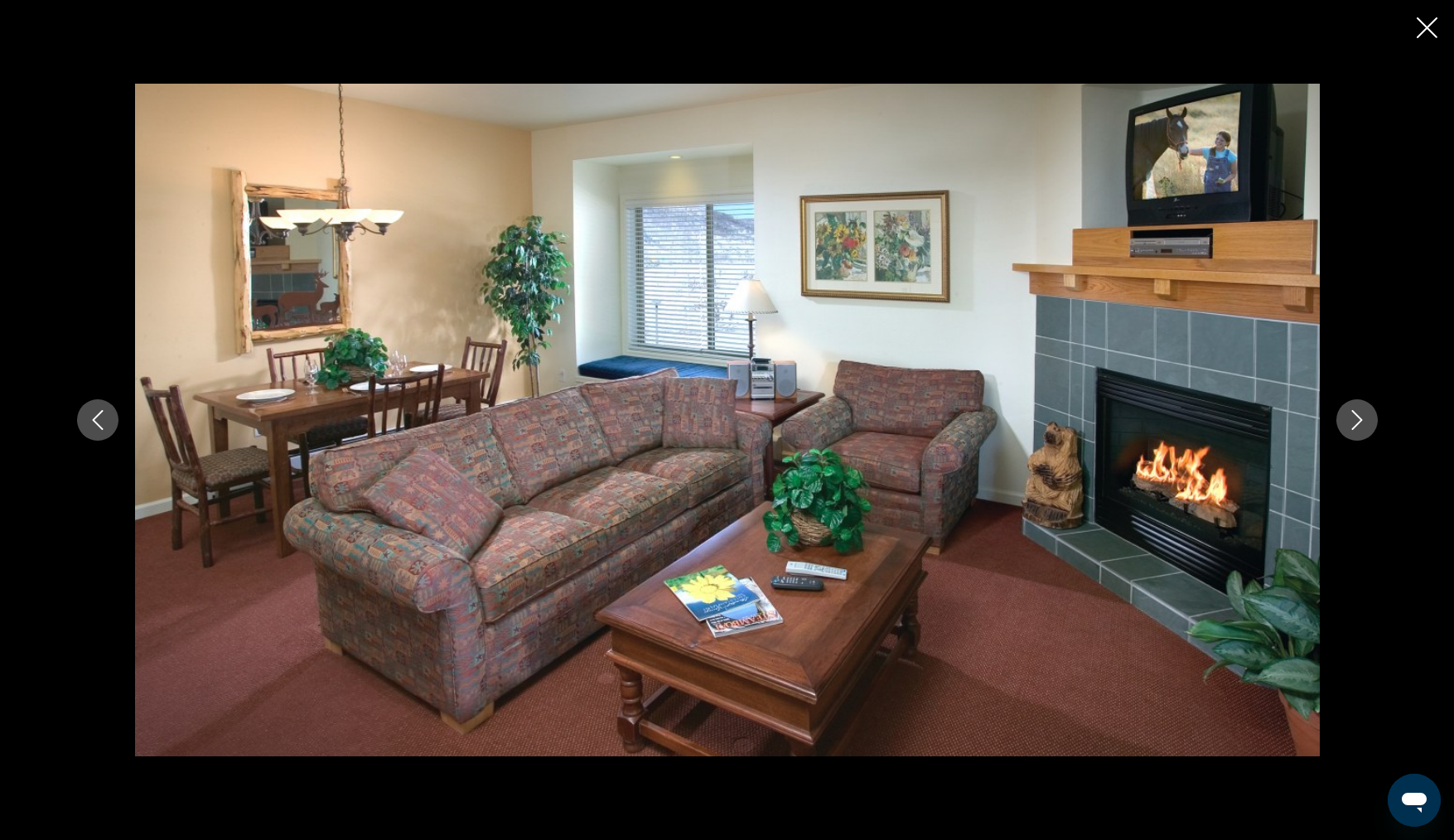
click at [1358, 412] on icon "Next image" at bounding box center [1357, 420] width 20 height 20
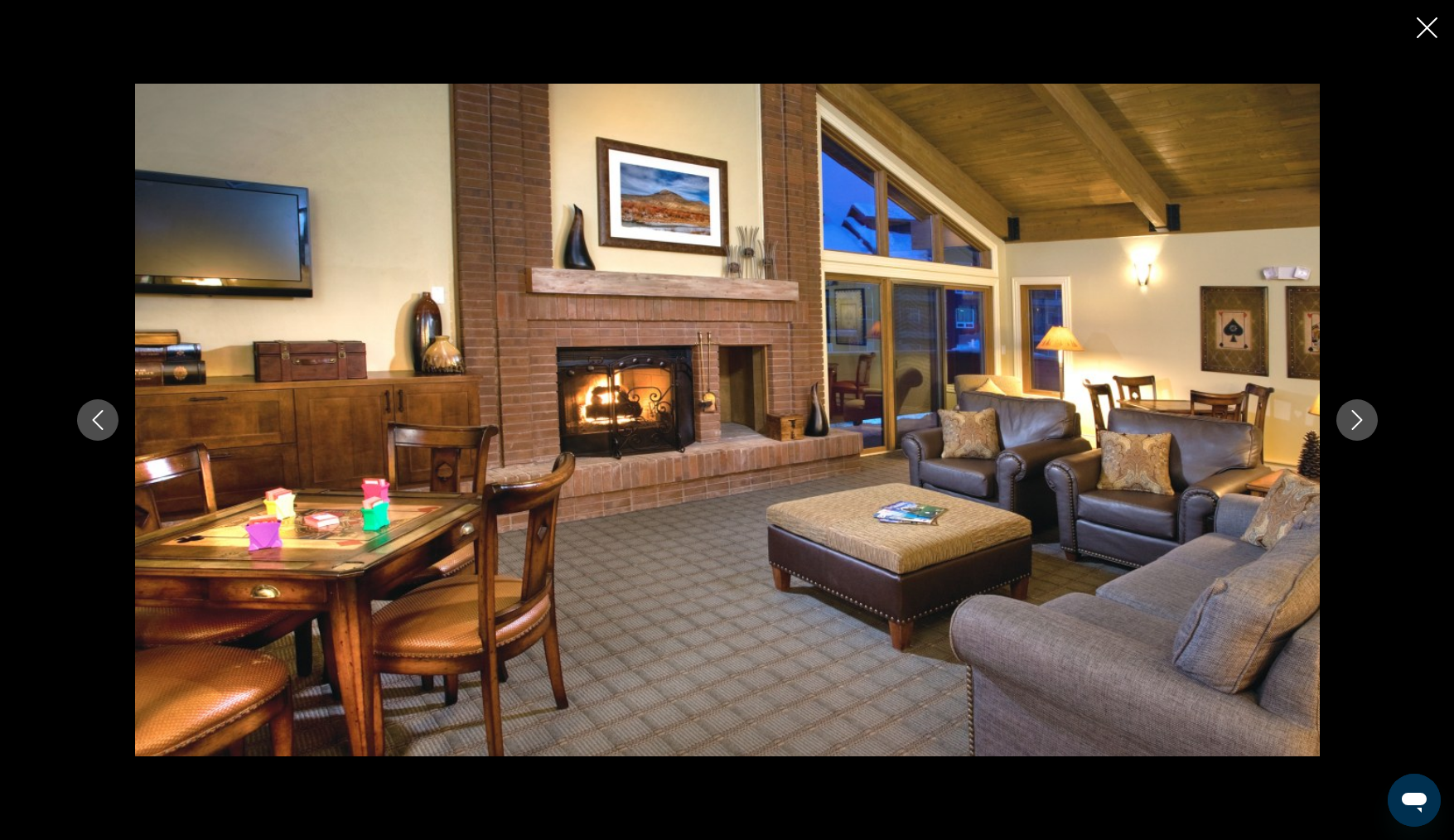
click at [1358, 412] on icon "Next image" at bounding box center [1357, 420] width 20 height 20
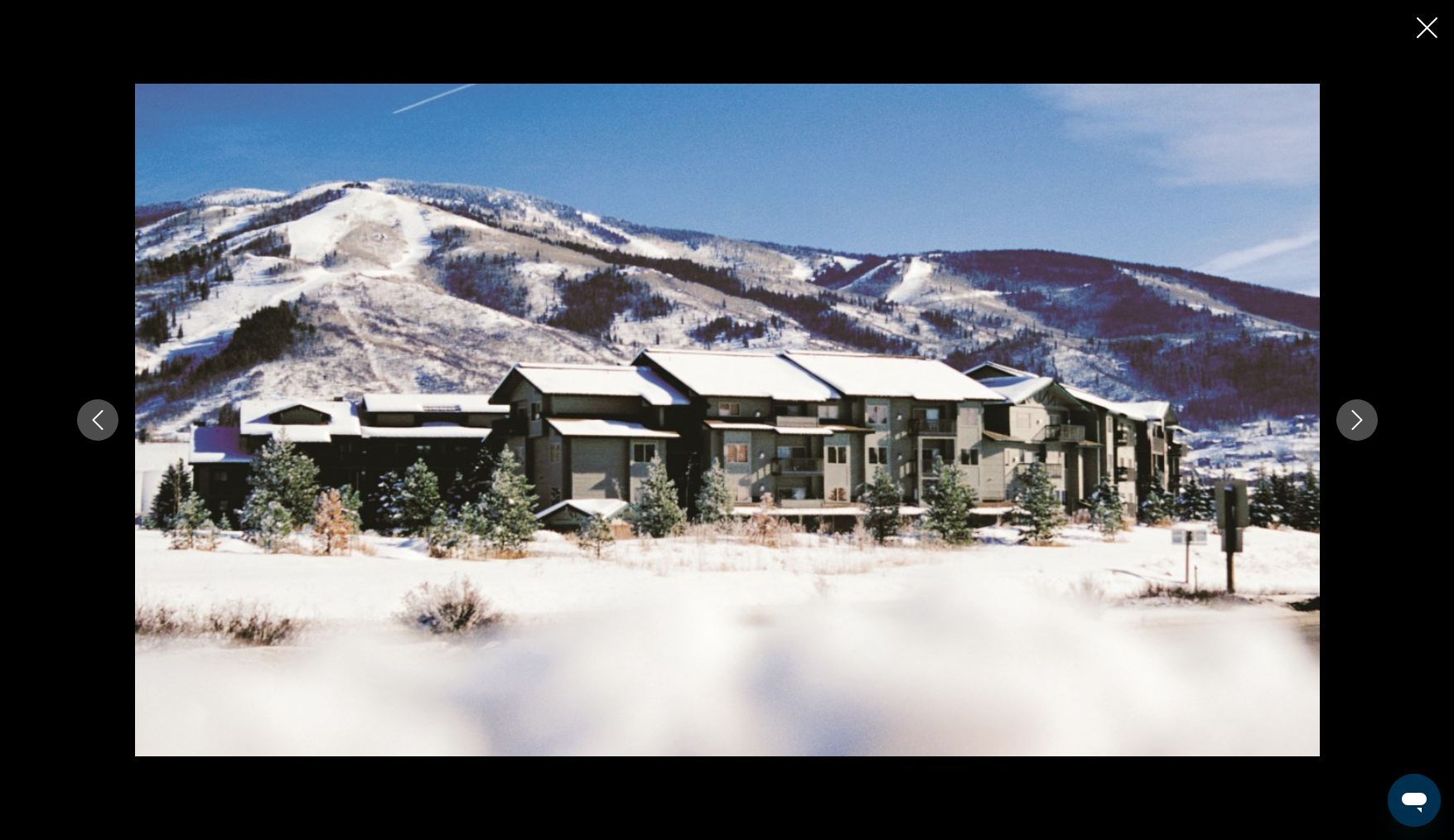
click at [1358, 412] on icon "Next image" at bounding box center [1357, 420] width 20 height 20
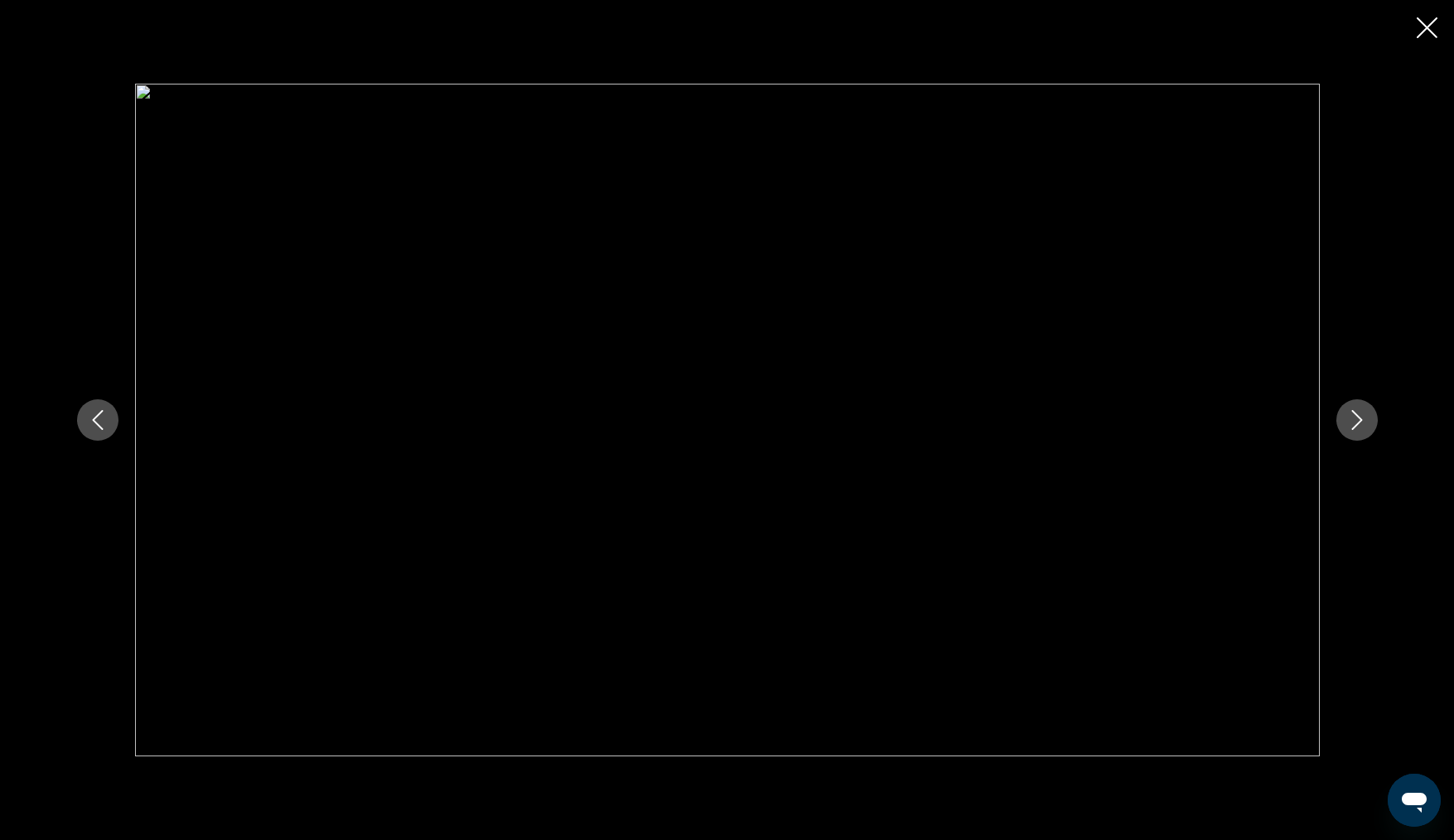
click at [1358, 412] on icon "Next image" at bounding box center [1357, 420] width 20 height 20
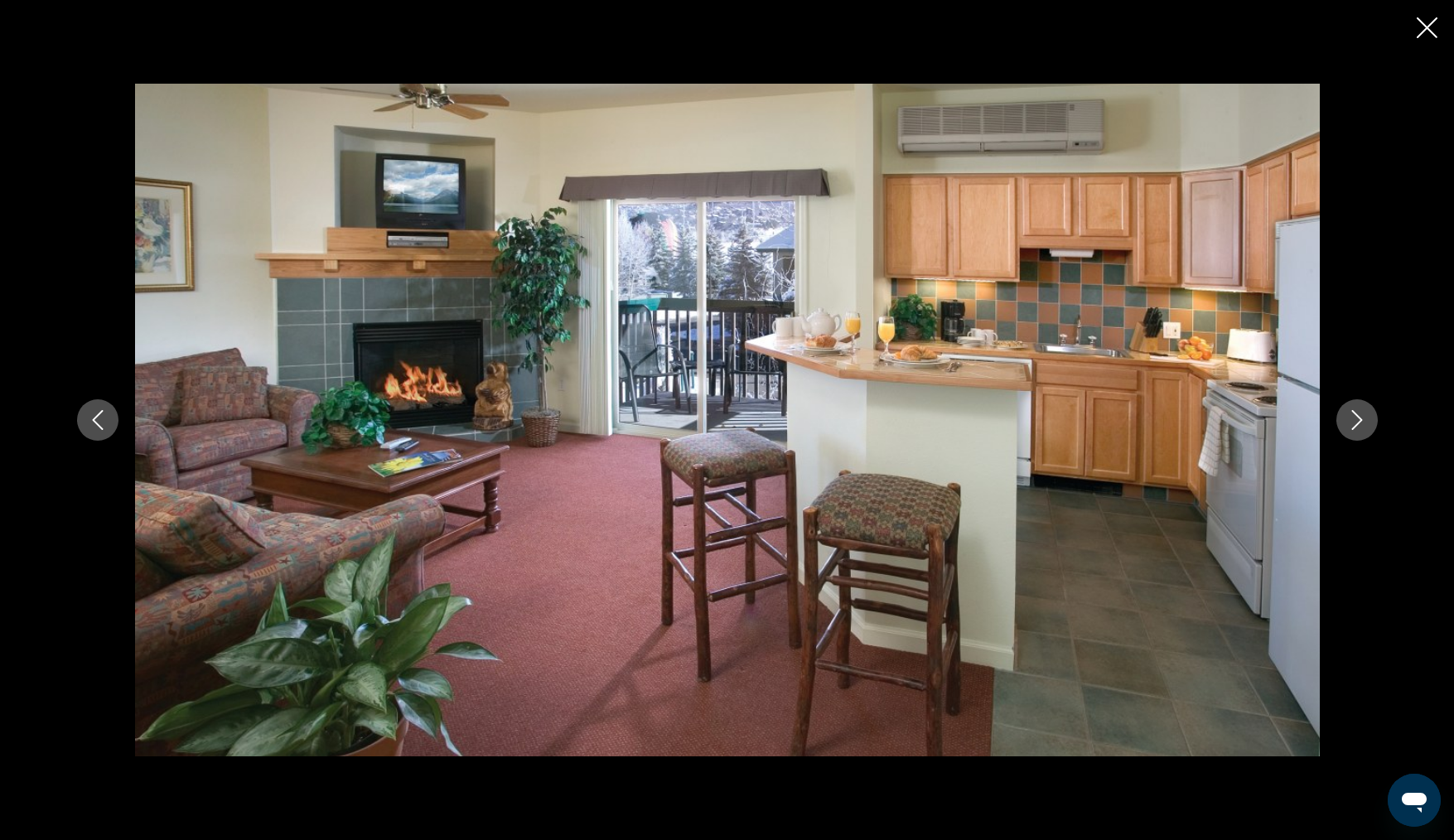
click at [1358, 412] on icon "Next image" at bounding box center [1357, 420] width 20 height 20
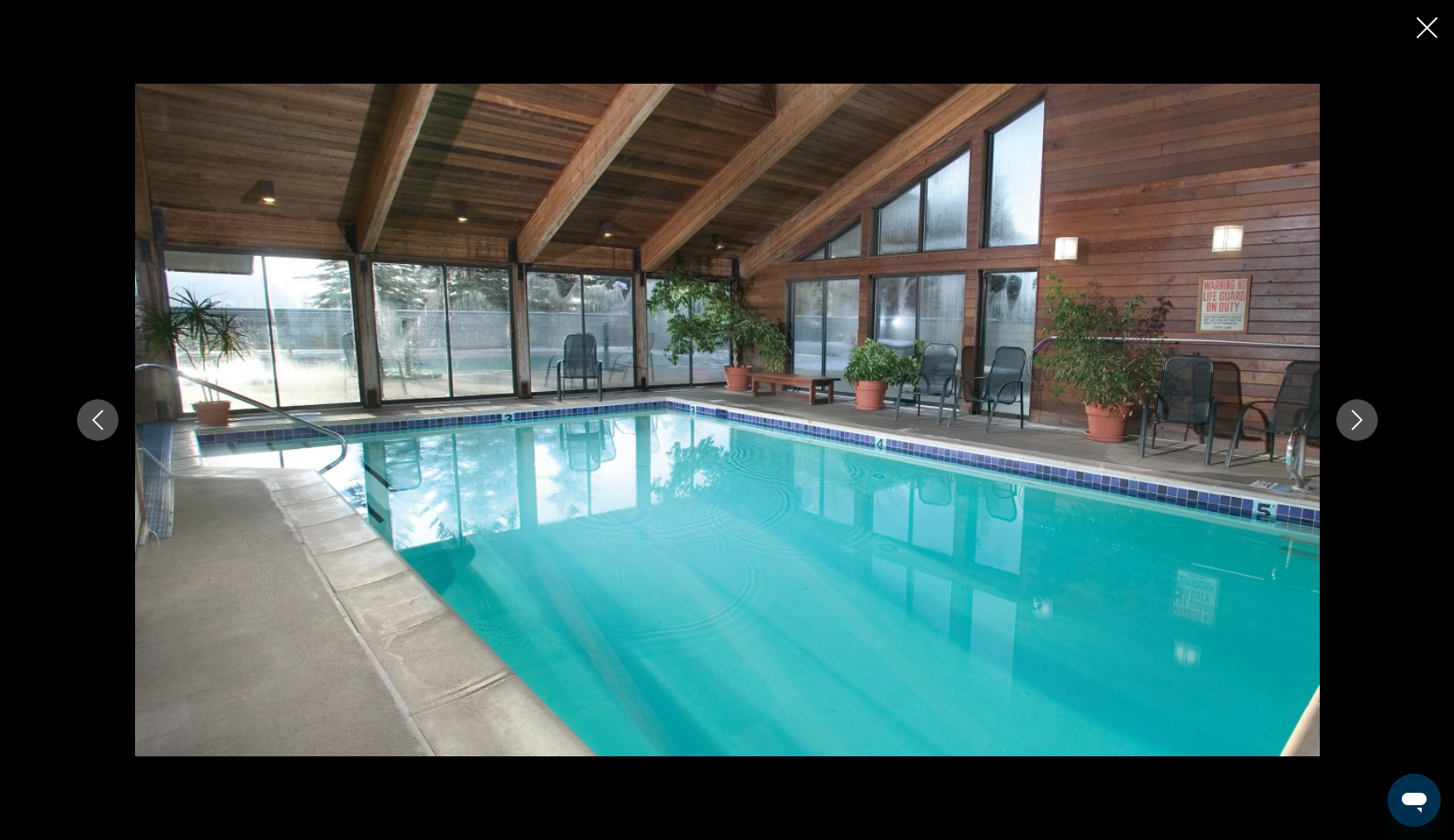
click at [1358, 412] on icon "Next image" at bounding box center [1357, 420] width 20 height 20
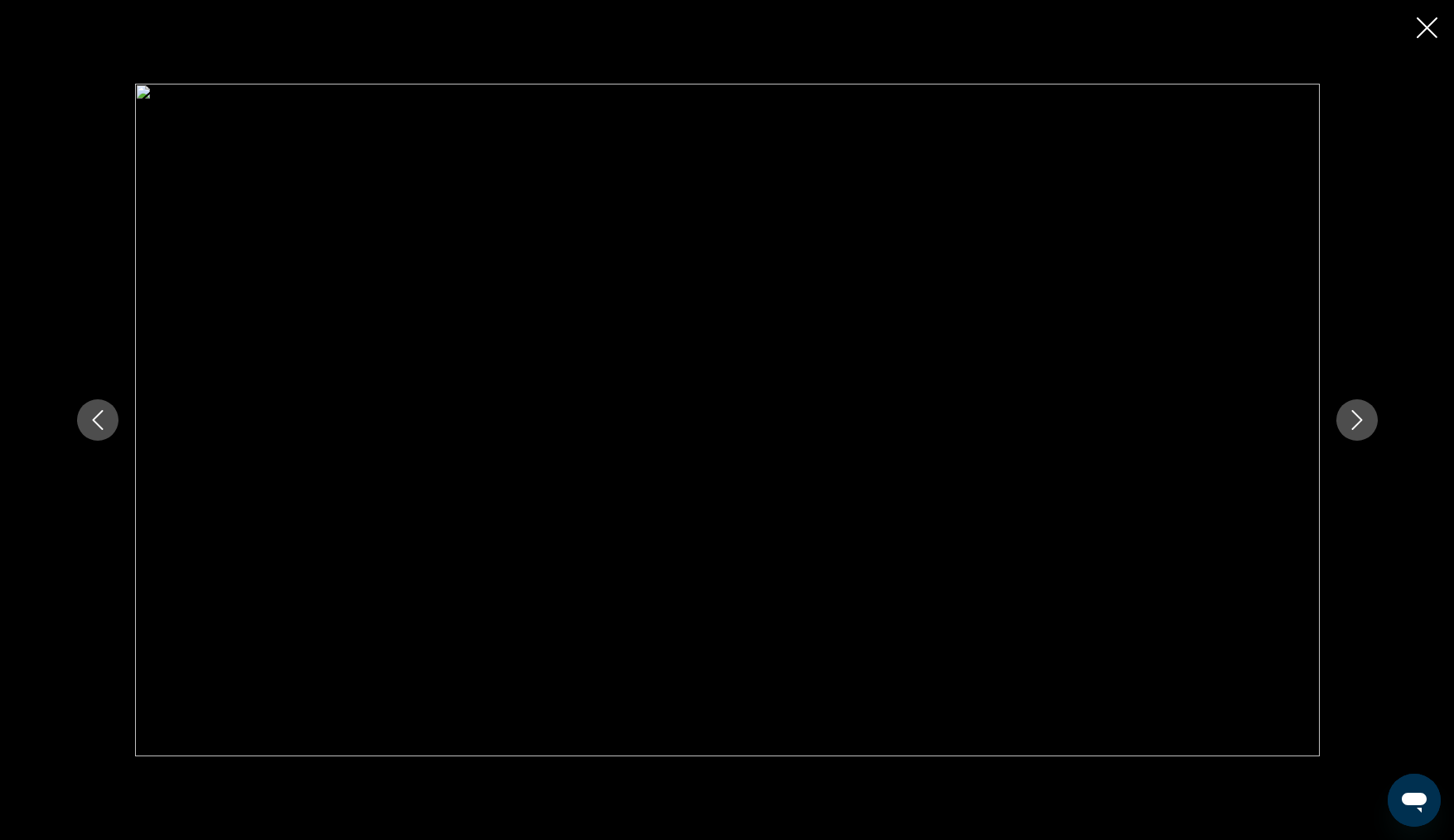
click at [1358, 412] on icon "Next image" at bounding box center [1357, 420] width 20 height 20
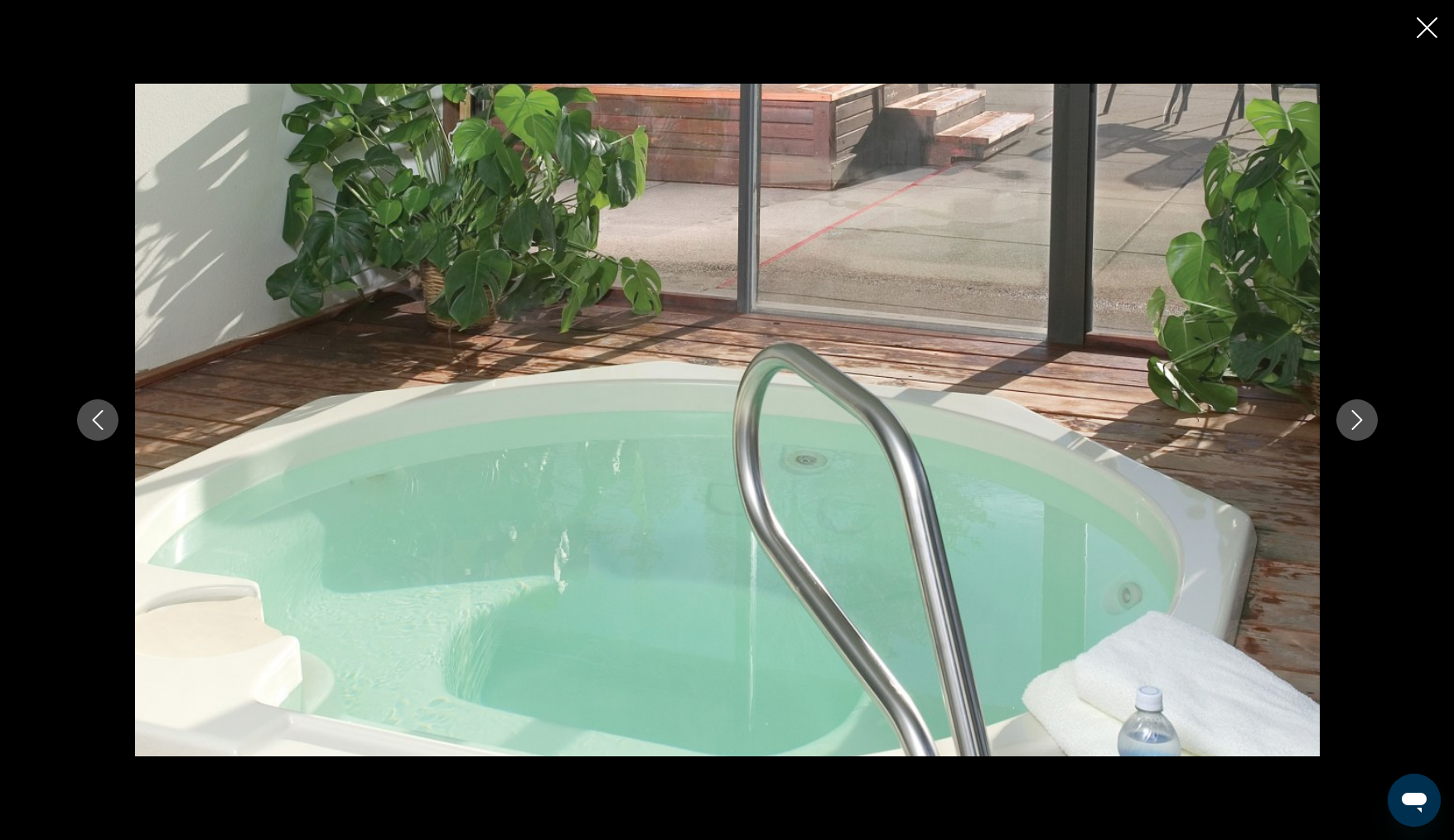
click at [1351, 413] on icon "Next image" at bounding box center [1357, 420] width 20 height 20
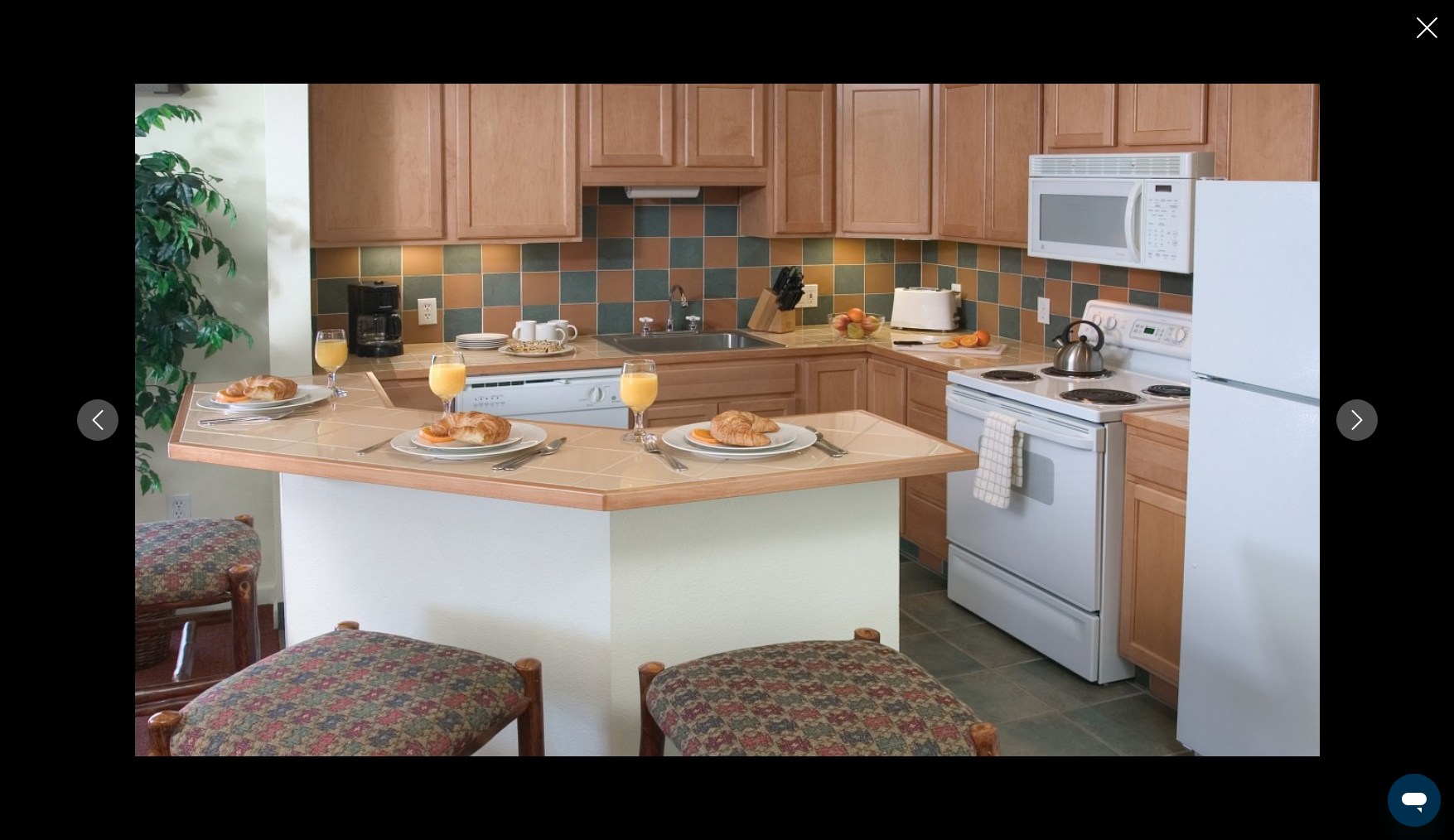
click at [1351, 413] on icon "Next image" at bounding box center [1357, 420] width 20 height 20
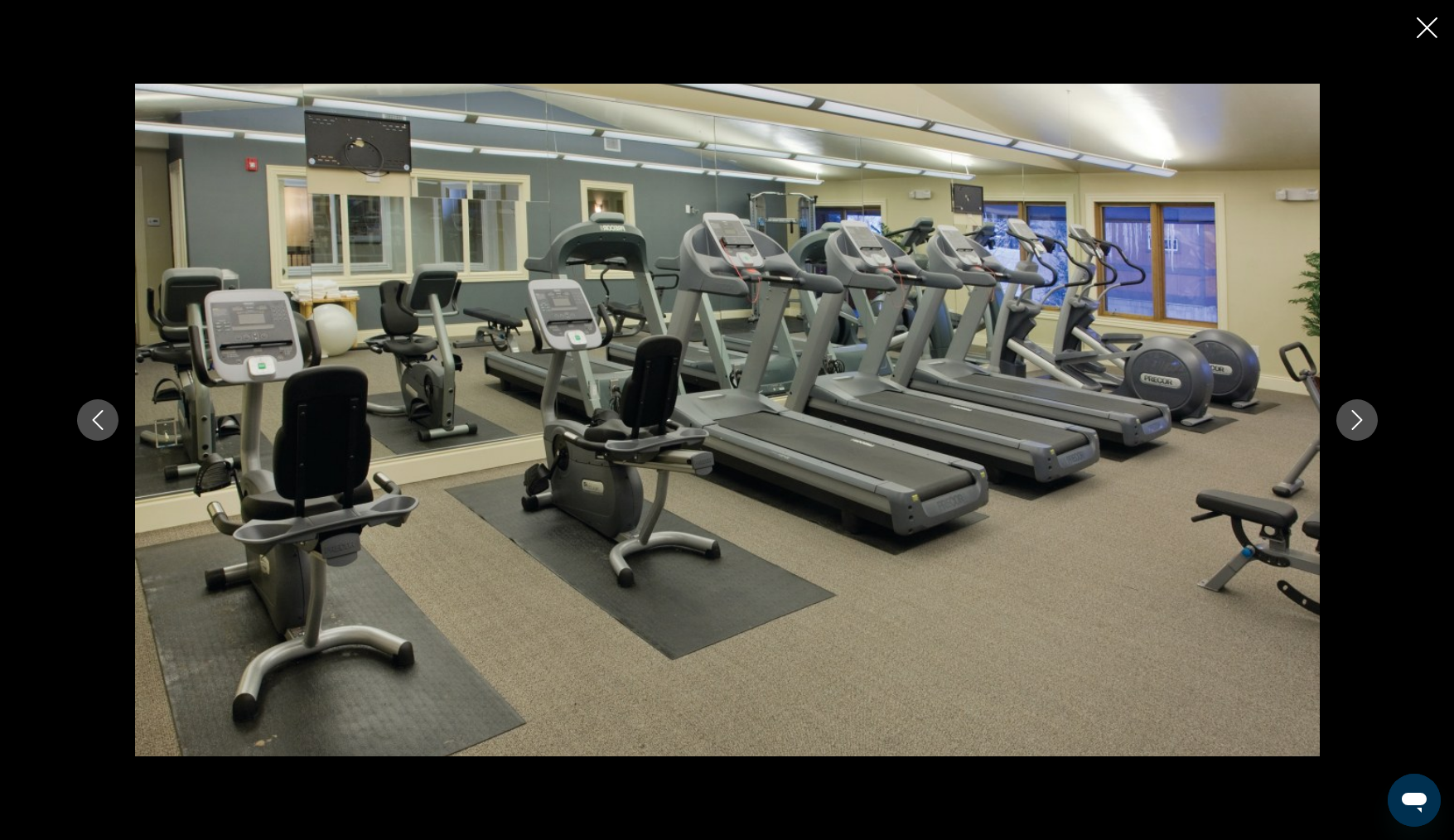
click at [1351, 413] on icon "Next image" at bounding box center [1357, 420] width 20 height 20
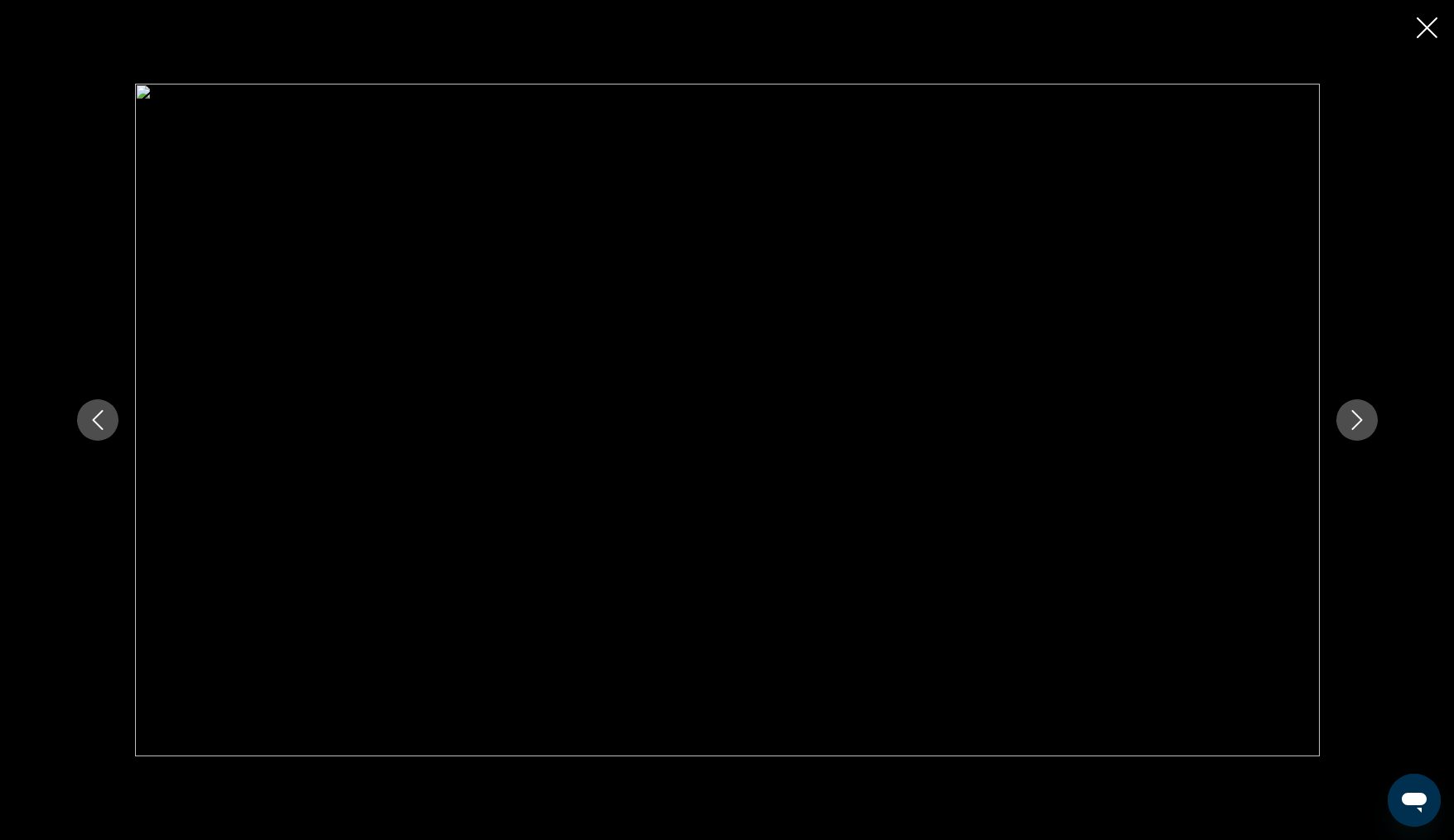
click at [1422, 25] on icon "Close slideshow" at bounding box center [1426, 28] width 21 height 21
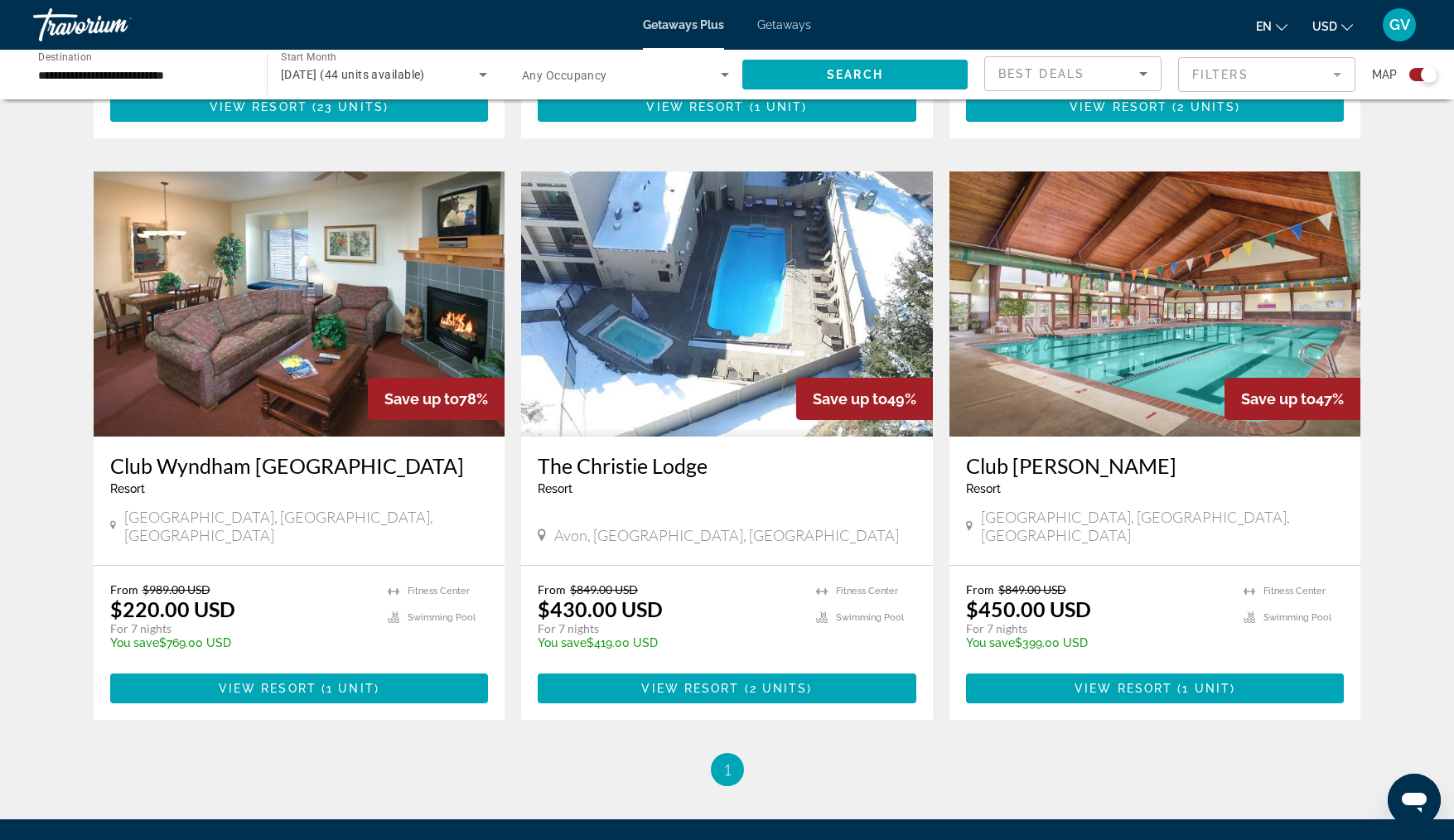
scroll to position [2378, 0]
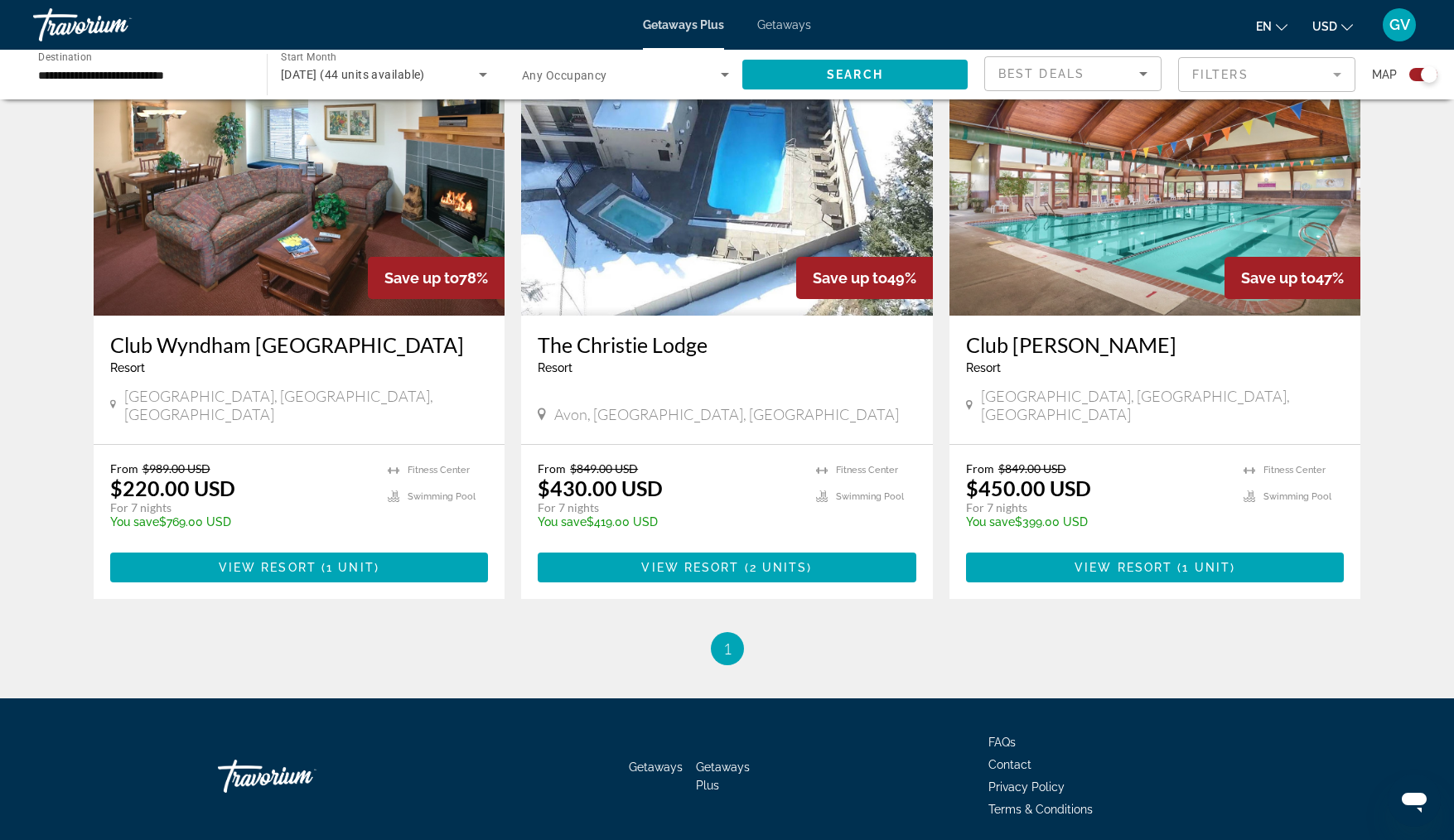
click at [1157, 198] on img "Main content" at bounding box center [1156, 183] width 412 height 265
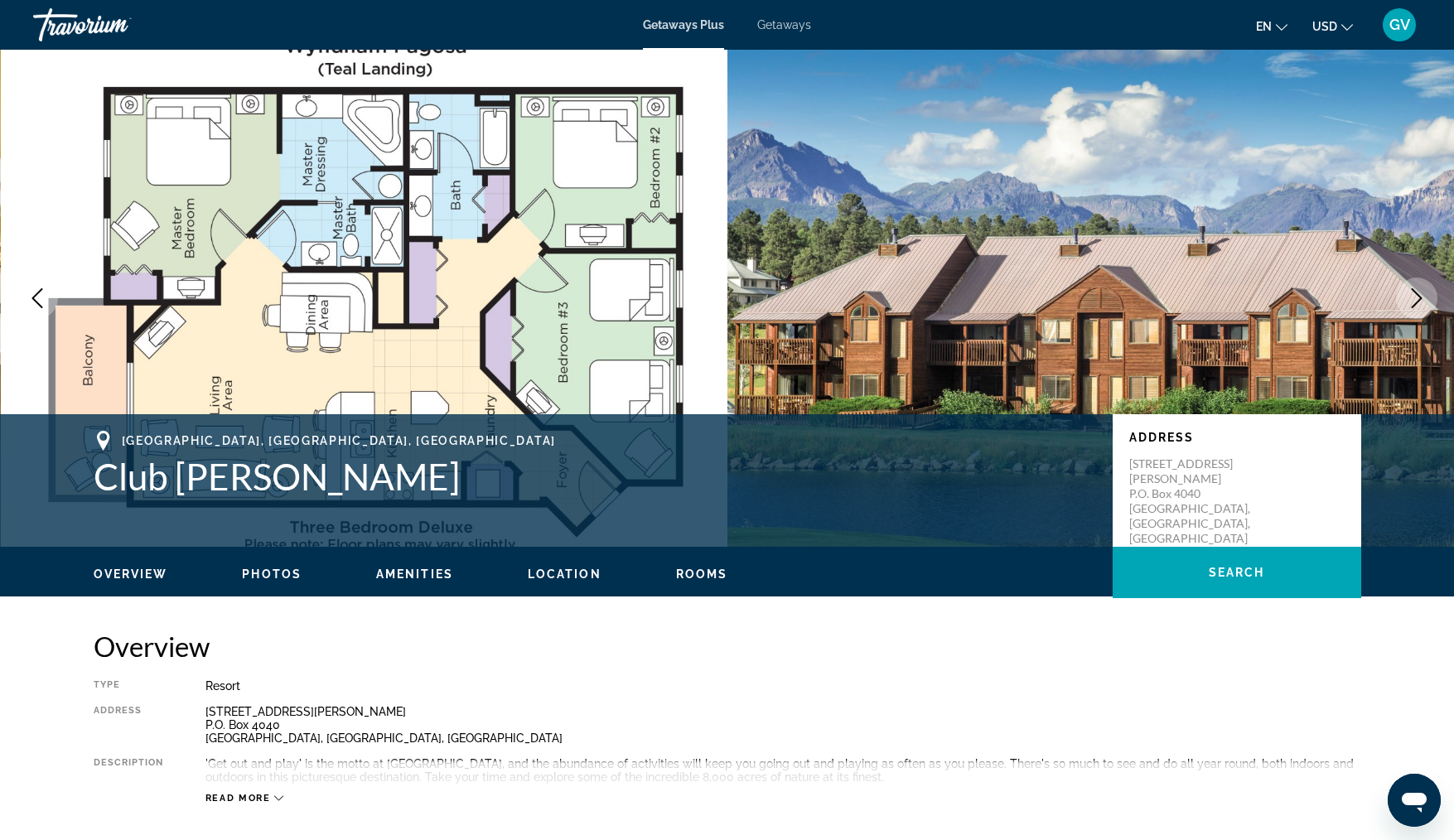
click at [1419, 298] on icon "Next image" at bounding box center [1417, 298] width 11 height 20
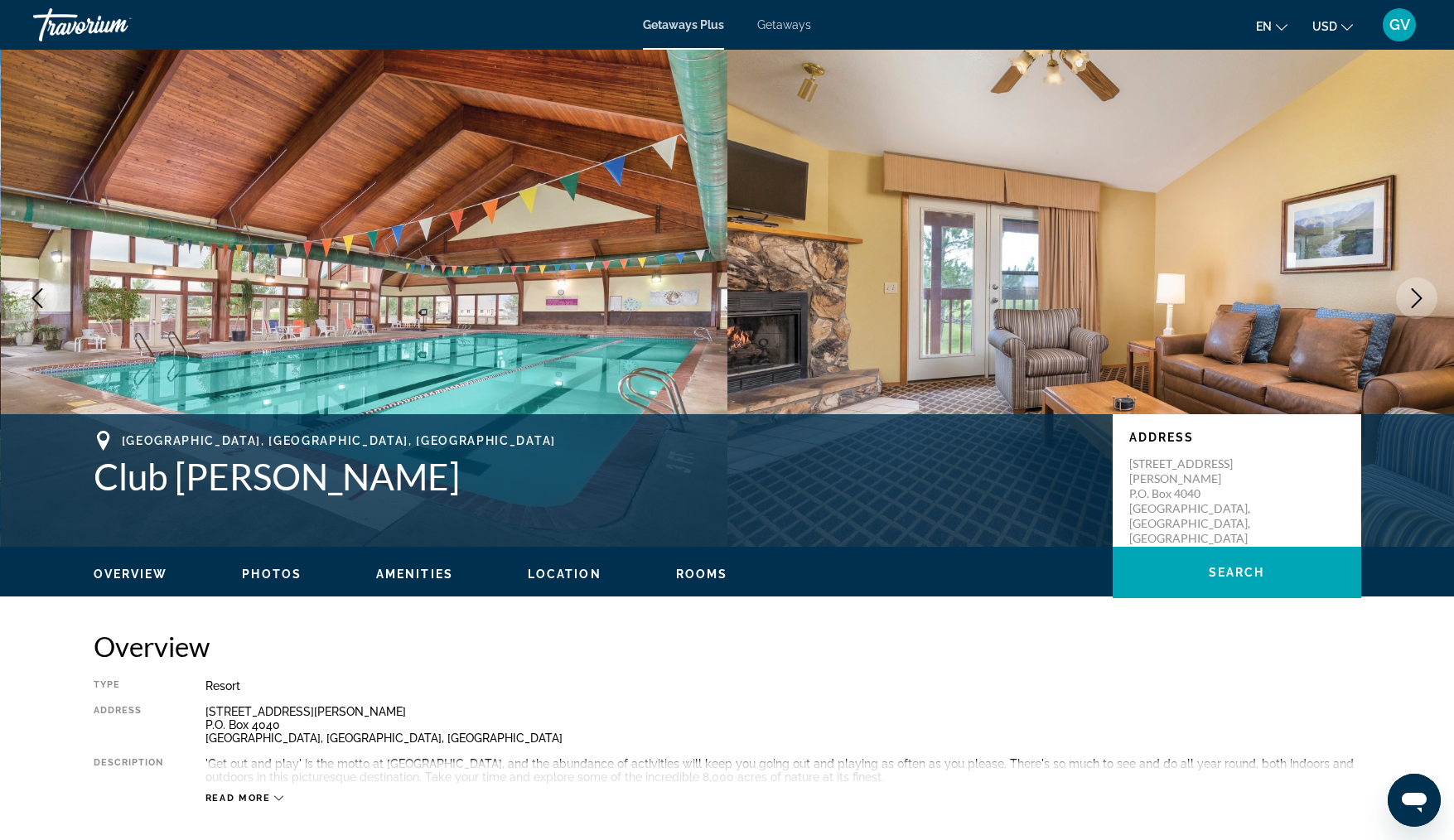
click at [1419, 298] on icon "Next image" at bounding box center [1417, 298] width 11 height 20
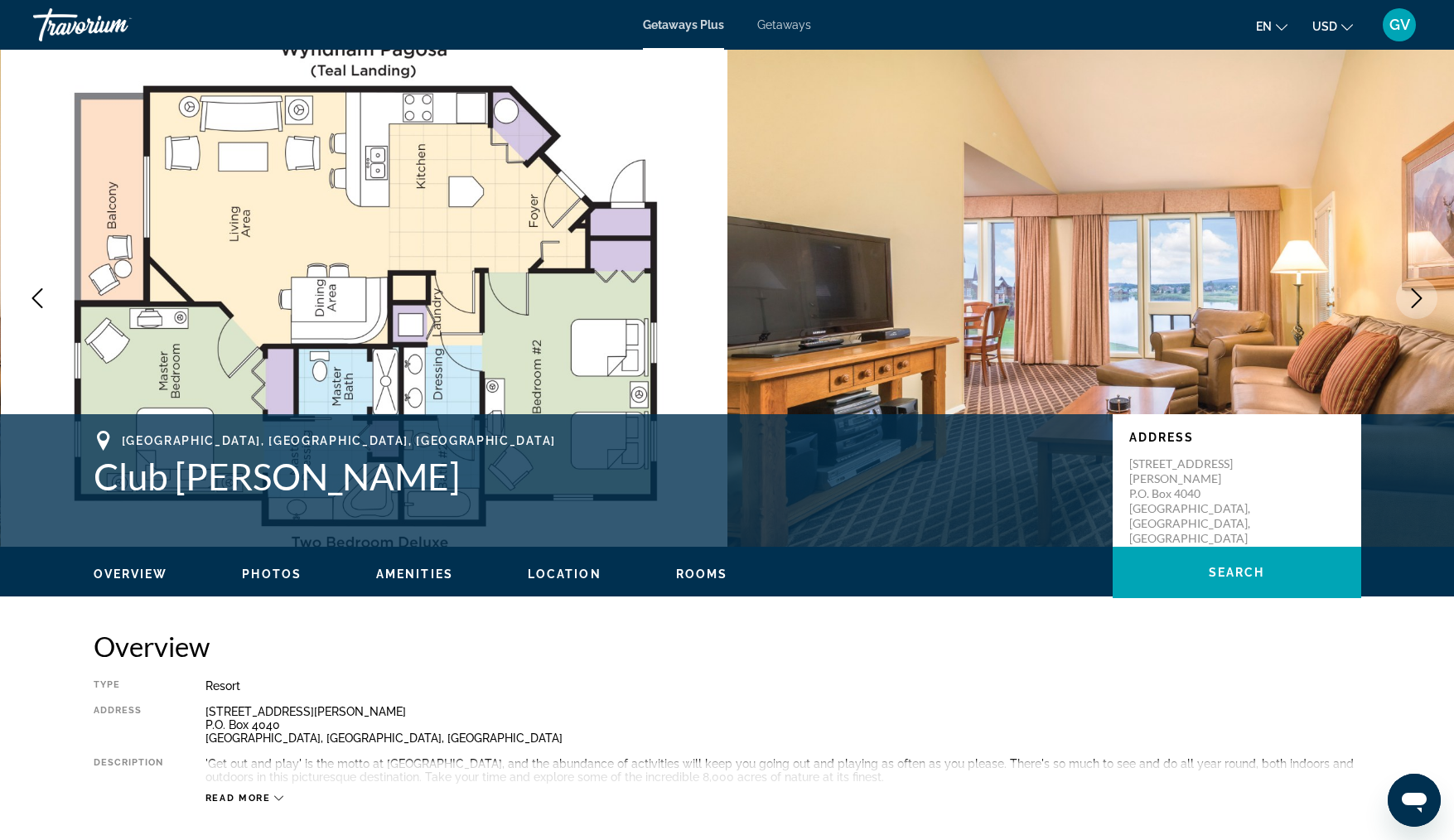
click at [1419, 298] on icon "Next image" at bounding box center [1417, 298] width 11 height 20
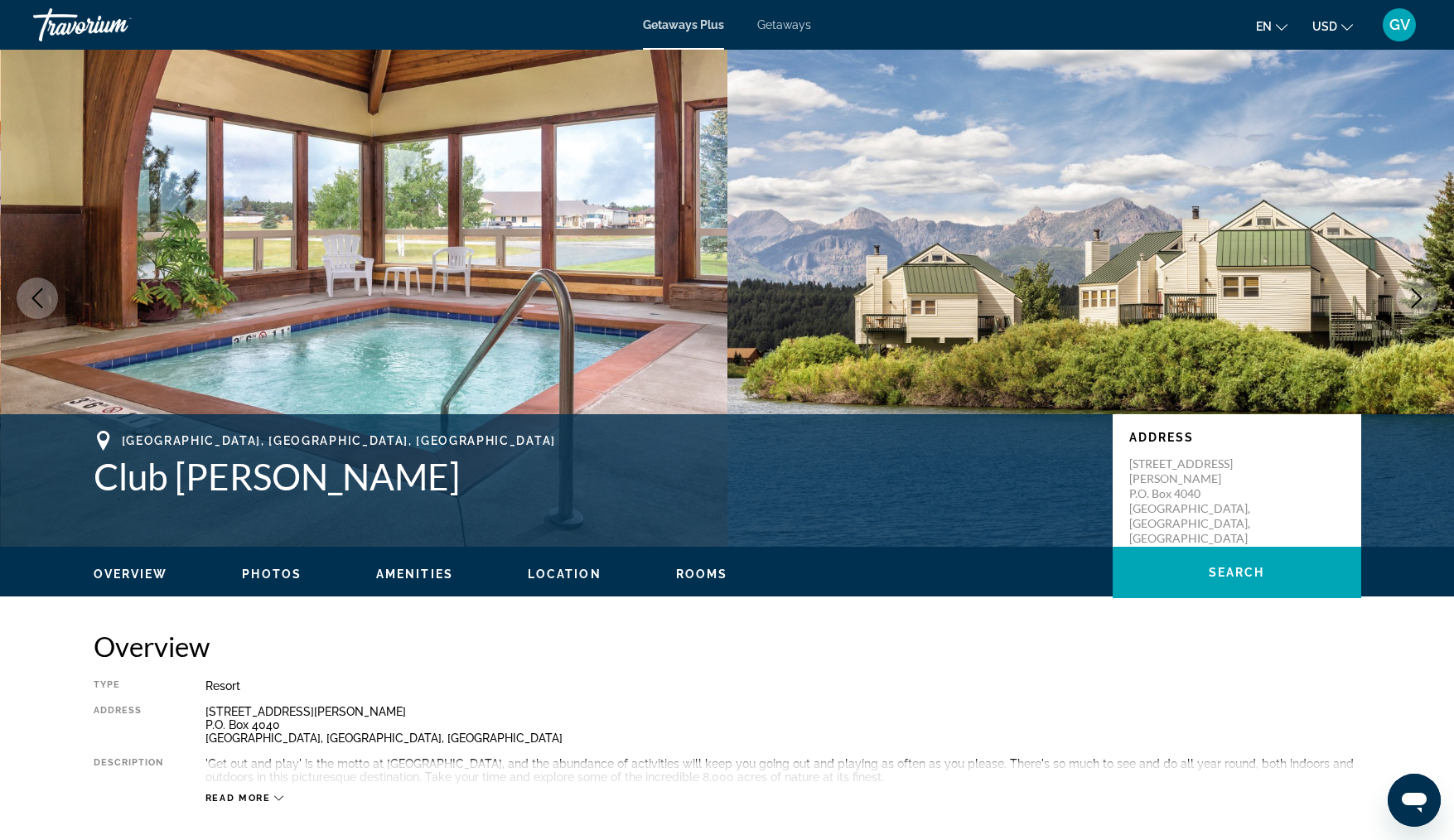
click at [1419, 298] on icon "Next image" at bounding box center [1417, 298] width 11 height 20
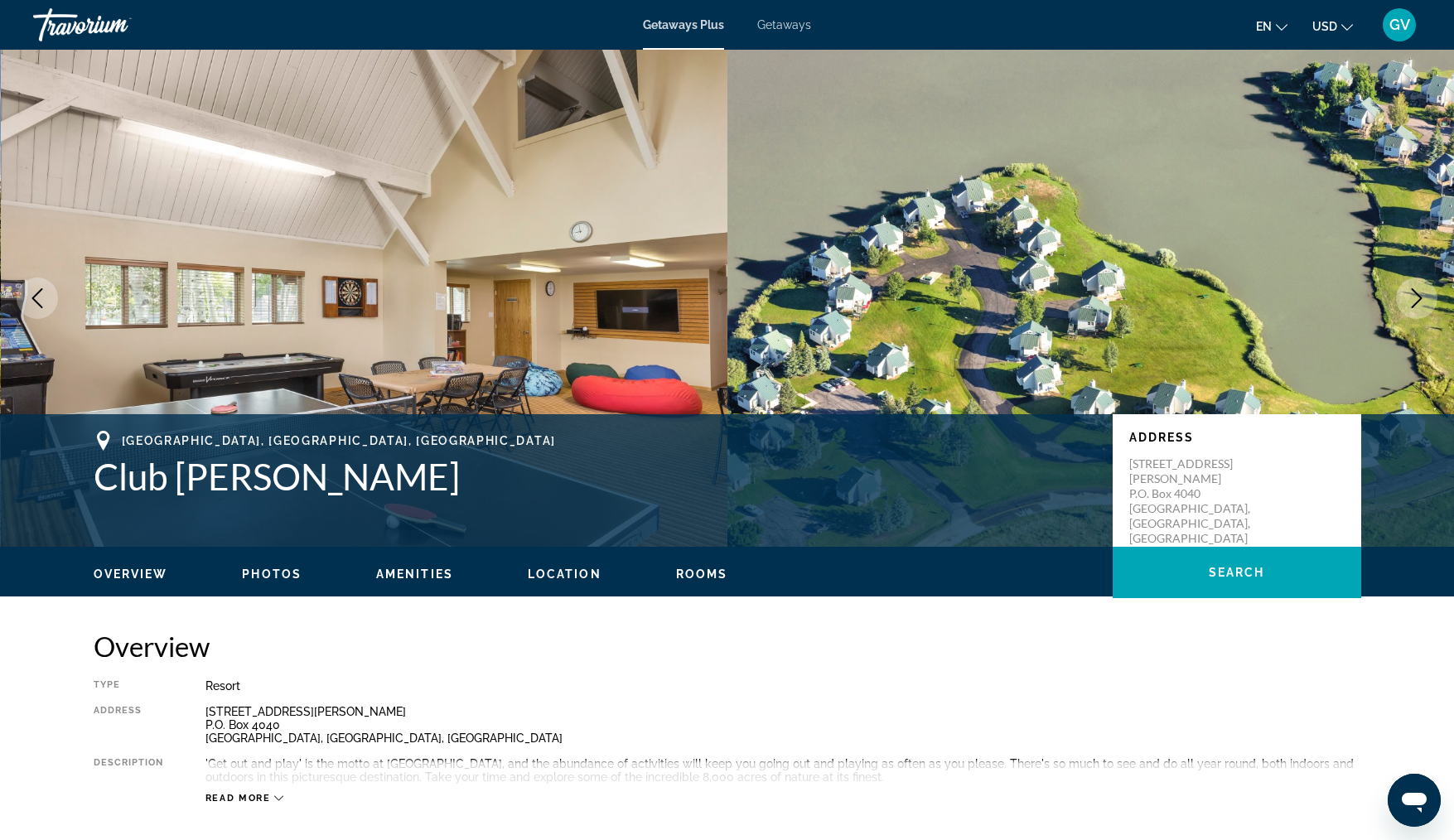
click at [1419, 298] on icon "Next image" at bounding box center [1417, 298] width 11 height 20
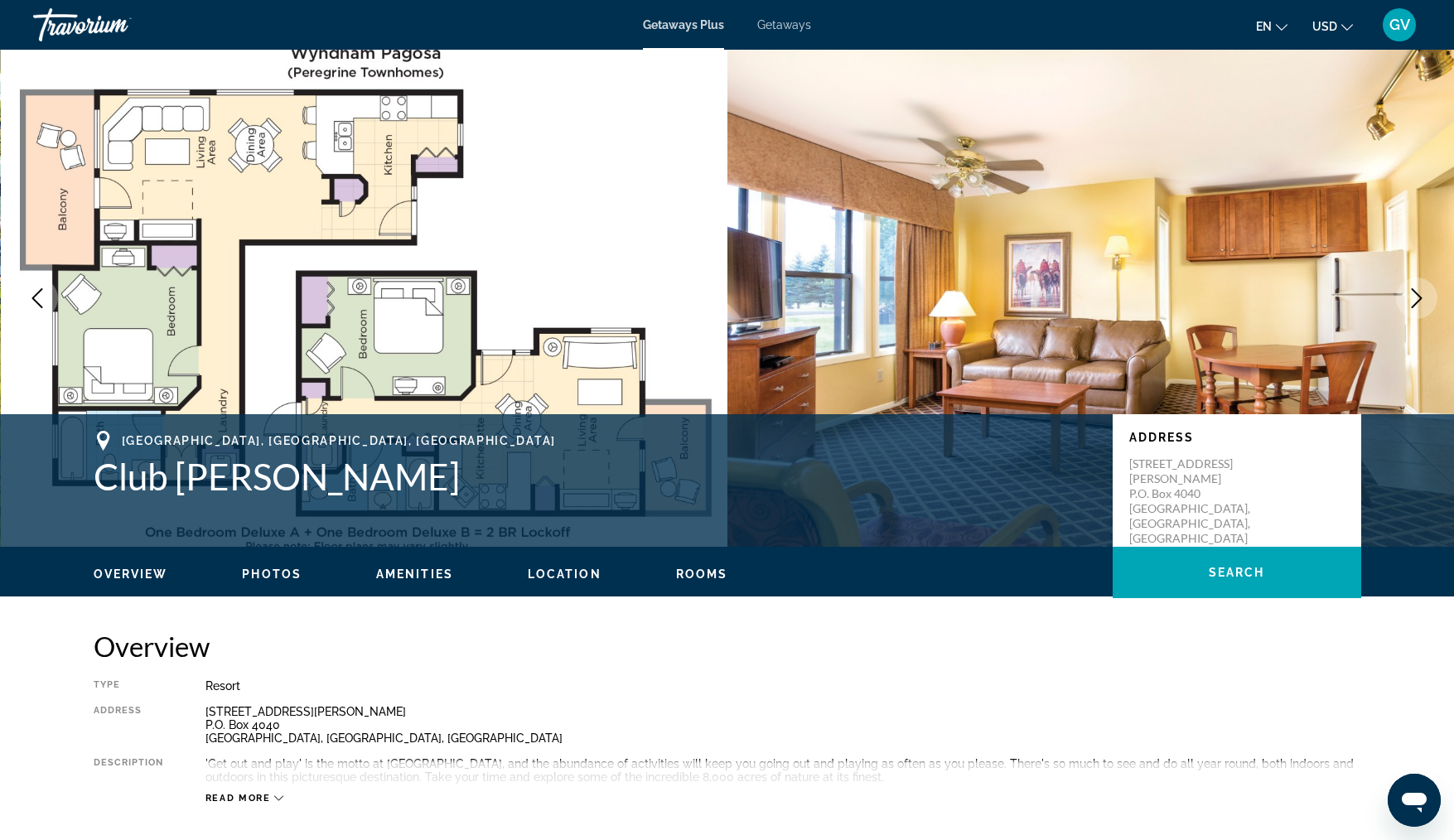
click at [1419, 298] on icon "Next image" at bounding box center [1417, 298] width 11 height 20
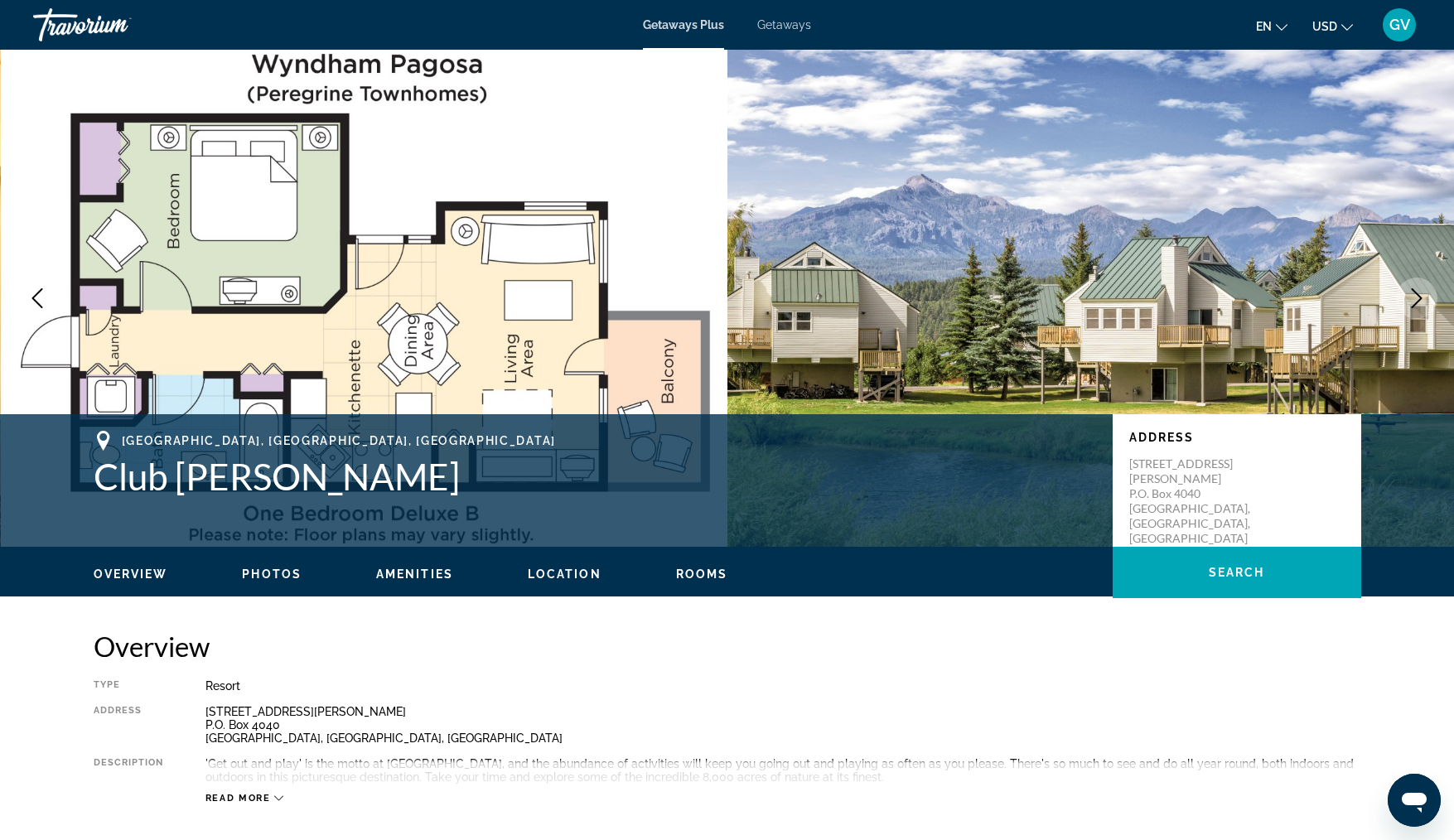
click at [1419, 298] on icon "Next image" at bounding box center [1417, 298] width 11 height 20
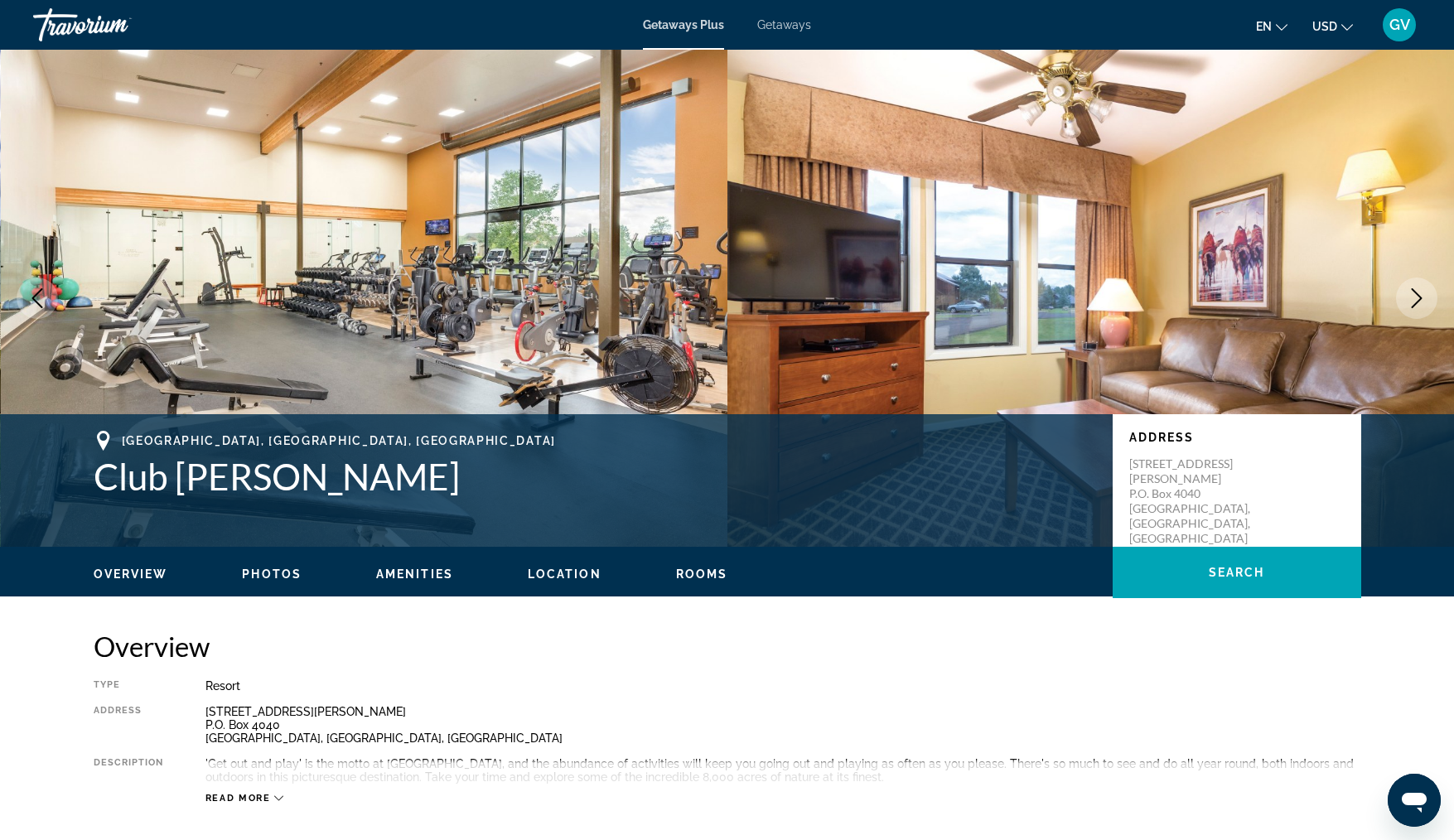
click at [1419, 298] on icon "Next image" at bounding box center [1417, 298] width 11 height 20
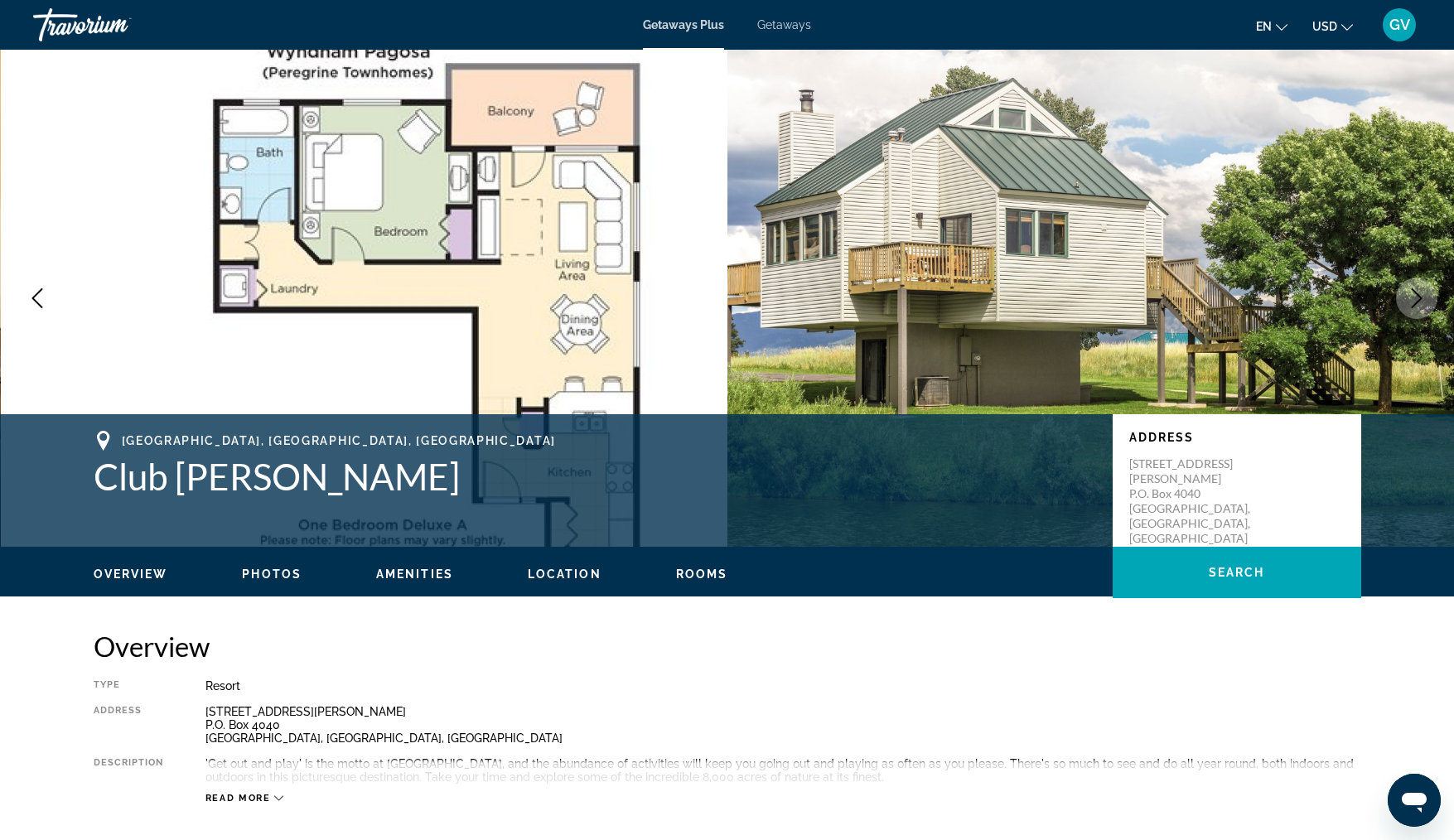
click at [1419, 298] on icon "Next image" at bounding box center [1417, 298] width 11 height 20
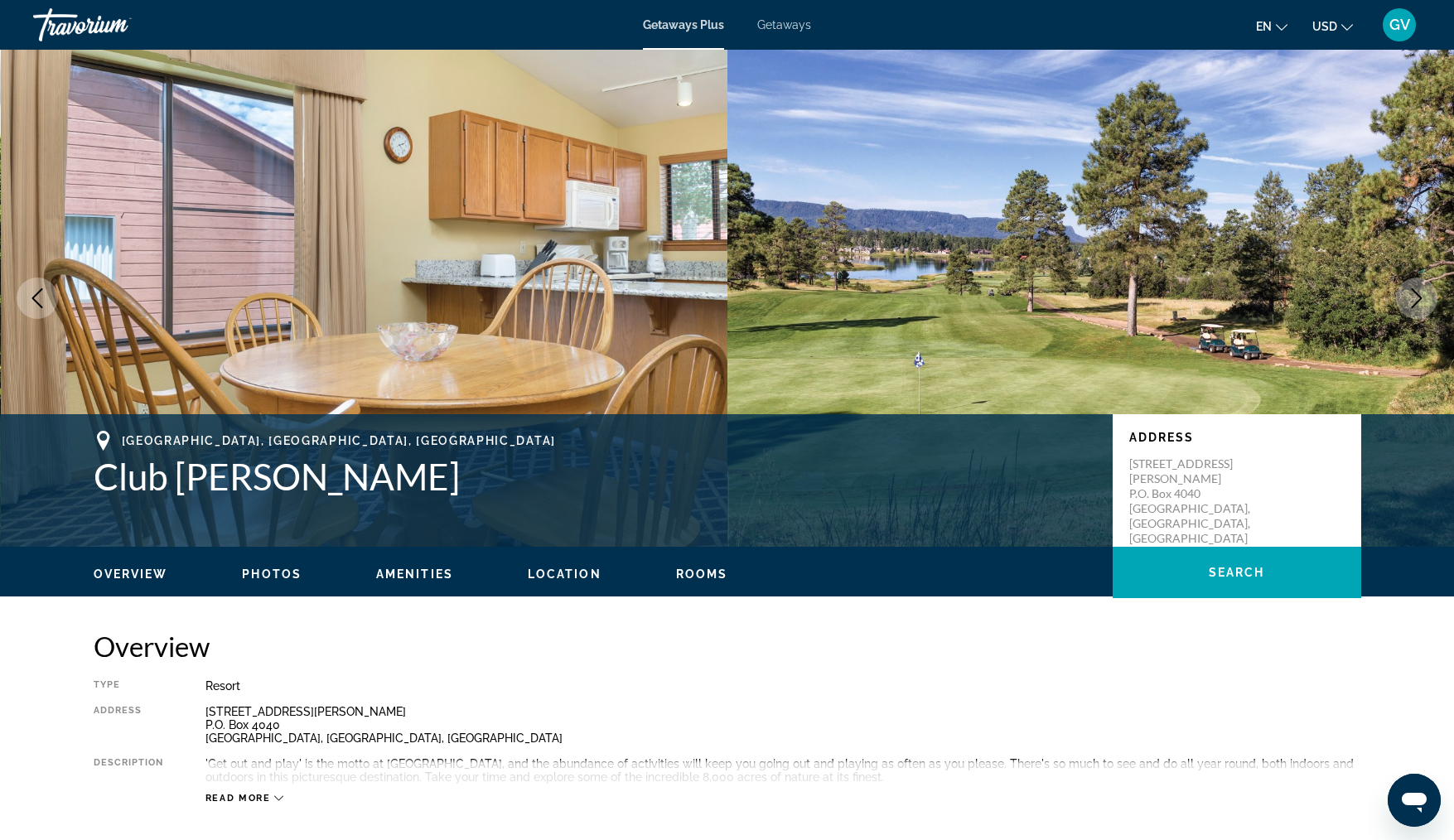
click at [1419, 298] on icon "Next image" at bounding box center [1417, 298] width 11 height 20
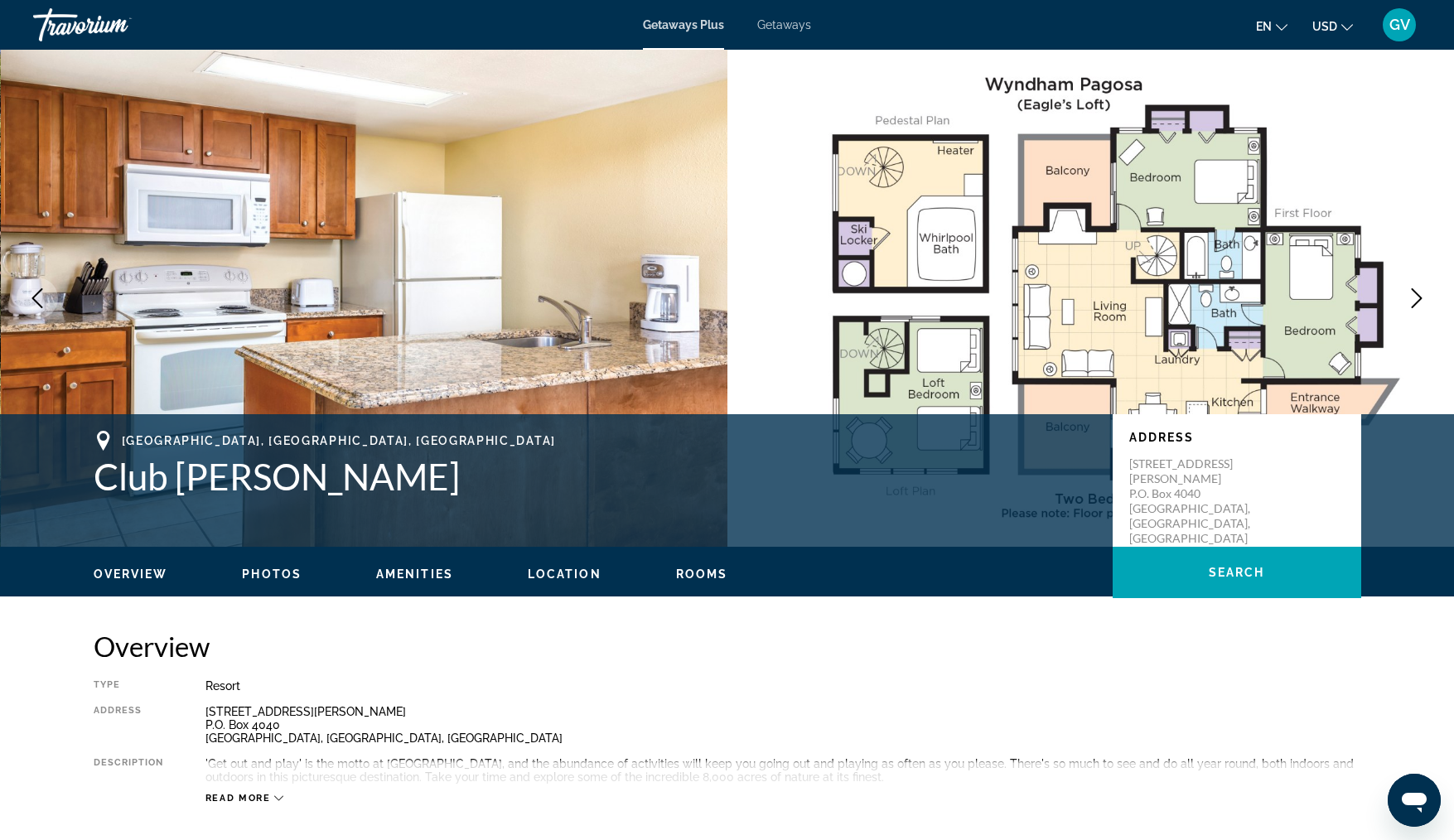
click at [1419, 298] on icon "Next image" at bounding box center [1417, 298] width 11 height 20
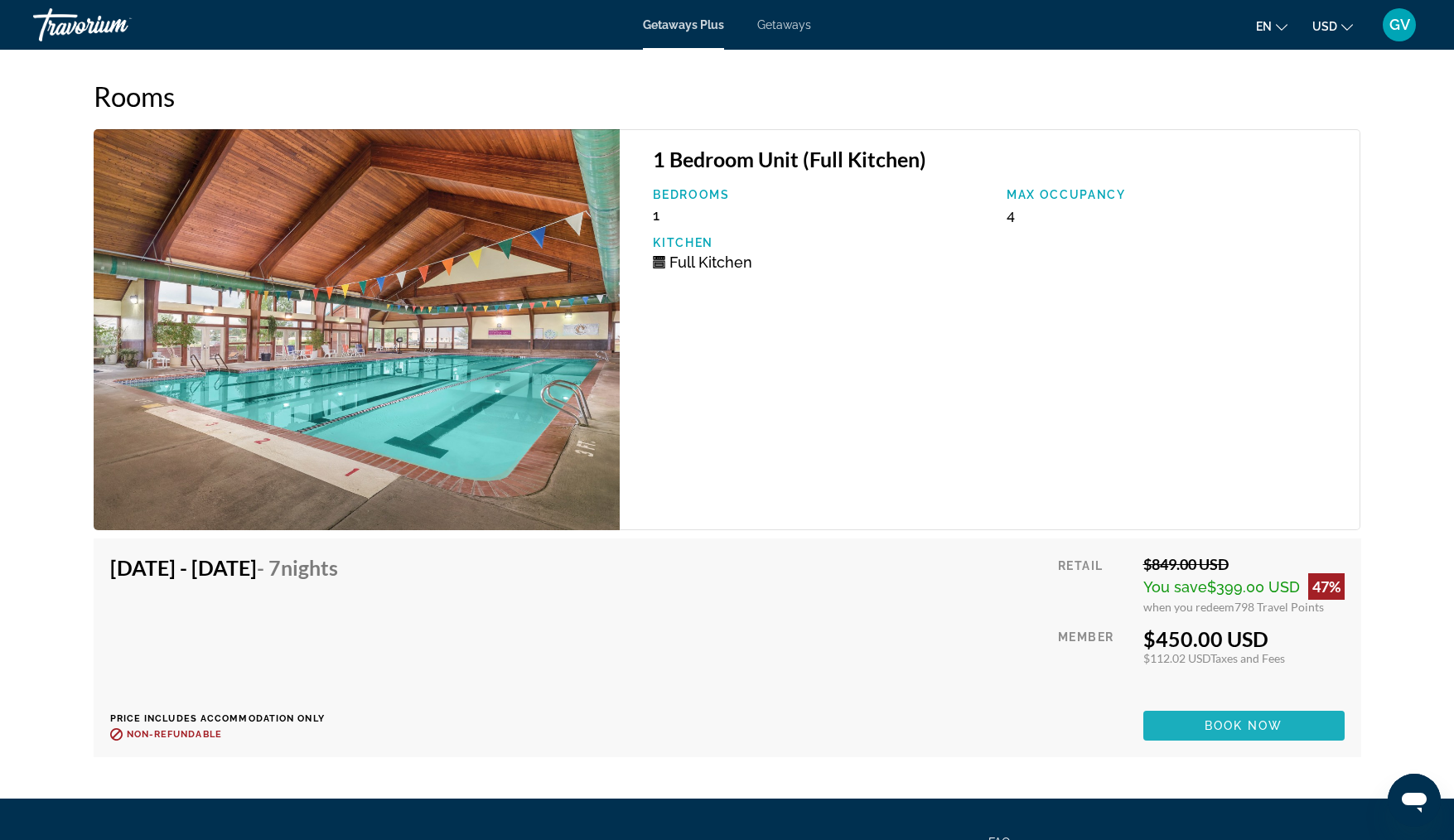
scroll to position [3259, 0]
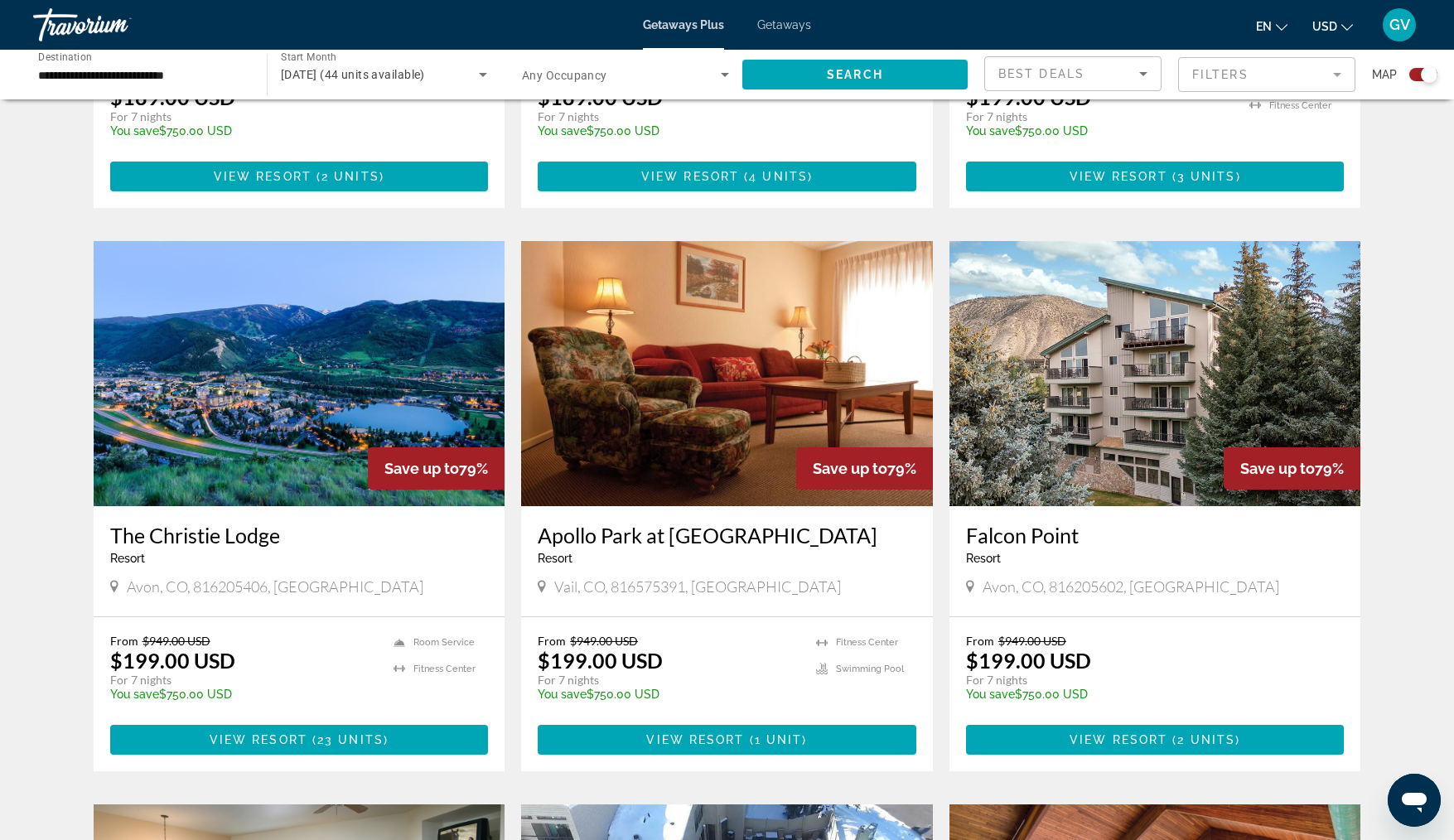
scroll to position [1630, 0]
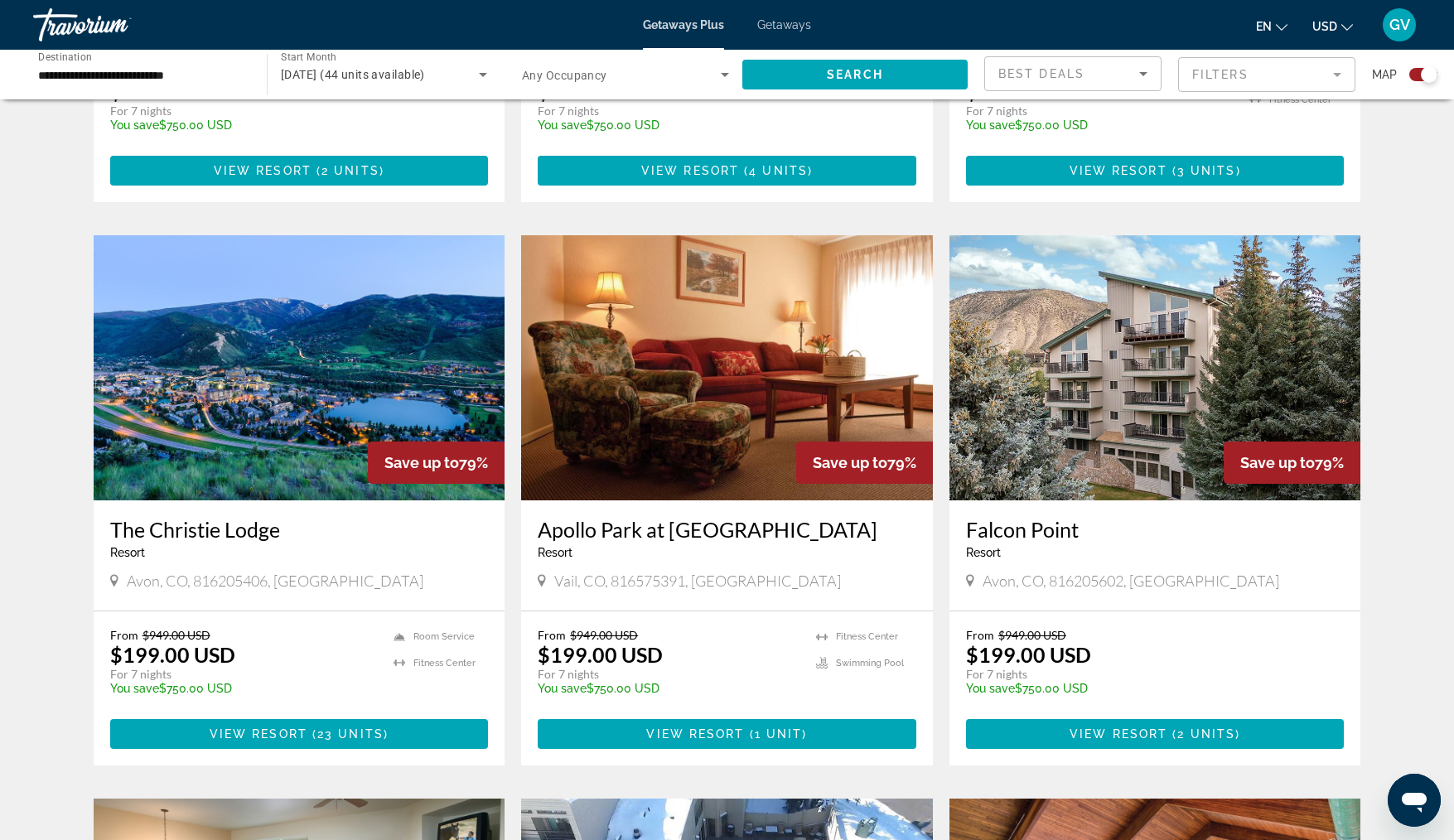
click at [873, 358] on img "Main content" at bounding box center [727, 368] width 412 height 265
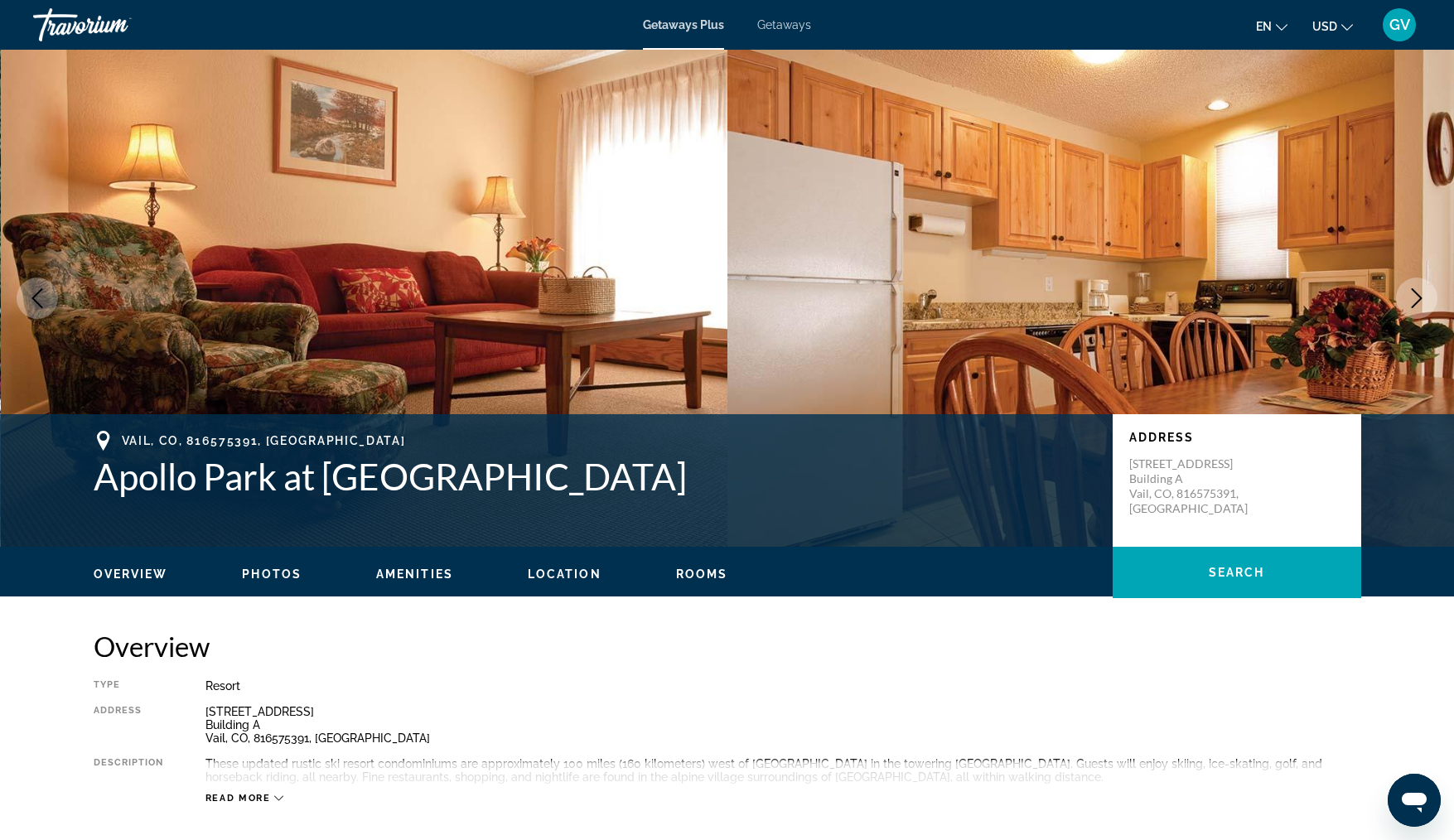
click at [1423, 298] on icon "Next image" at bounding box center [1417, 298] width 20 height 20
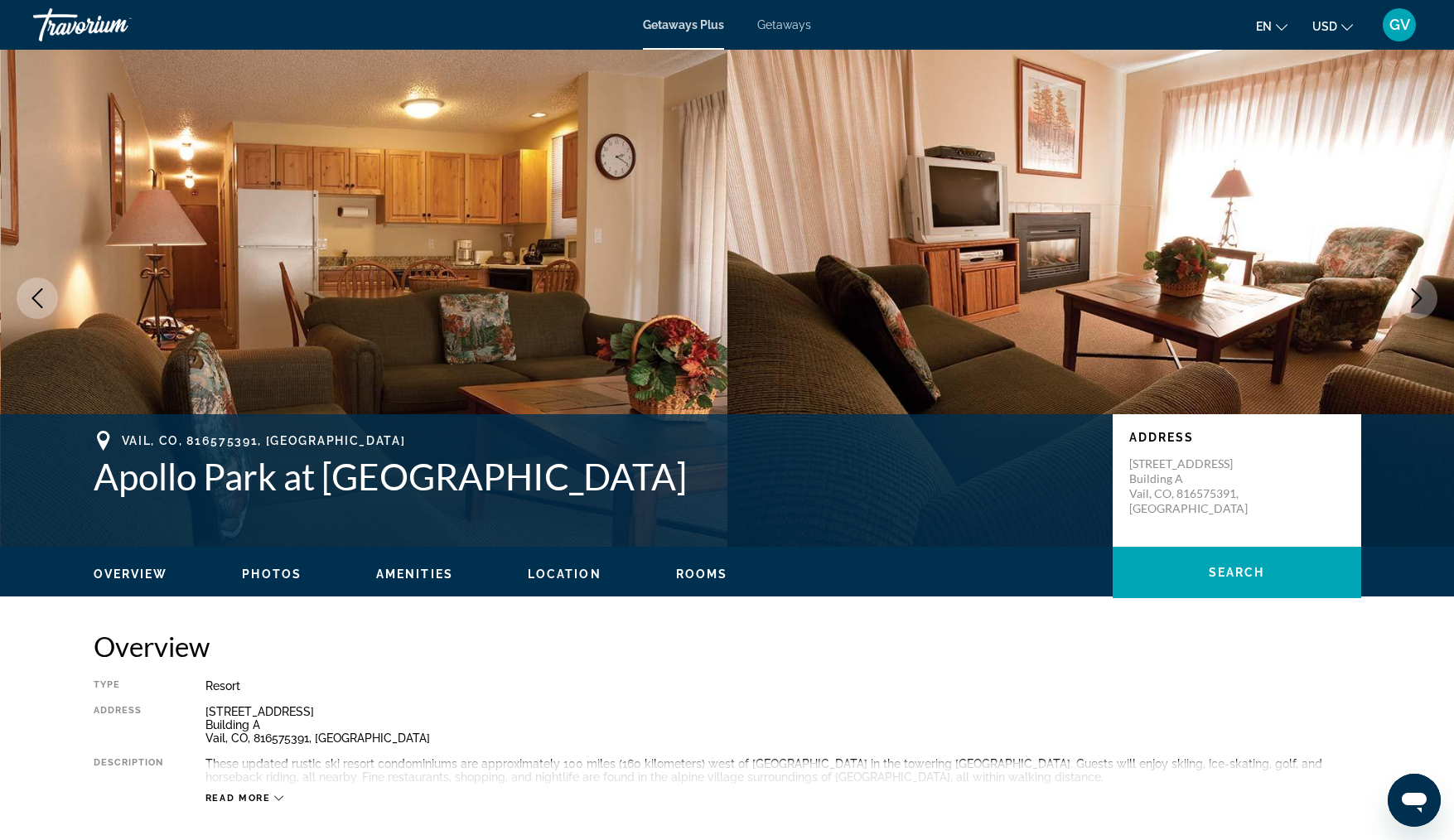
click at [1423, 298] on icon "Next image" at bounding box center [1417, 298] width 20 height 20
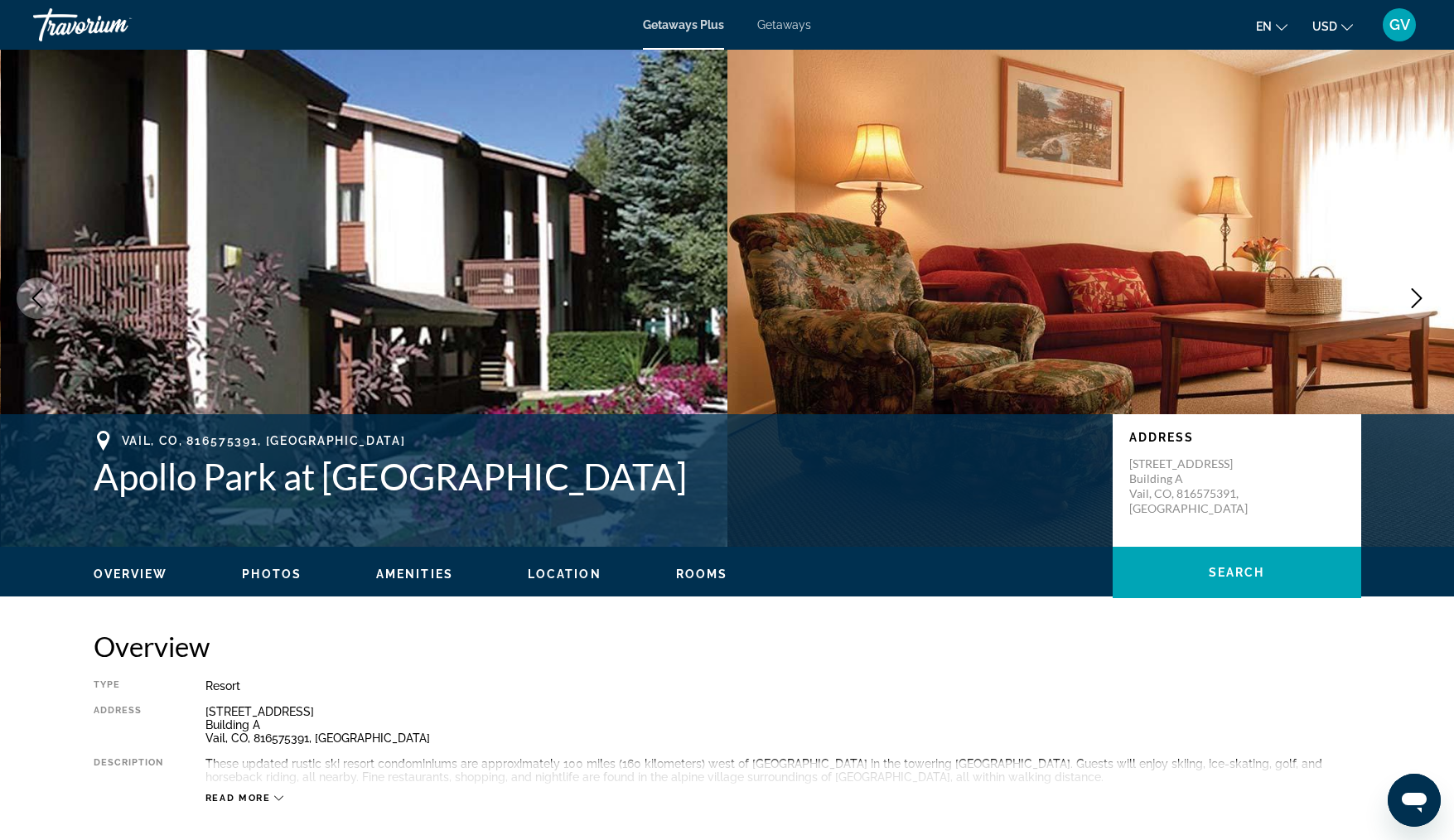
click at [1423, 298] on icon "Next image" at bounding box center [1417, 298] width 20 height 20
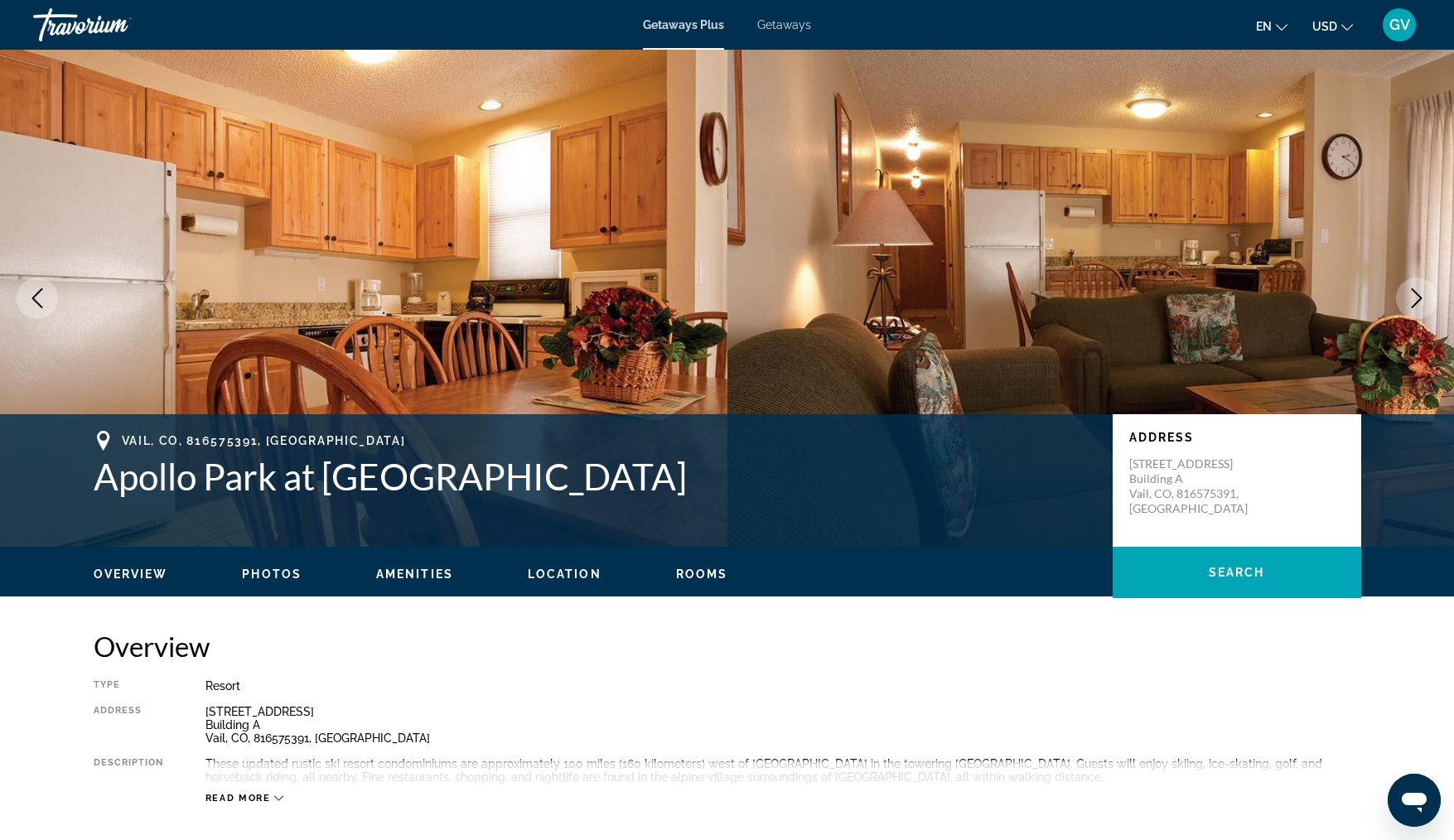
click at [1423, 298] on icon "Next image" at bounding box center [1417, 298] width 20 height 20
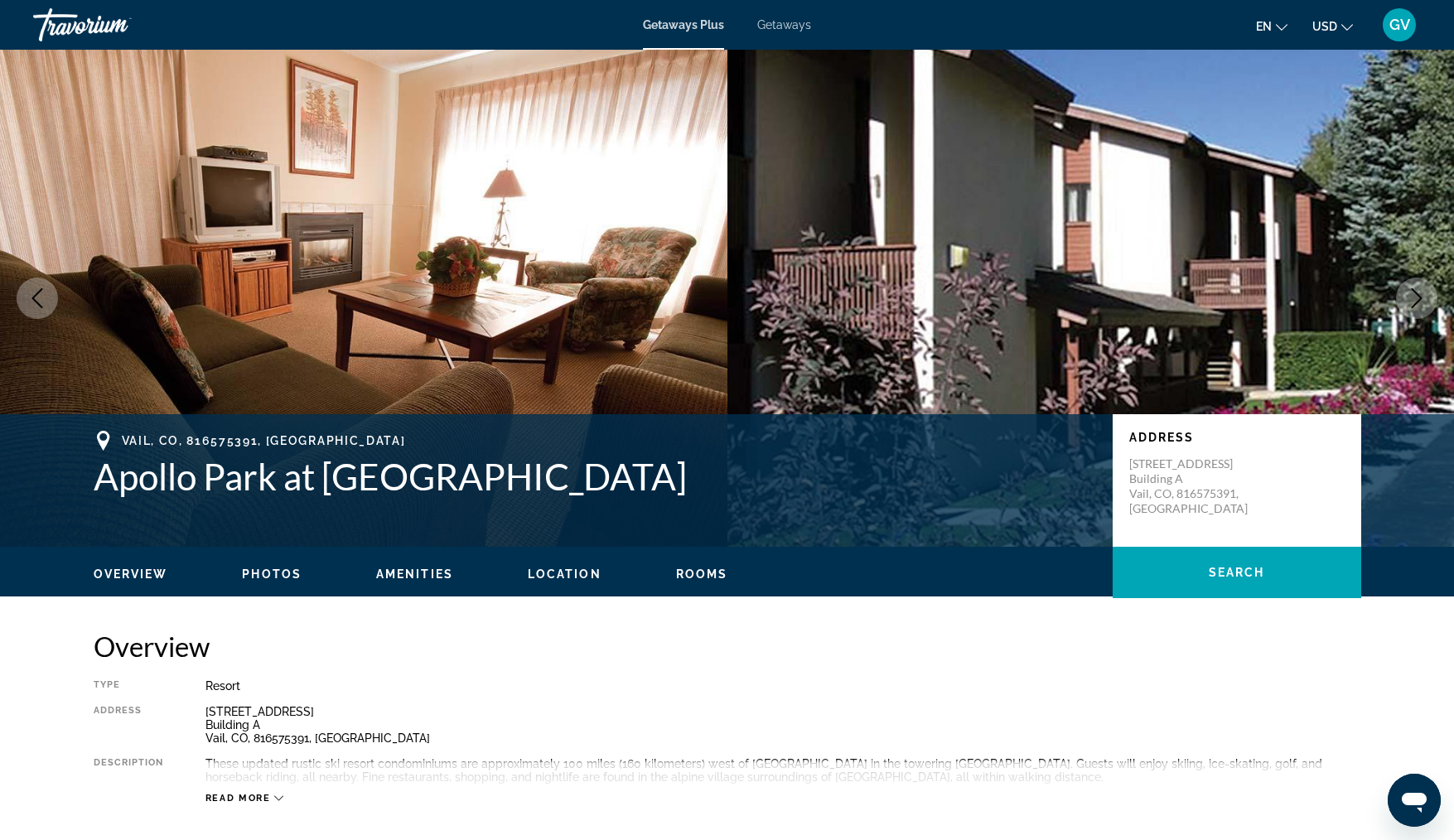
click at [1423, 298] on icon "Next image" at bounding box center [1417, 298] width 20 height 20
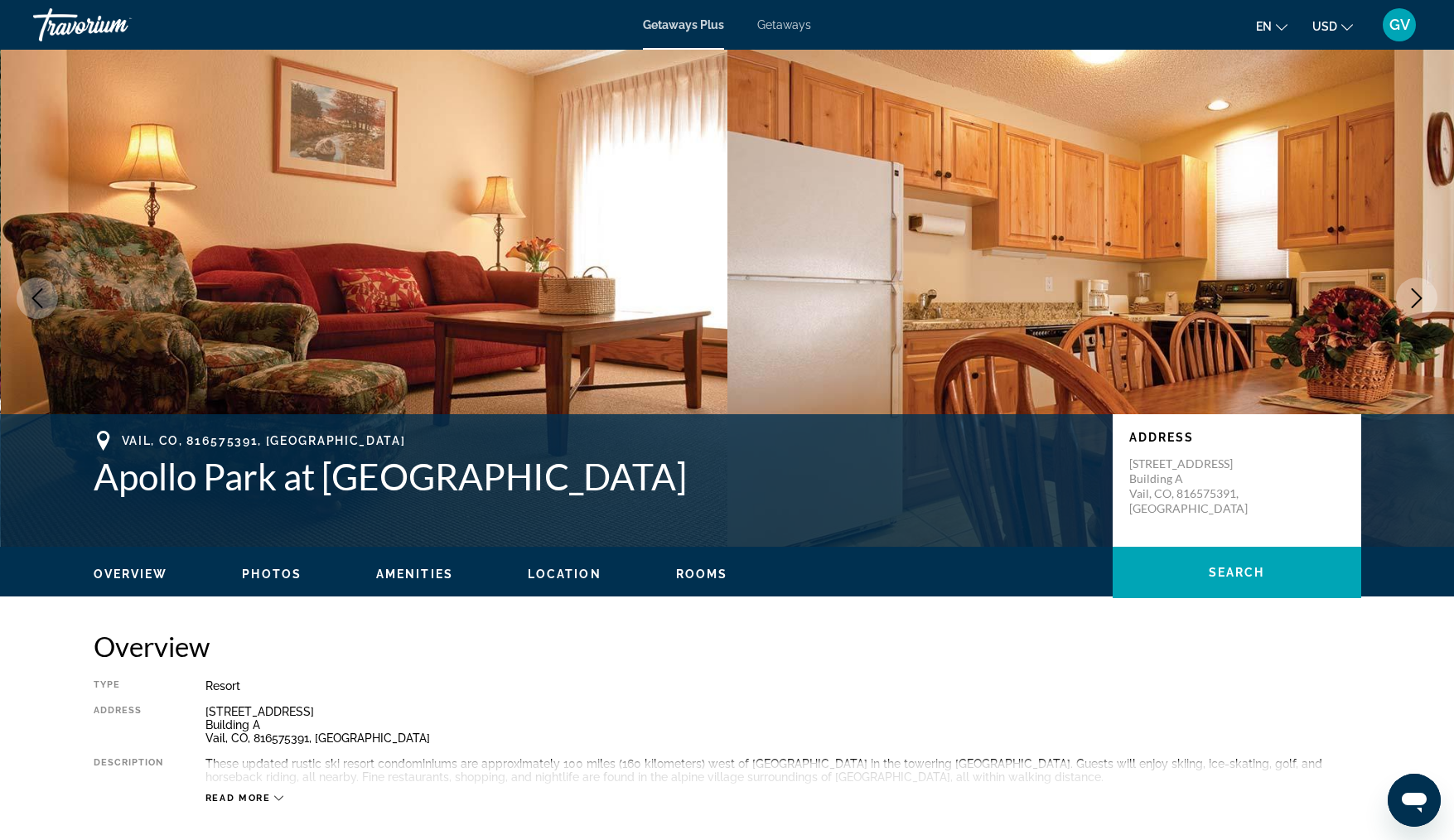
click at [1423, 298] on icon "Next image" at bounding box center [1417, 298] width 20 height 20
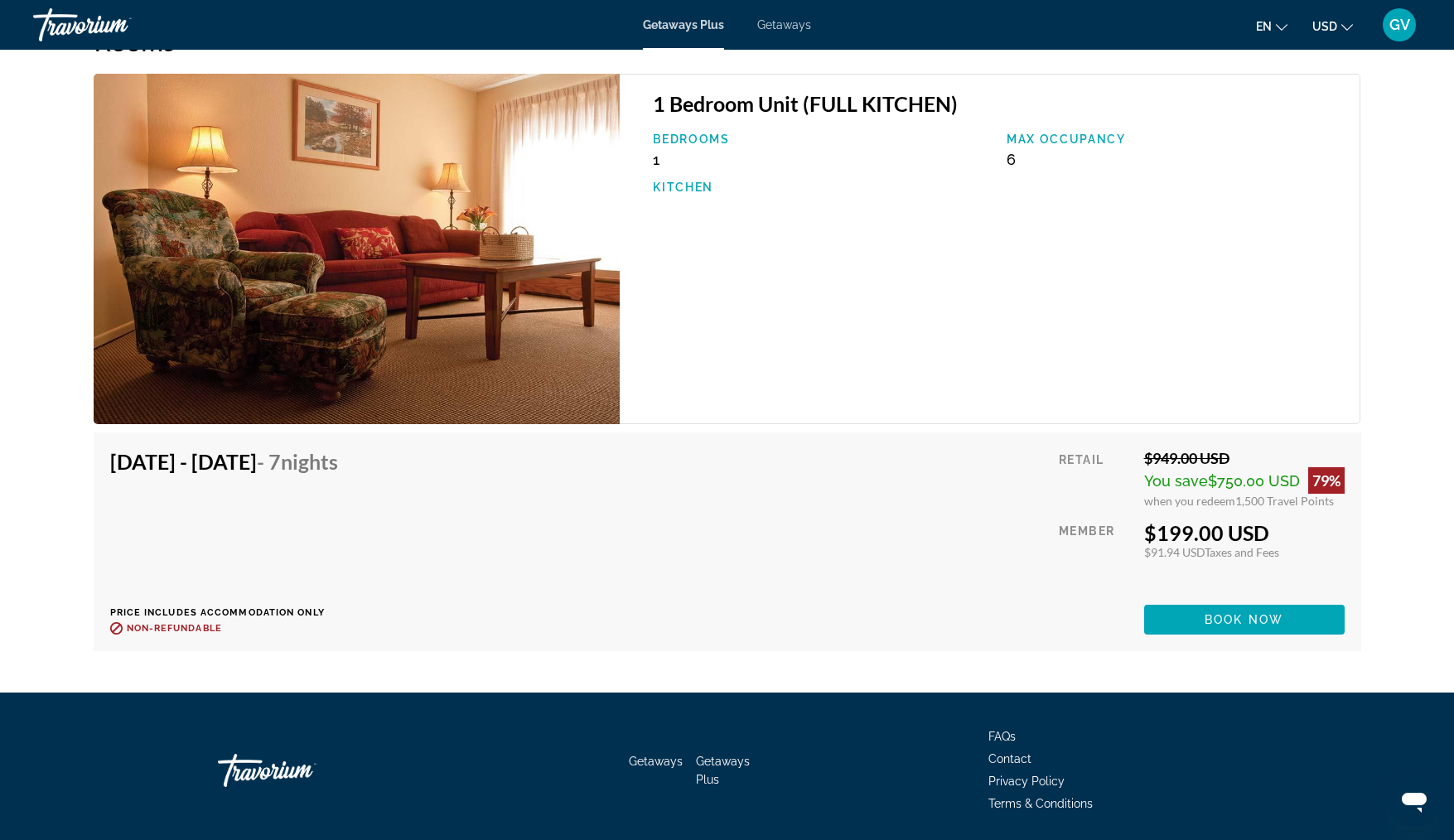
scroll to position [2462, 0]
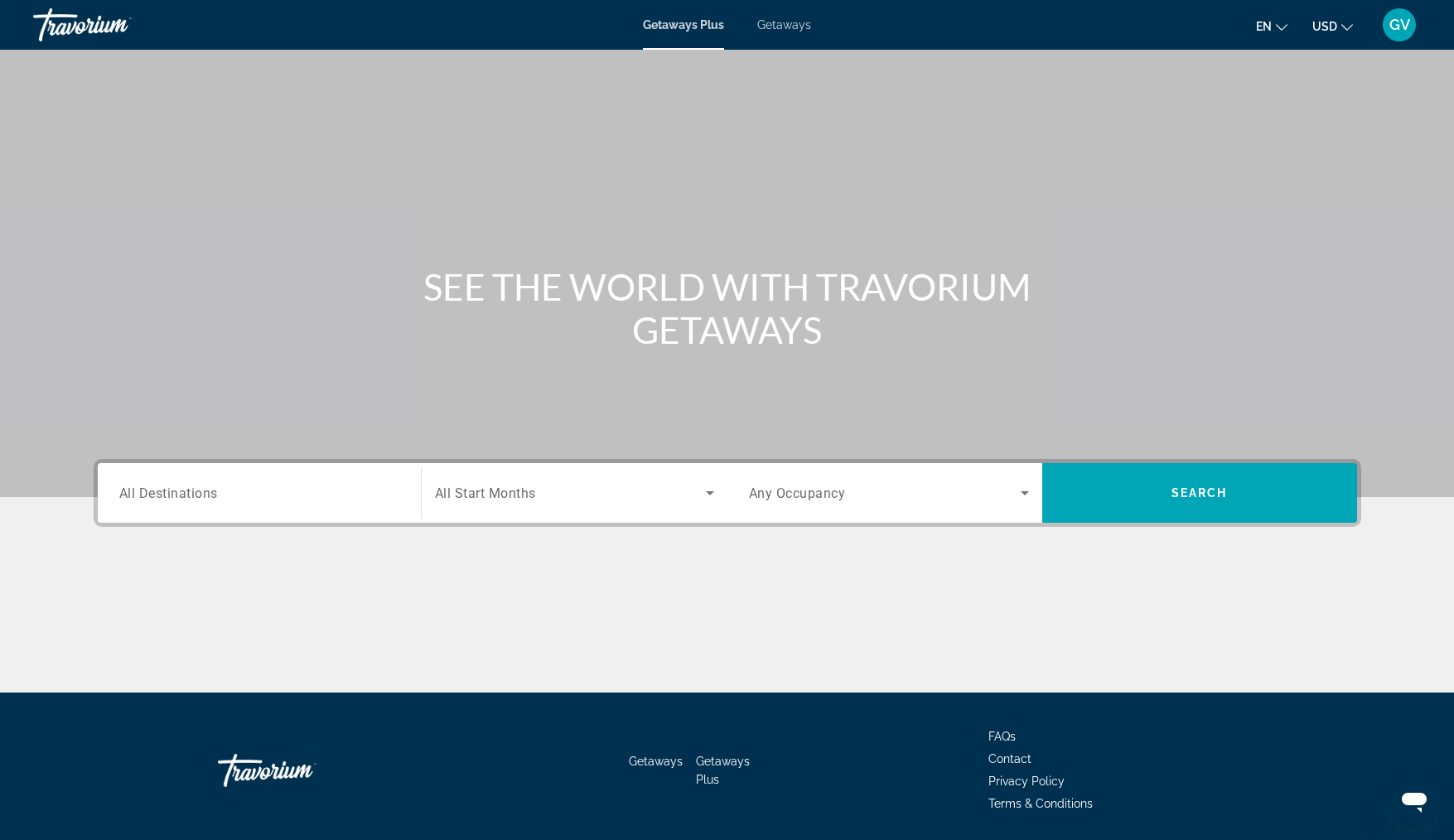
click at [221, 499] on input "Destination All Destinations" at bounding box center [259, 493] width 280 height 20
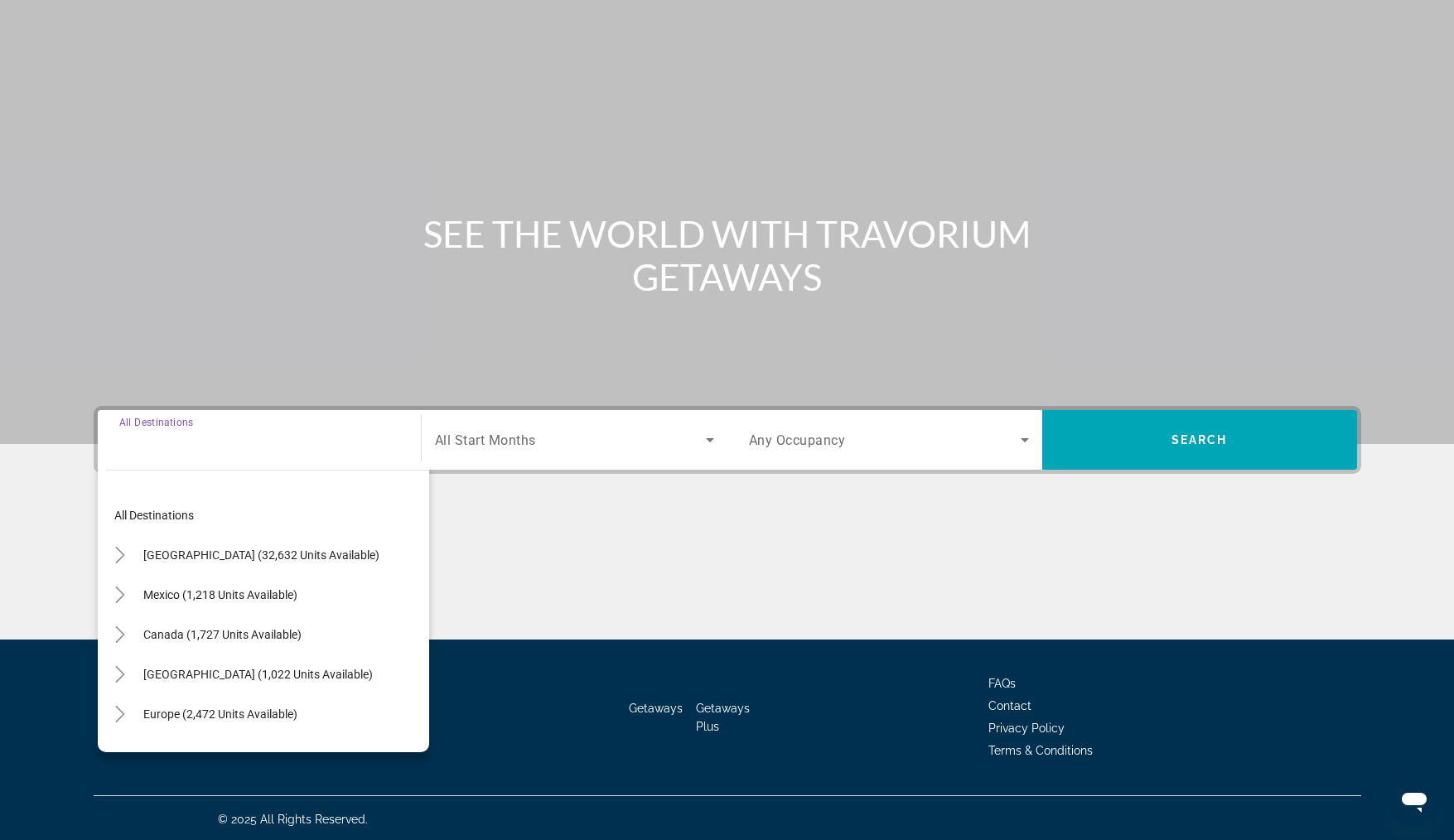
scroll to position [56, 0]
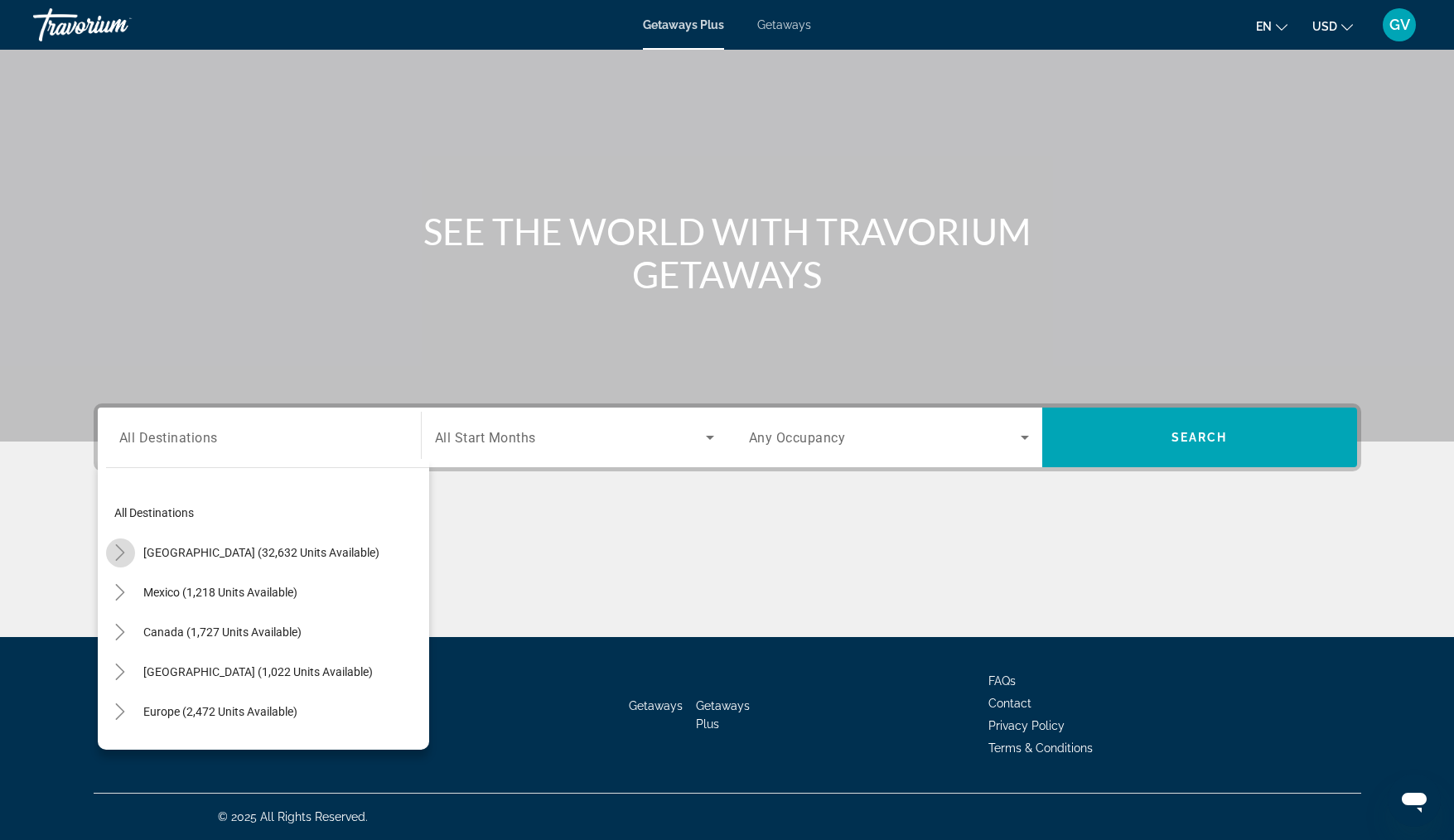
click at [121, 548] on icon "Toggle United States (32,632 units available)" at bounding box center [120, 552] width 17 height 17
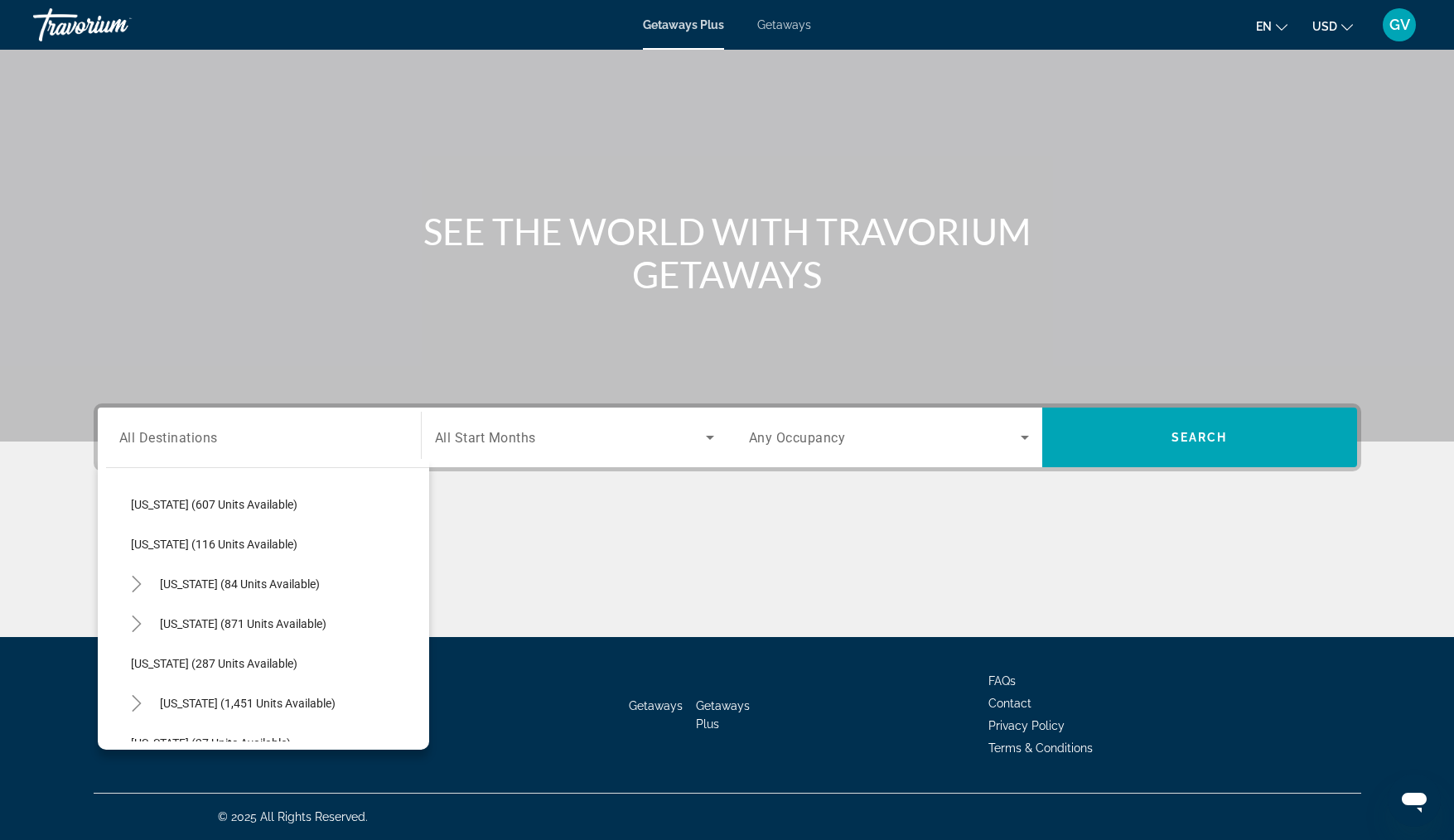
scroll to position [1024, 0]
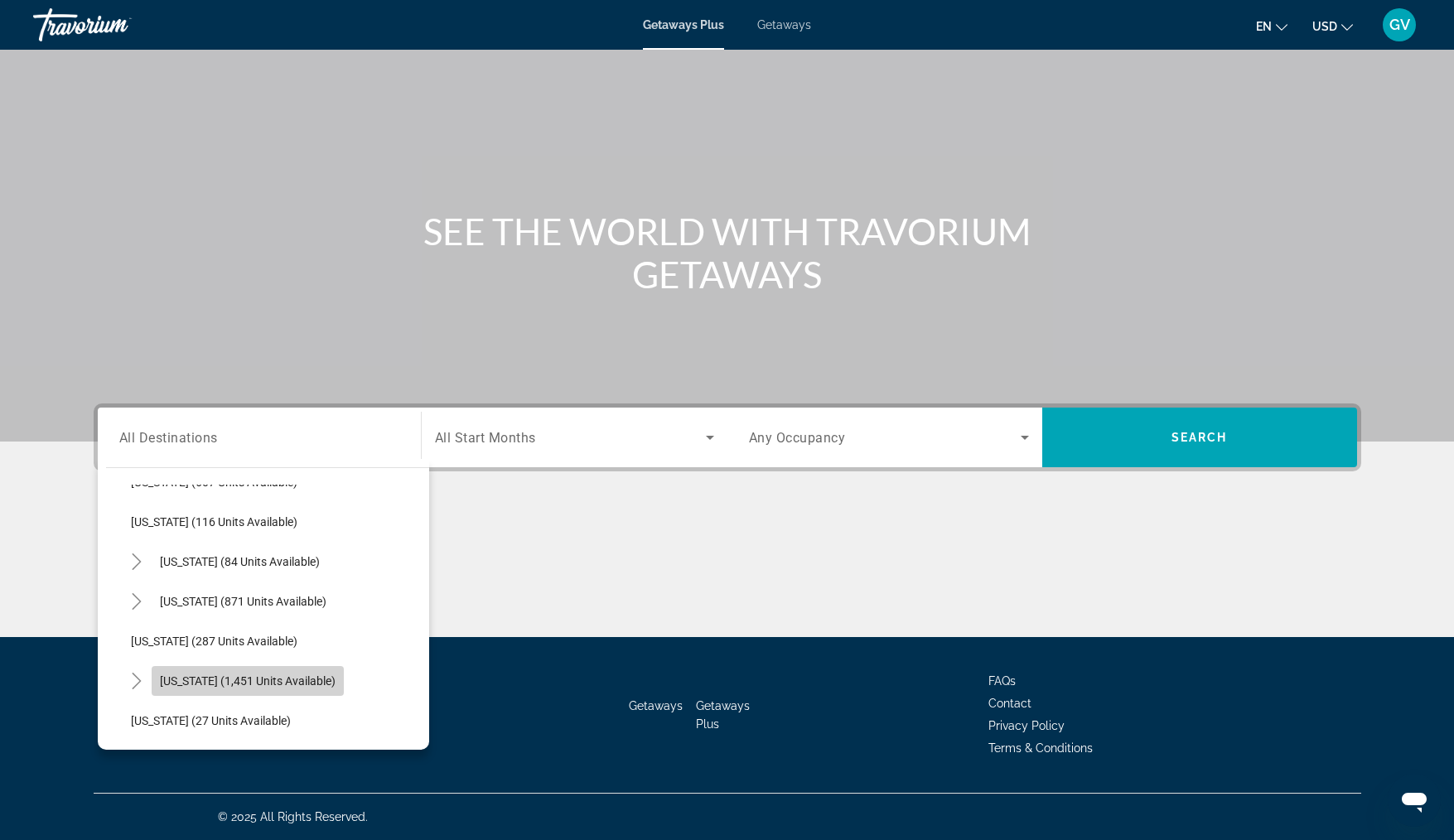
click at [199, 683] on span "[US_STATE] (1,451 units available)" at bounding box center [248, 681] width 176 height 13
type input "**********"
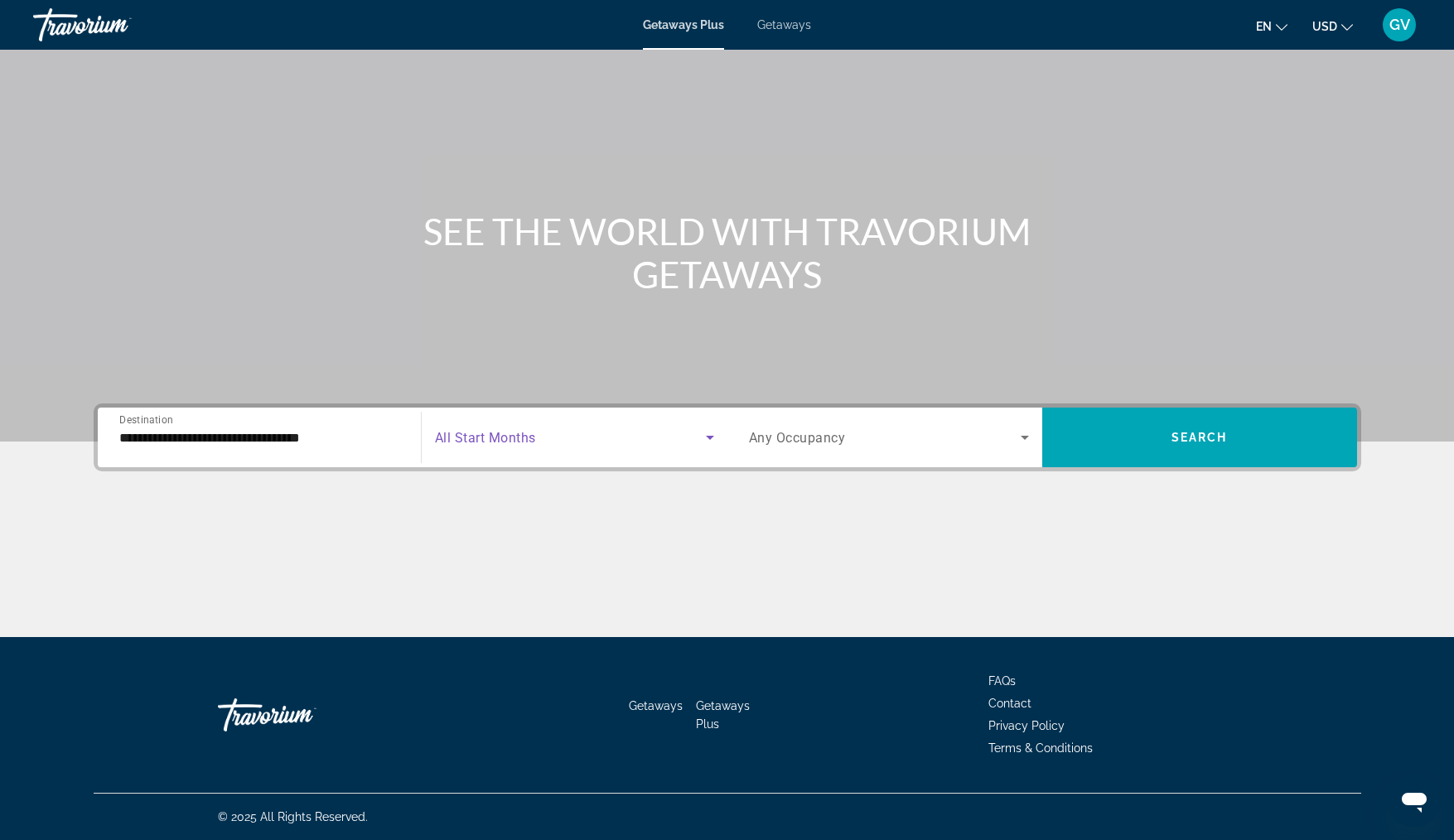
click at [707, 429] on icon "Search widget" at bounding box center [710, 438] width 20 height 20
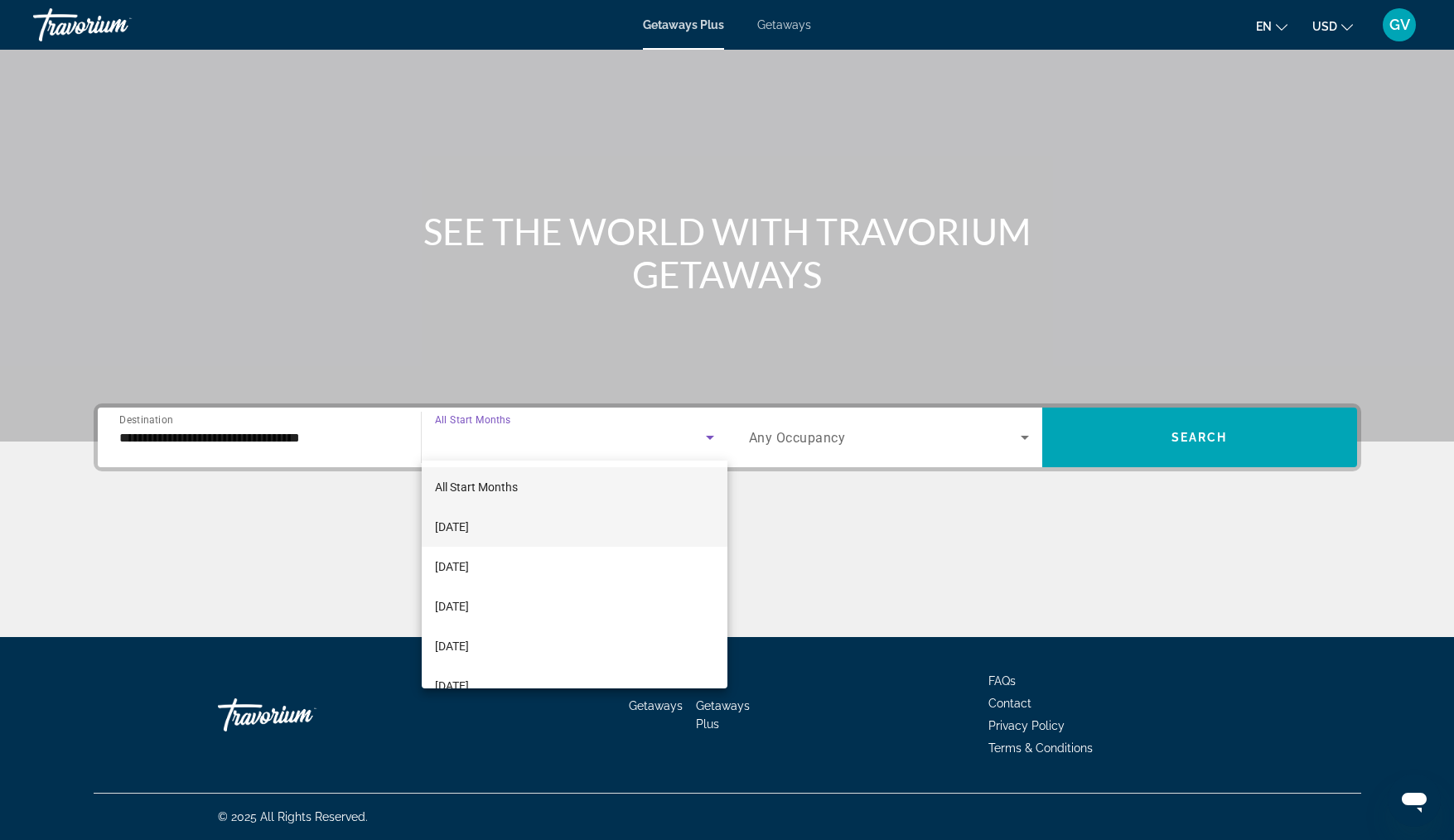
click at [569, 523] on mat-option "[DATE]" at bounding box center [574, 527] width 306 height 40
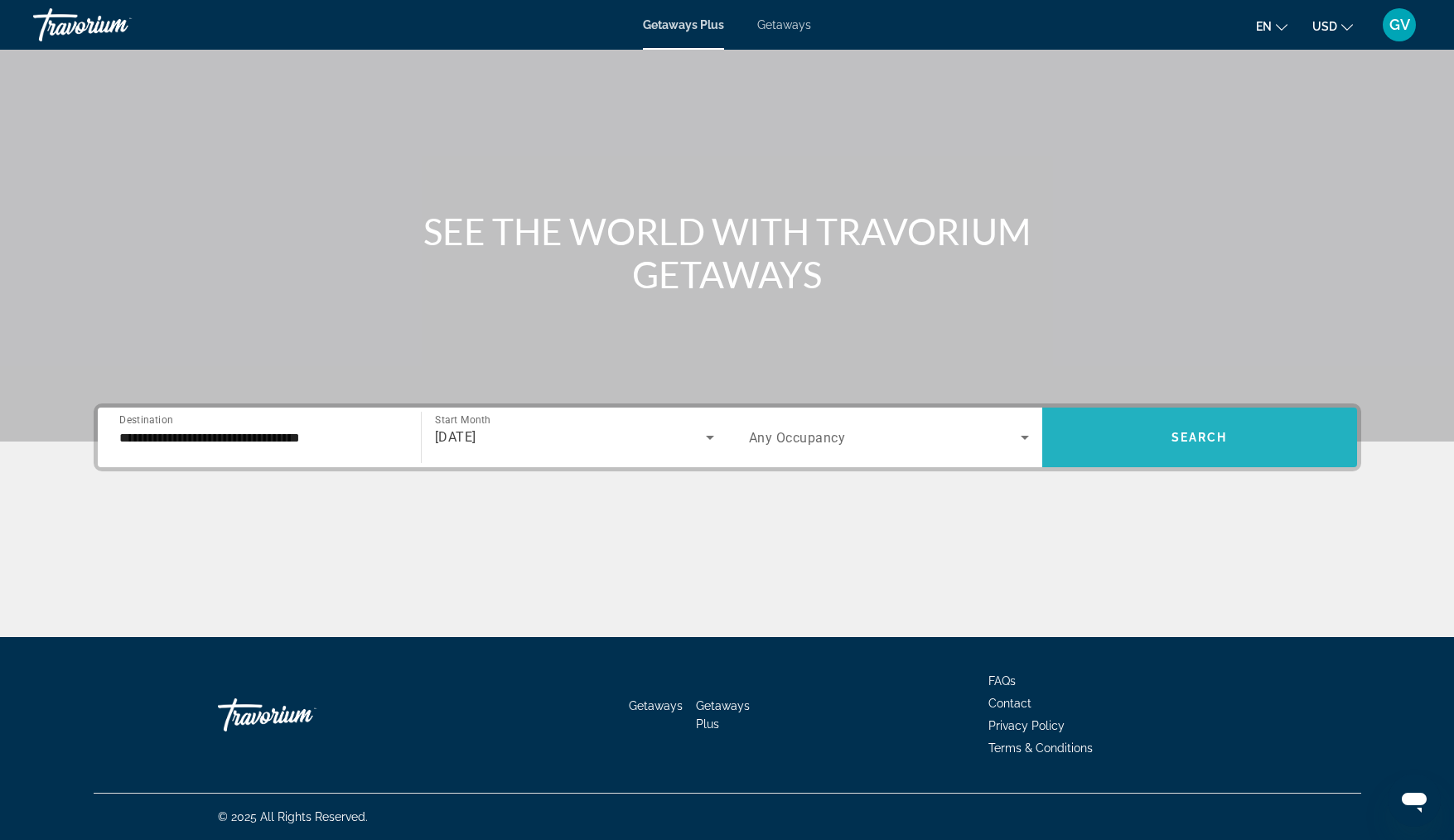
click at [1197, 438] on span "Search" at bounding box center [1200, 438] width 57 height 13
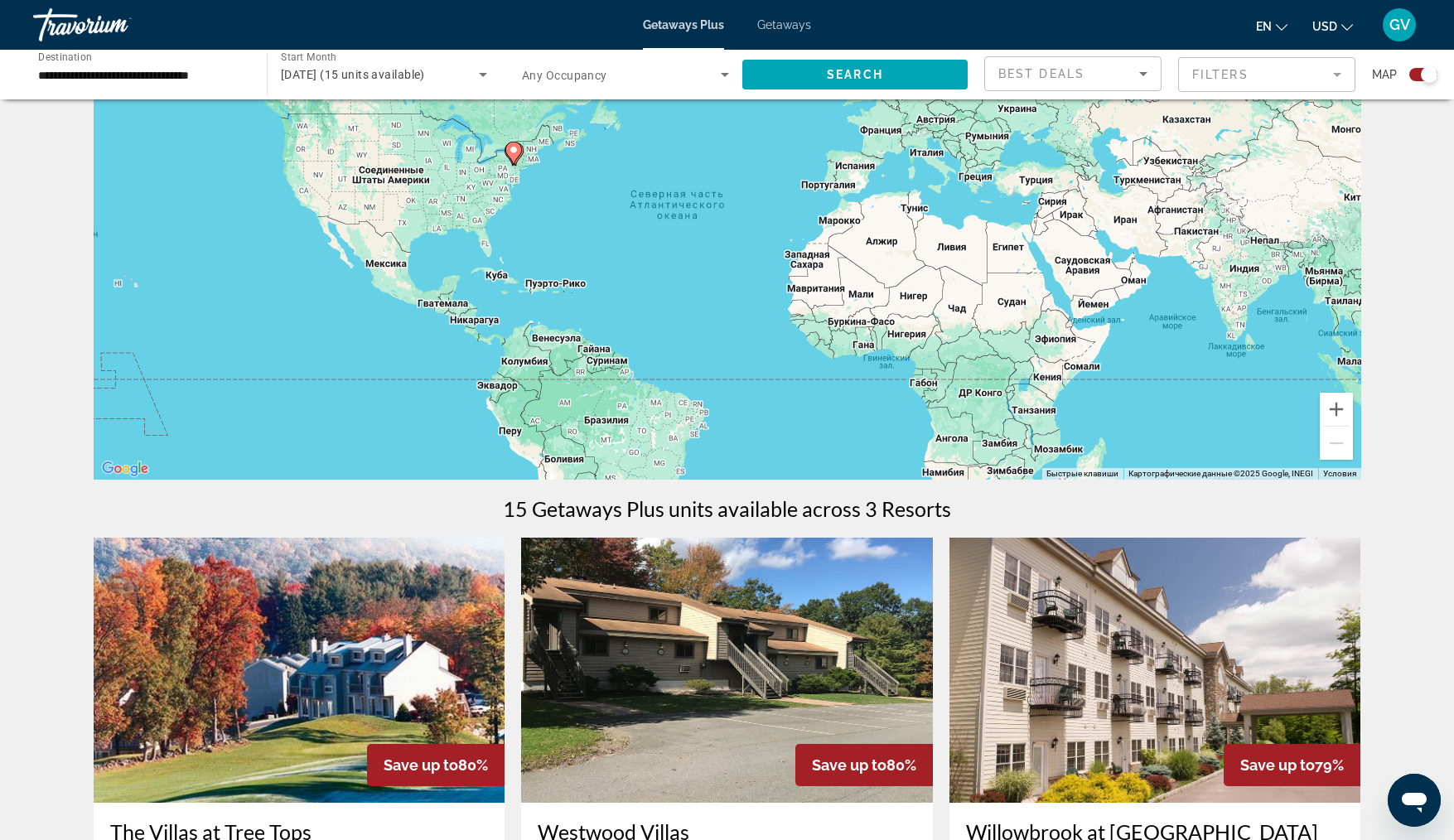
scroll to position [116, 0]
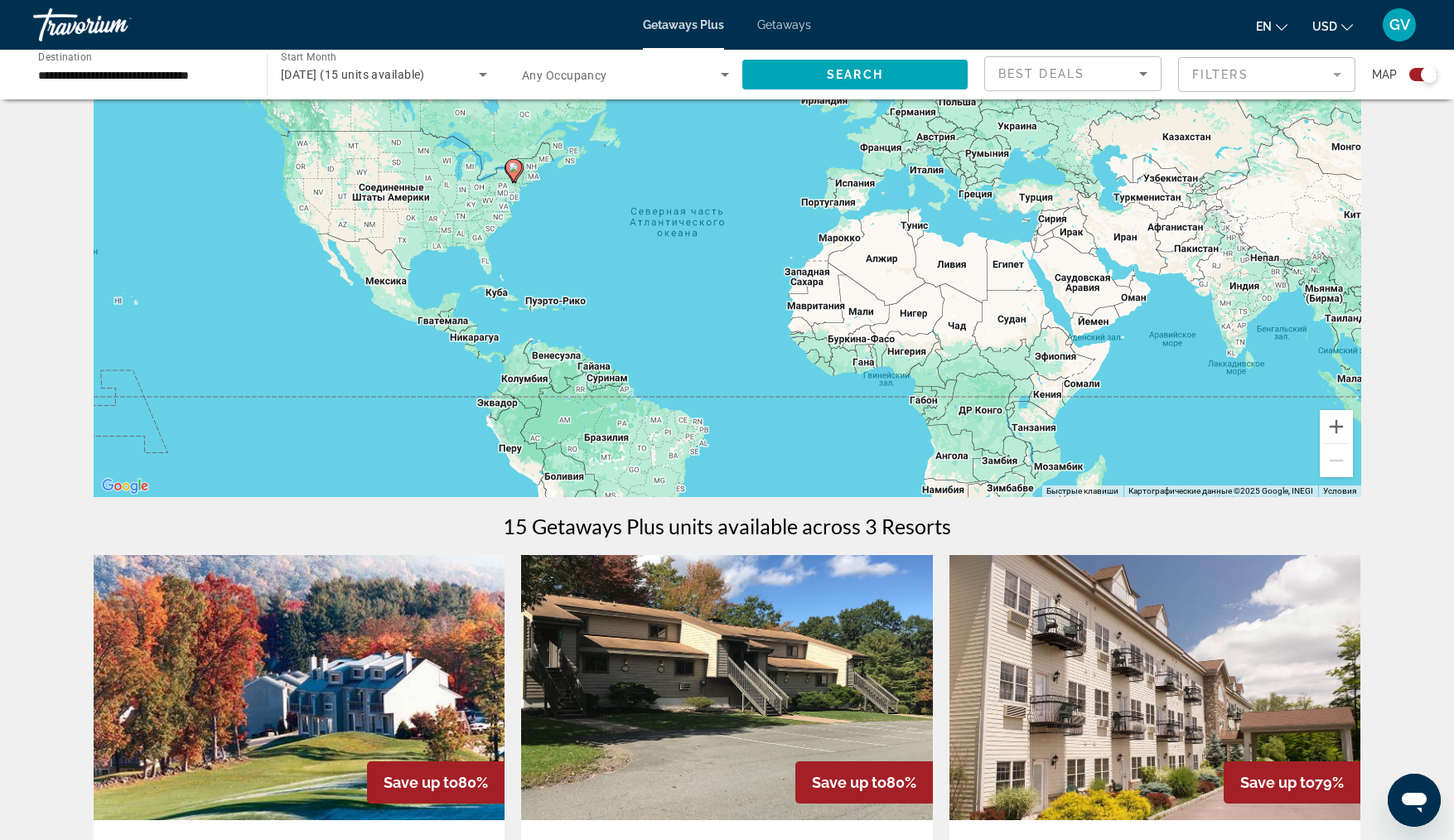
click at [399, 638] on img "Main content" at bounding box center [299, 688] width 412 height 265
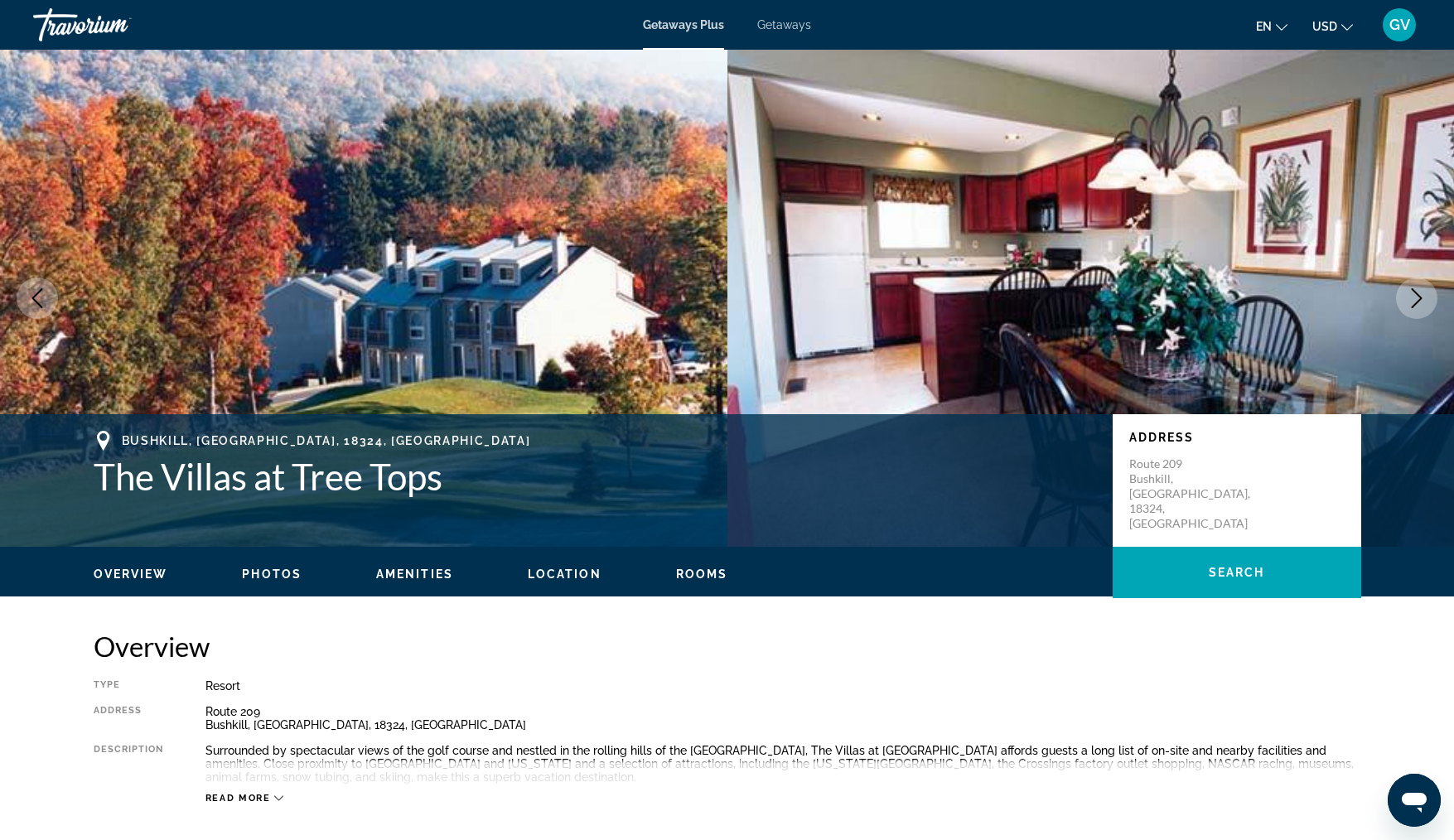
click at [1421, 300] on icon "Next image" at bounding box center [1417, 298] width 20 height 20
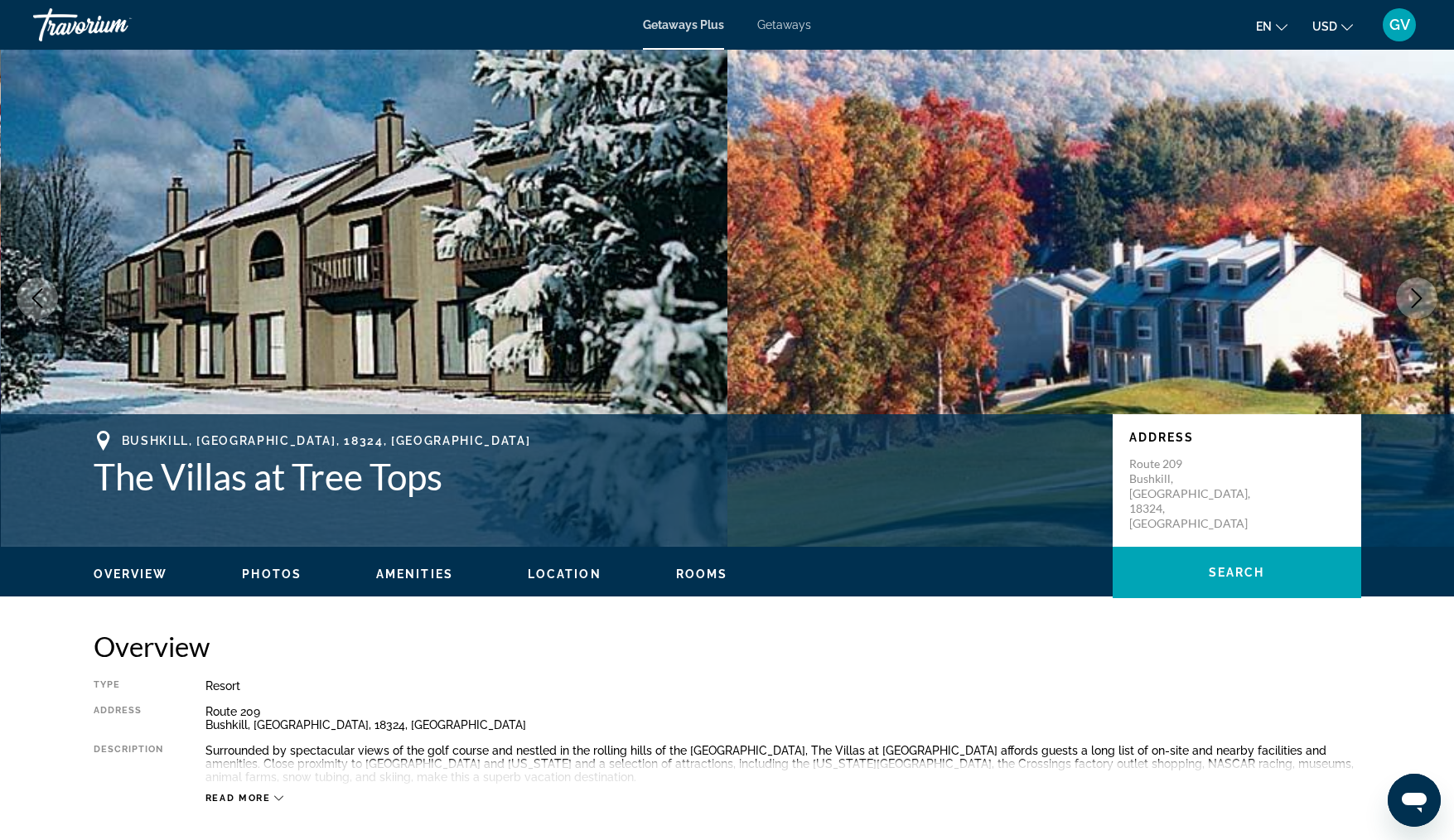
click at [1421, 300] on icon "Next image" at bounding box center [1417, 298] width 20 height 20
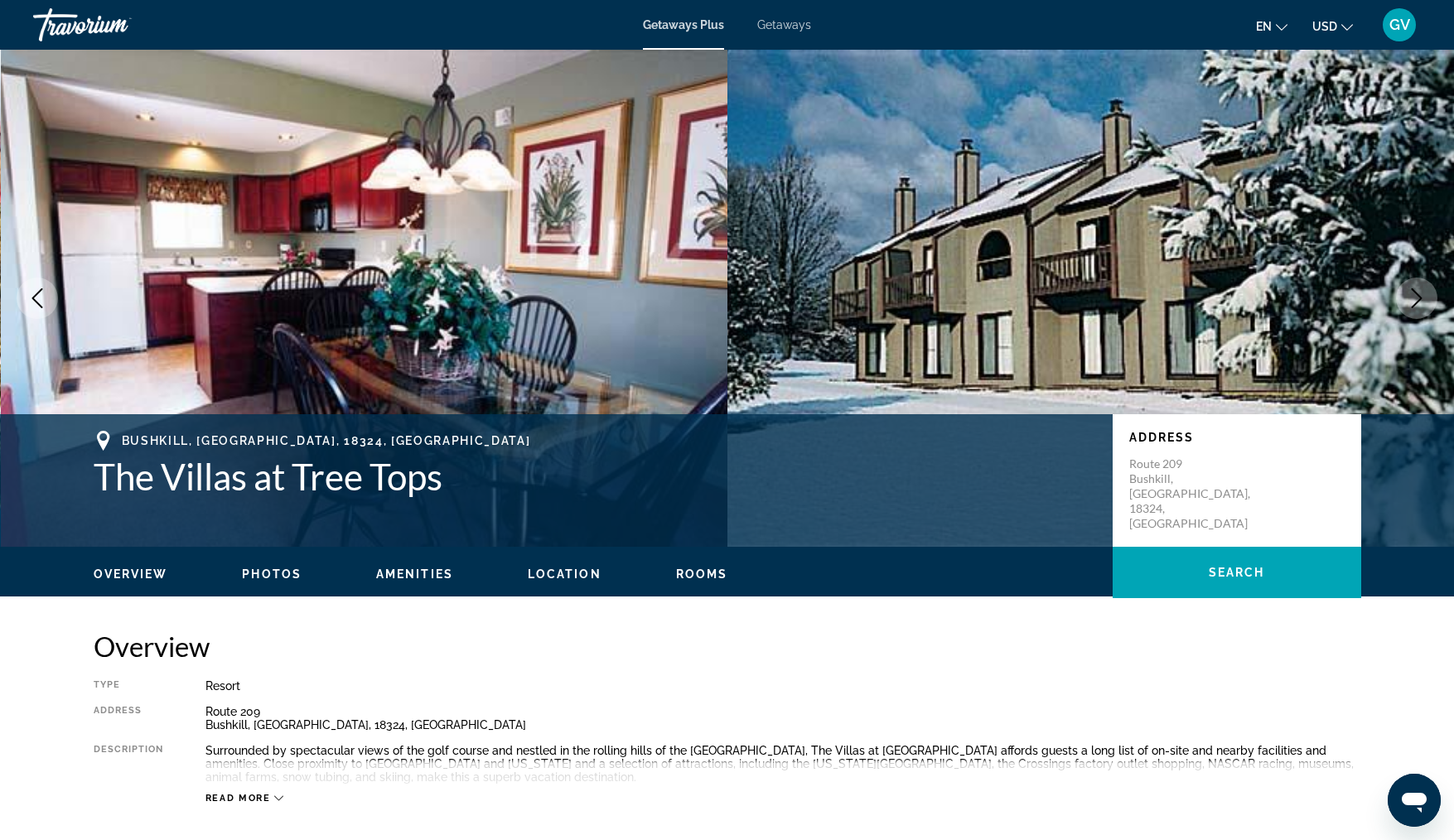
click at [1421, 300] on icon "Next image" at bounding box center [1417, 298] width 20 height 20
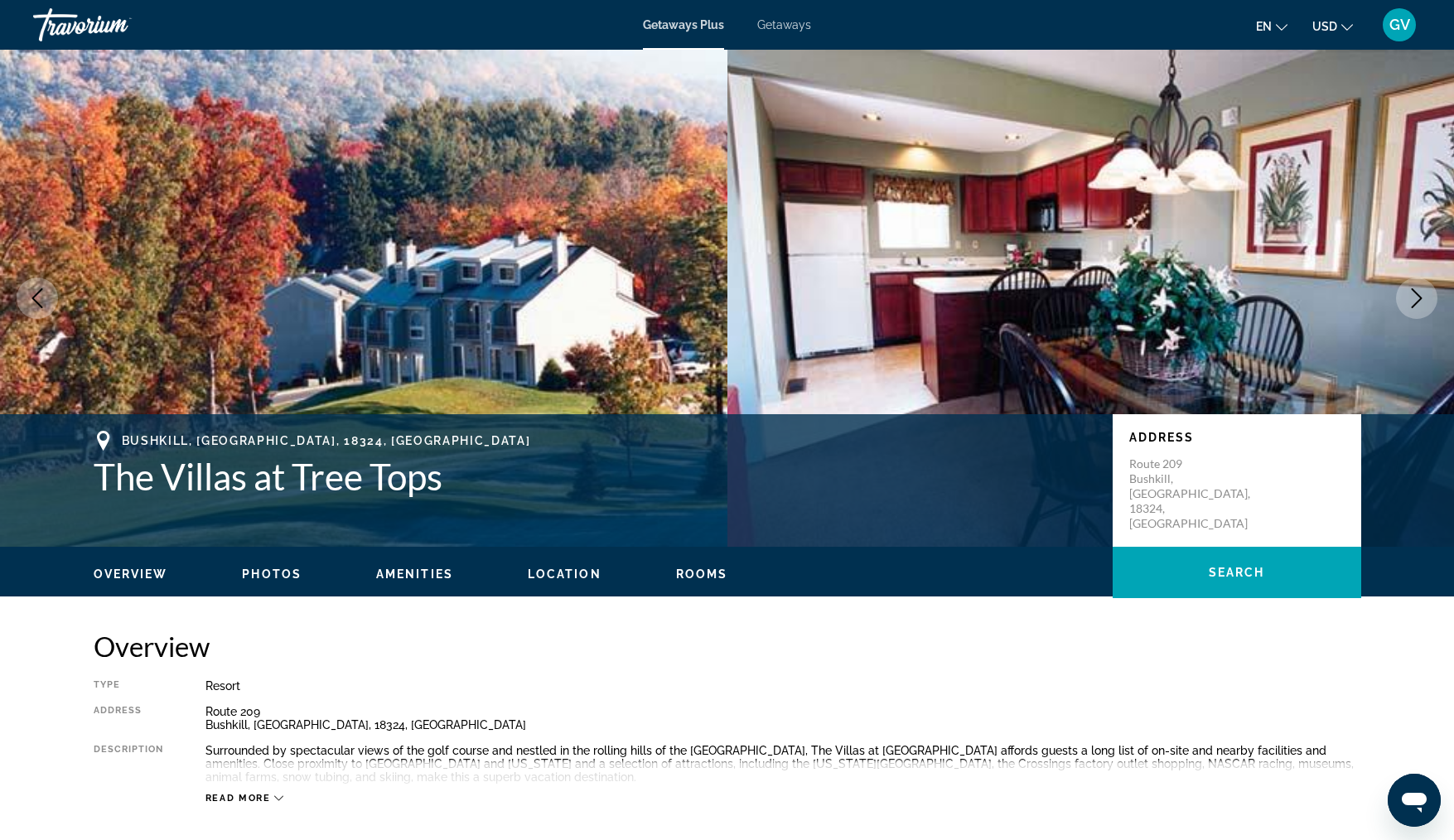
click at [1421, 300] on icon "Next image" at bounding box center [1417, 298] width 20 height 20
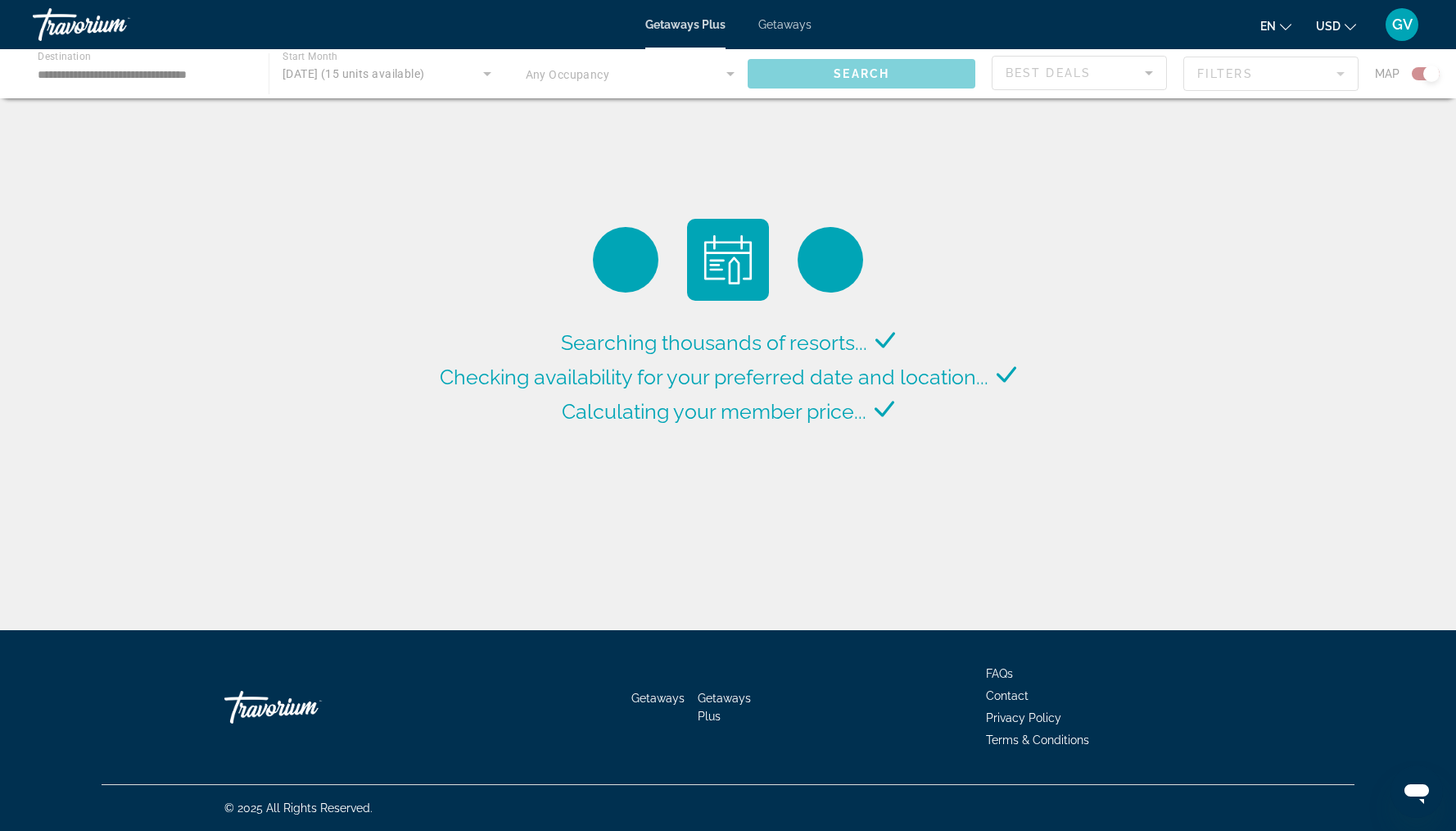
click at [783, 31] on div "Getaways Plus Getaways en English Español Français Italiano Português русский U…" at bounding box center [728, 25] width 1456 height 43
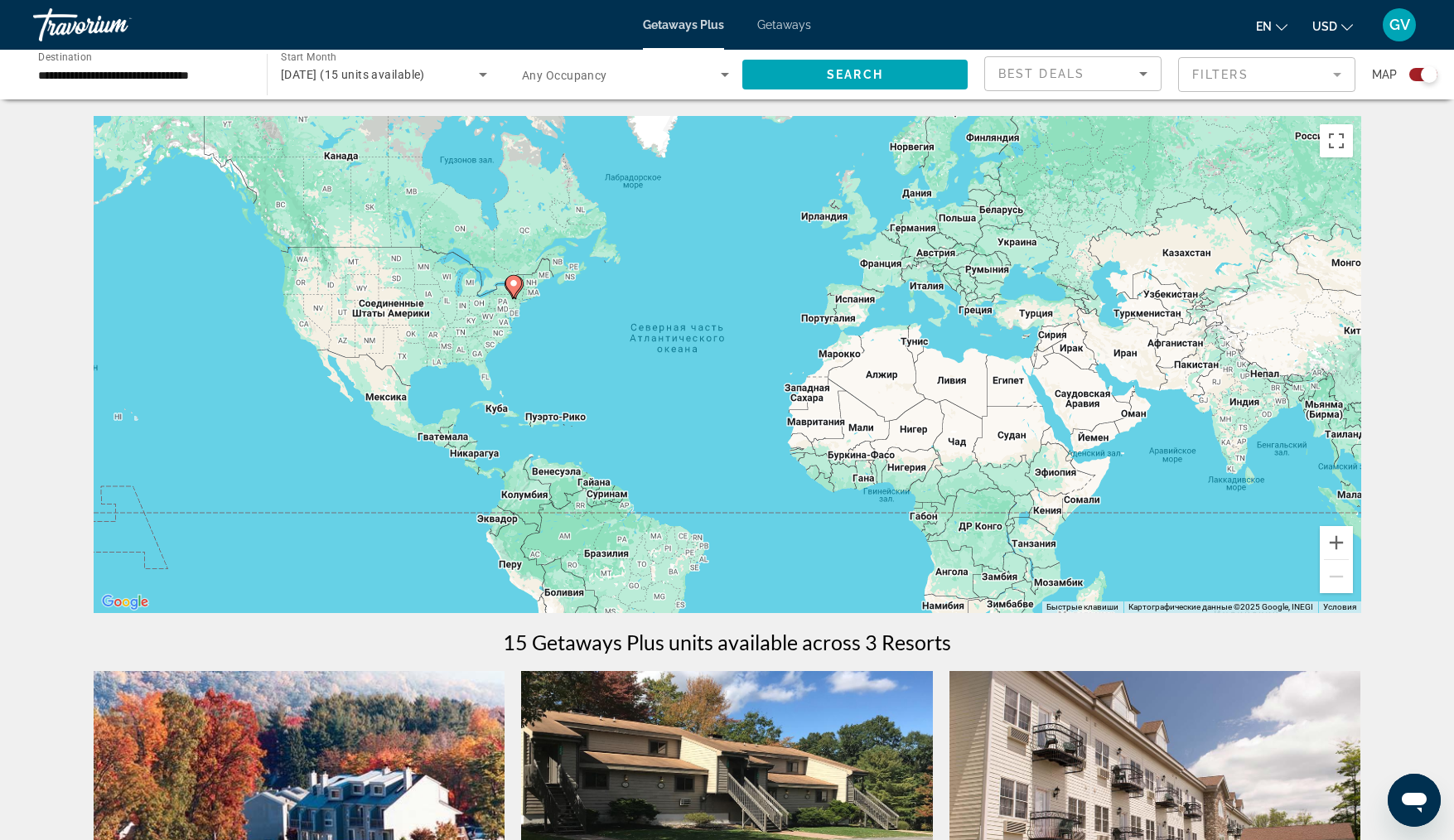
click at [785, 24] on span "Getaways" at bounding box center [784, 25] width 54 height 13
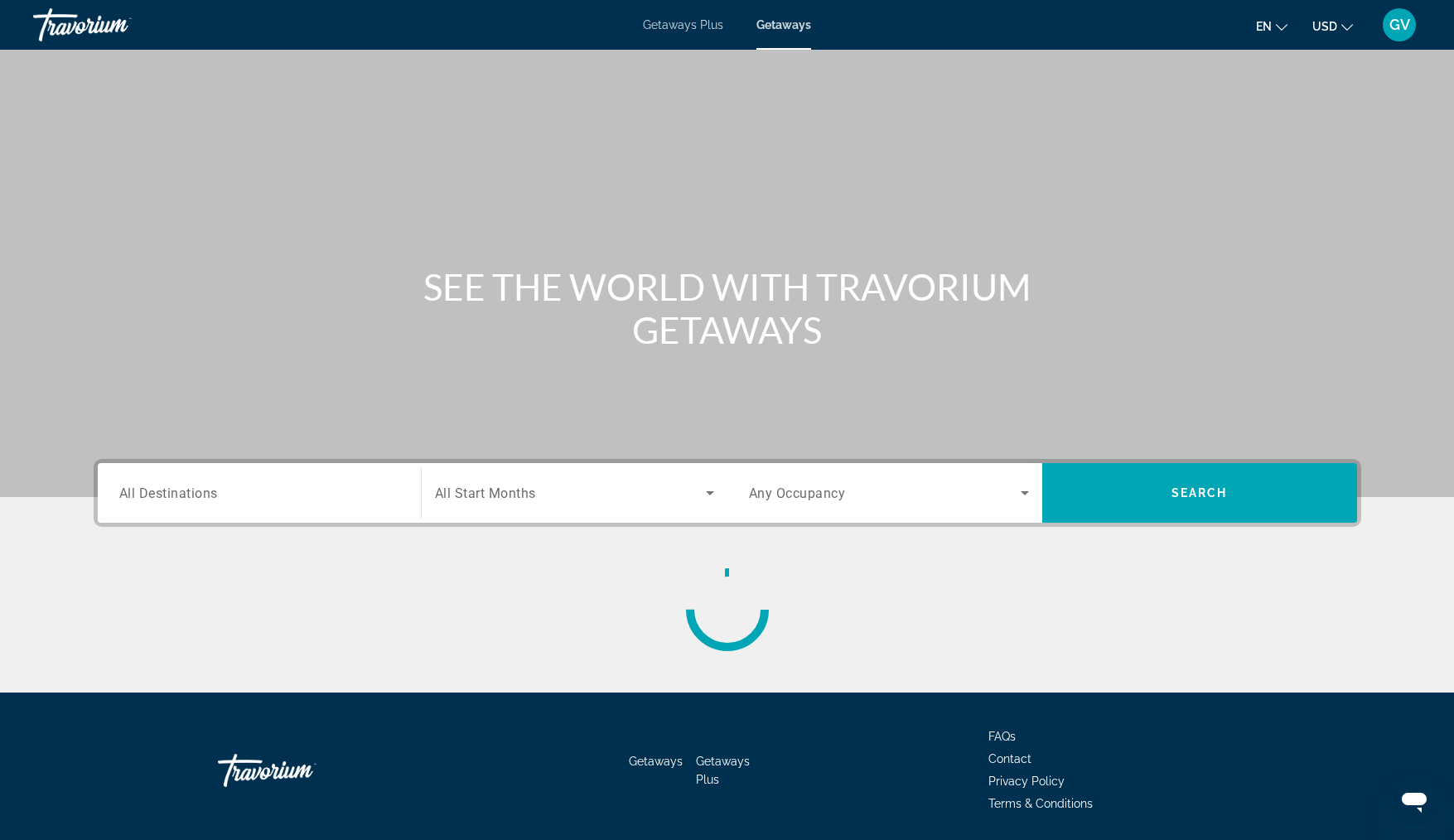
click at [785, 24] on span "Getaways" at bounding box center [784, 25] width 55 height 13
click at [219, 498] on input "Destination All Destinations" at bounding box center [259, 493] width 280 height 20
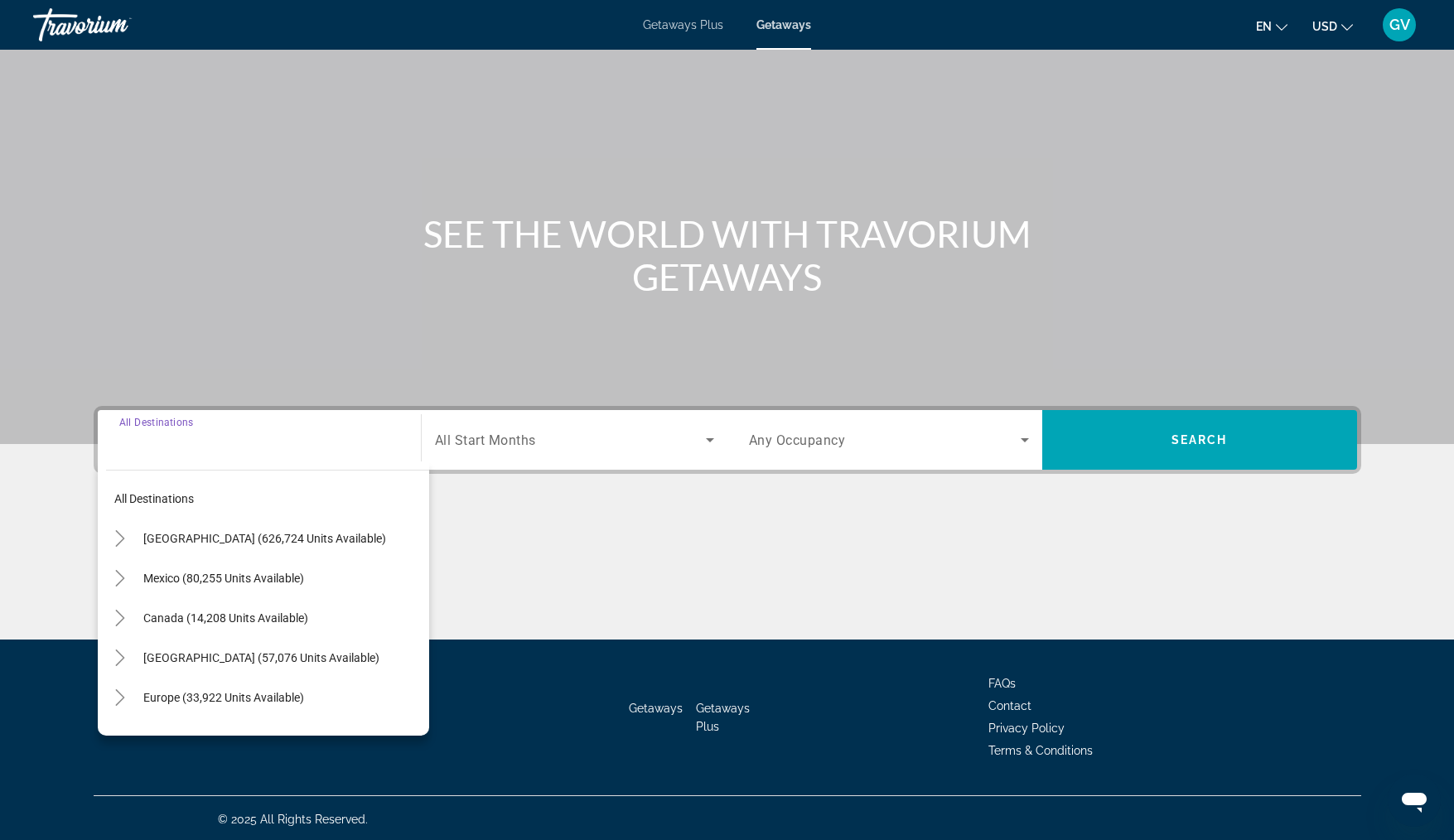
scroll to position [56, 0]
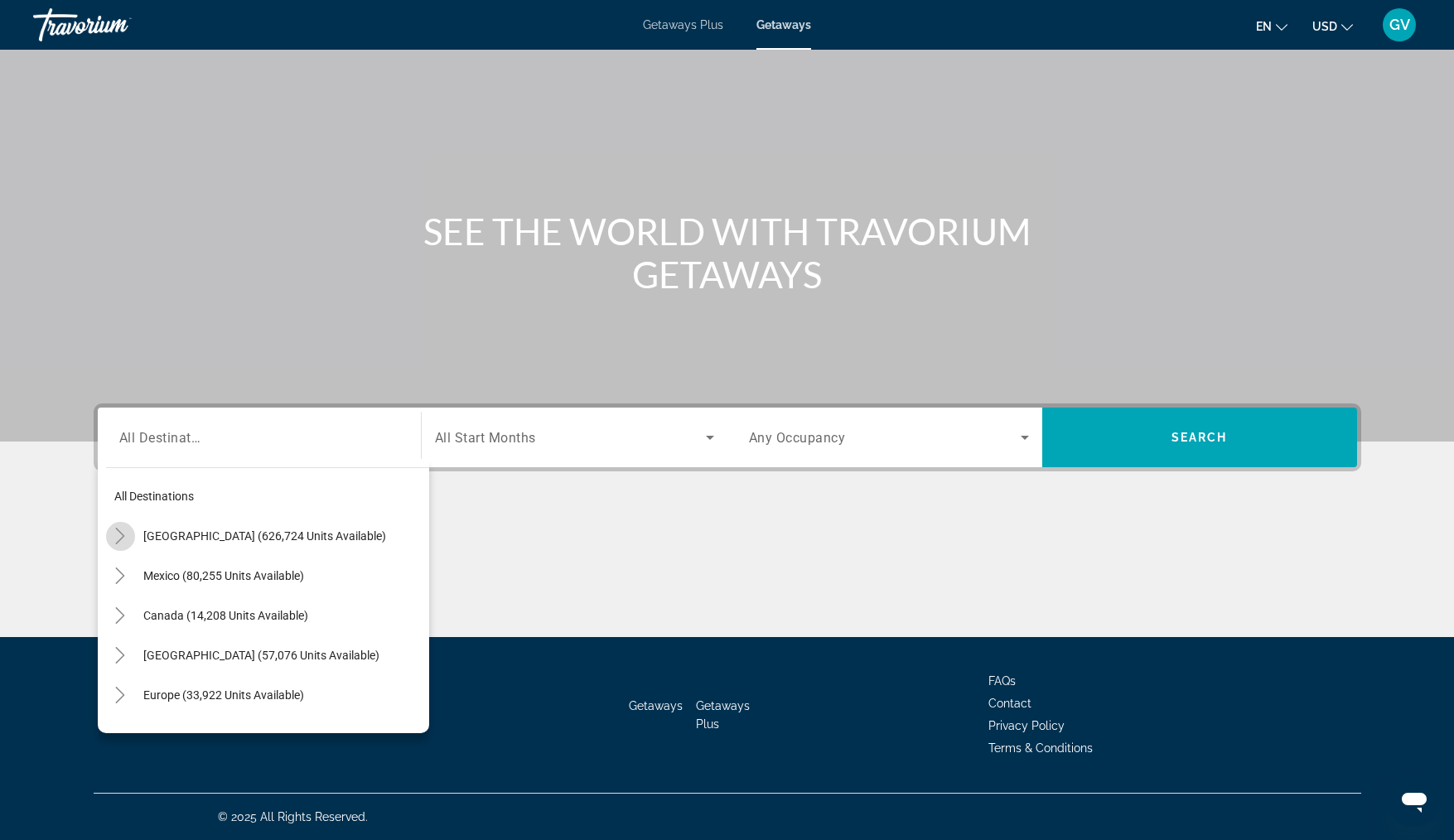
click at [118, 528] on icon "Toggle United States (626,724 units available)" at bounding box center [120, 536] width 17 height 17
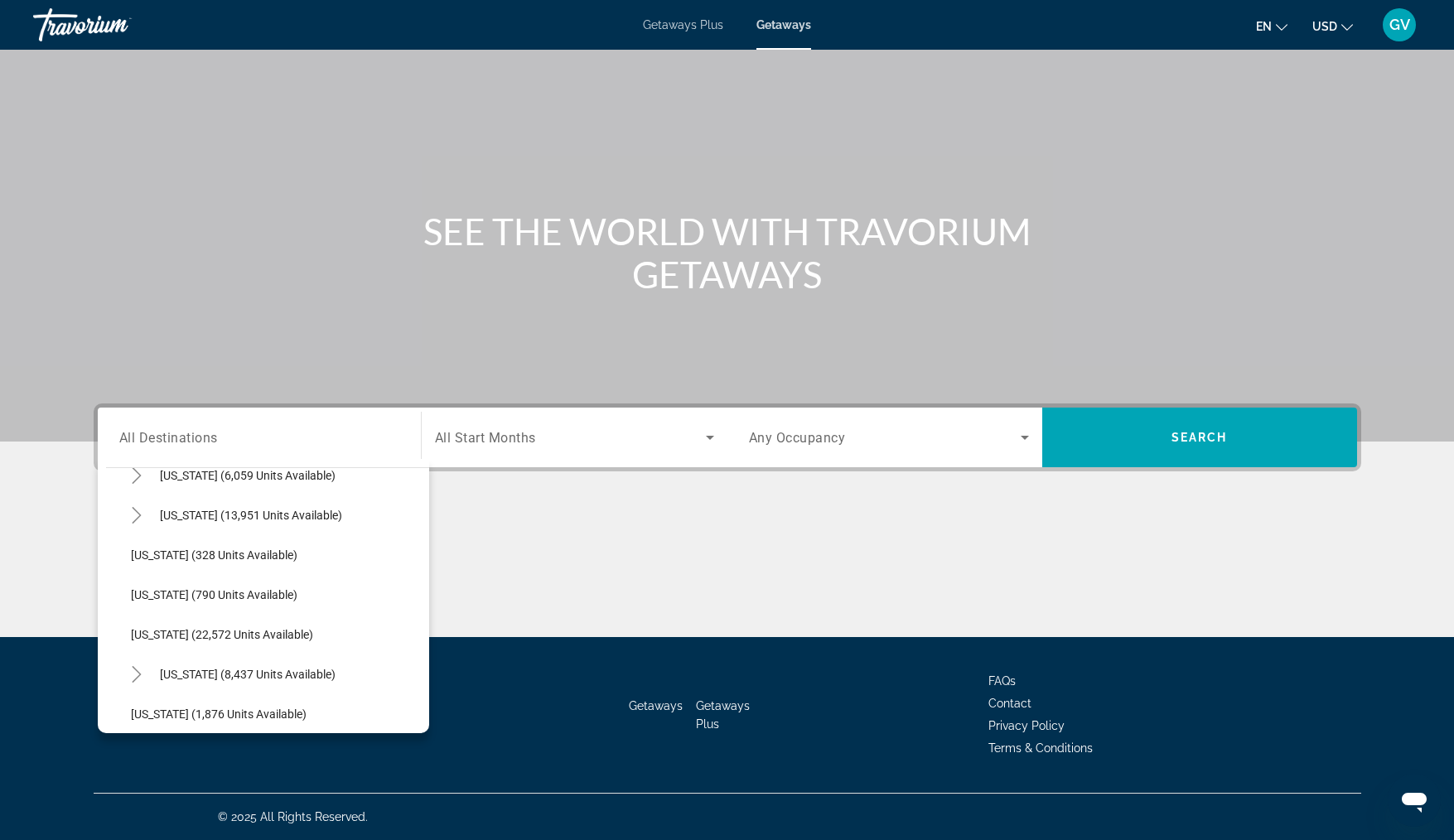
scroll to position [1223, 0]
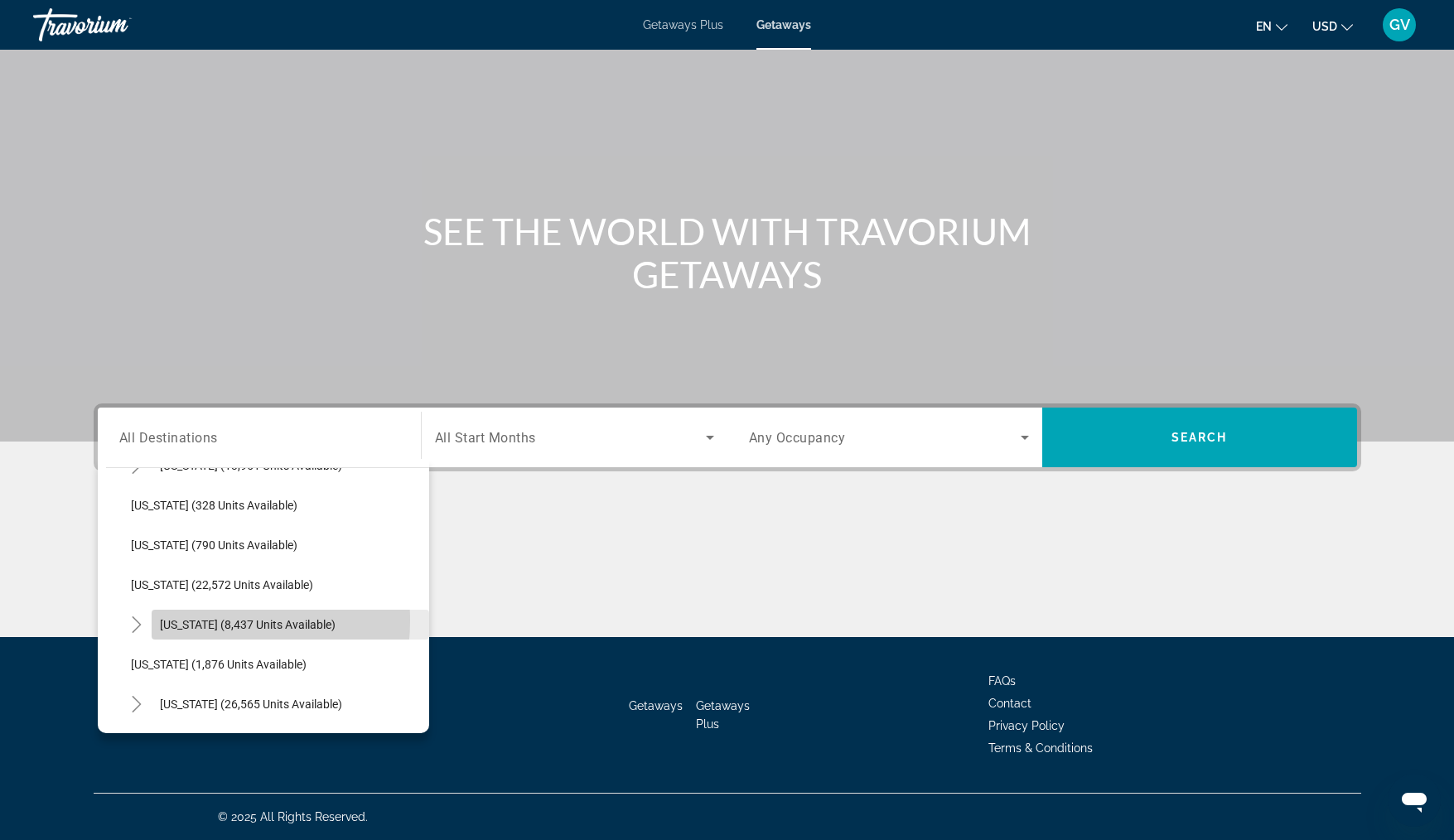
click at [189, 620] on span "[US_STATE] (8,437 units available)" at bounding box center [248, 624] width 176 height 13
type input "**********"
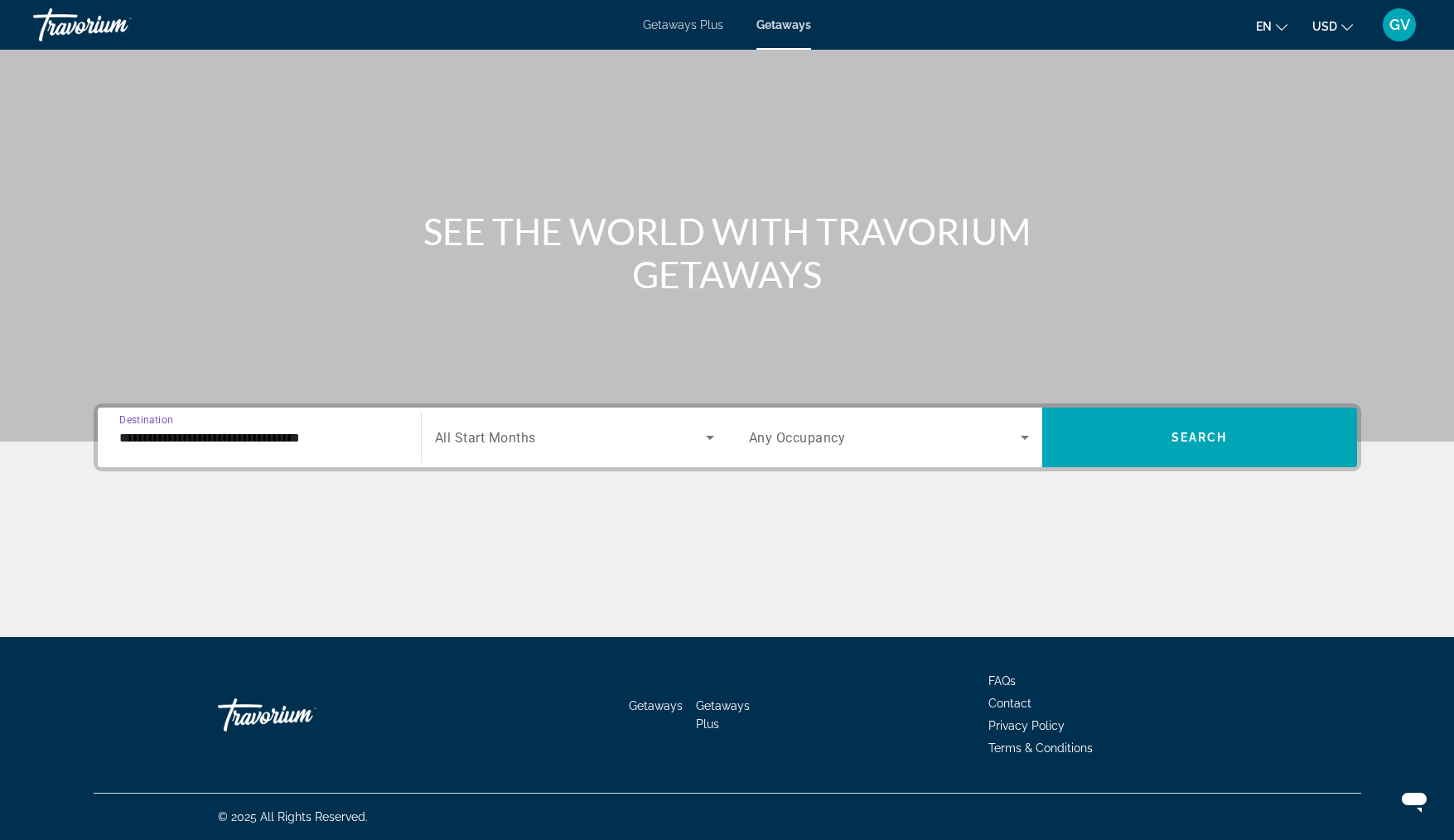
click at [710, 436] on icon "Search widget" at bounding box center [710, 438] width 8 height 4
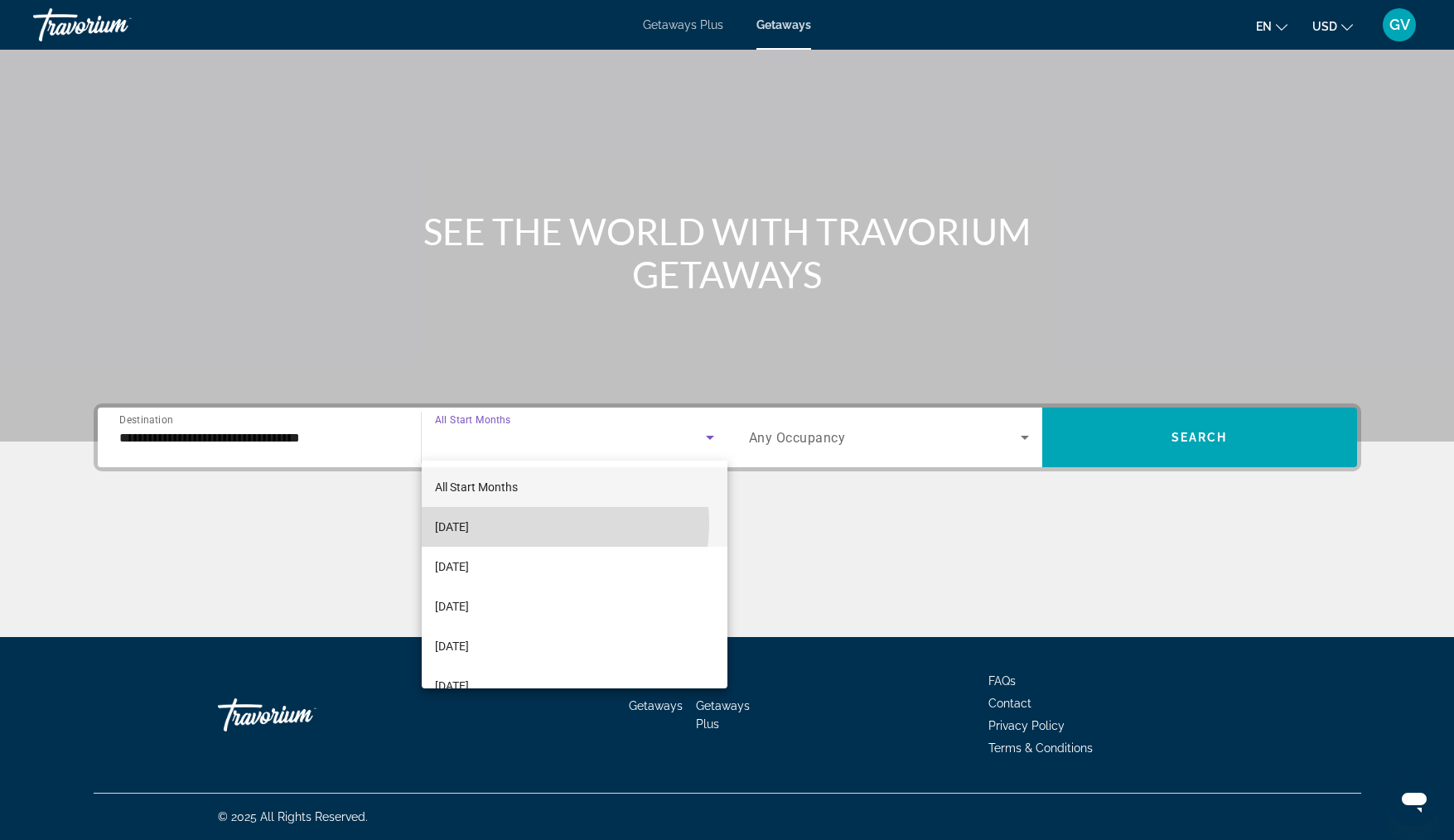
click at [542, 523] on mat-option "[DATE]" at bounding box center [574, 527] width 306 height 40
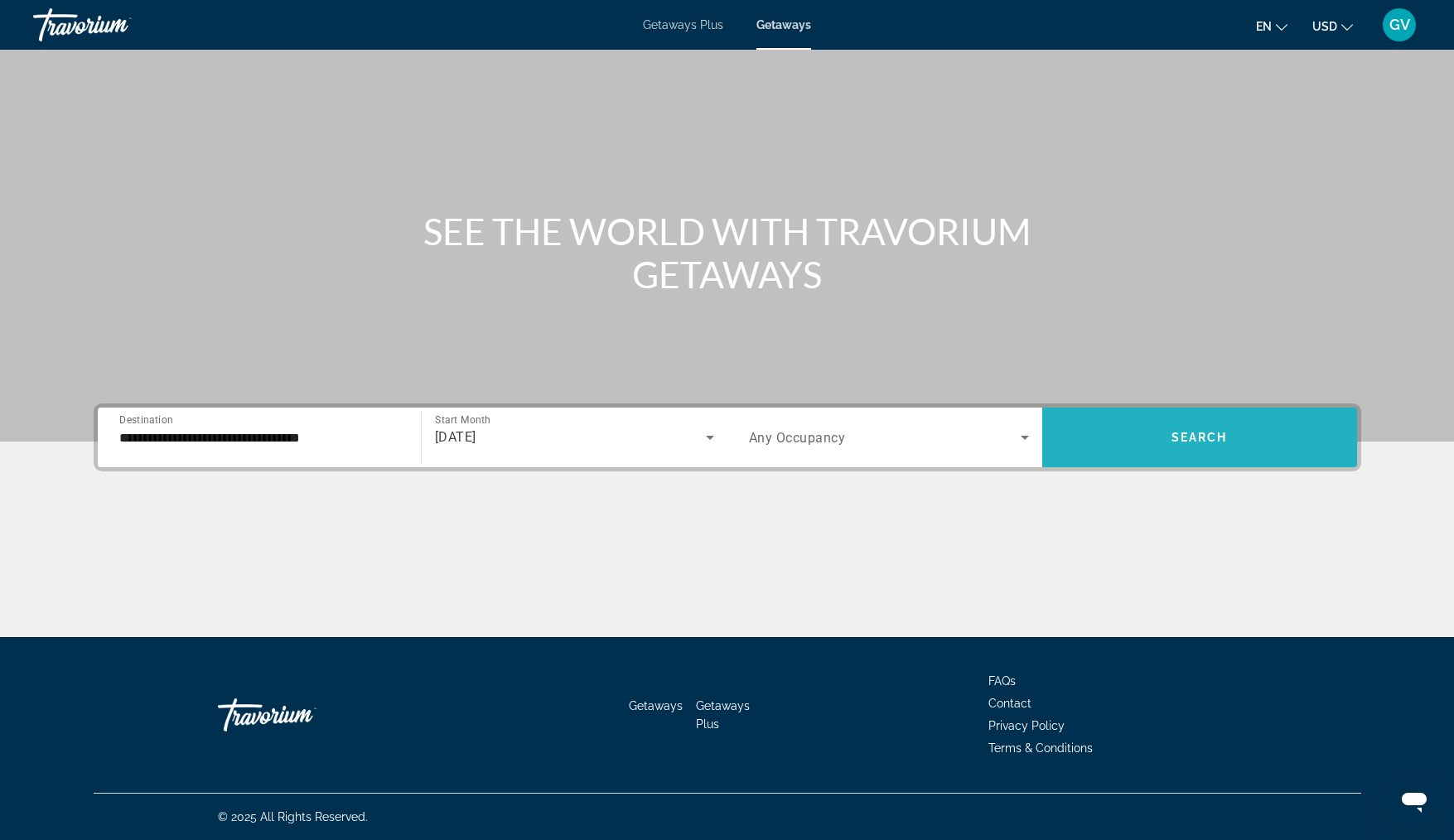
click at [1207, 444] on span "Search widget" at bounding box center [1200, 438] width 315 height 40
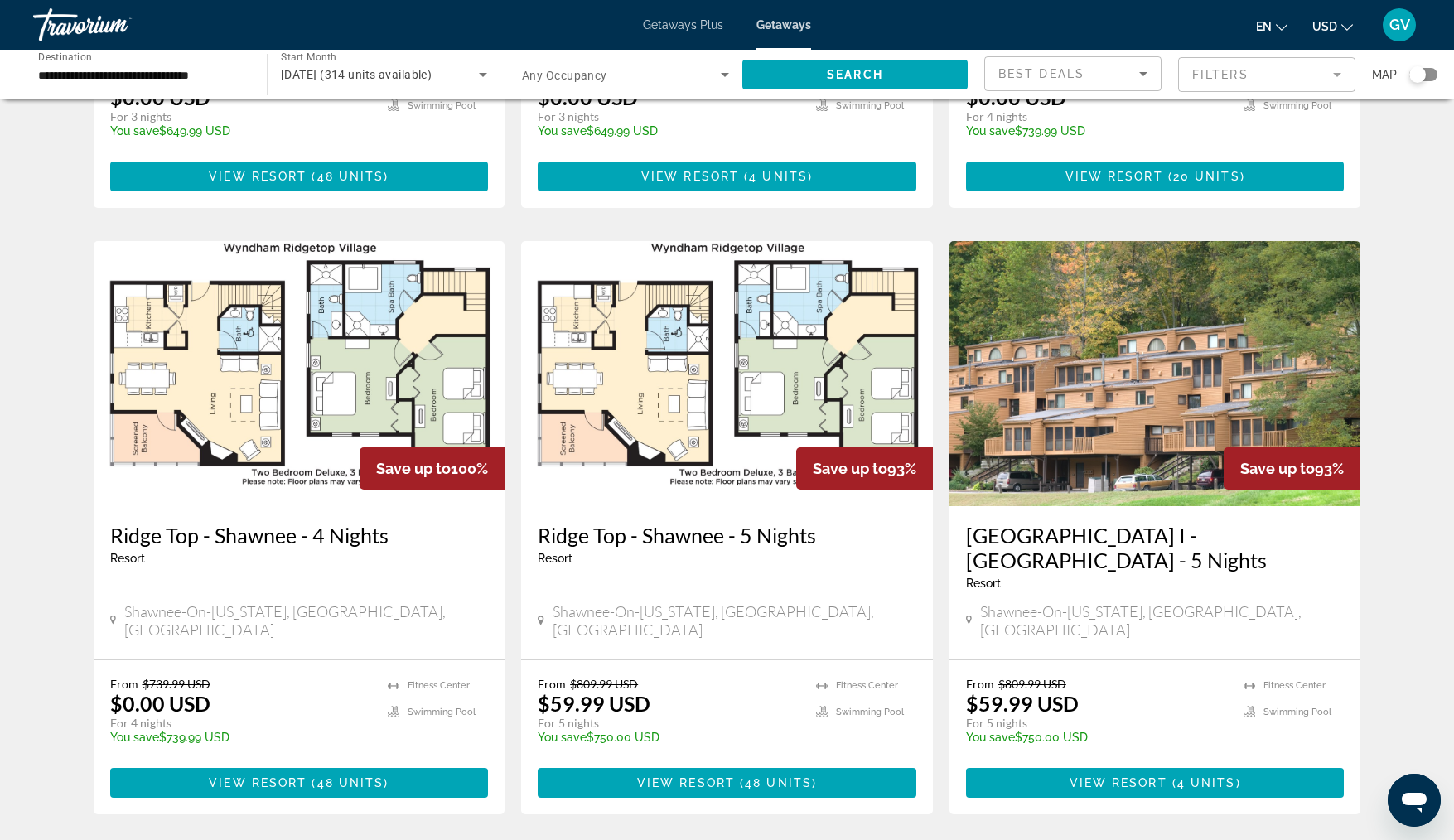
scroll to position [547, 0]
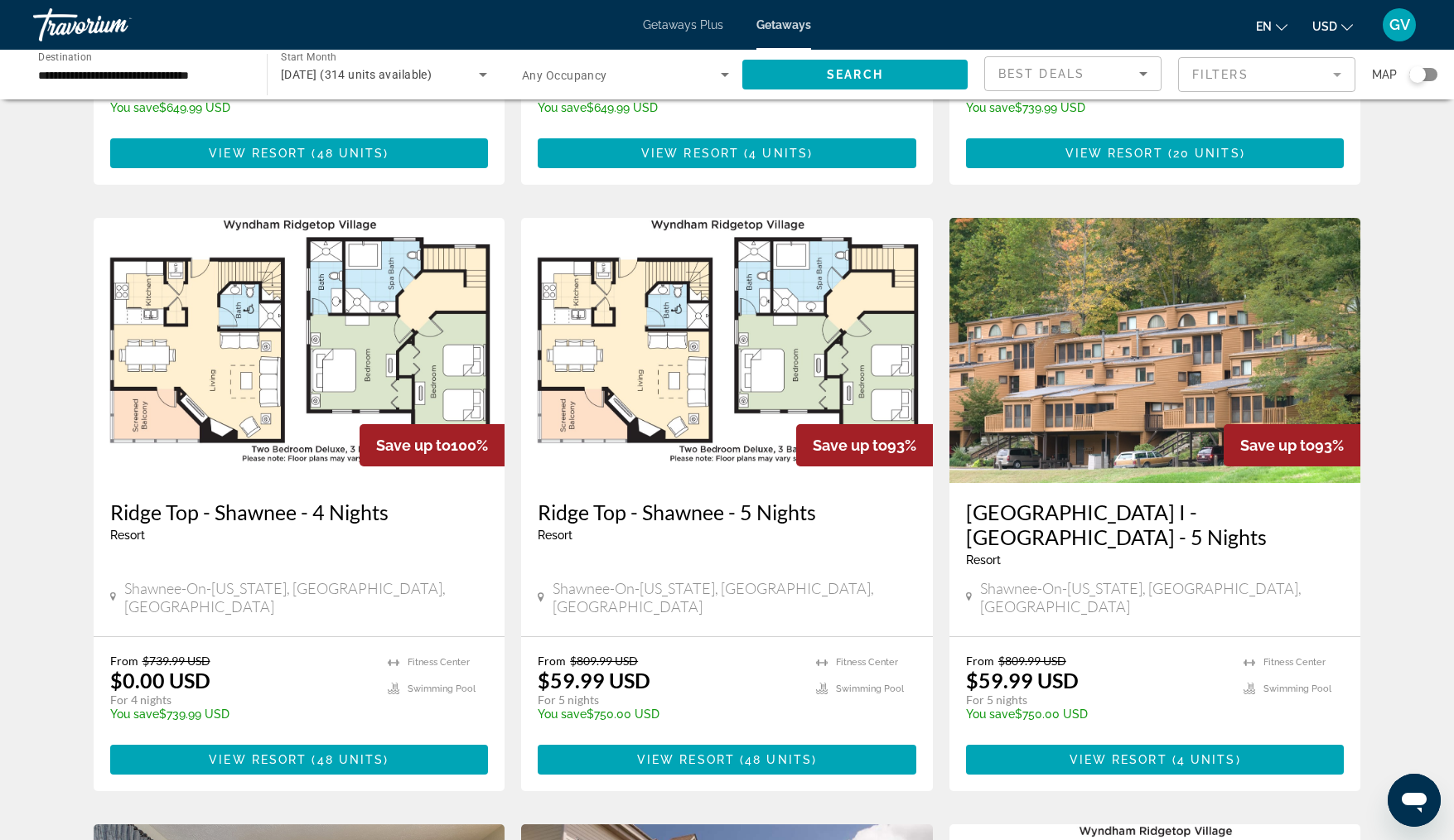
click at [1226, 332] on img "Main content" at bounding box center [1156, 350] width 412 height 265
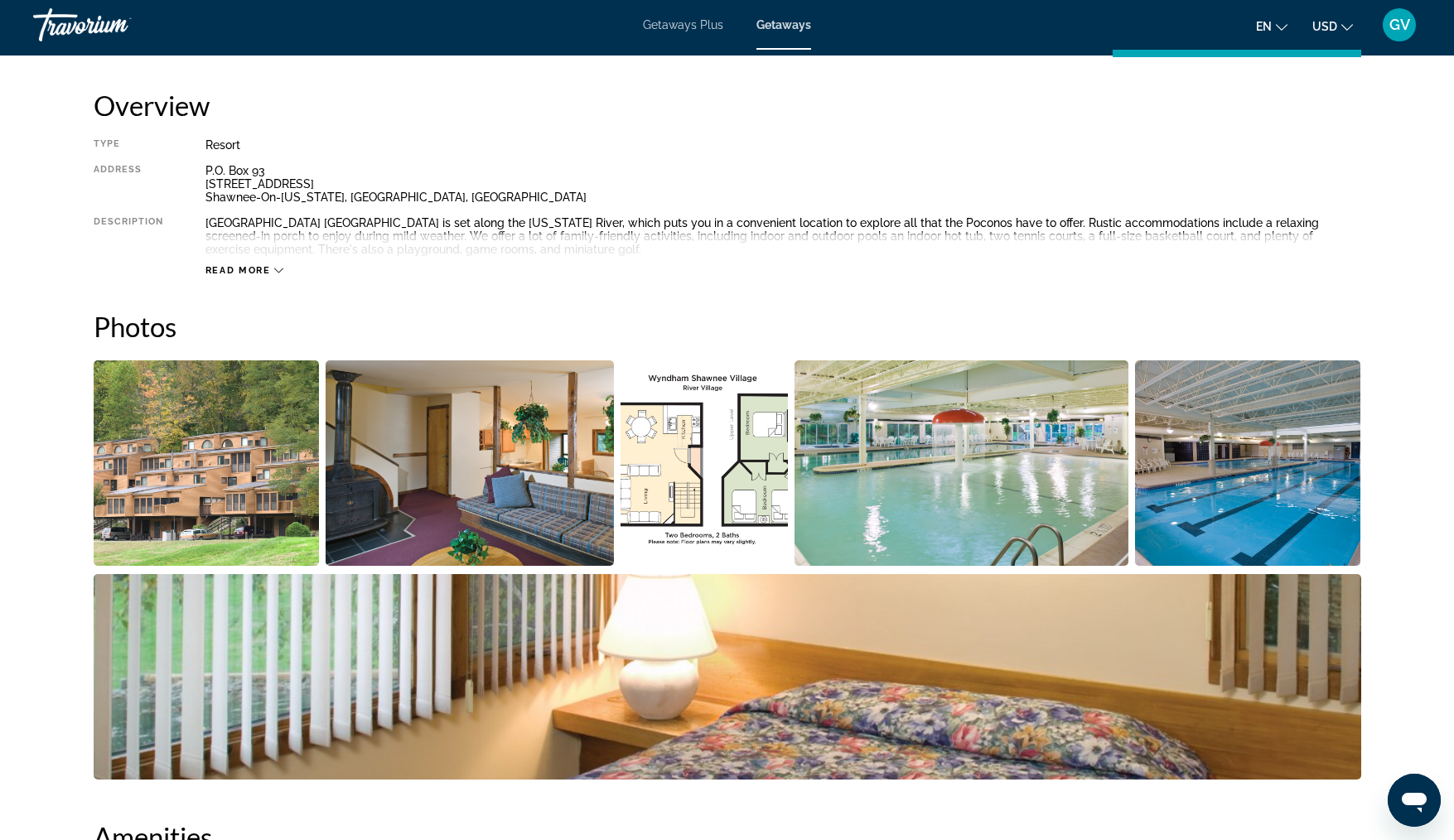
scroll to position [392, 0]
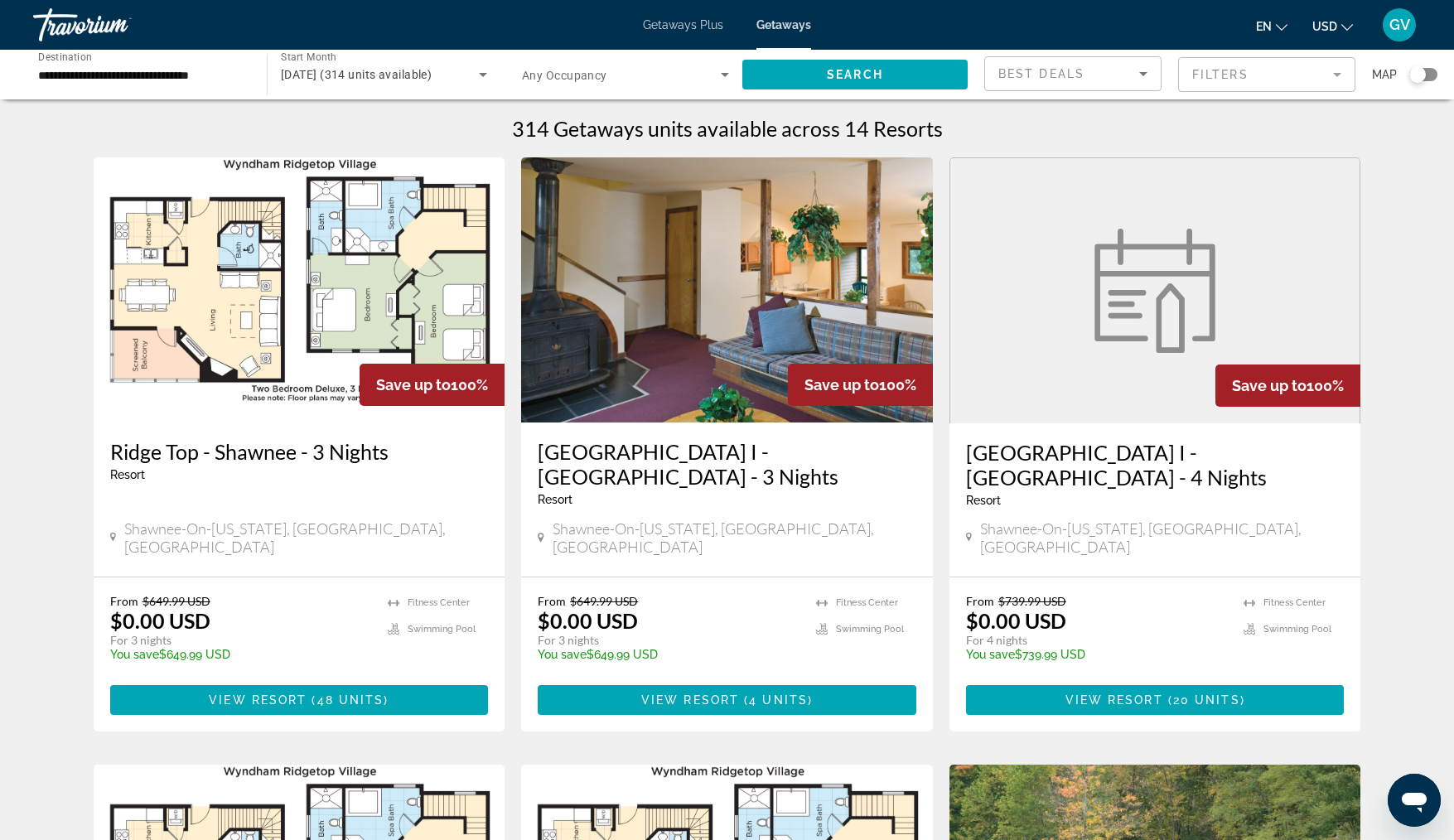
click at [1182, 296] on img "Main content" at bounding box center [1155, 290] width 141 height 124
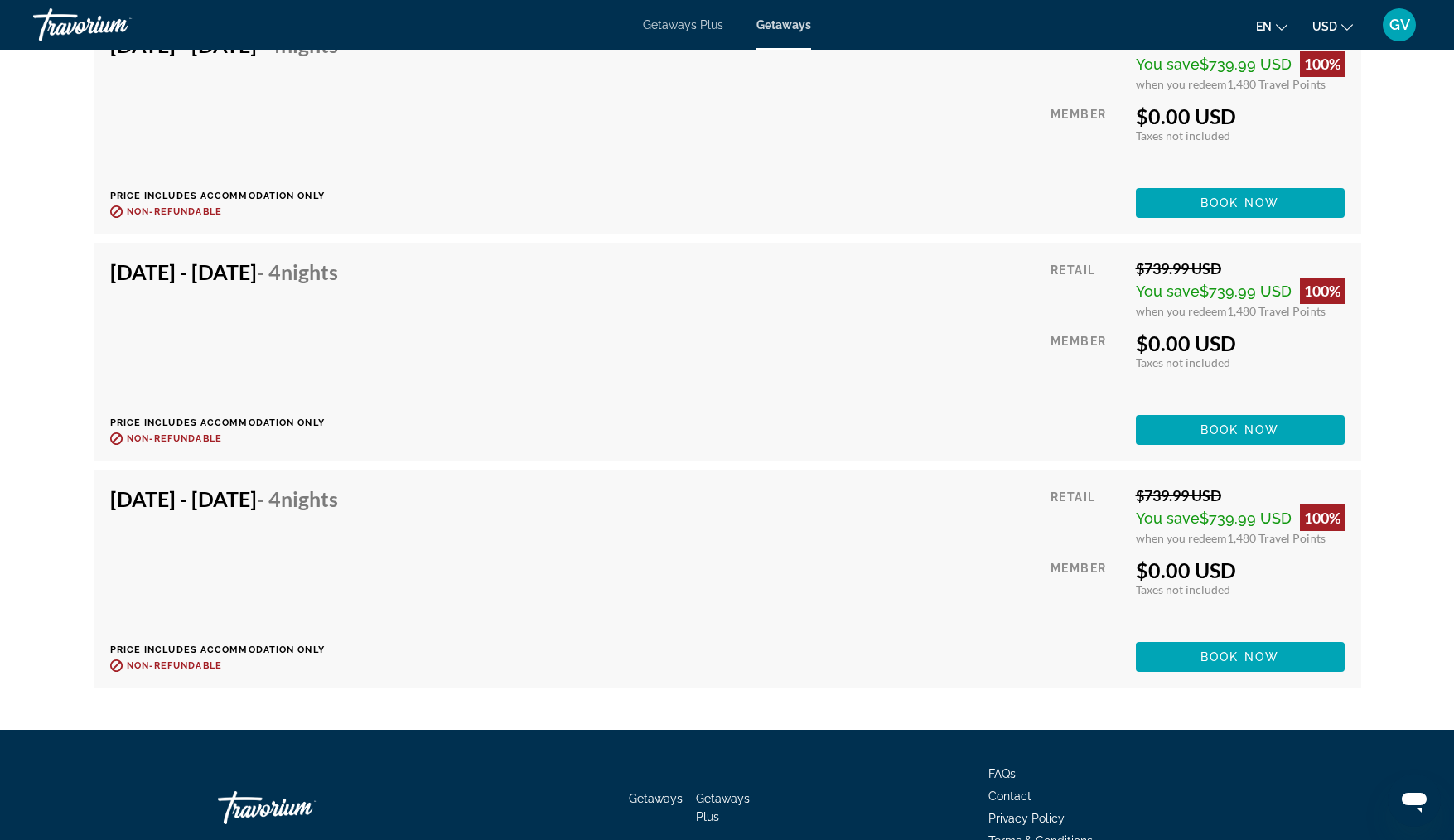
scroll to position [2783, 0]
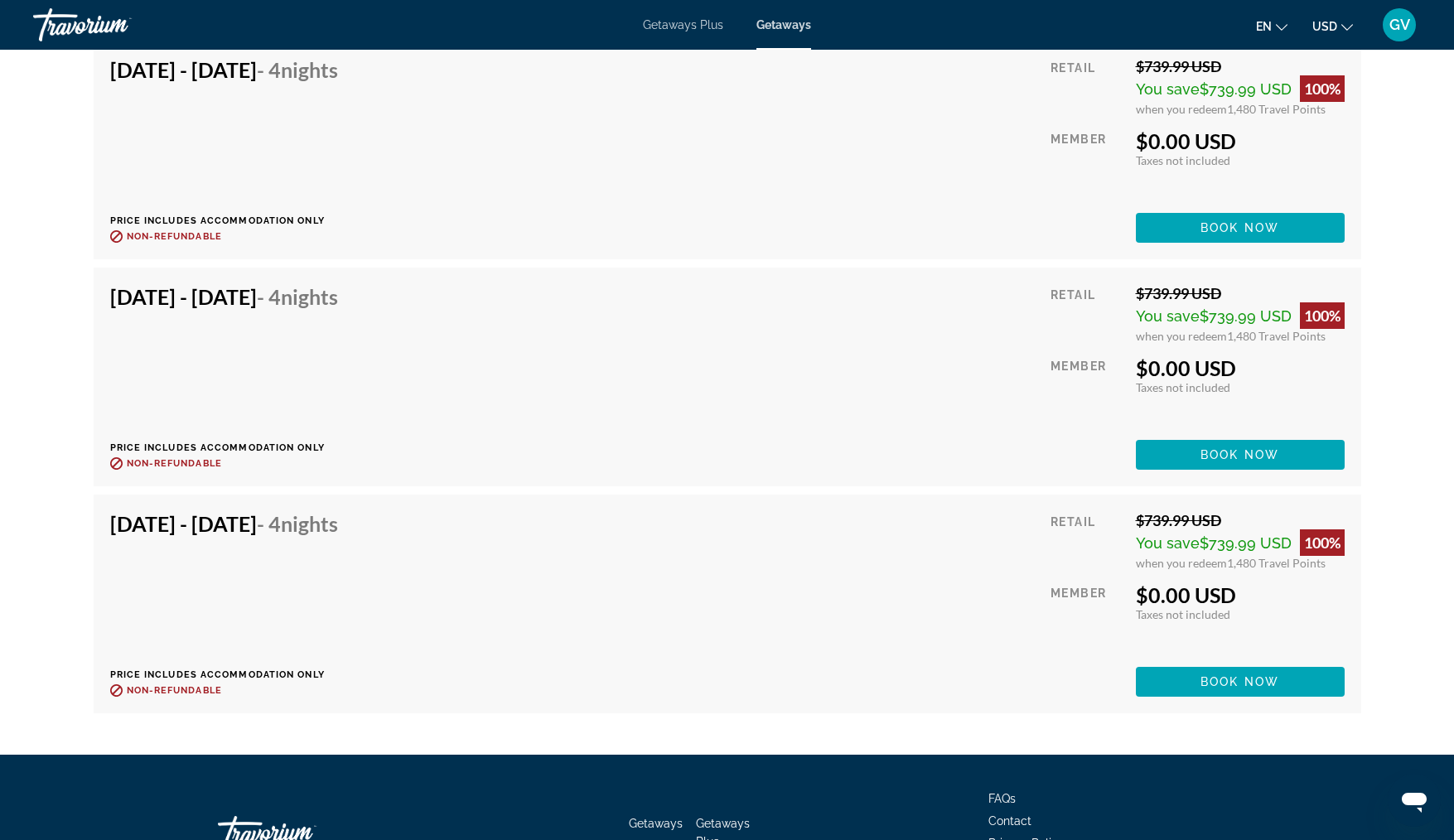
click at [783, 581] on div "[DATE] - [DATE] - 4 Nights Price includes accommodation only Refundable until :…" at bounding box center [727, 603] width 1235 height 186
click at [1201, 662] on span "Main content" at bounding box center [1241, 682] width 208 height 40
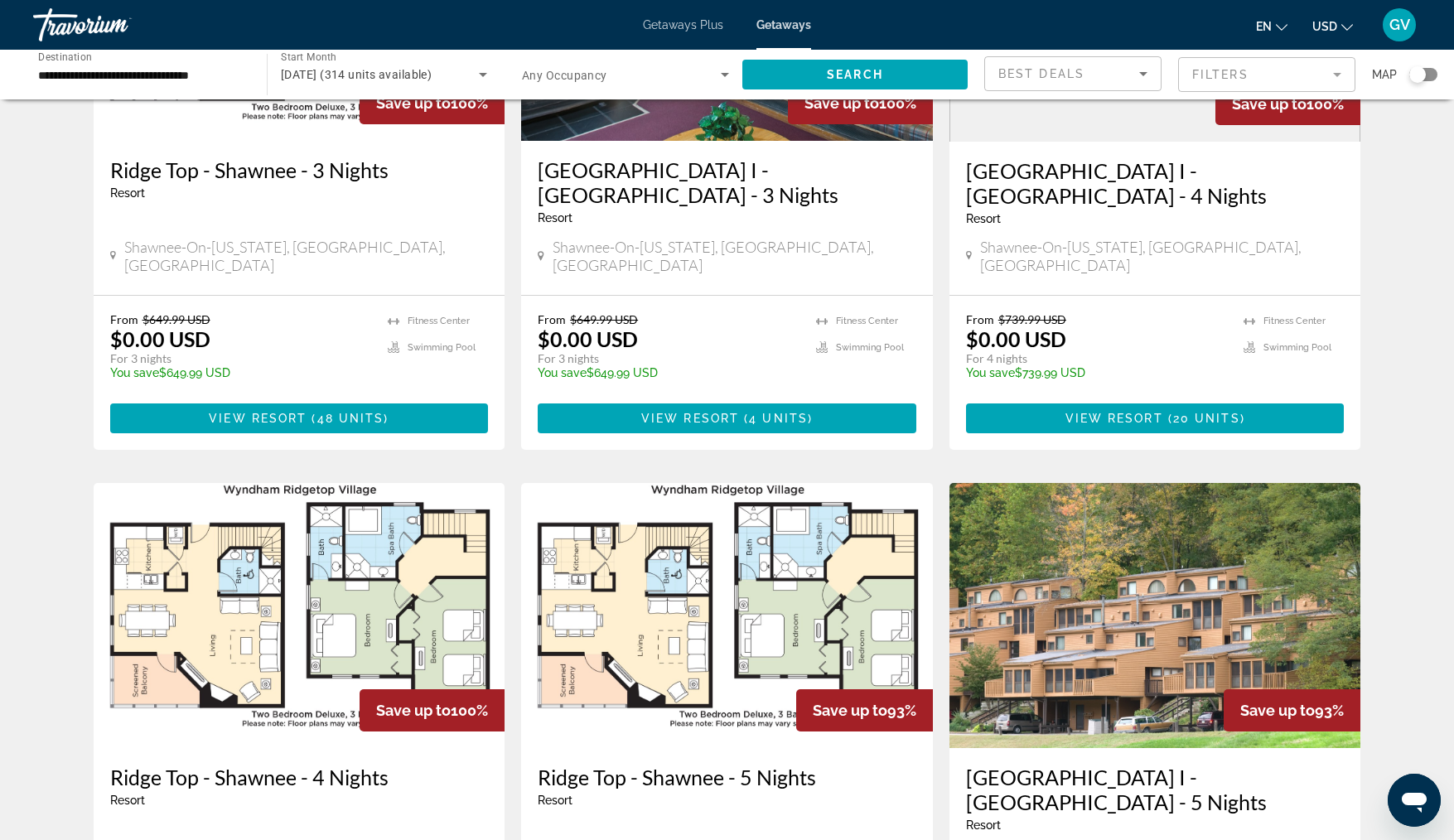
scroll to position [448, 0]
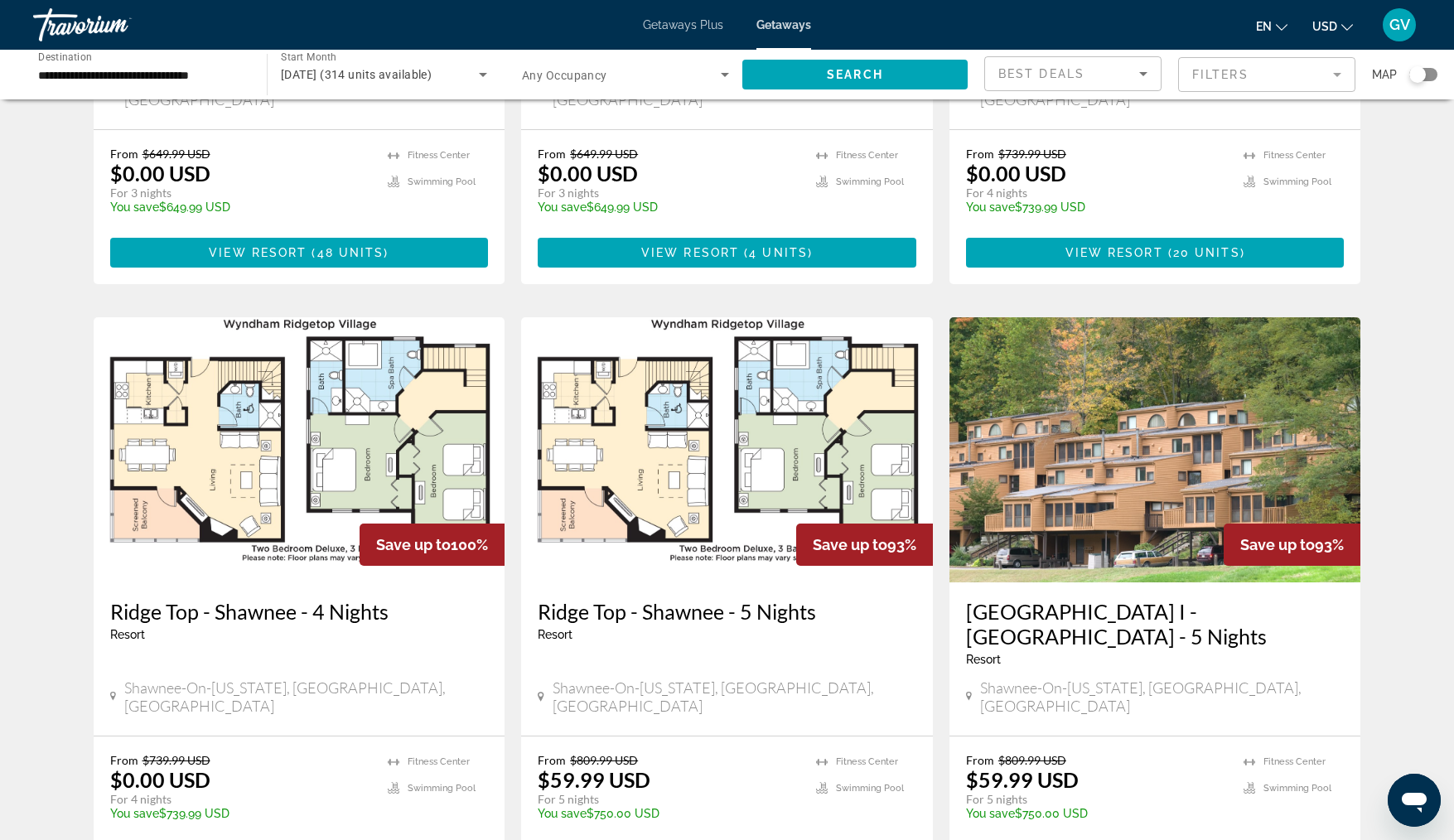
click at [738, 398] on img "Main content" at bounding box center [727, 450] width 412 height 265
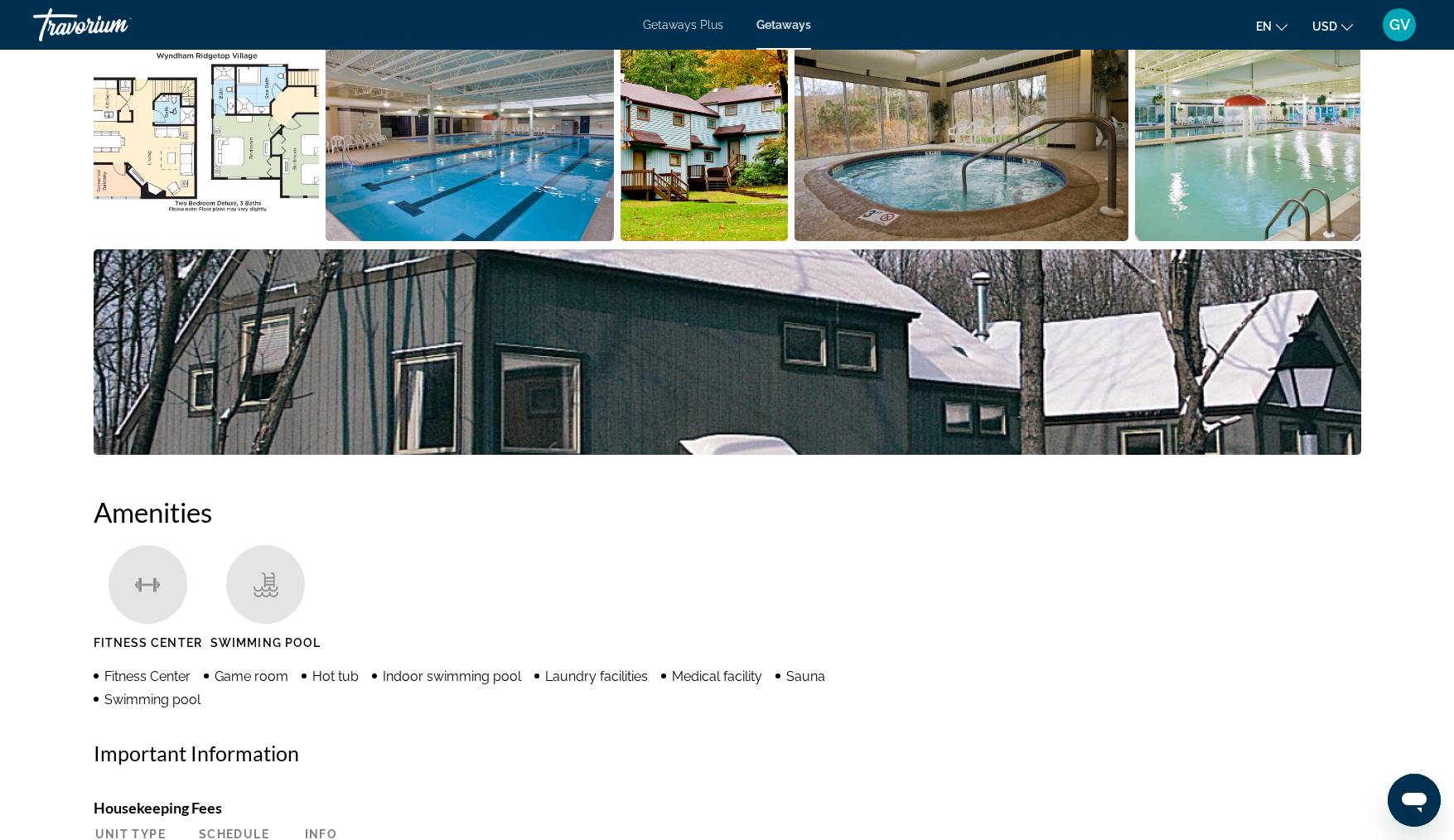
scroll to position [762, 0]
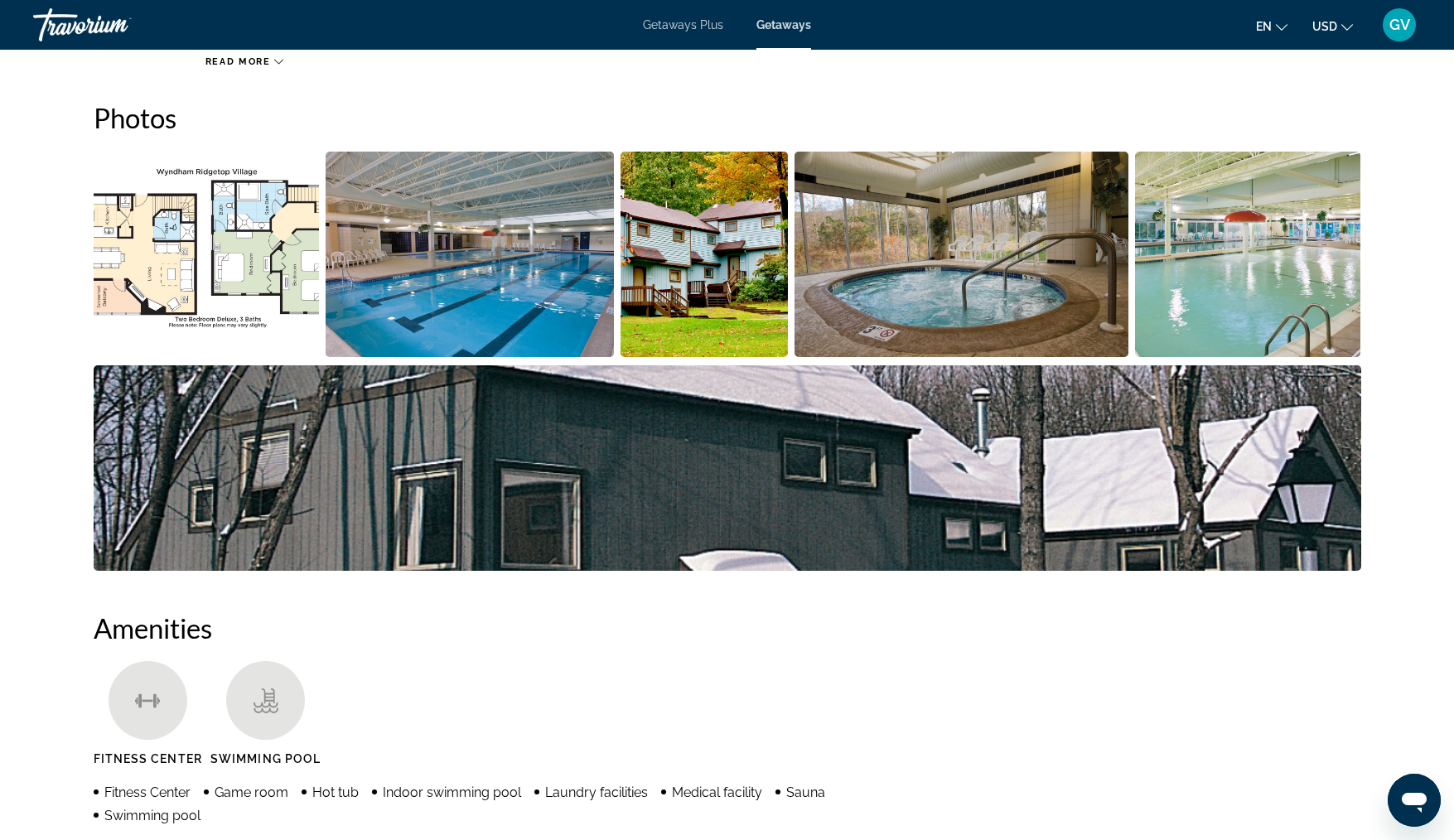
click at [235, 192] on img "Open full-screen image slider" at bounding box center [206, 254] width 226 height 205
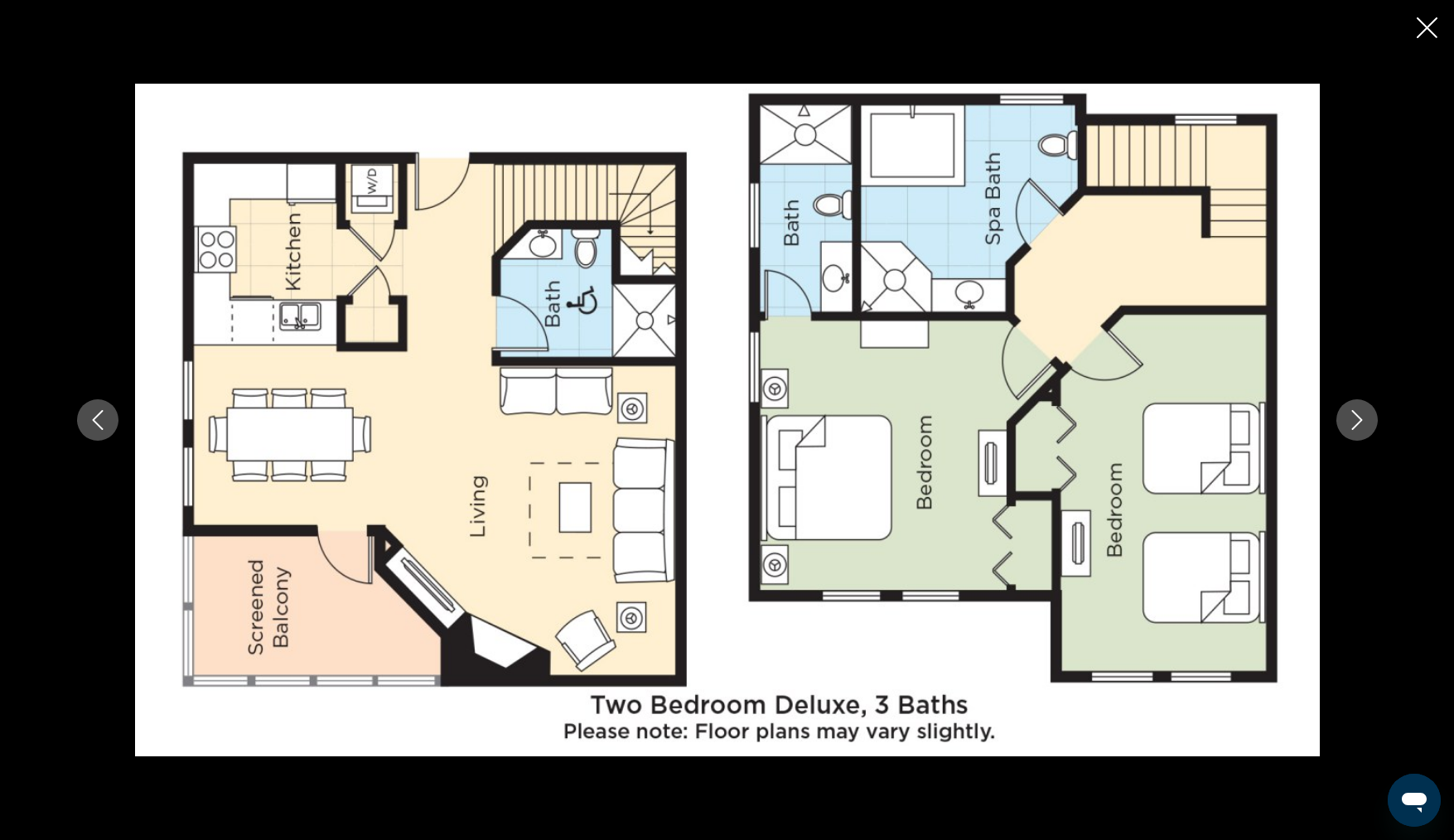
click at [1364, 423] on icon "Next image" at bounding box center [1357, 420] width 20 height 20
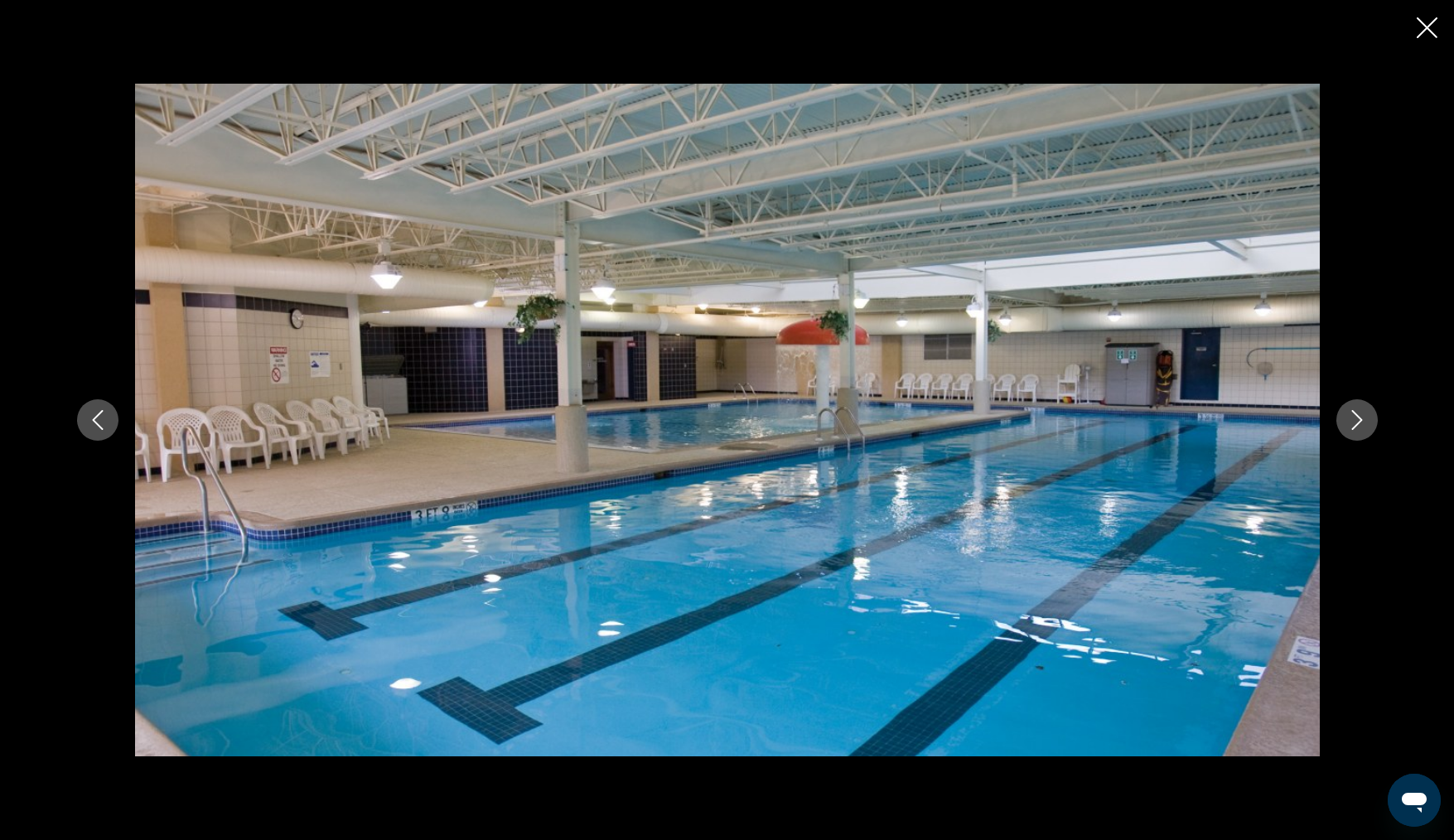
click at [1364, 423] on icon "Next image" at bounding box center [1357, 420] width 20 height 20
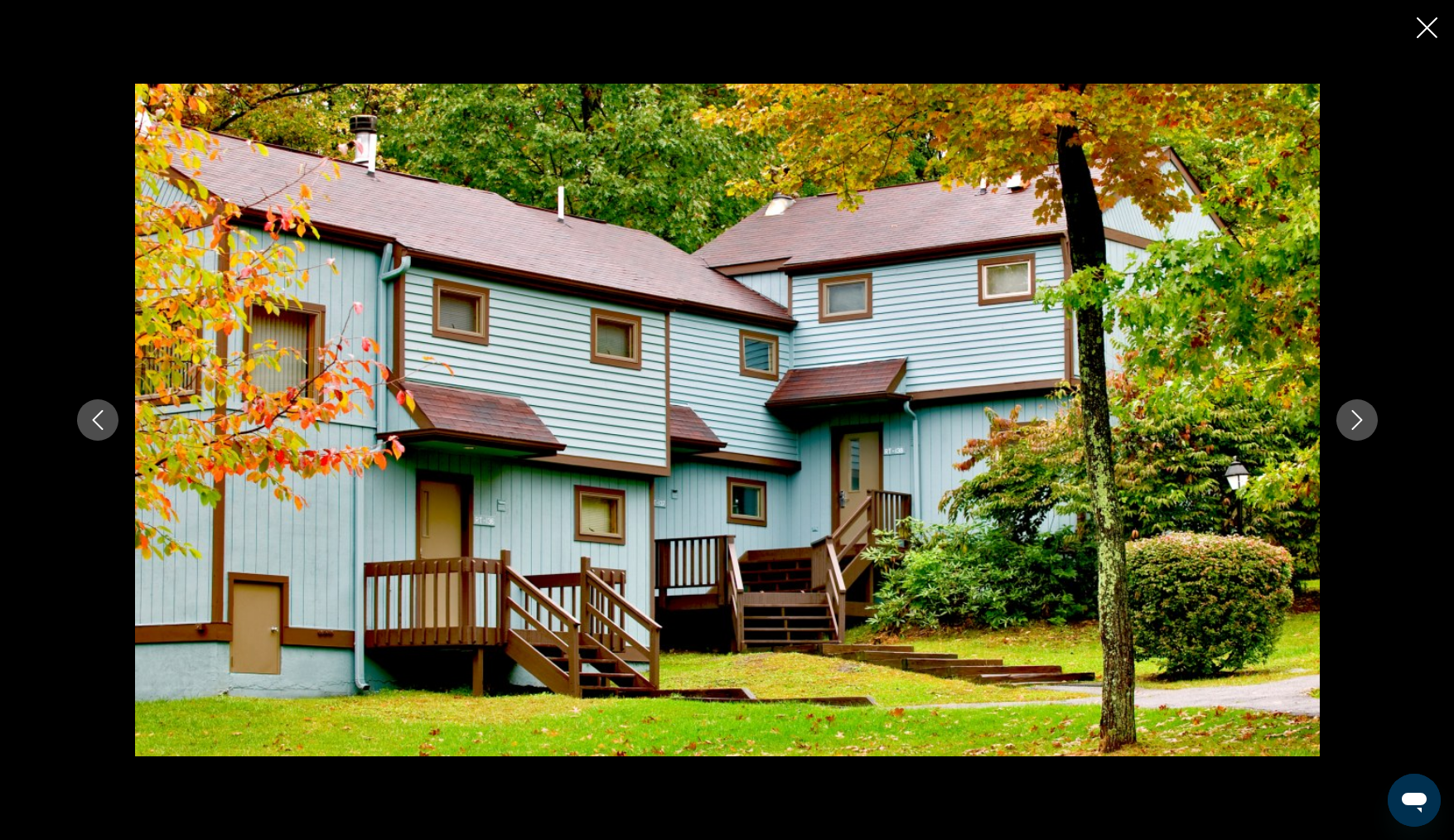
click at [1364, 423] on icon "Next image" at bounding box center [1357, 420] width 20 height 20
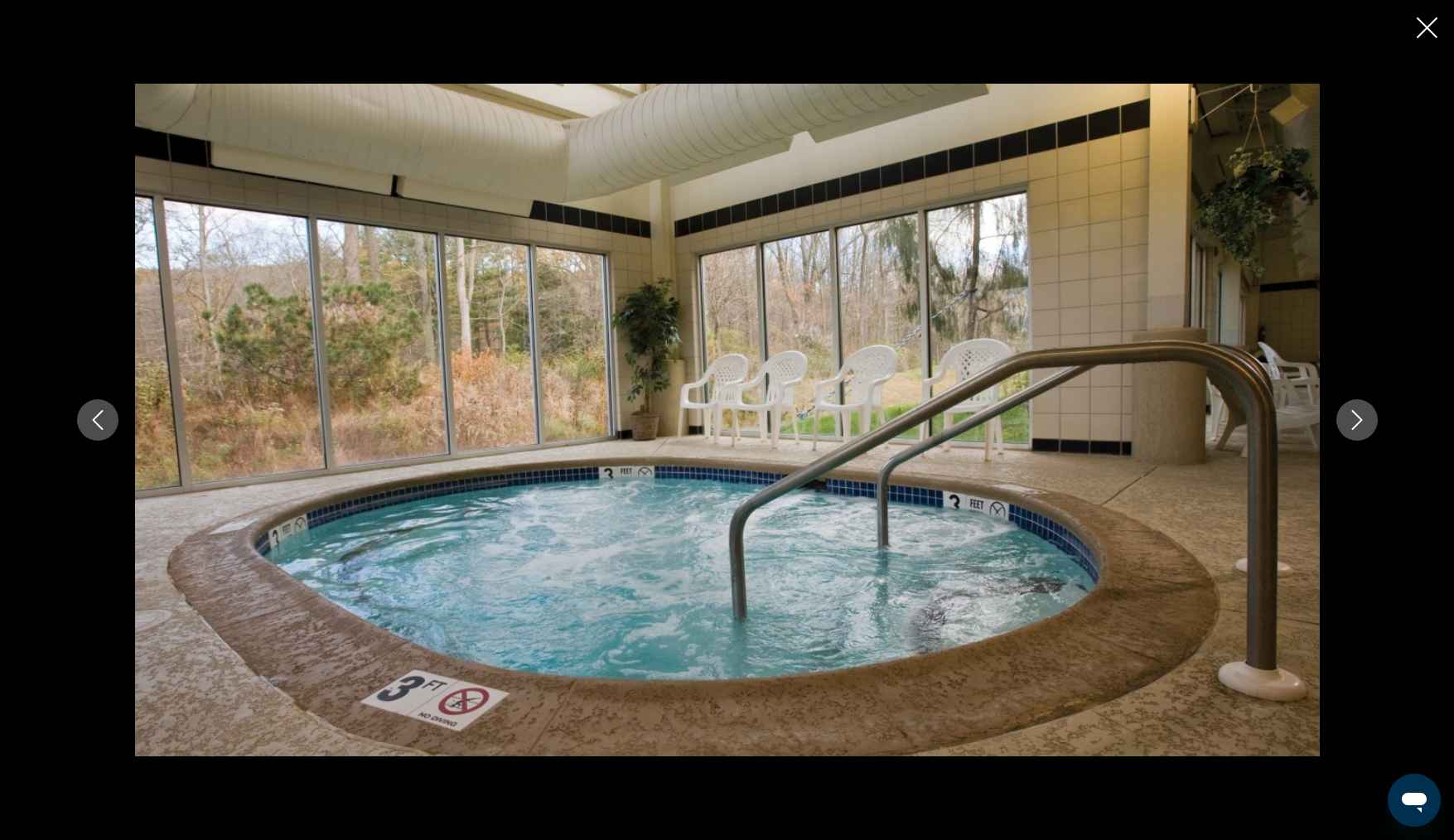
click at [1364, 423] on icon "Next image" at bounding box center [1357, 420] width 20 height 20
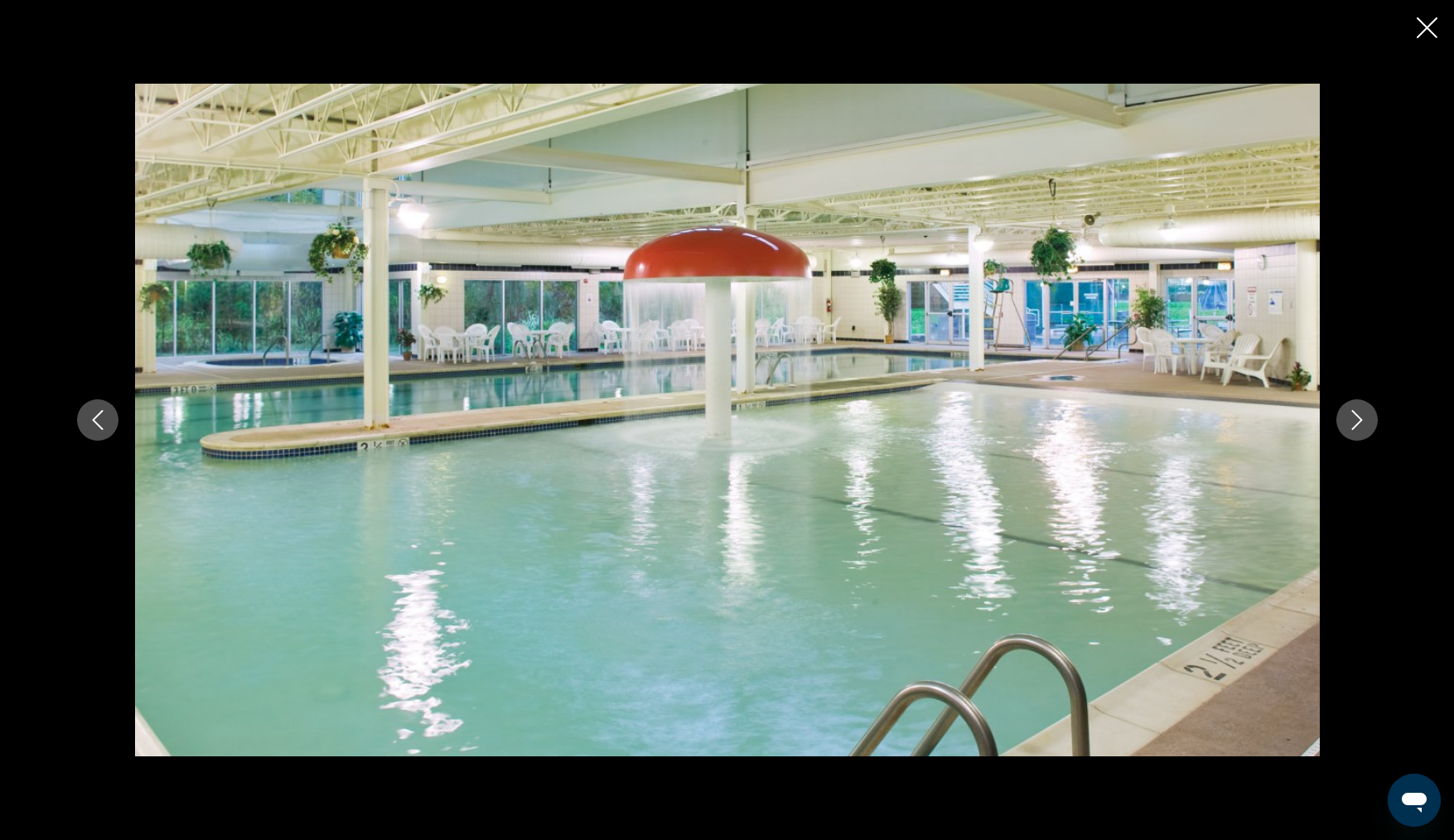
click at [1364, 423] on icon "Next image" at bounding box center [1357, 420] width 20 height 20
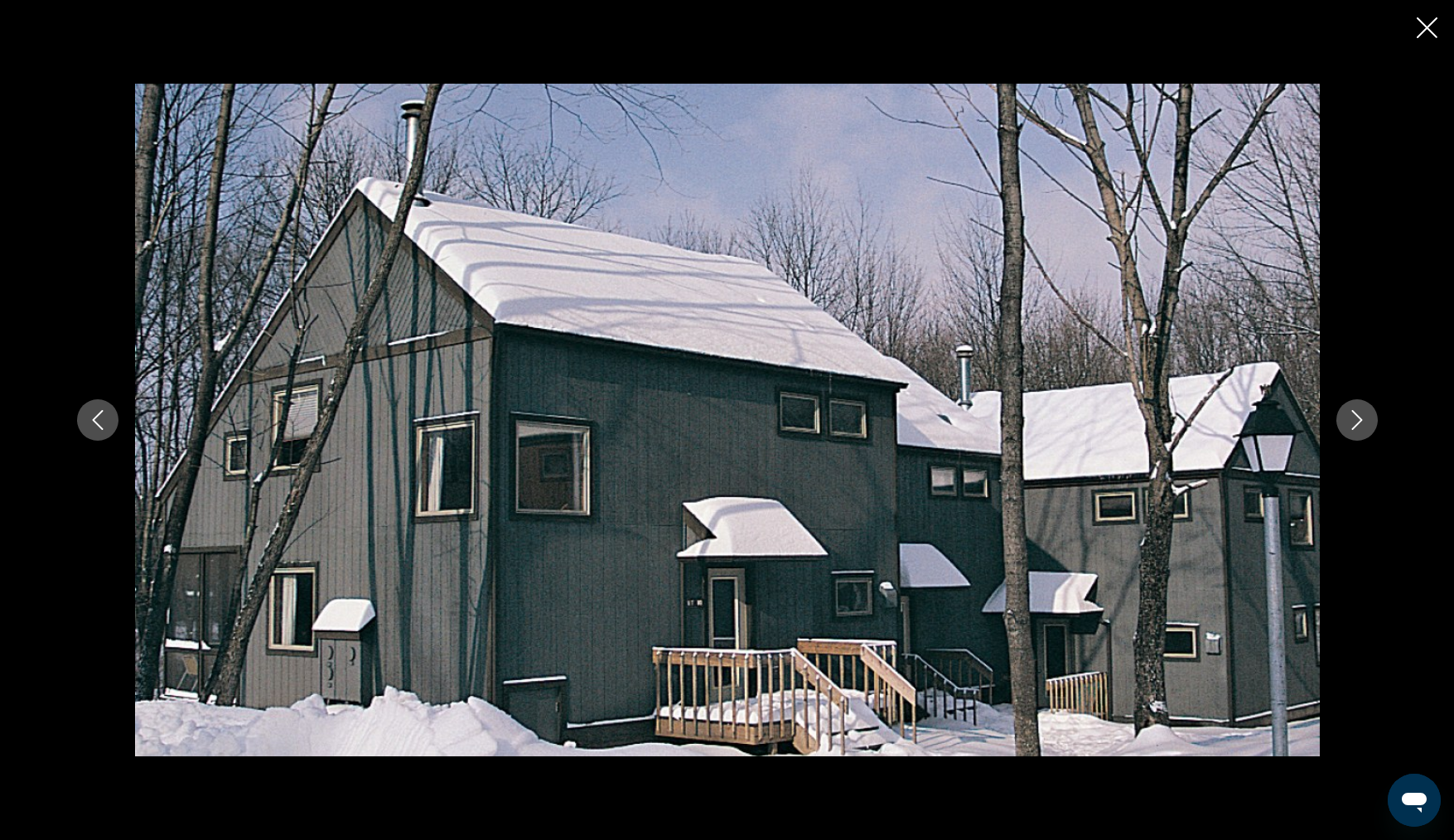
click at [1364, 423] on icon "Next image" at bounding box center [1357, 420] width 20 height 20
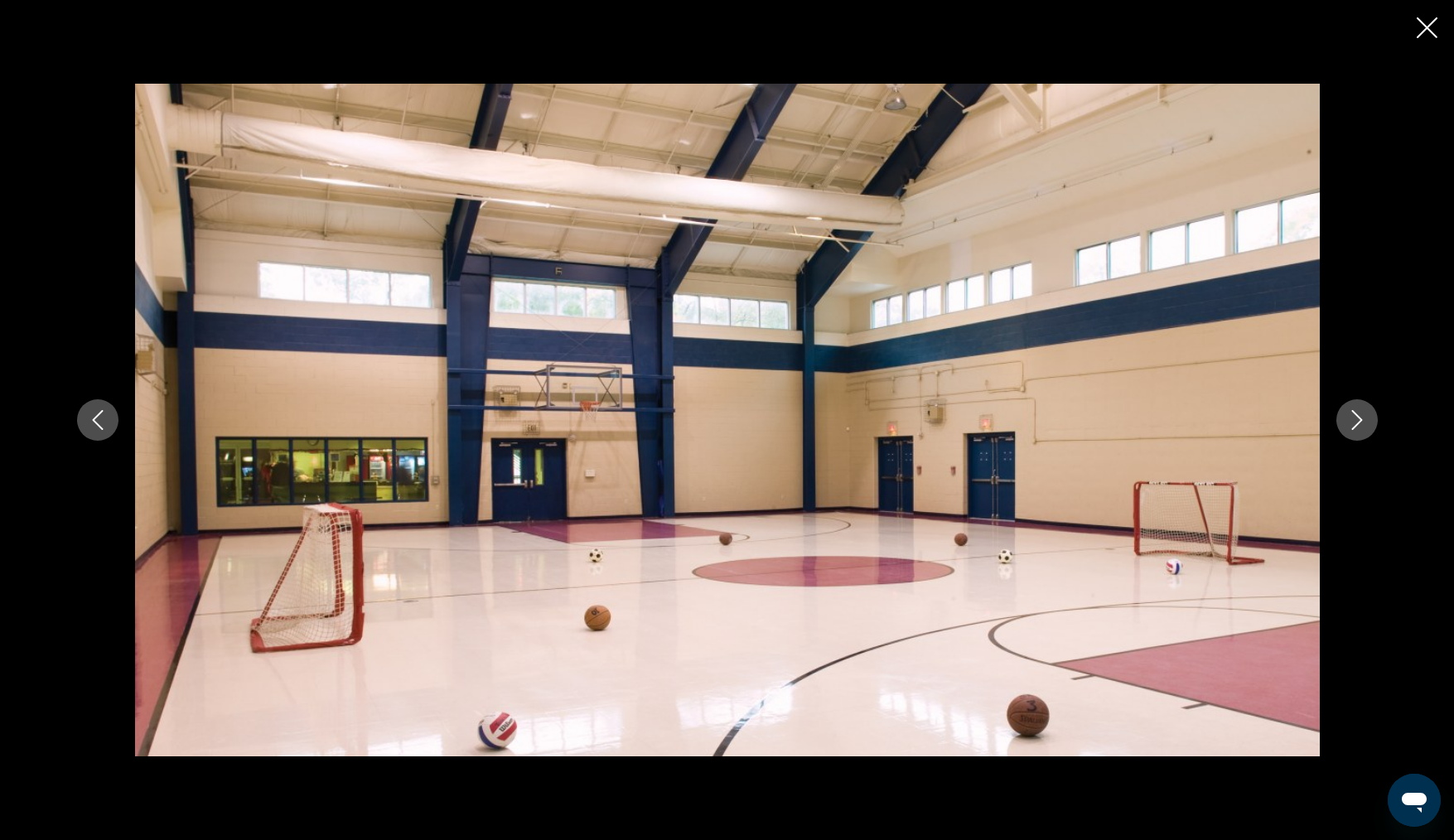
click at [1364, 423] on icon "Next image" at bounding box center [1357, 420] width 20 height 20
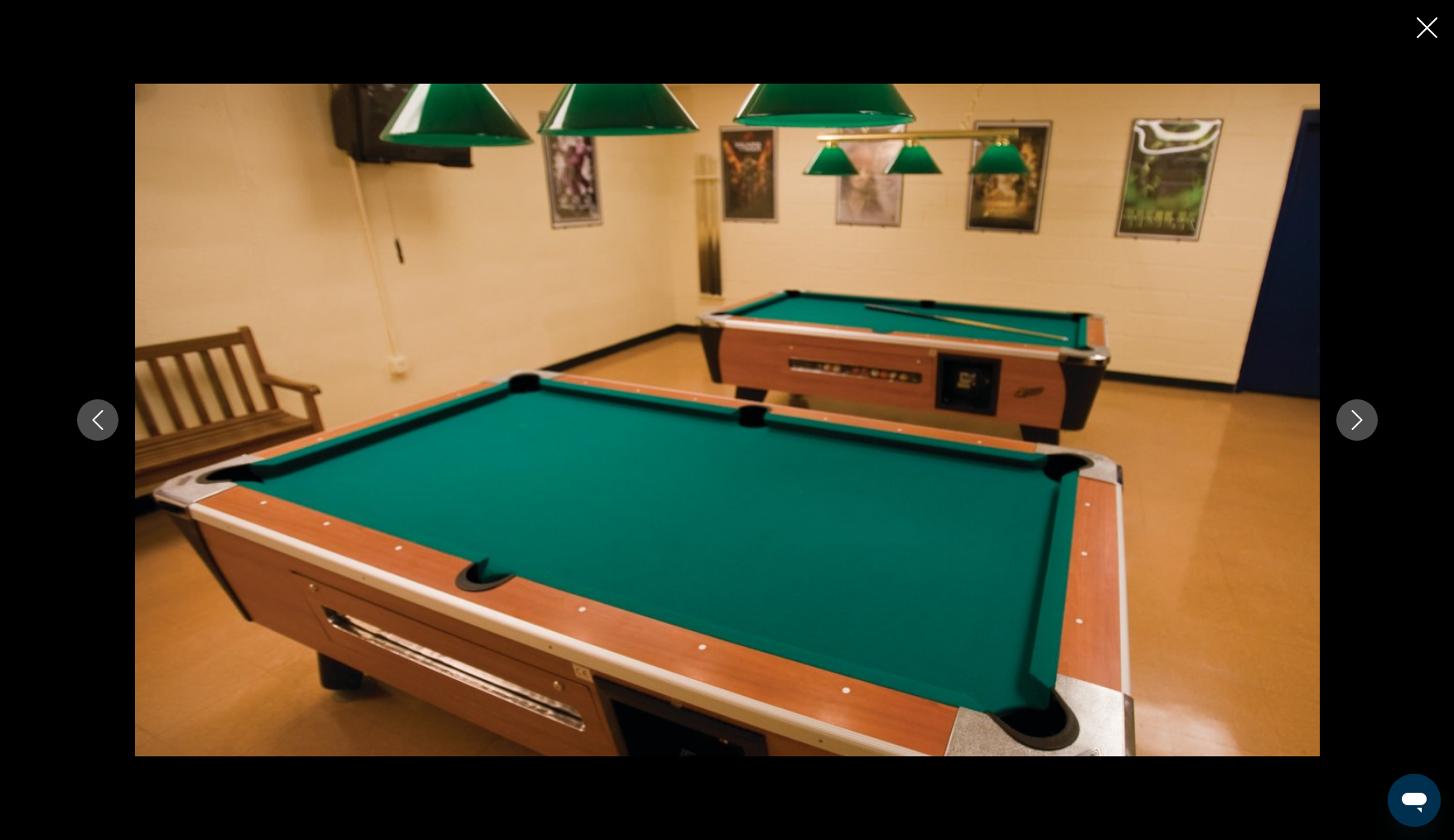
click at [1364, 423] on icon "Next image" at bounding box center [1357, 420] width 20 height 20
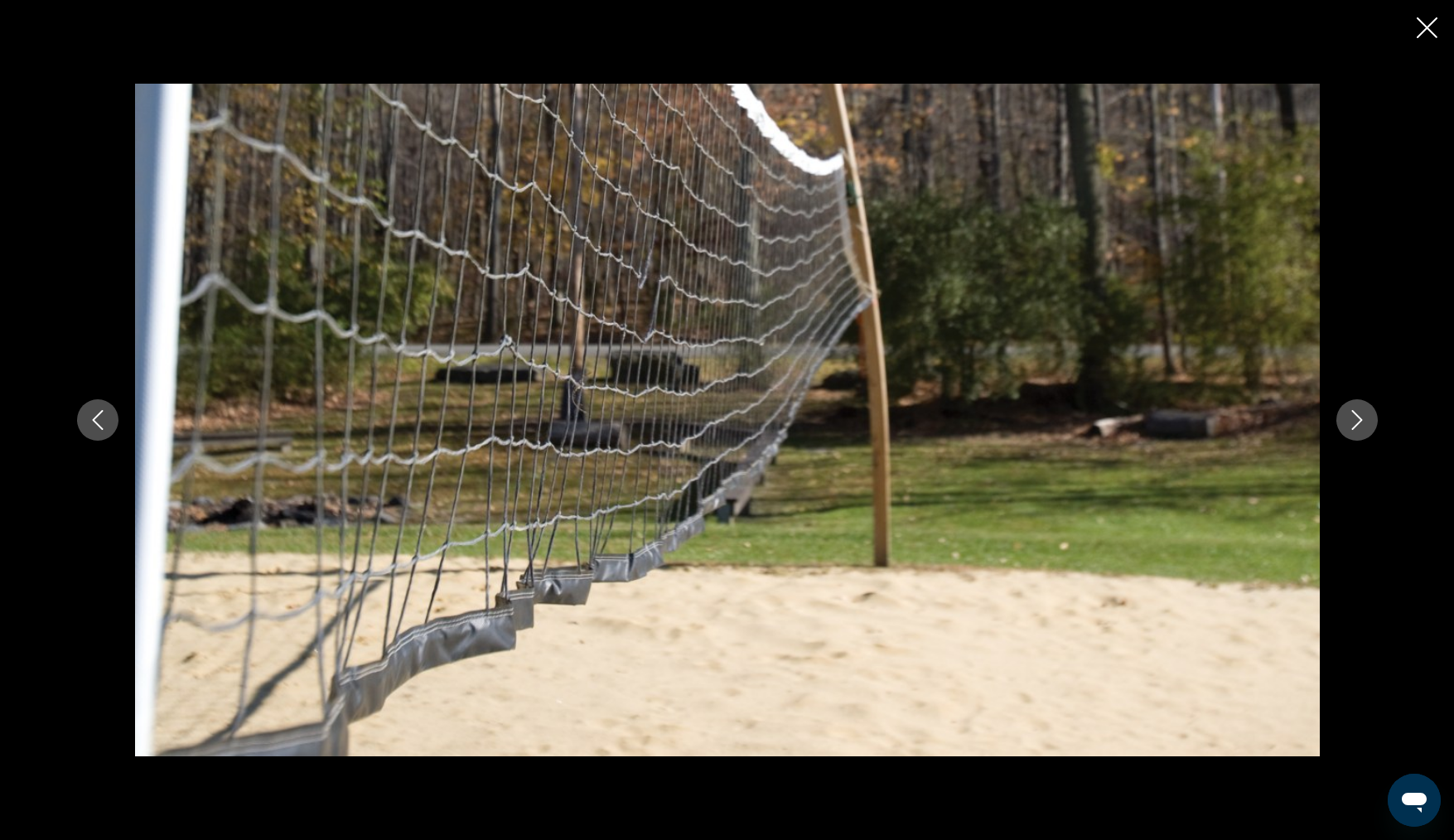
click at [1364, 423] on icon "Next image" at bounding box center [1357, 420] width 20 height 20
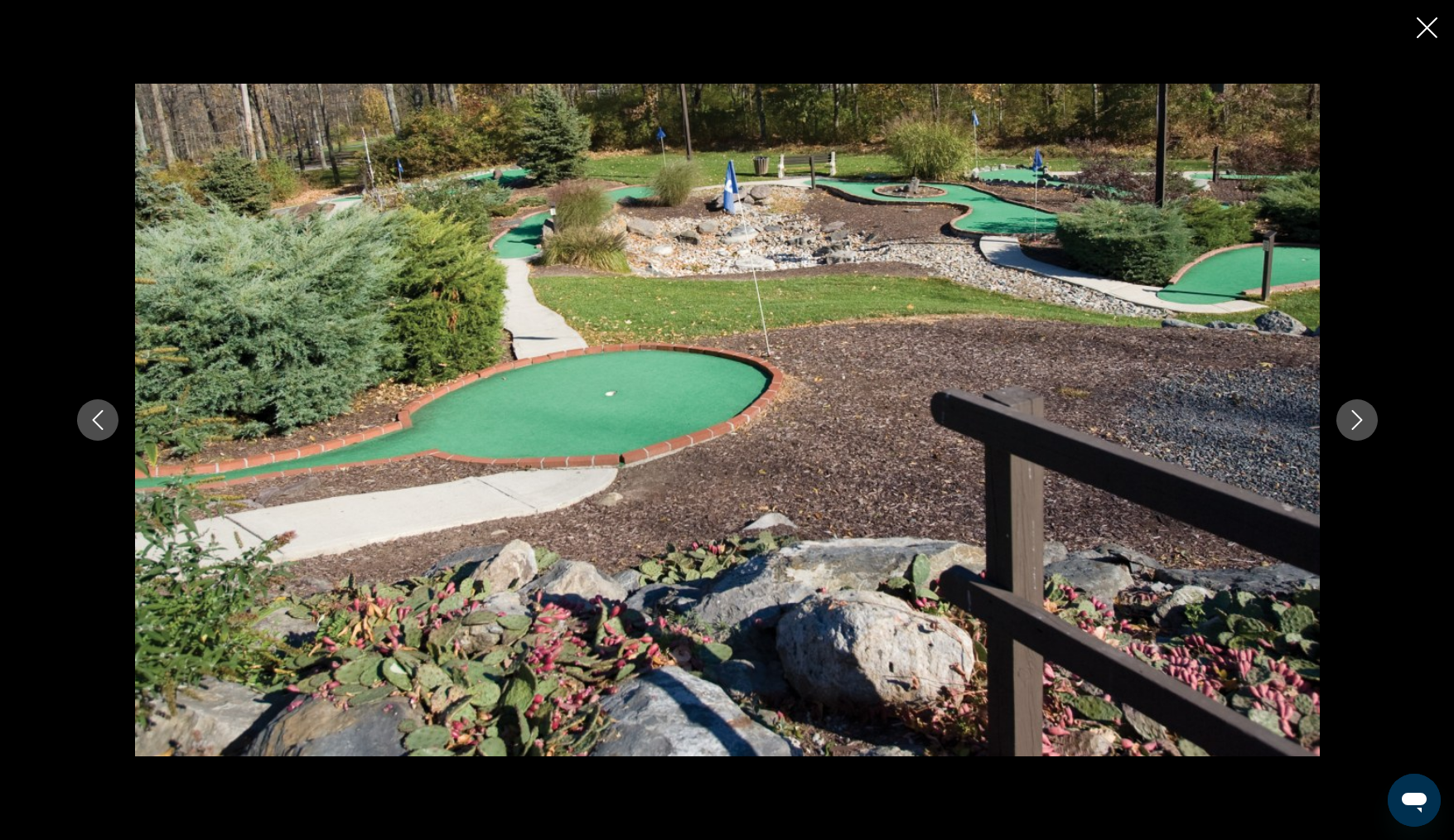
click at [1364, 423] on icon "Next image" at bounding box center [1357, 420] width 20 height 20
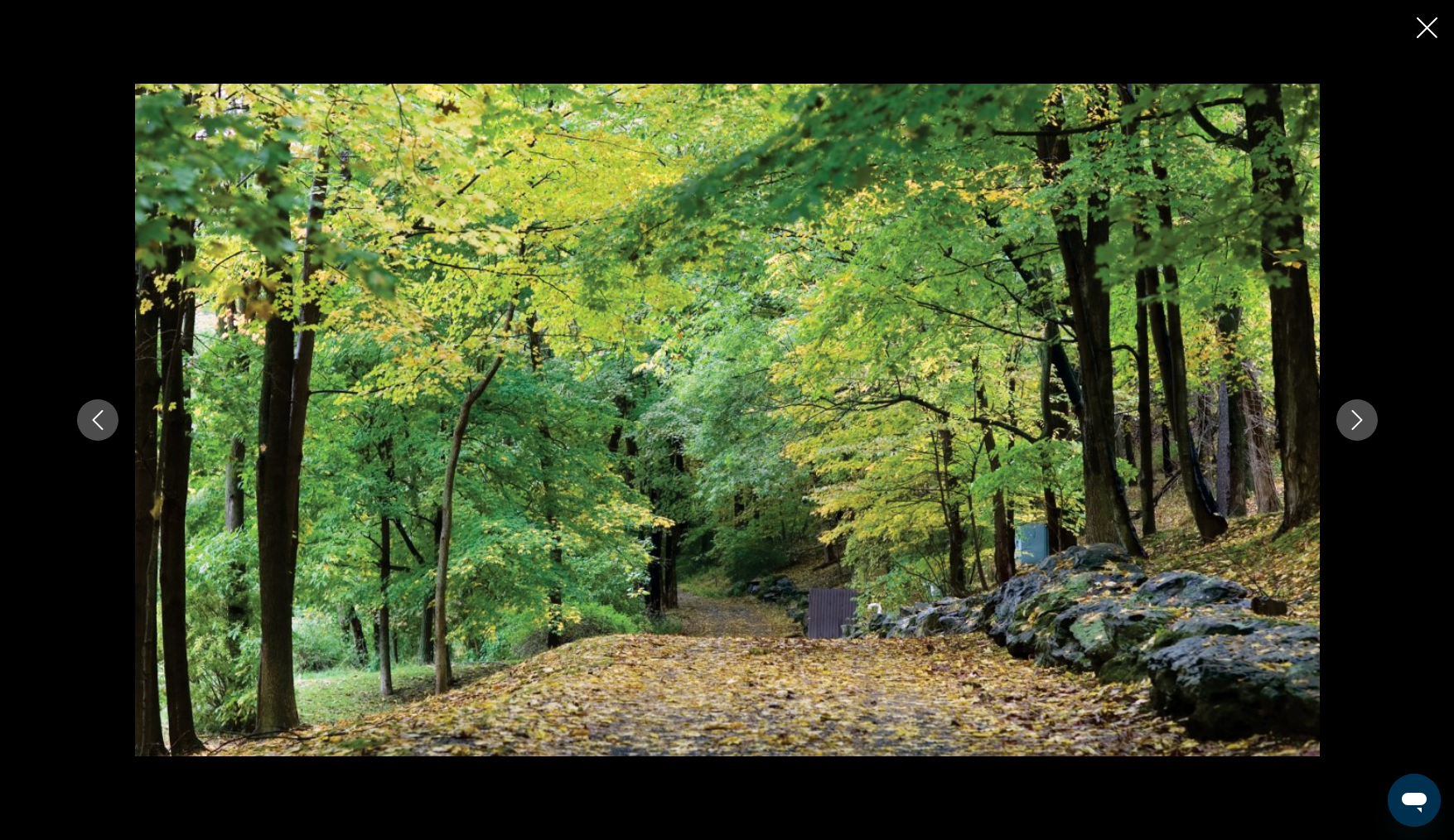
click at [1355, 424] on icon "Next image" at bounding box center [1357, 420] width 20 height 20
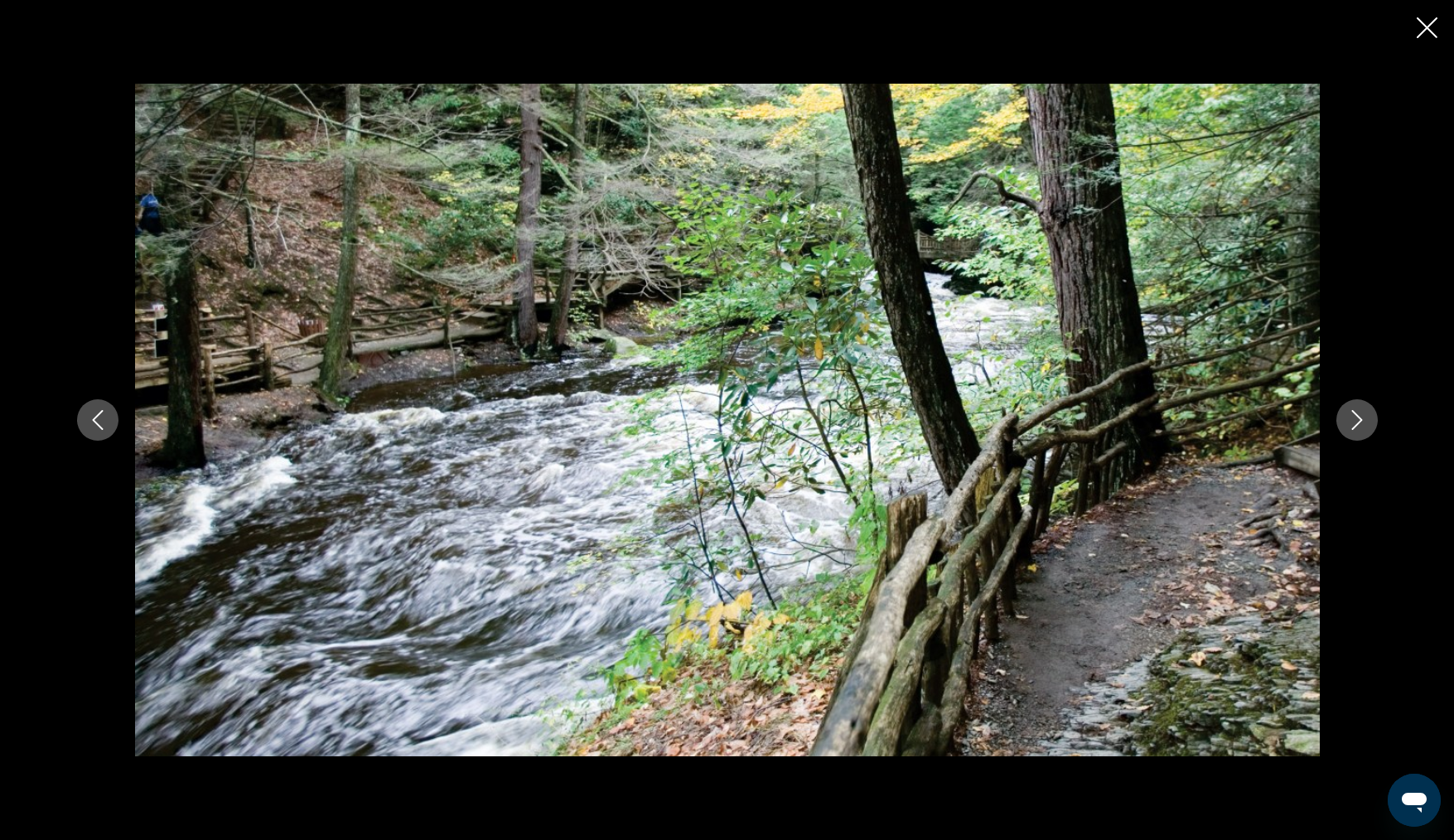
click at [1355, 424] on icon "Next image" at bounding box center [1357, 420] width 20 height 20
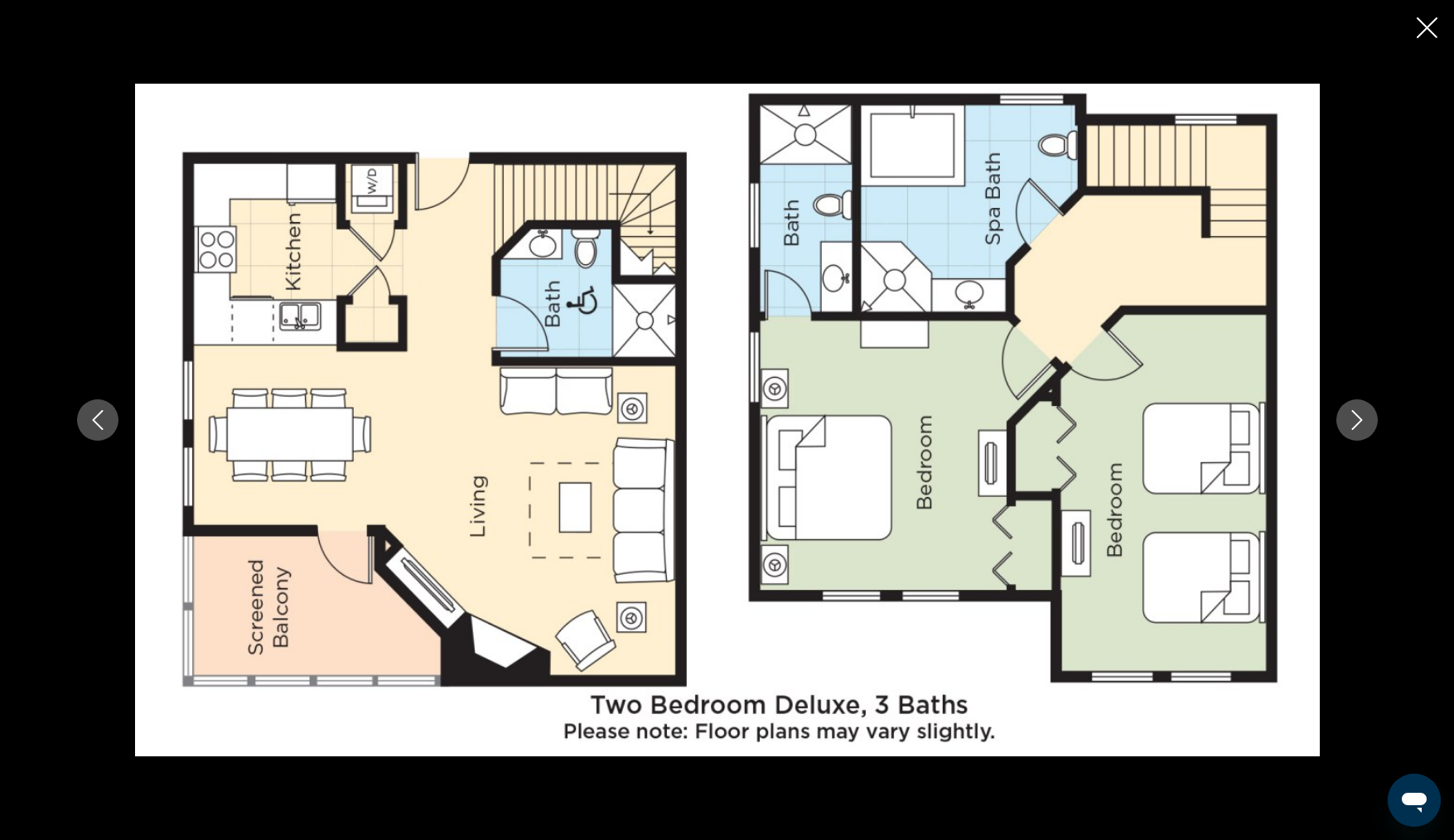
scroll to position [1153, 0]
click at [1354, 428] on icon "Next image" at bounding box center [1356, 420] width 11 height 20
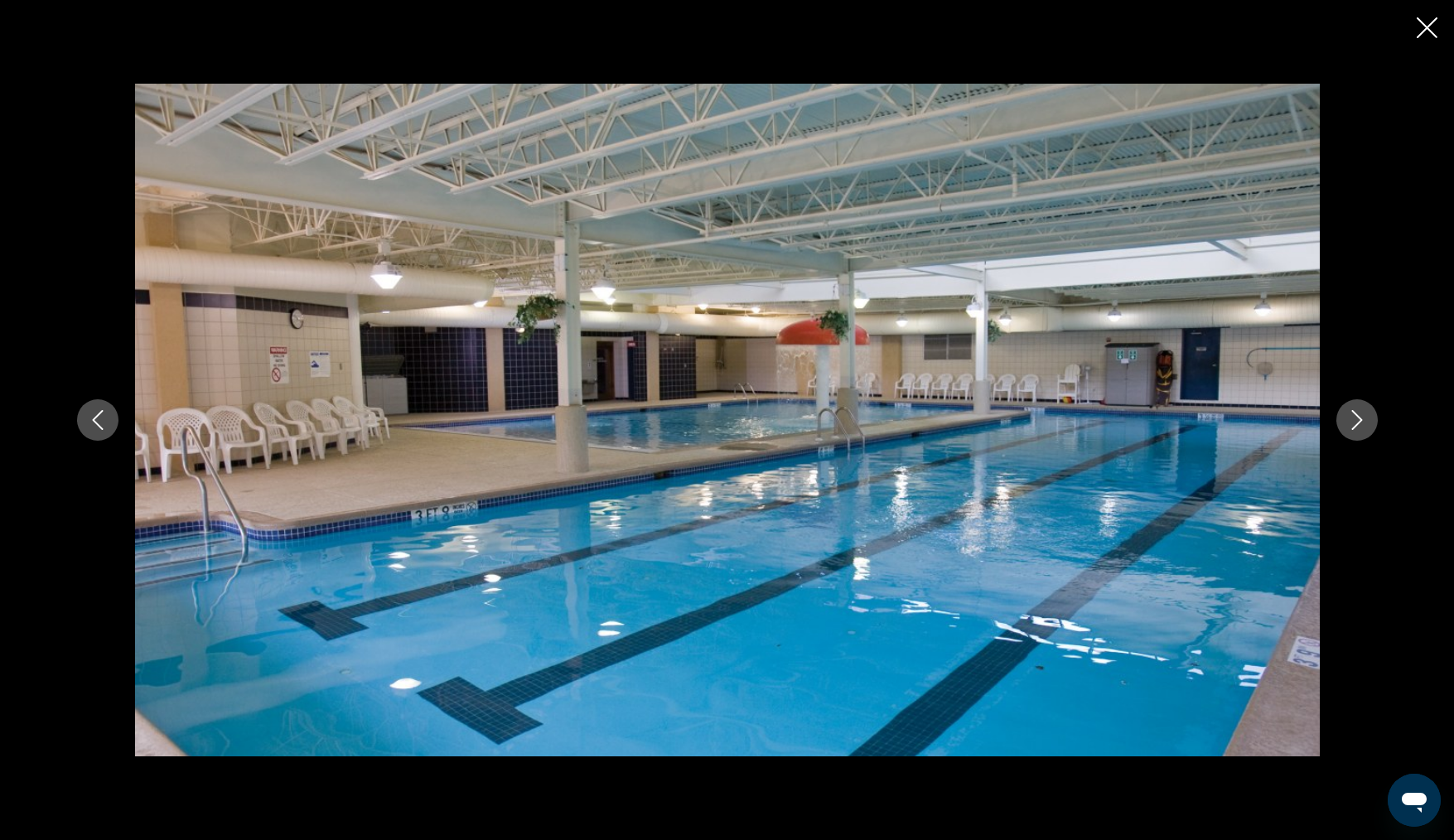
click at [1351, 423] on icon "Next image" at bounding box center [1357, 420] width 20 height 20
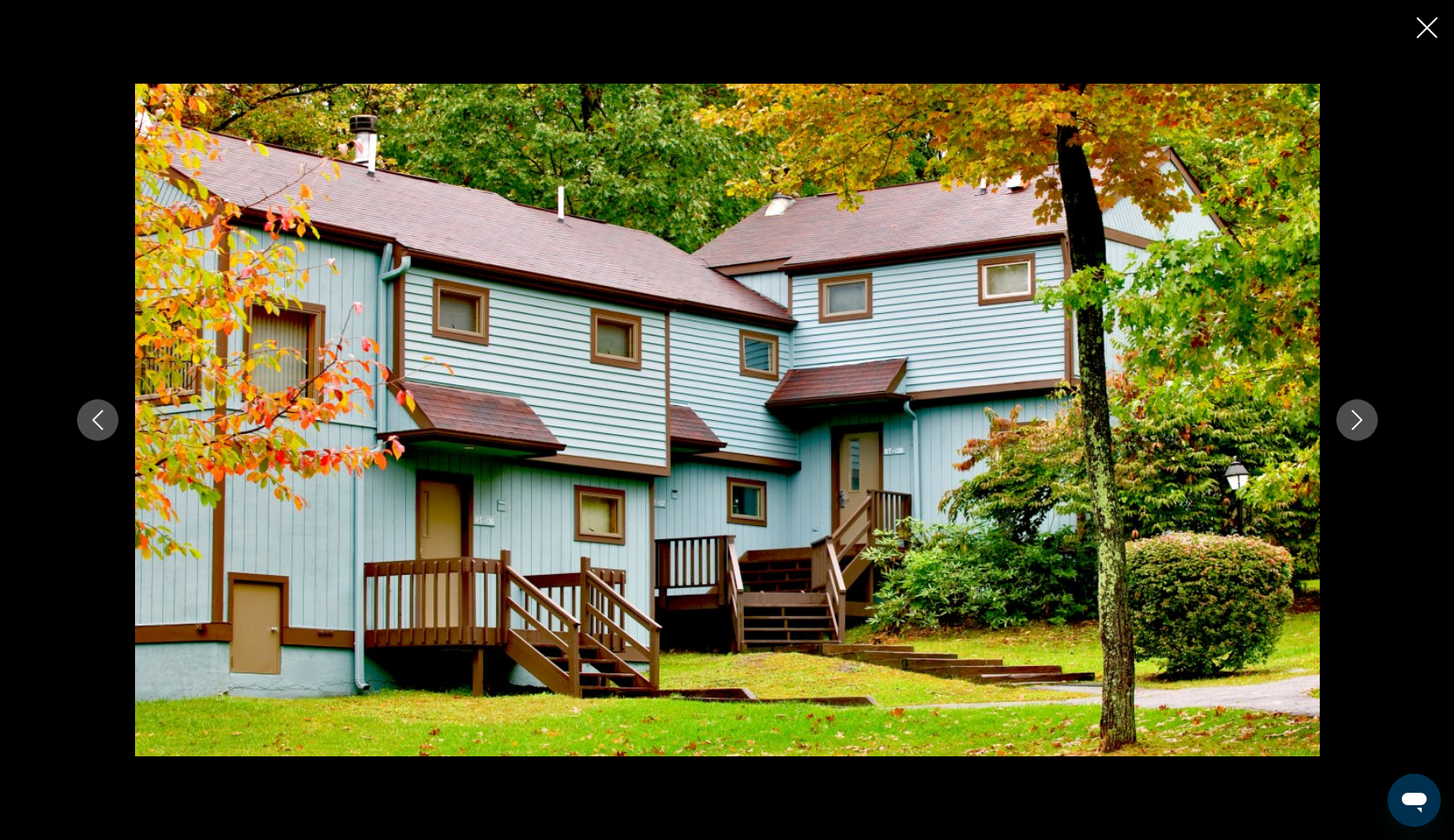
click at [1358, 417] on icon "Next image" at bounding box center [1356, 420] width 11 height 20
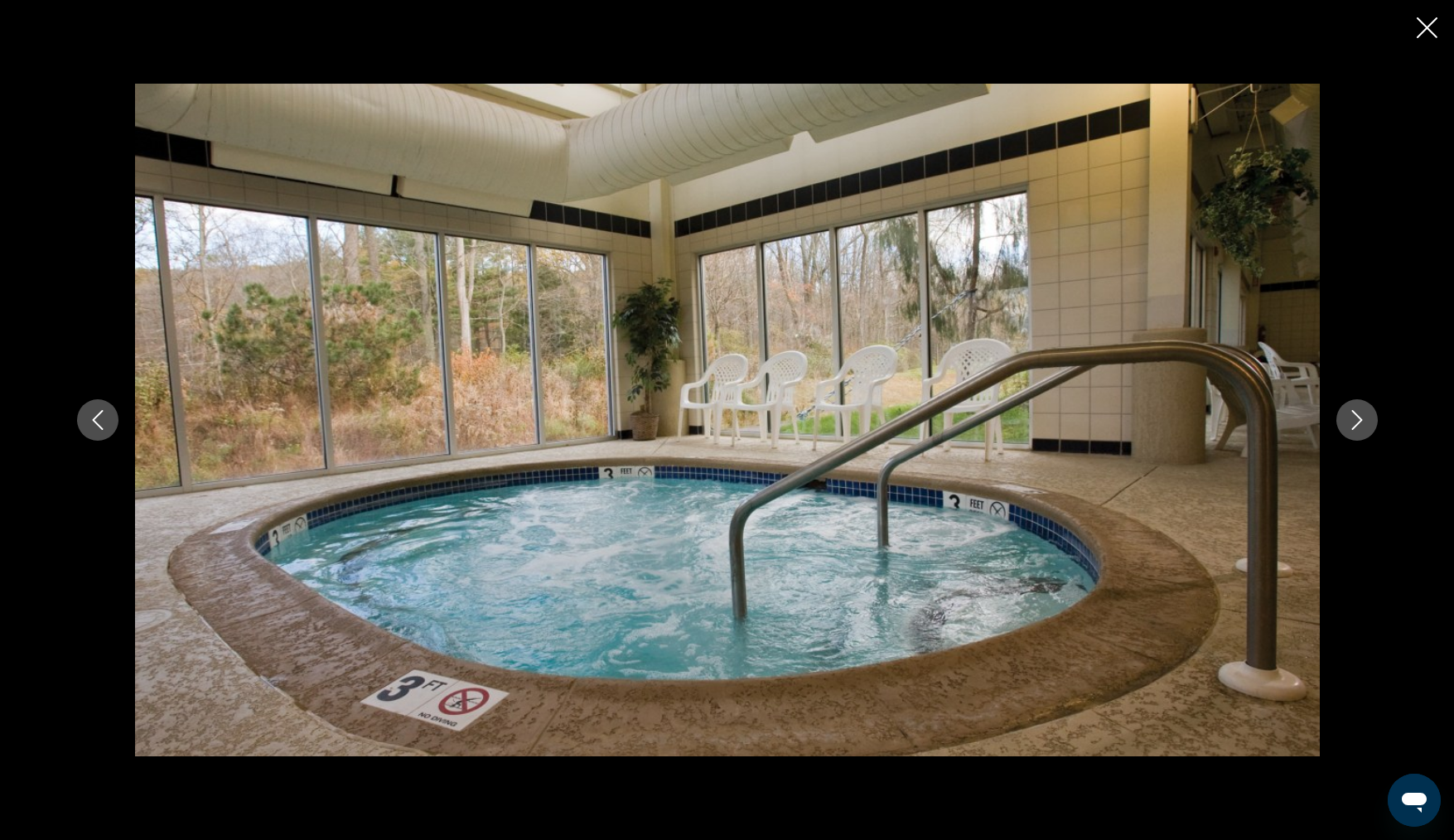
scroll to position [2792, 0]
click at [1355, 421] on icon "Next image" at bounding box center [1357, 420] width 20 height 20
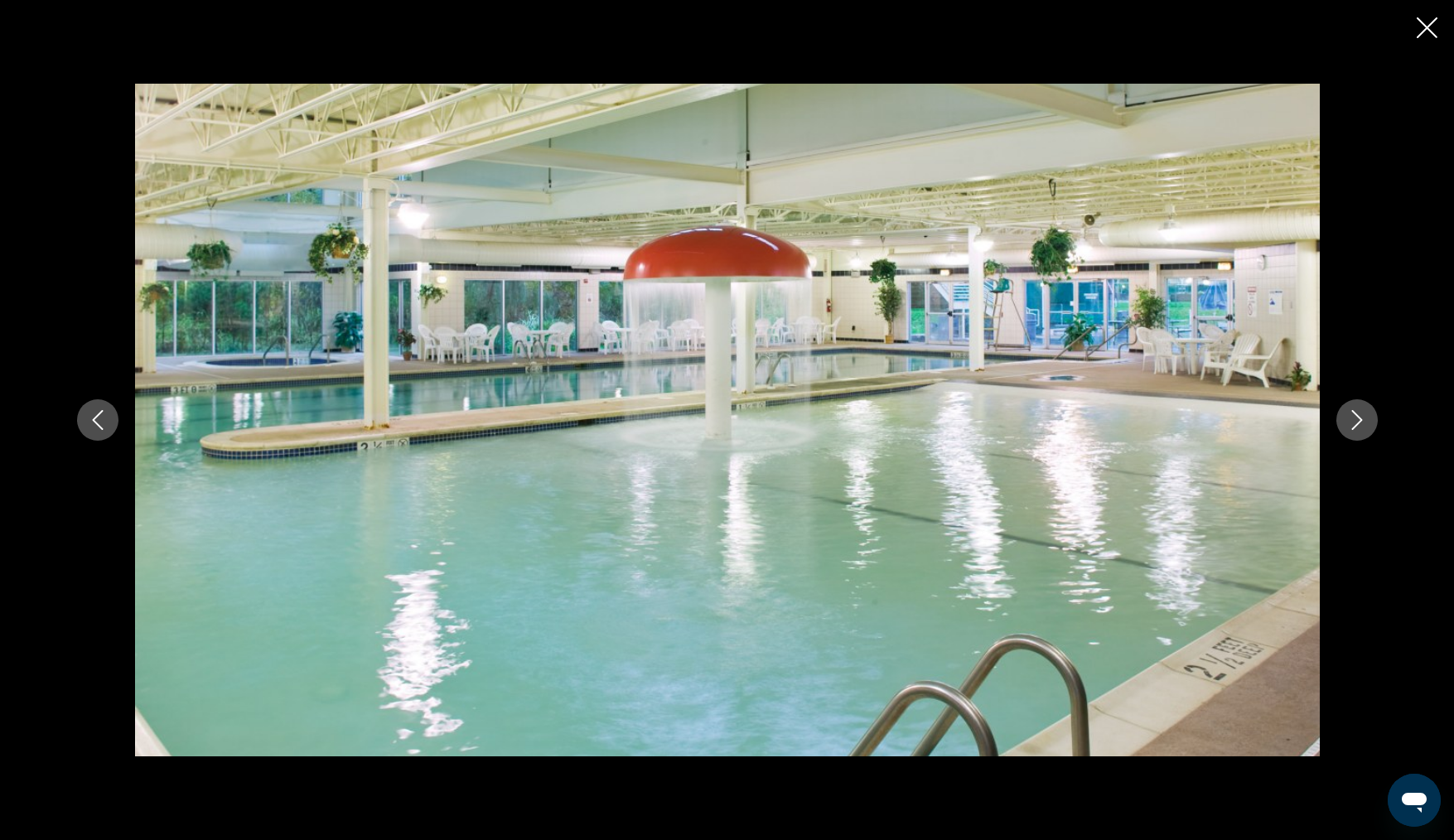
click at [1355, 421] on icon "Next image" at bounding box center [1357, 420] width 20 height 20
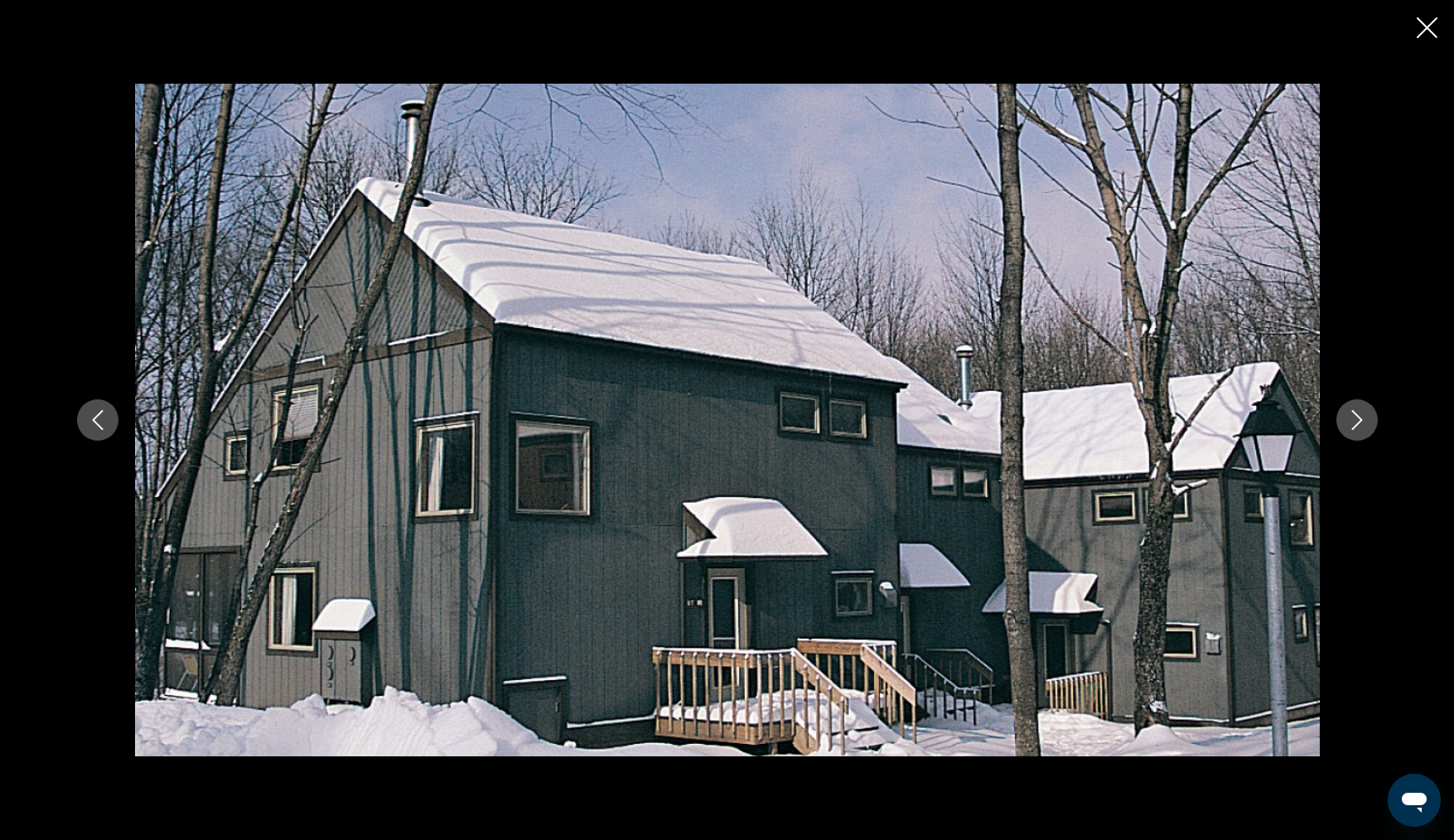
click at [1426, 22] on icon "Close slideshow" at bounding box center [1426, 28] width 21 height 21
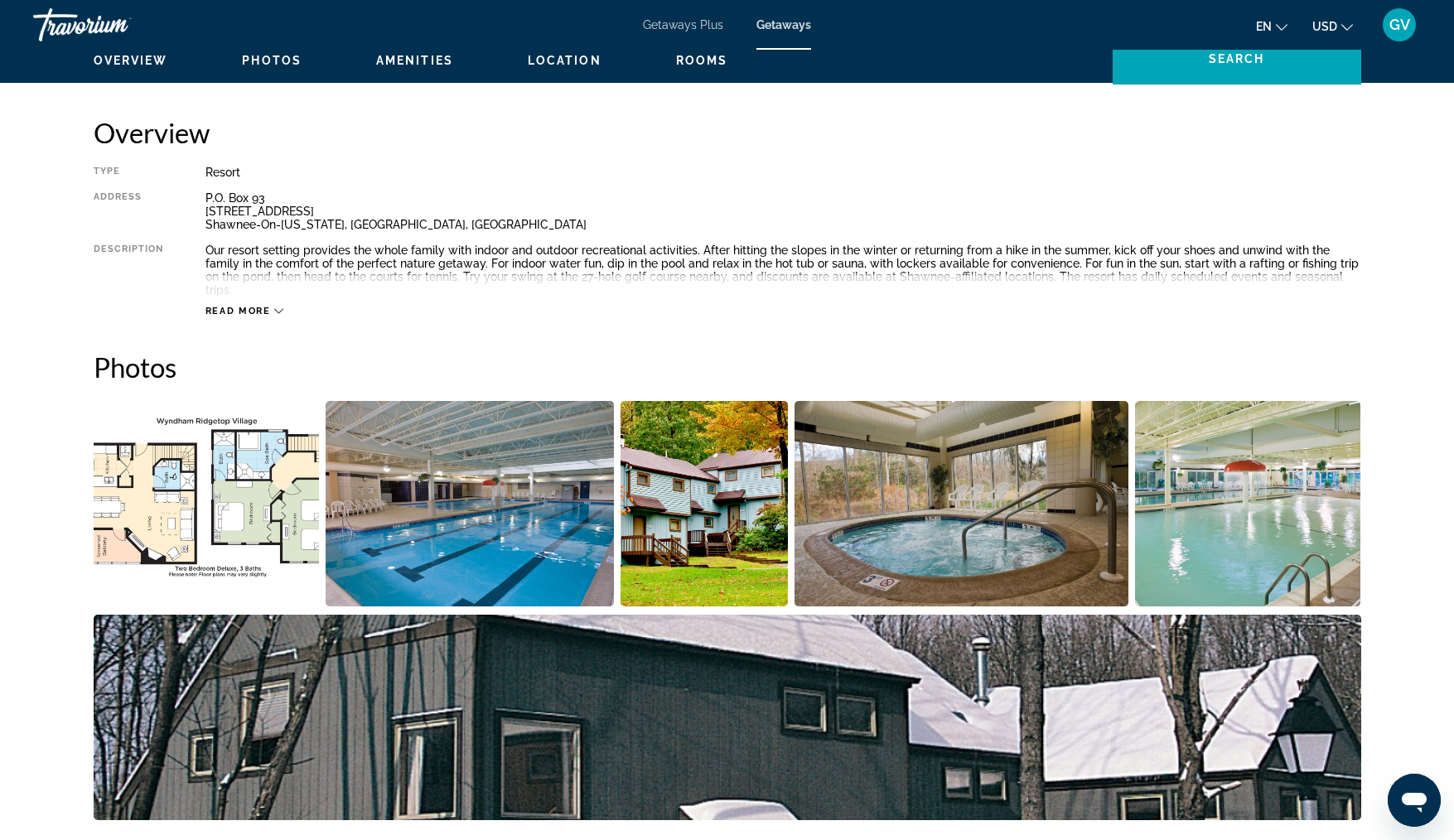
scroll to position [465, 0]
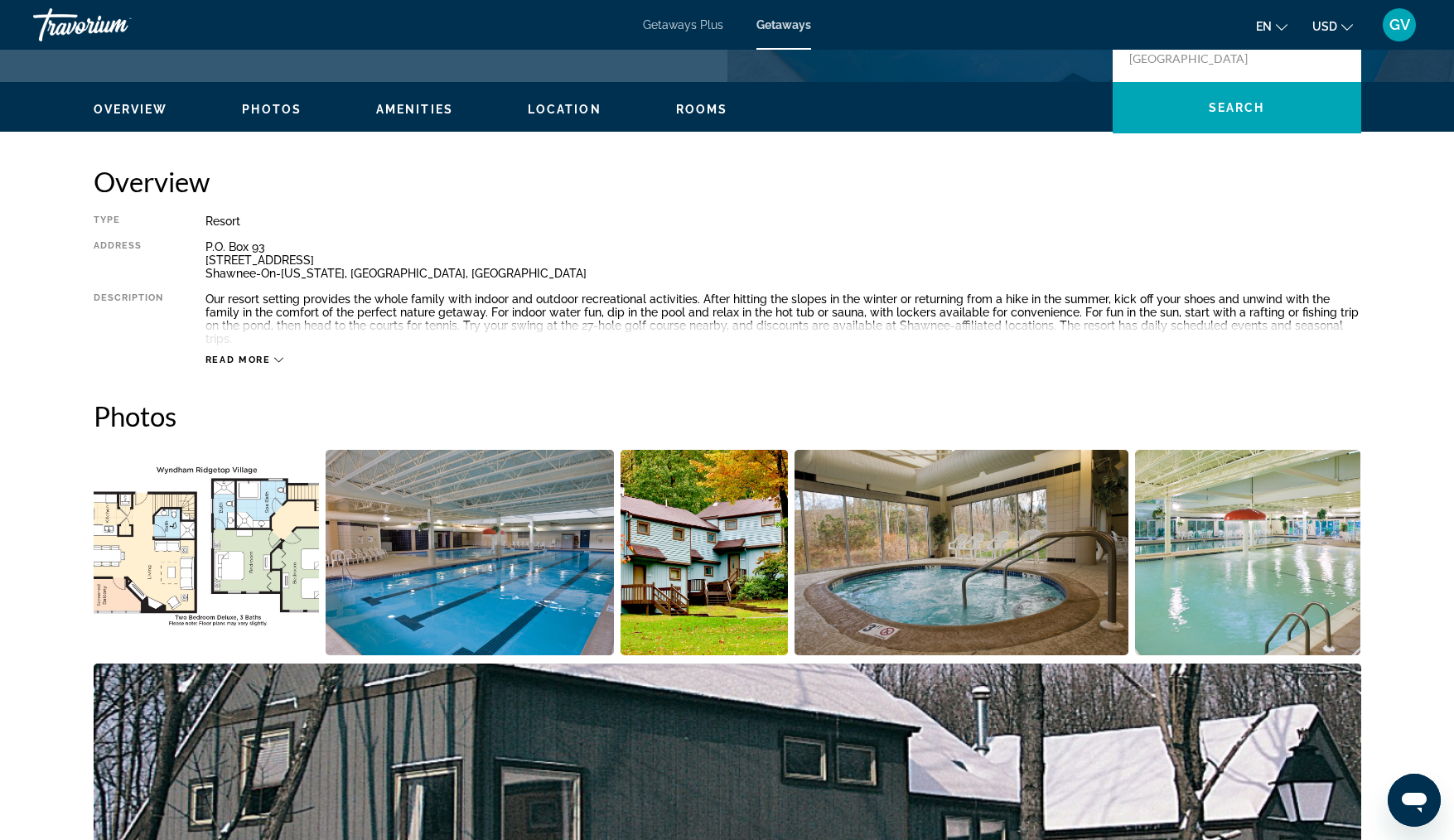
click at [232, 566] on img "Open full-screen image slider" at bounding box center [206, 552] width 226 height 205
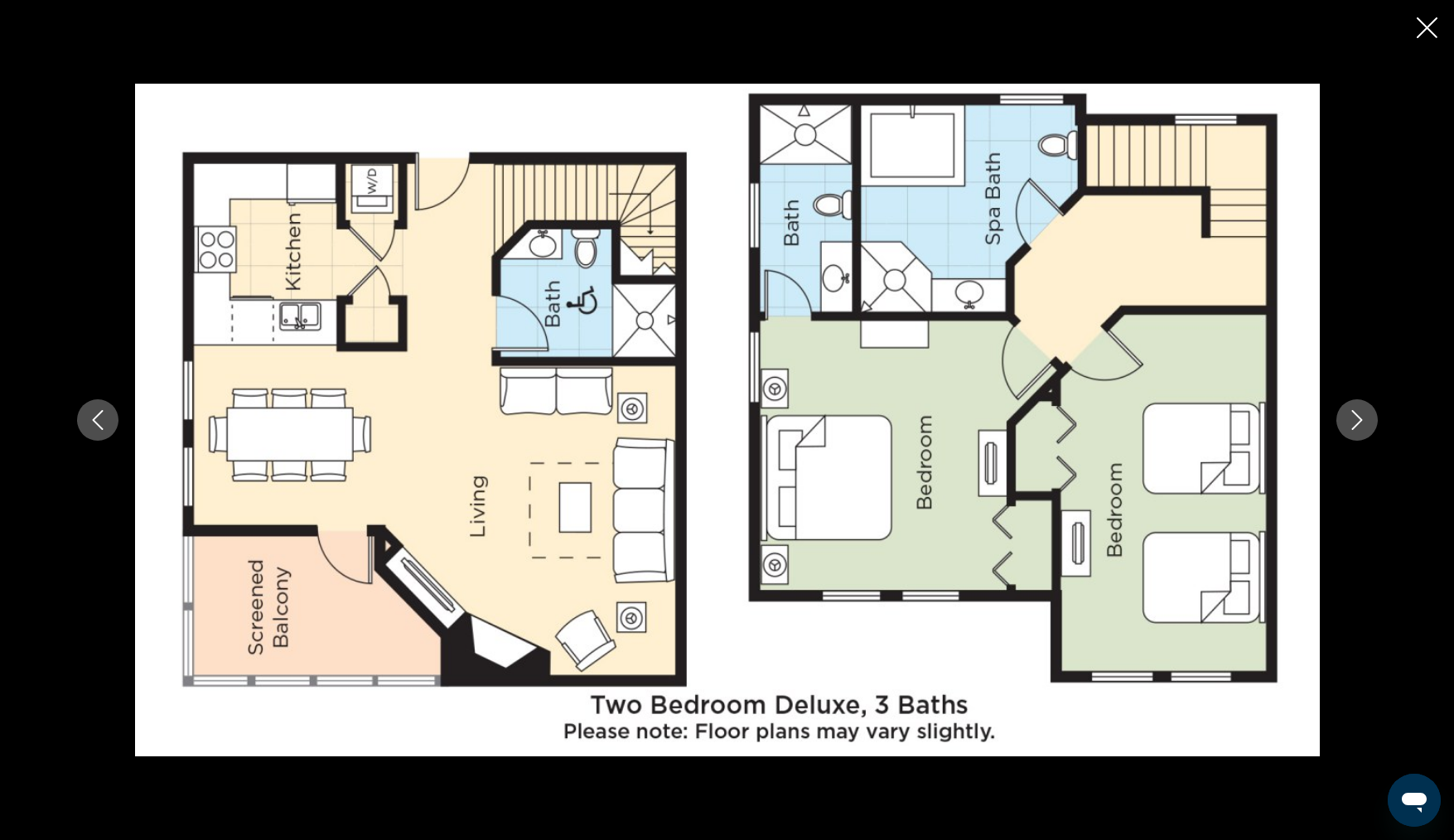
click at [1366, 418] on button "Next image" at bounding box center [1357, 420] width 42 height 42
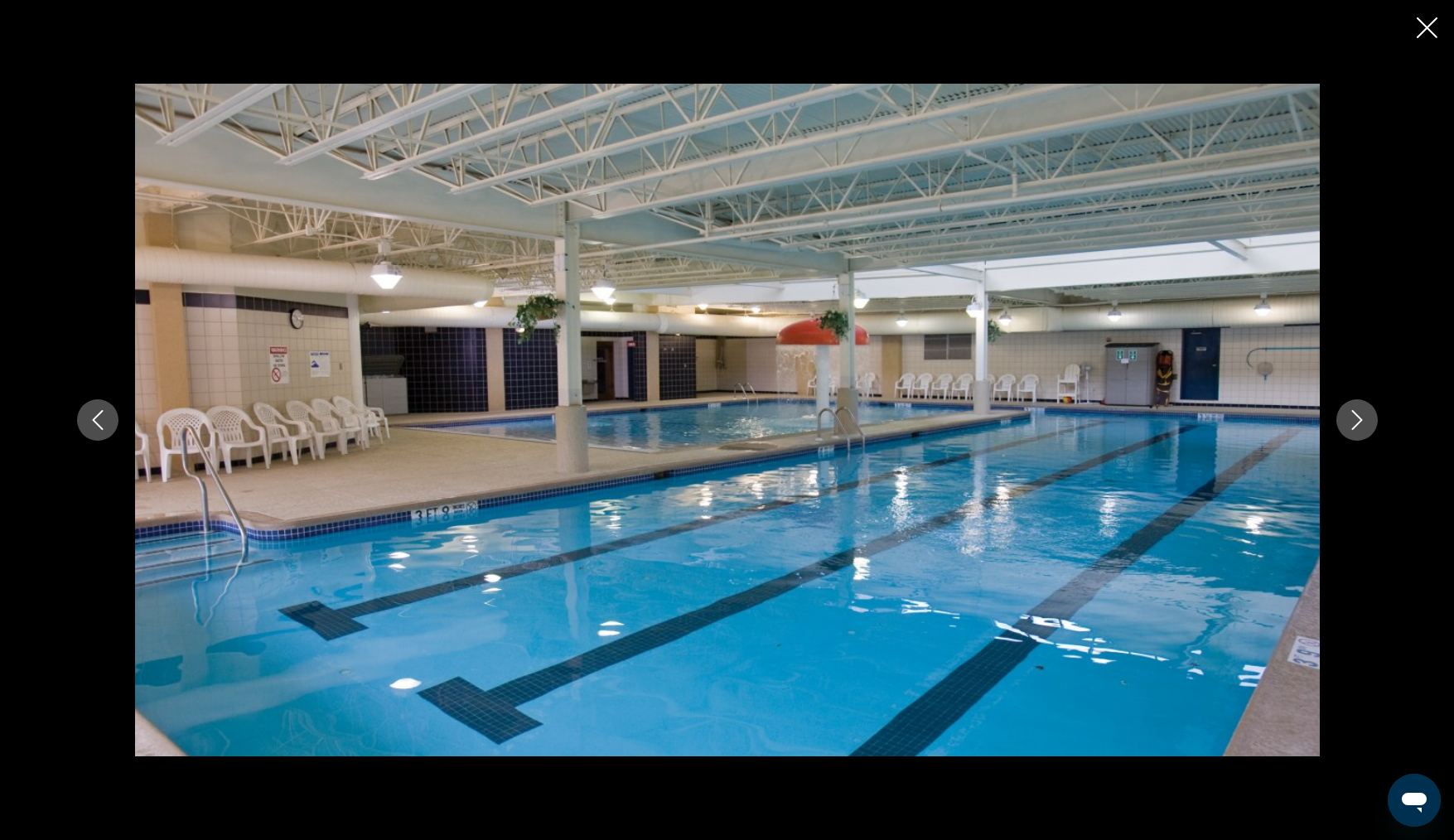
click at [1366, 418] on button "Next image" at bounding box center [1357, 420] width 42 height 42
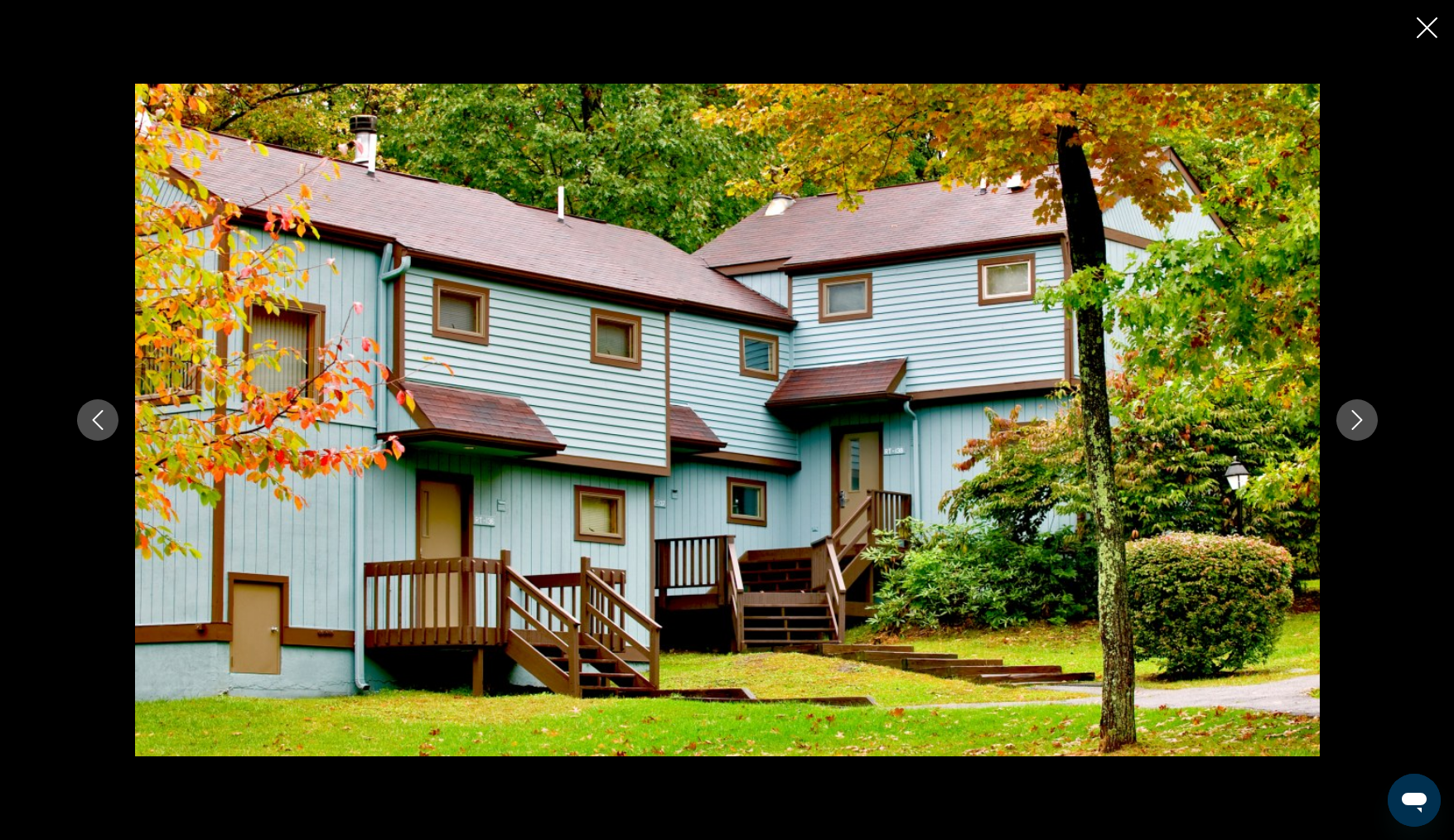
click at [1366, 418] on button "Next image" at bounding box center [1357, 420] width 42 height 42
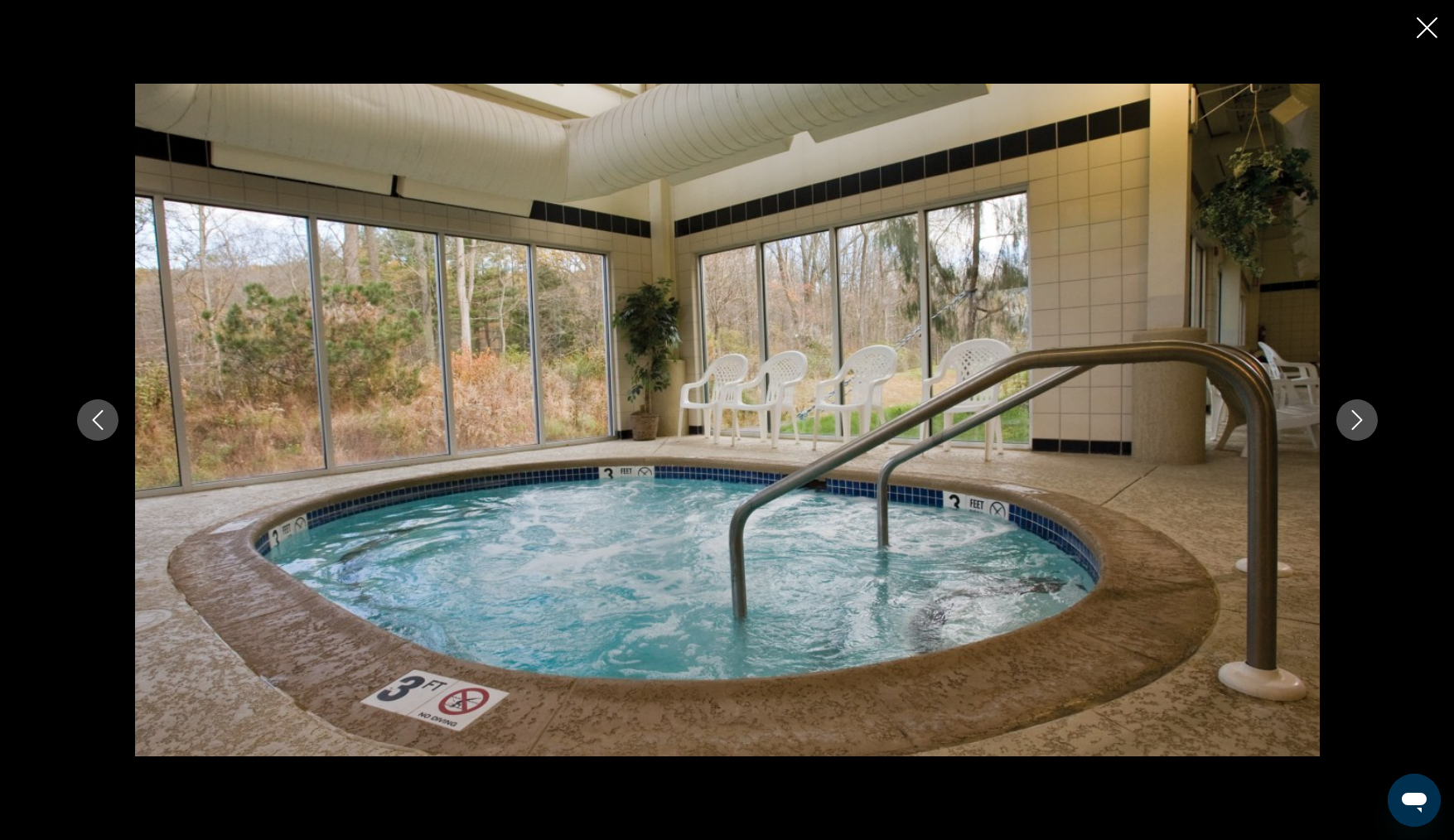
click at [1366, 418] on button "Next image" at bounding box center [1357, 420] width 42 height 42
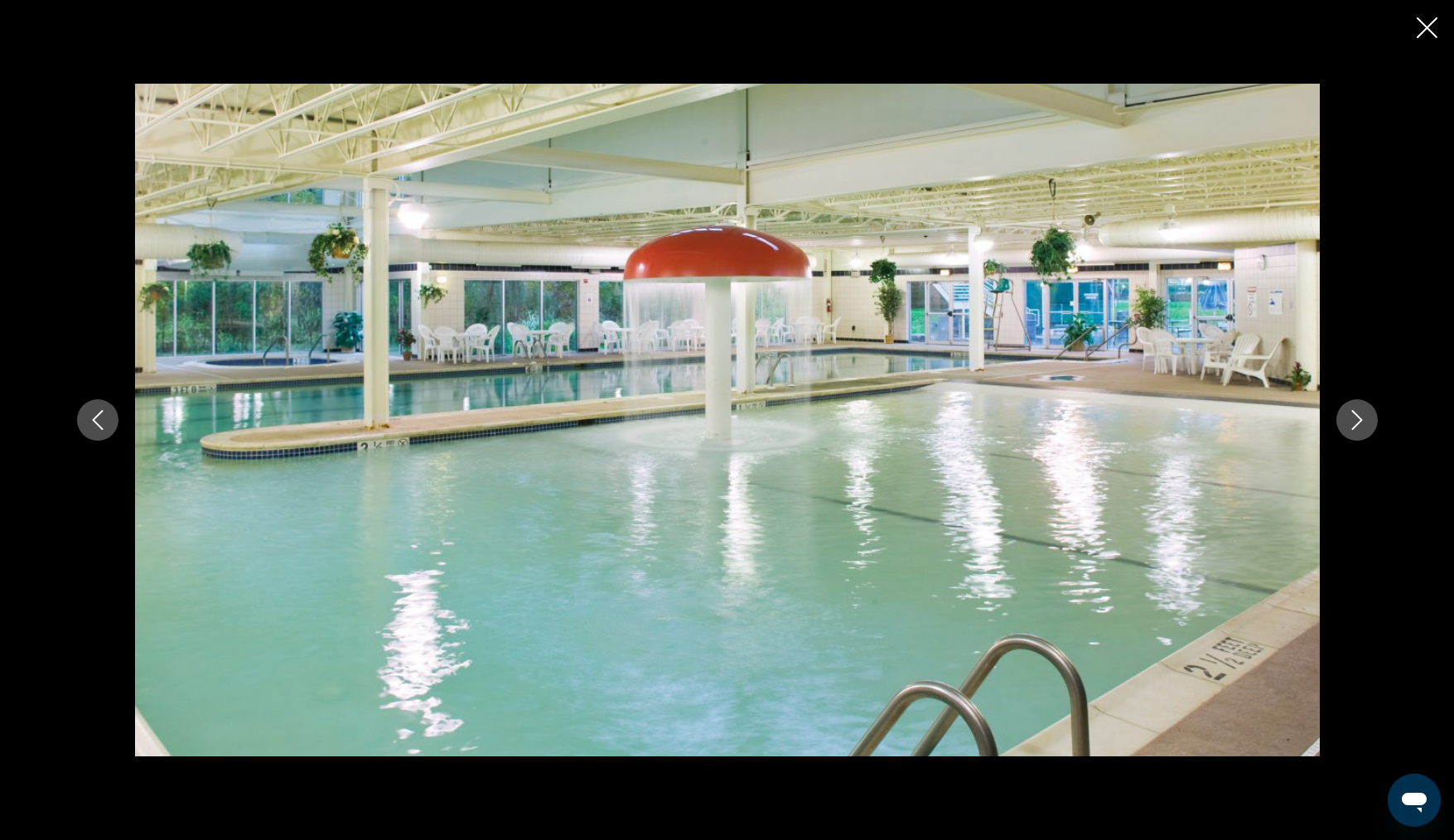
click at [1366, 418] on button "Next image" at bounding box center [1357, 420] width 42 height 42
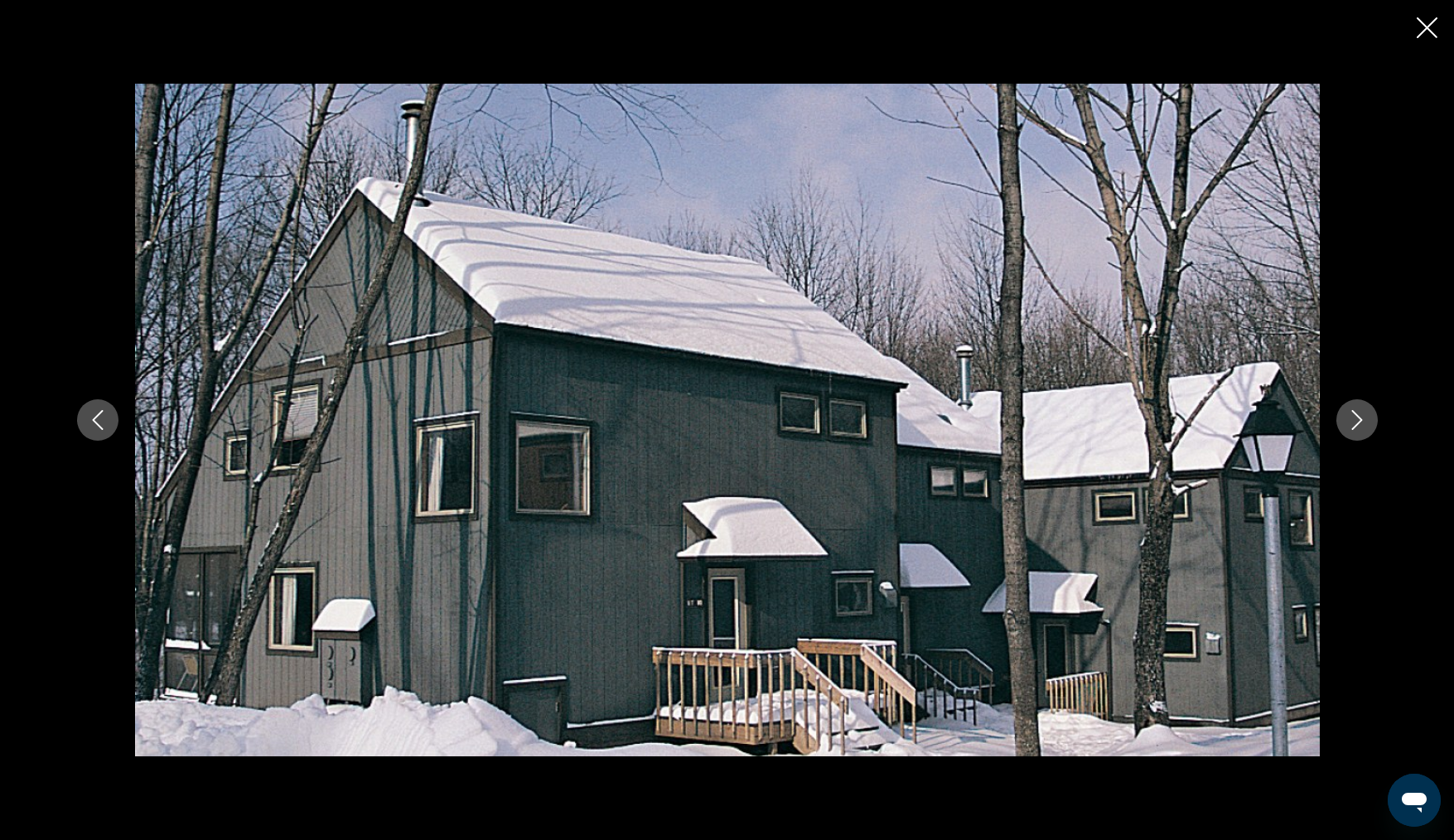
click at [1366, 418] on button "Next image" at bounding box center [1357, 420] width 42 height 42
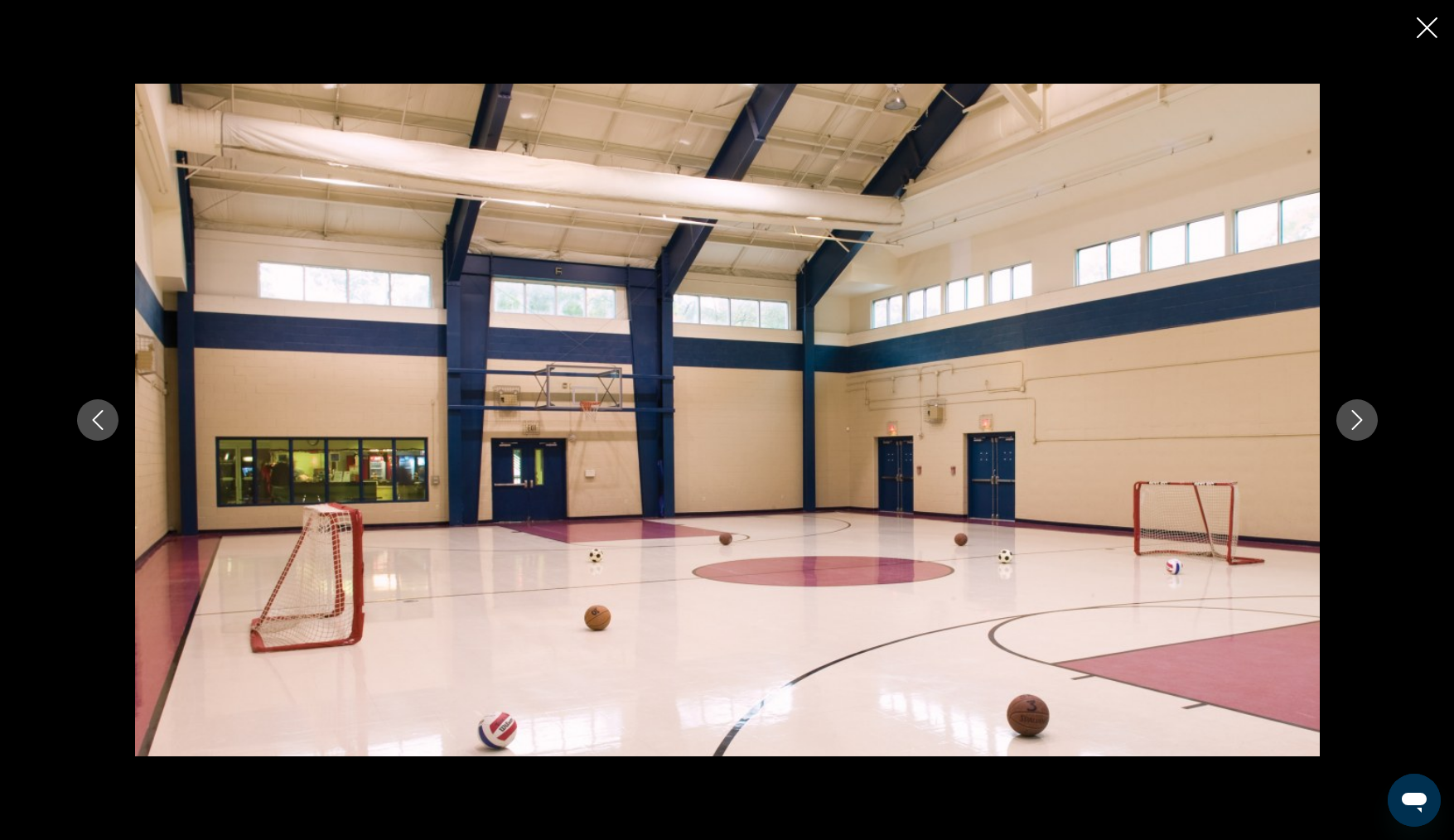
click at [1366, 418] on button "Next image" at bounding box center [1357, 420] width 42 height 42
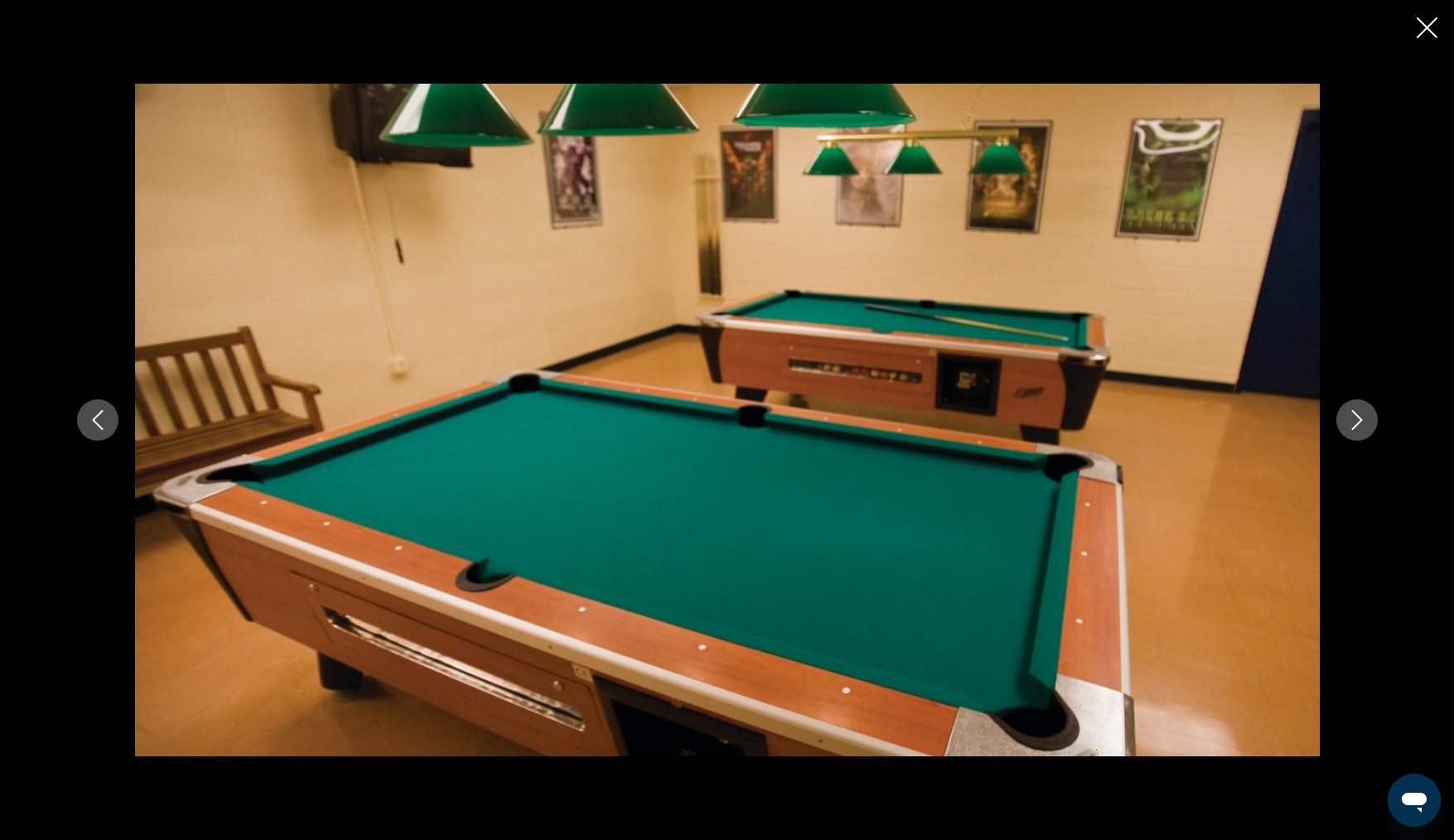
click at [1356, 418] on icon "Next image" at bounding box center [1357, 420] width 20 height 20
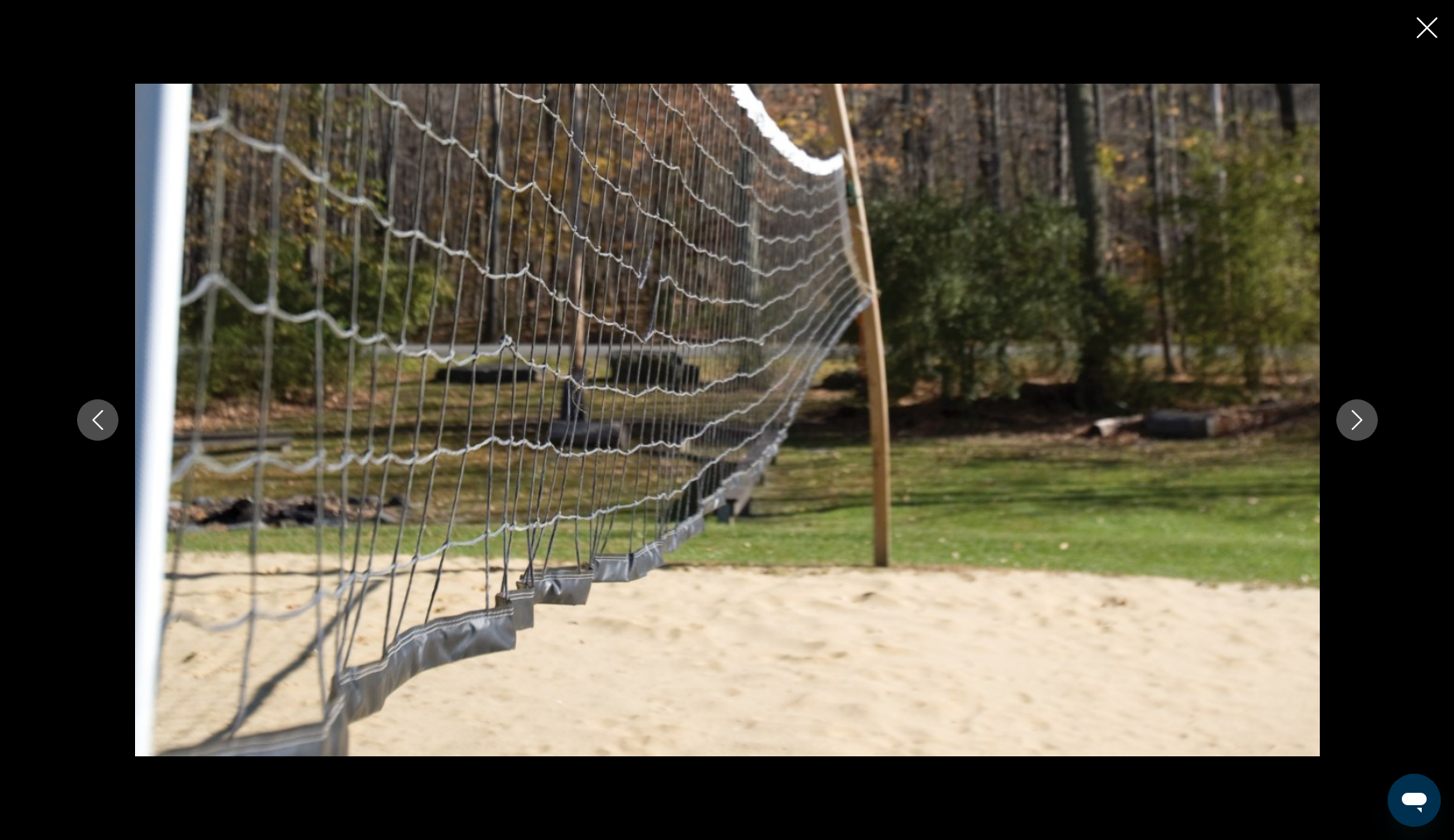
click at [1356, 418] on icon "Next image" at bounding box center [1357, 420] width 20 height 20
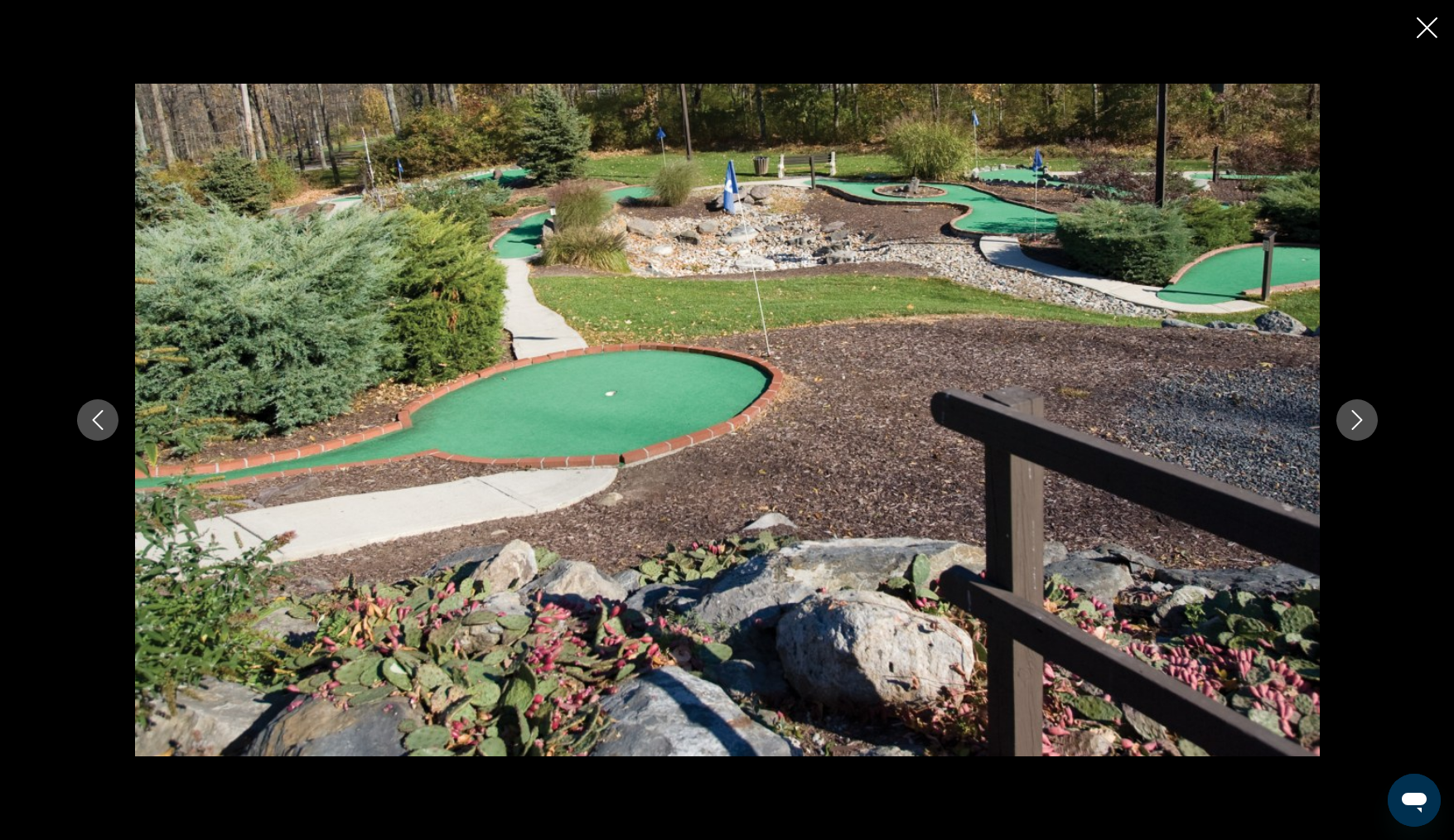
click at [1356, 418] on icon "Next image" at bounding box center [1357, 420] width 20 height 20
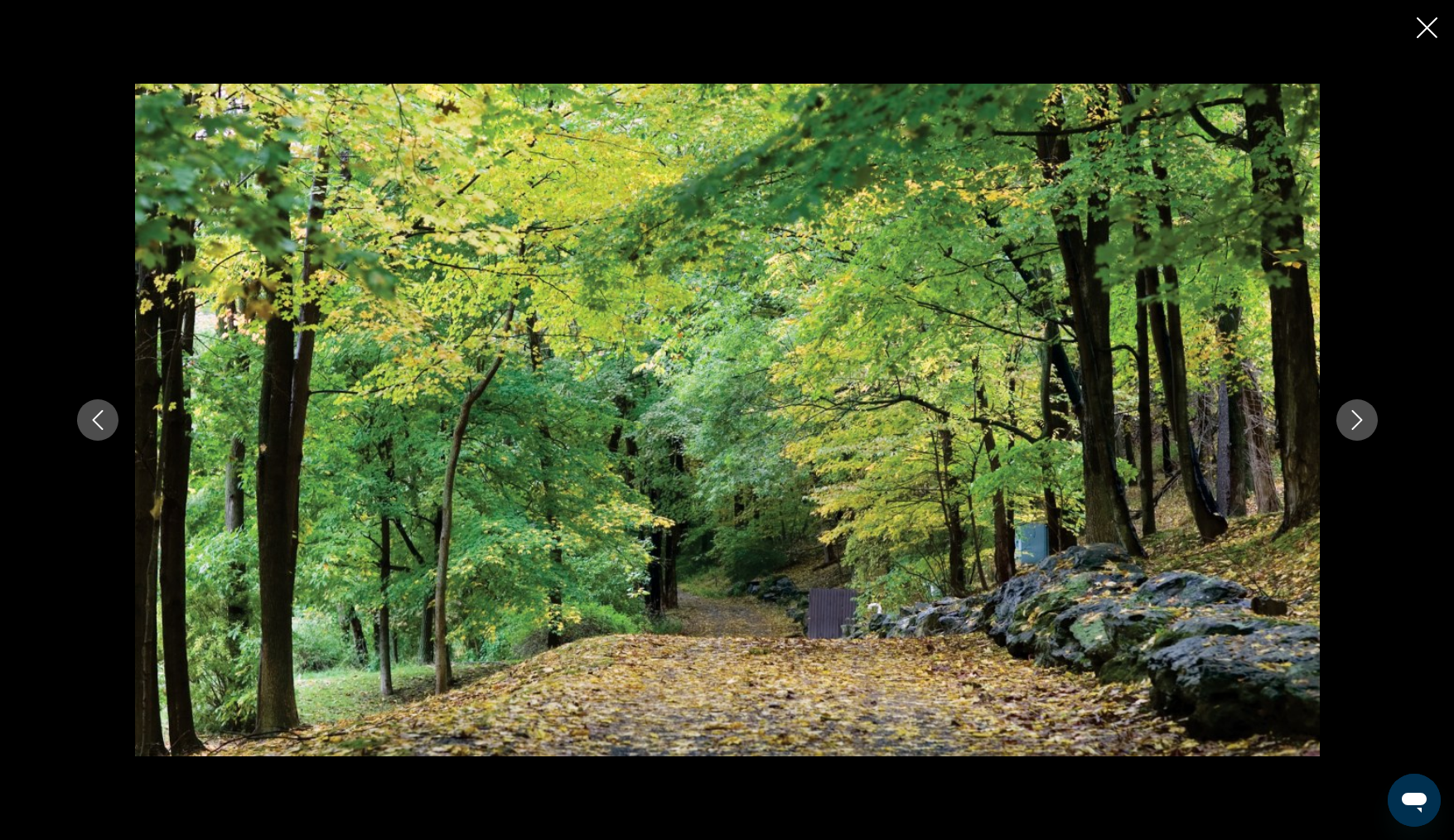
click at [1356, 418] on icon "Next image" at bounding box center [1357, 420] width 20 height 20
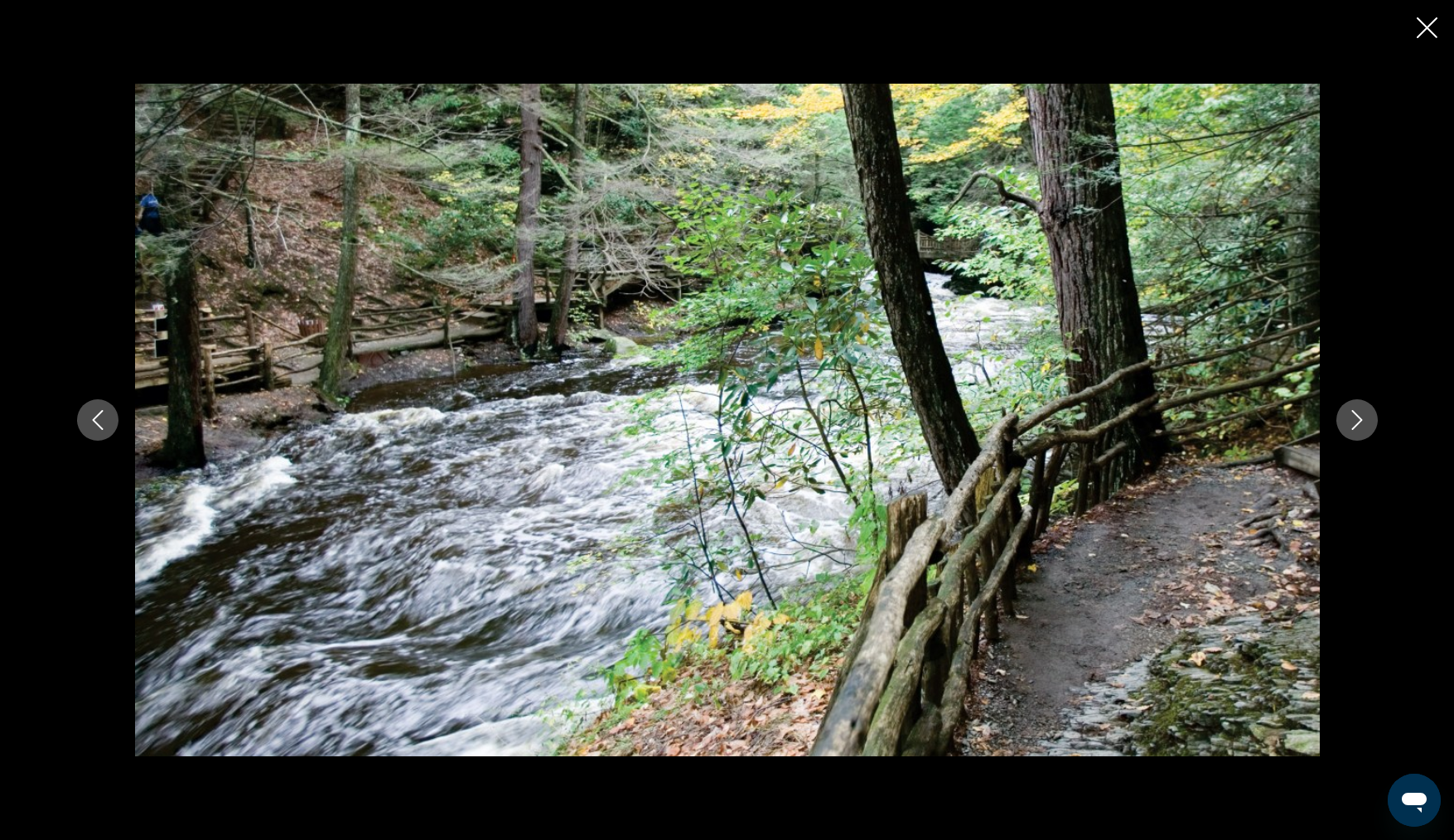
click at [1356, 418] on icon "Next image" at bounding box center [1357, 420] width 20 height 20
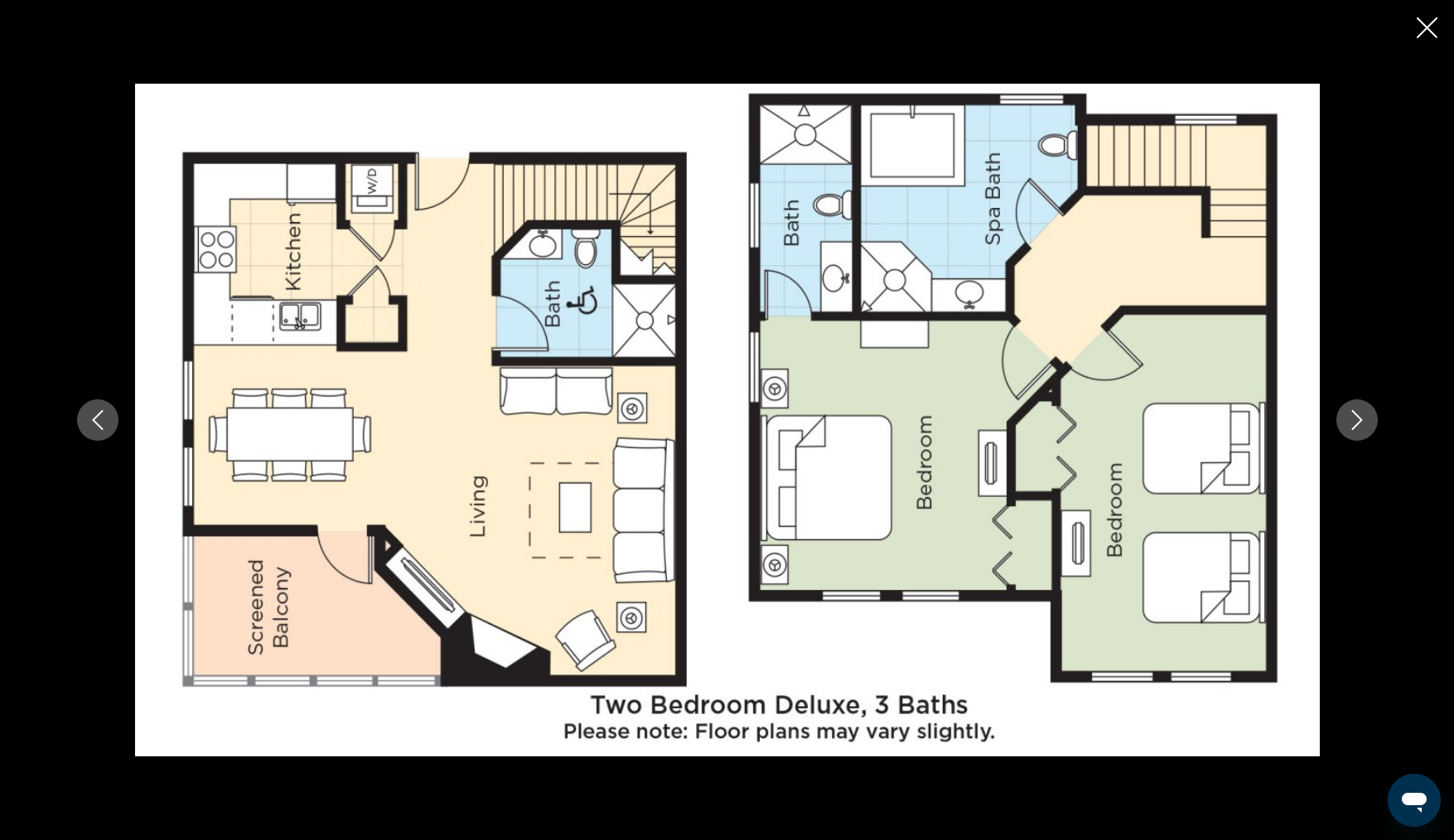
click at [1356, 420] on icon "Next image" at bounding box center [1357, 420] width 20 height 20
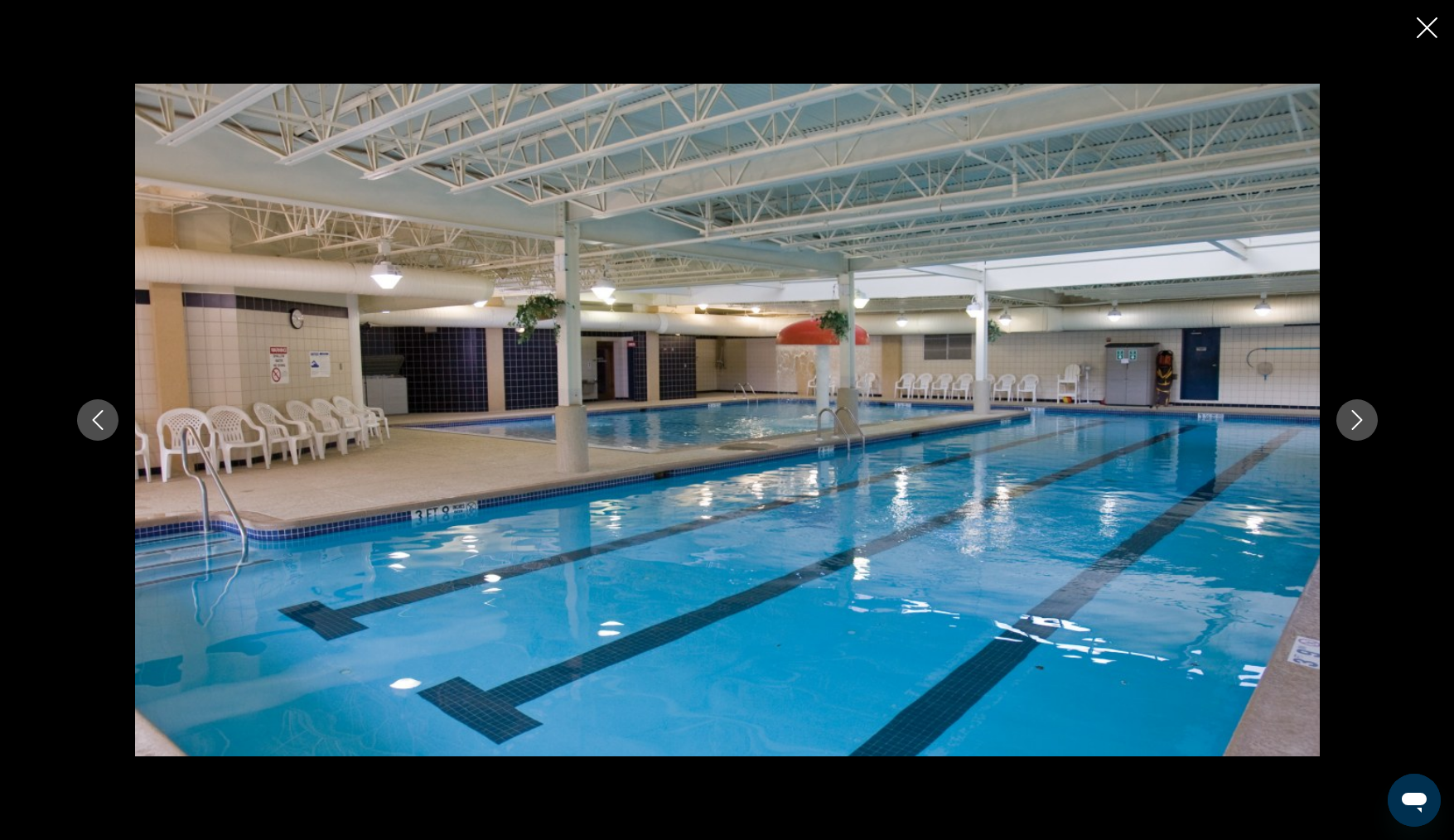
click at [1352, 413] on icon "Next image" at bounding box center [1357, 420] width 20 height 20
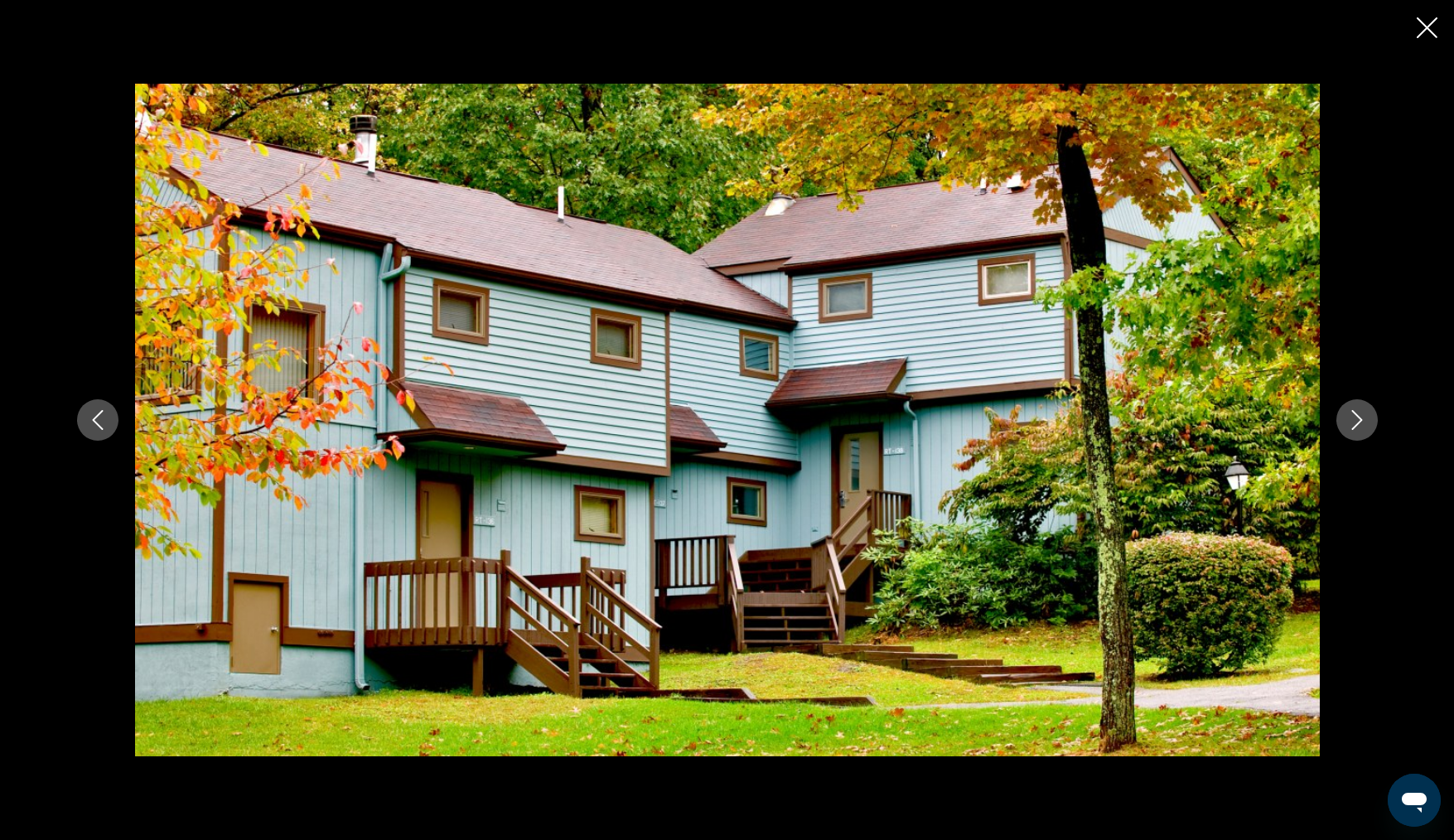
scroll to position [249, 0]
click at [1356, 420] on icon "Next image" at bounding box center [1357, 420] width 20 height 20
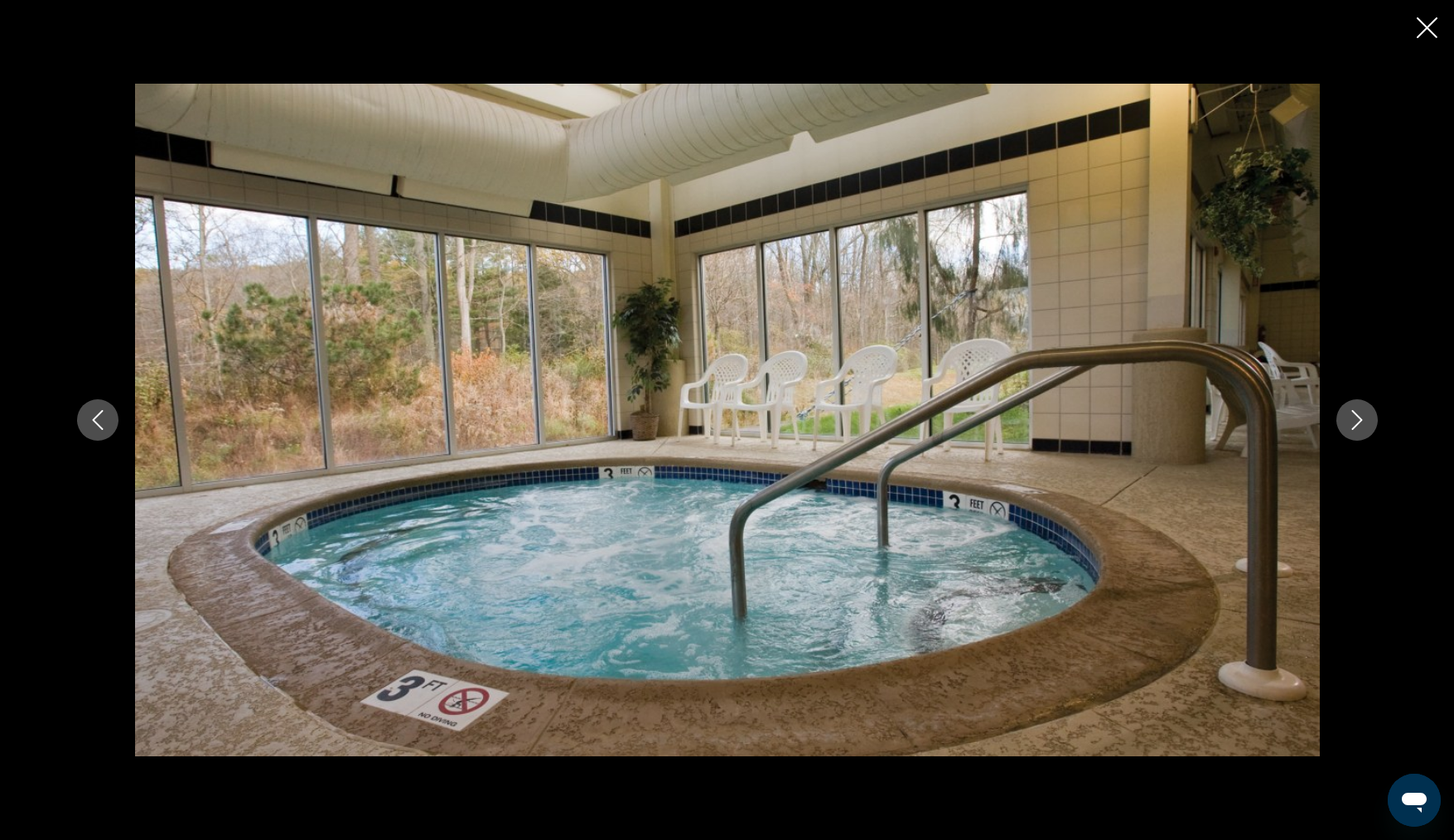
click at [1356, 420] on icon "Next image" at bounding box center [1357, 420] width 20 height 20
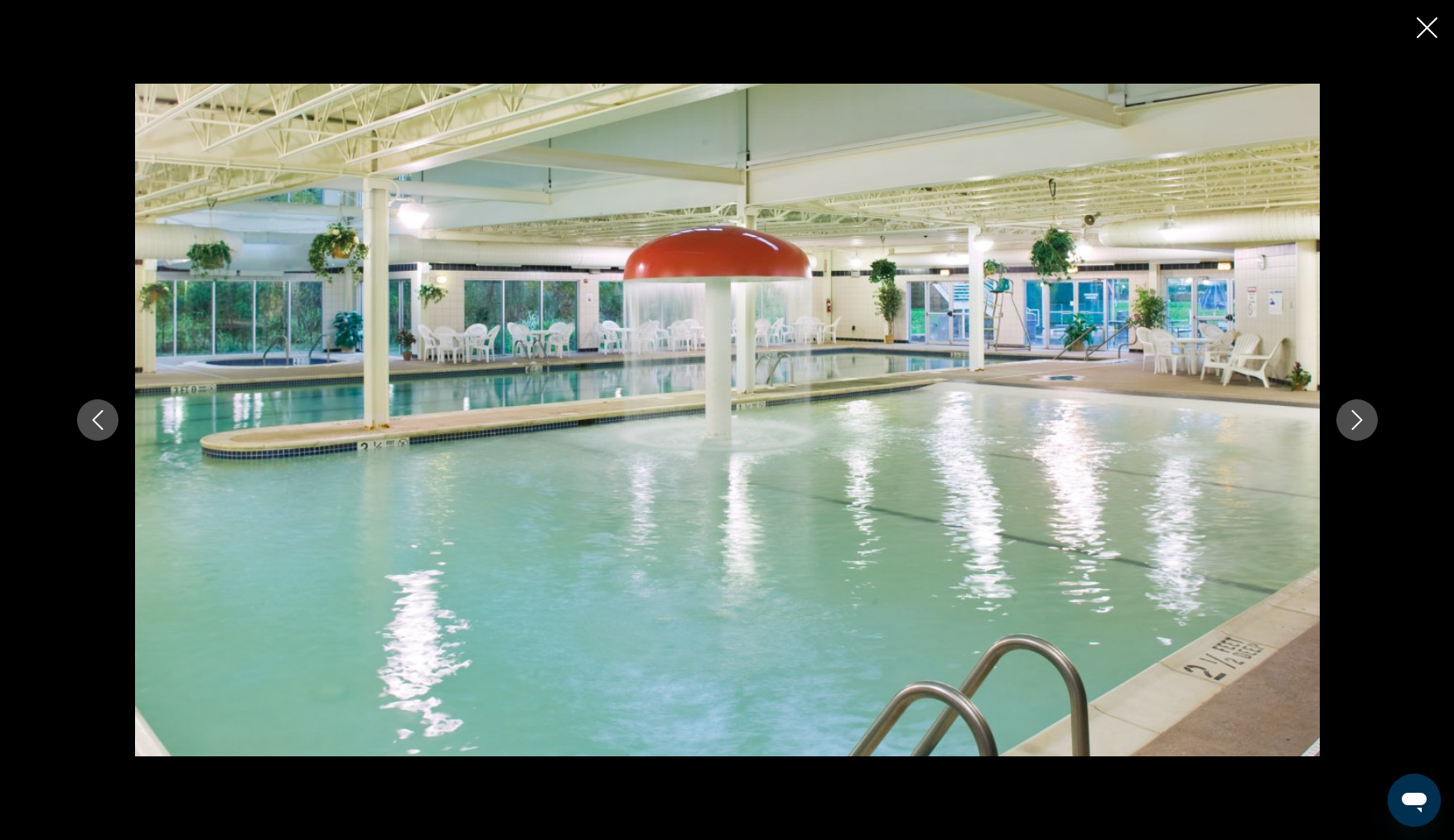
click at [1356, 420] on icon "Next image" at bounding box center [1357, 420] width 20 height 20
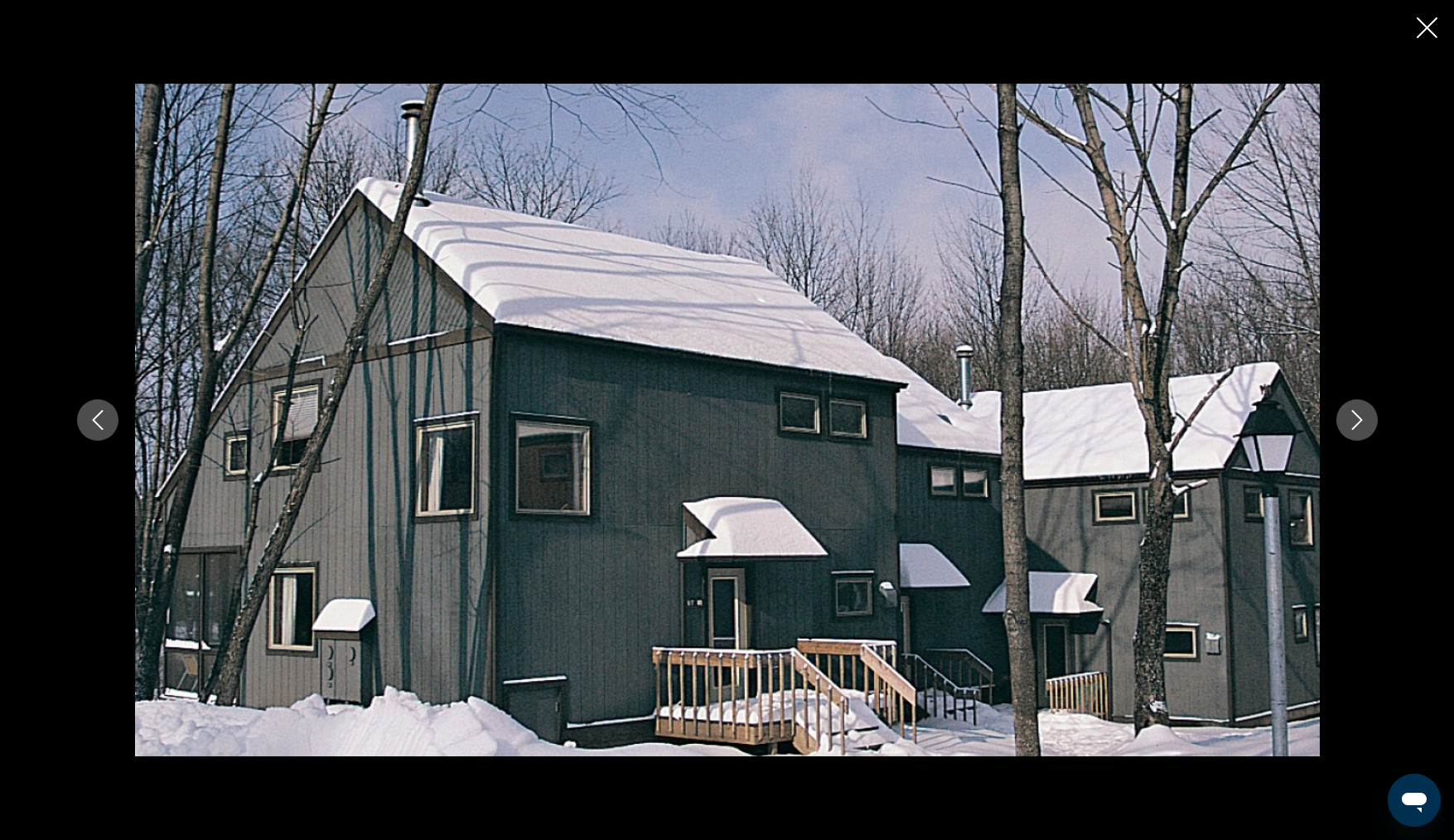
click at [1356, 420] on icon "Next image" at bounding box center [1357, 420] width 20 height 20
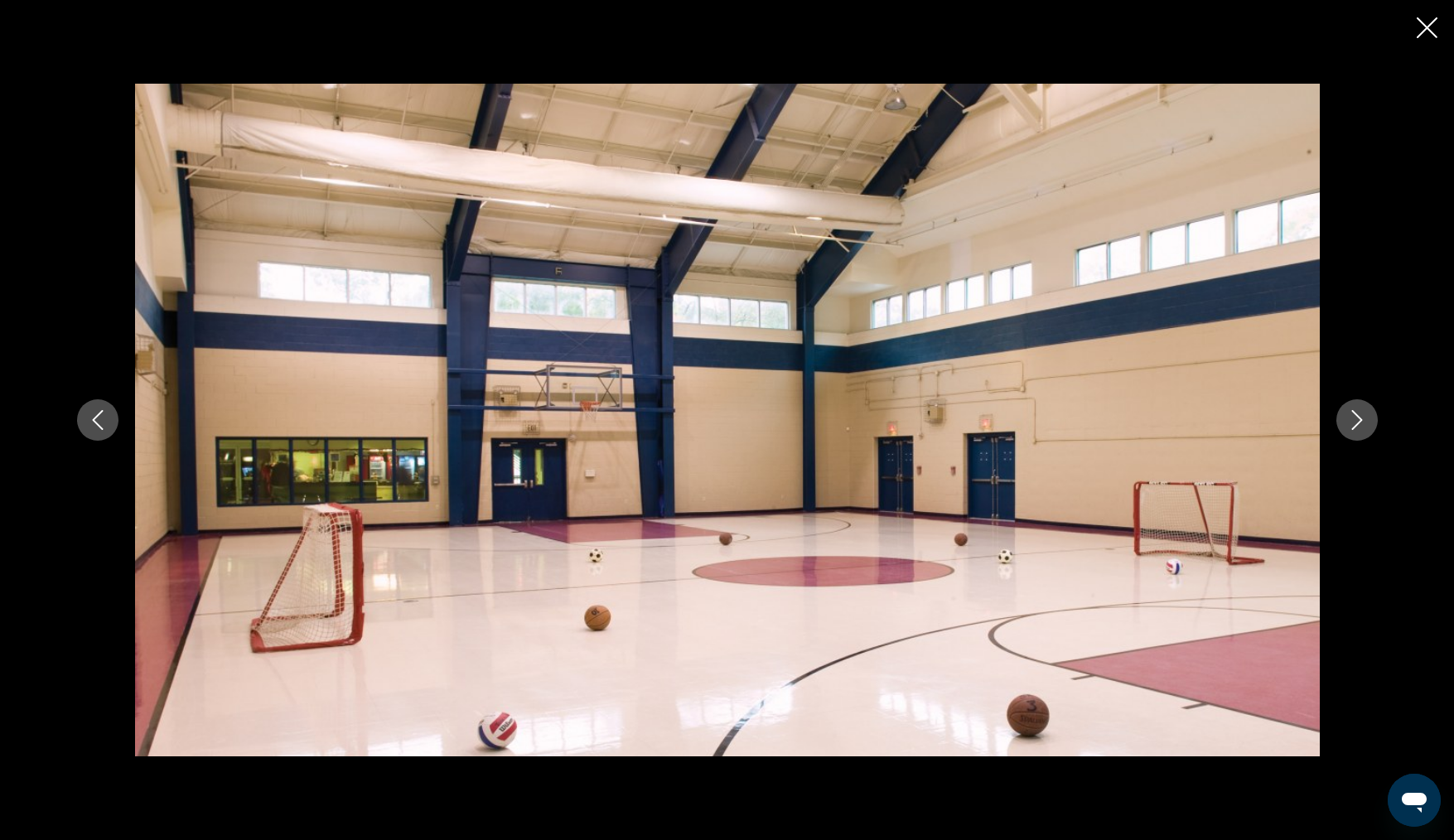
click at [1356, 420] on icon "Next image" at bounding box center [1357, 420] width 20 height 20
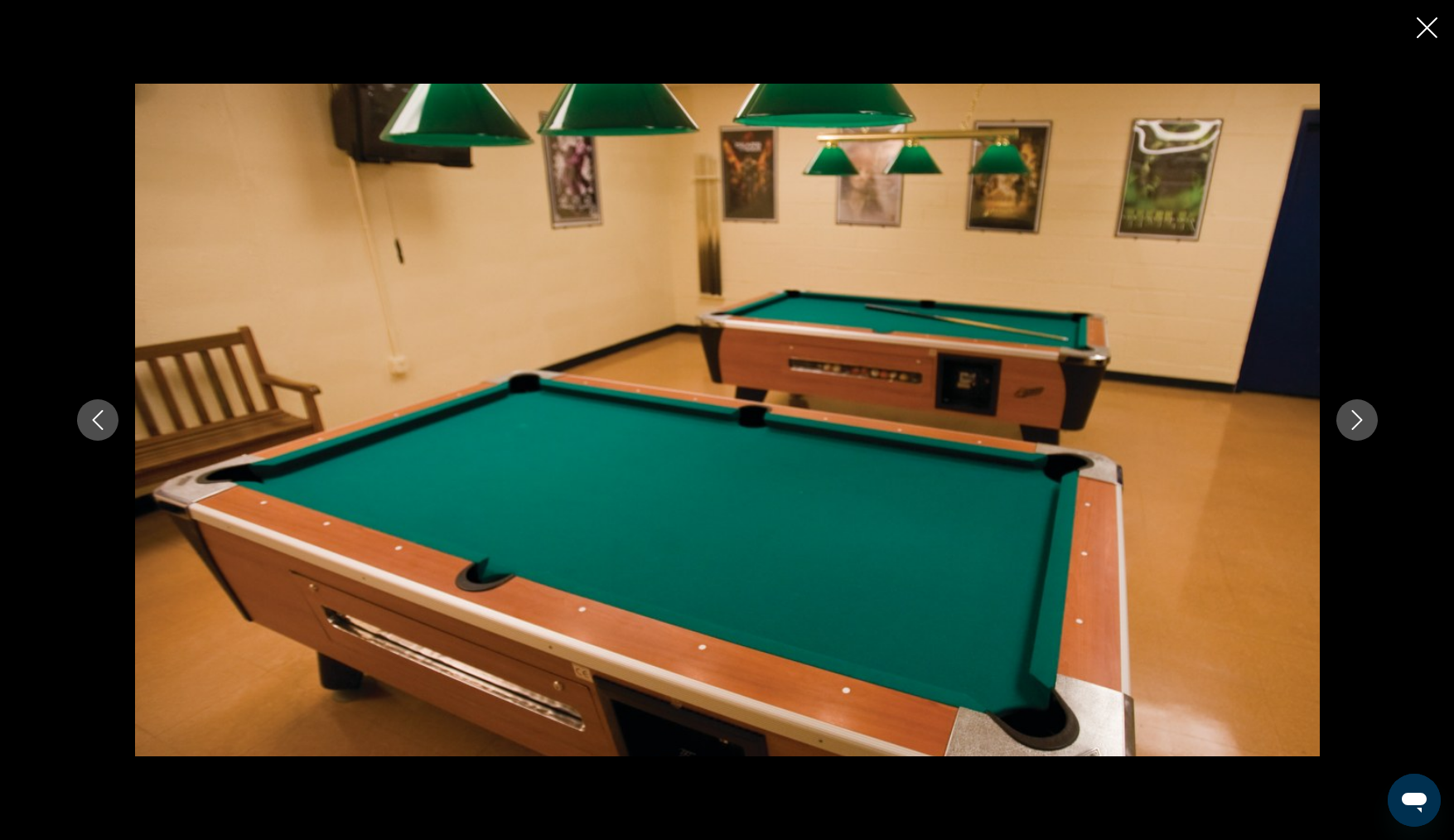
click at [1424, 20] on icon "Close slideshow" at bounding box center [1426, 28] width 21 height 21
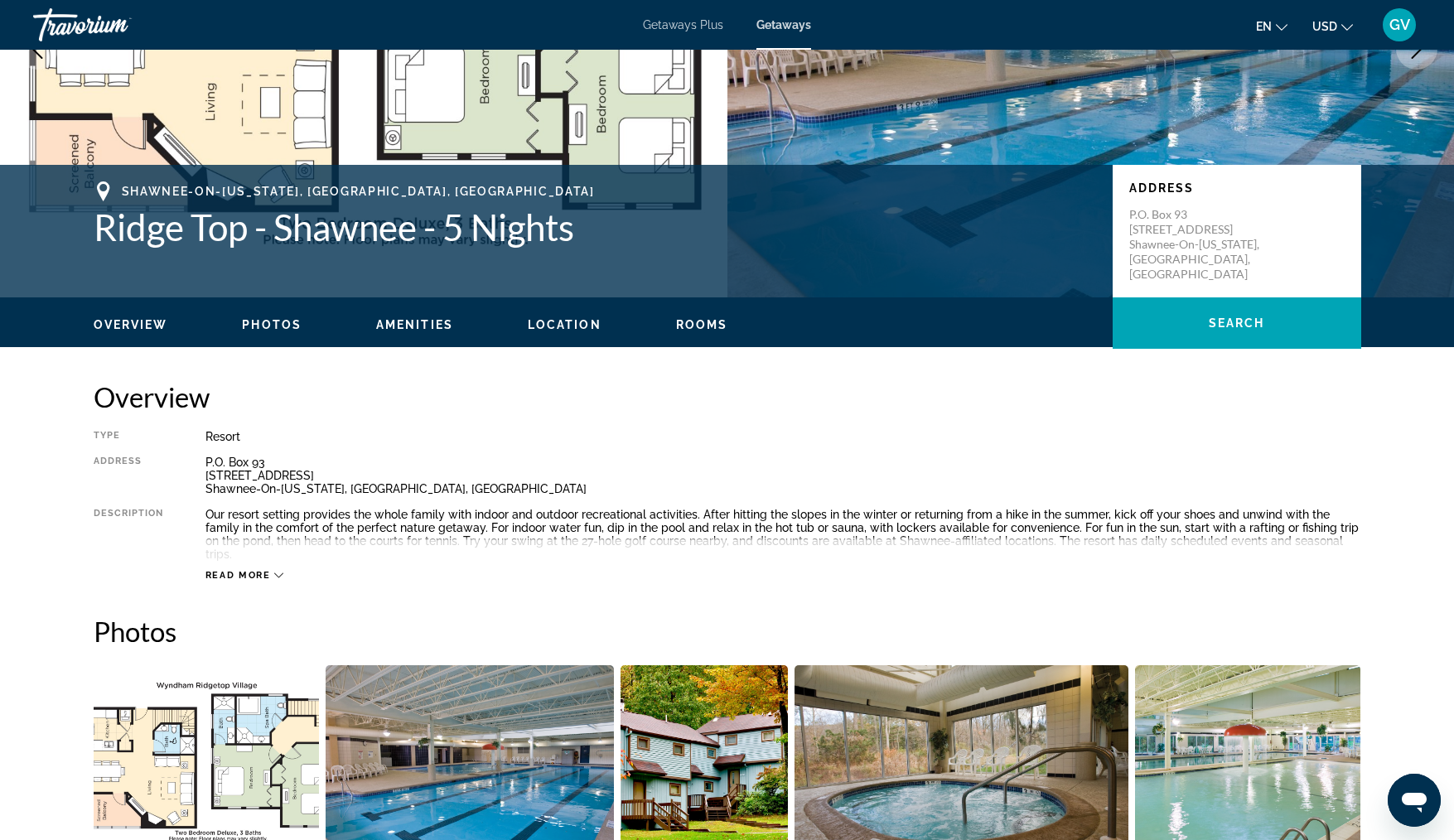
click at [1279, 492] on div "P.O. [STREET_ADDRESS][US_STATE]" at bounding box center [783, 476] width 1156 height 40
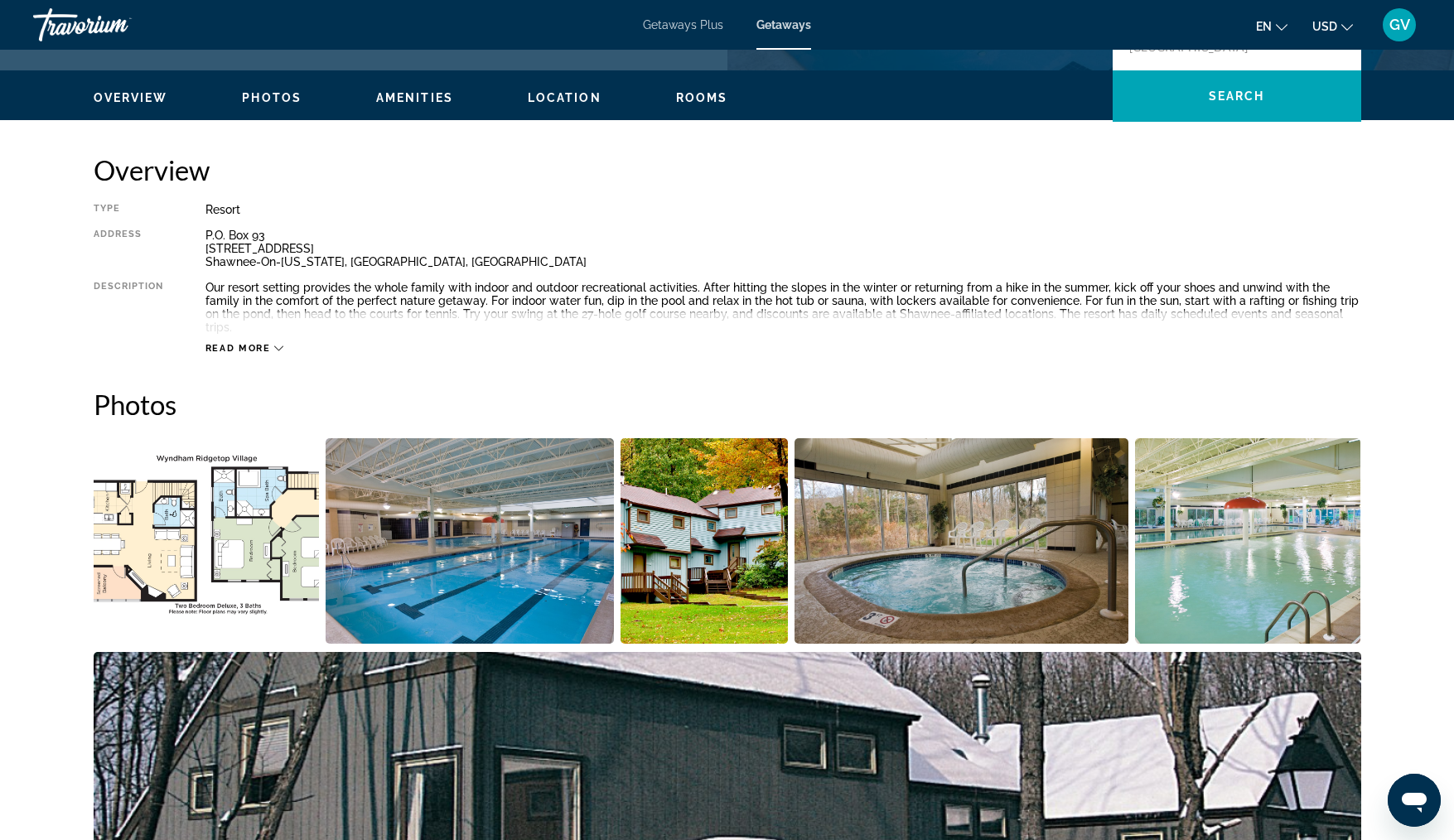
scroll to position [478, 0]
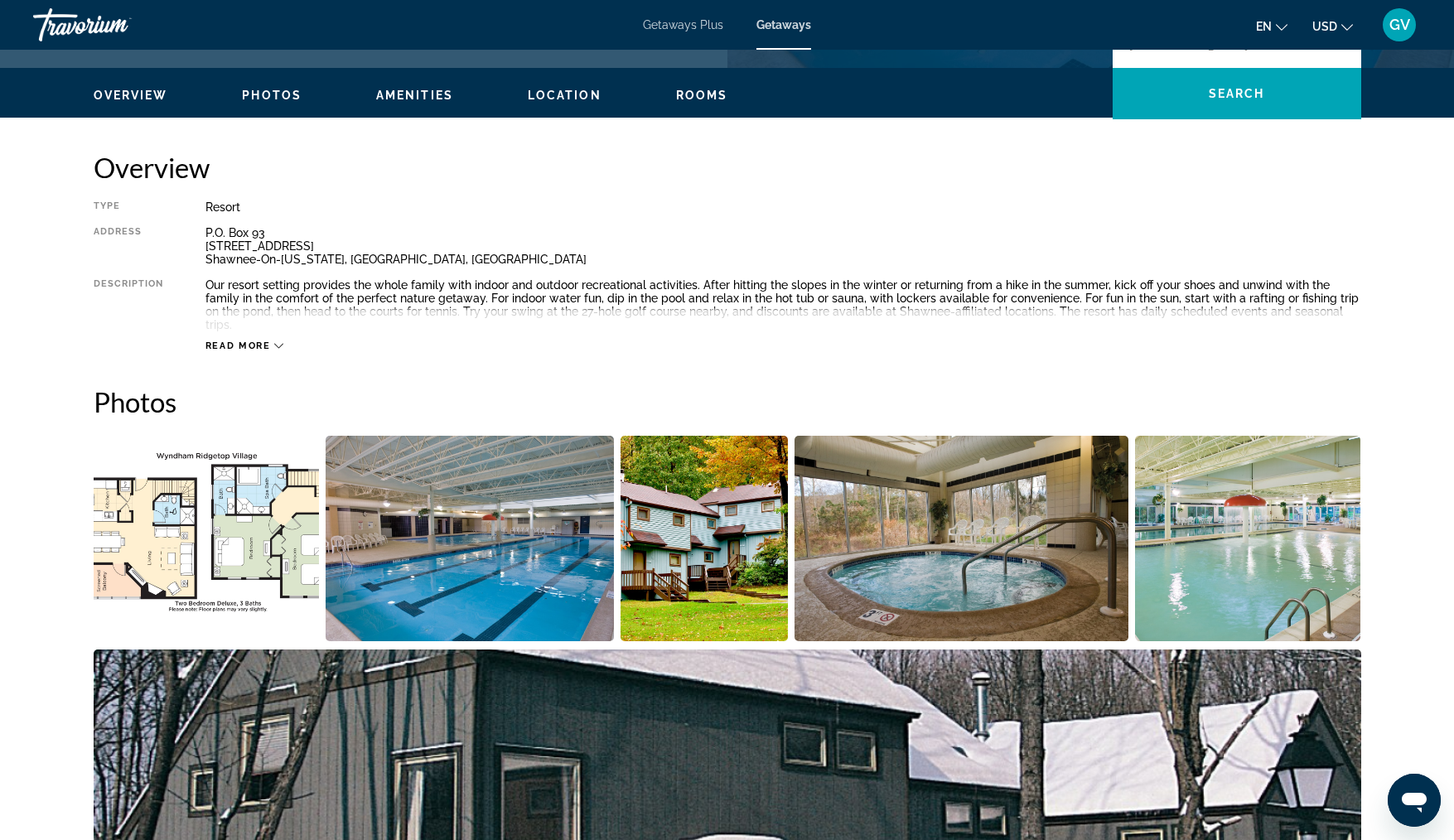
click at [281, 343] on icon "Main content" at bounding box center [278, 346] width 9 height 5
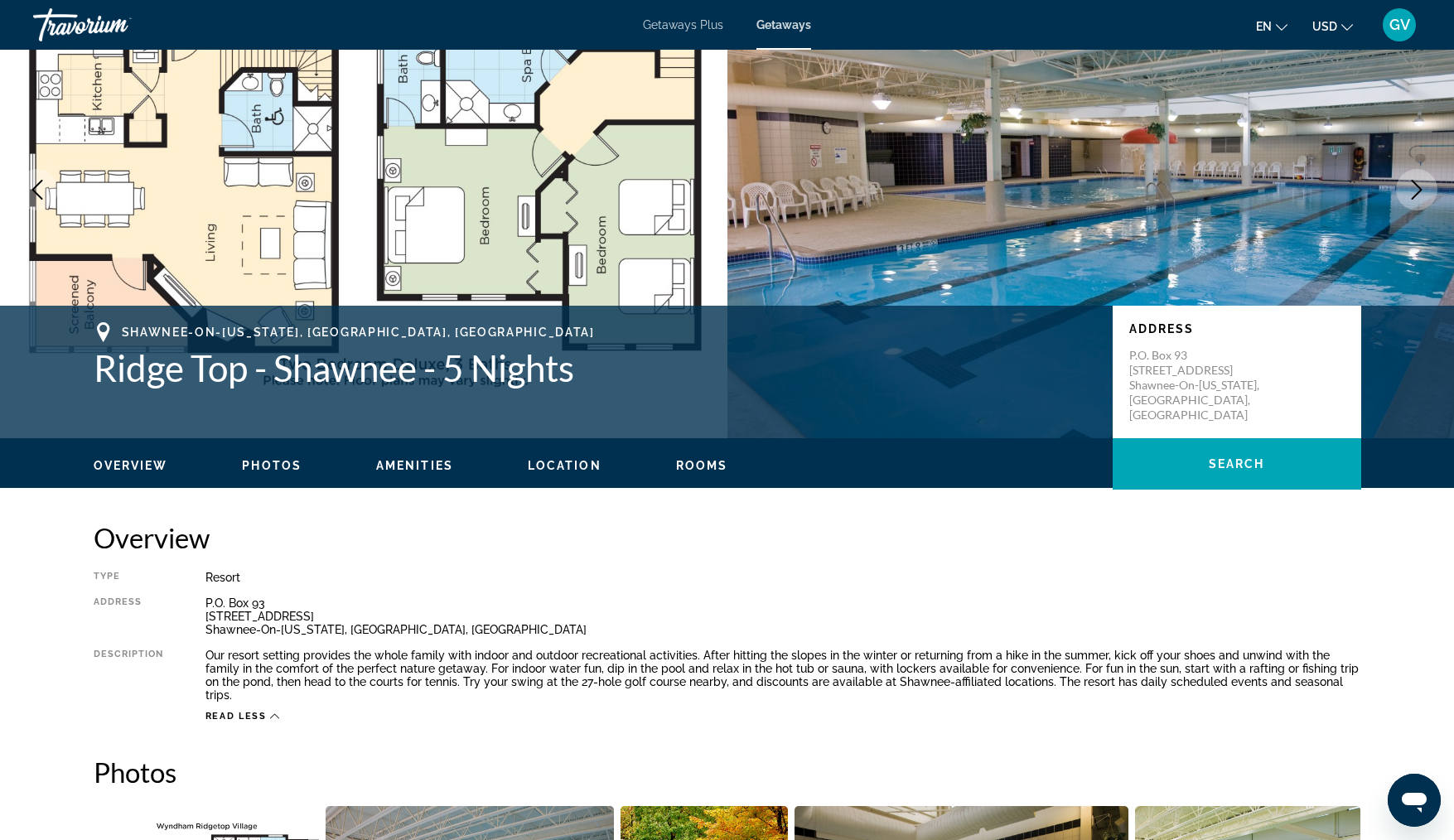
scroll to position [0, 0]
